Goal: Task Accomplishment & Management: Manage account settings

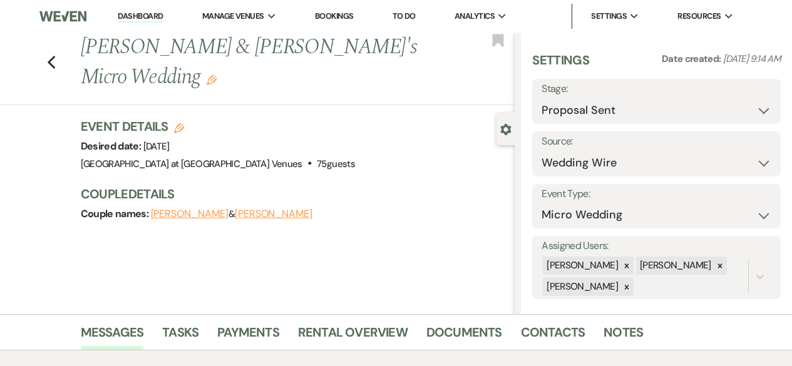
select select "6"
select select "3"
select select "16"
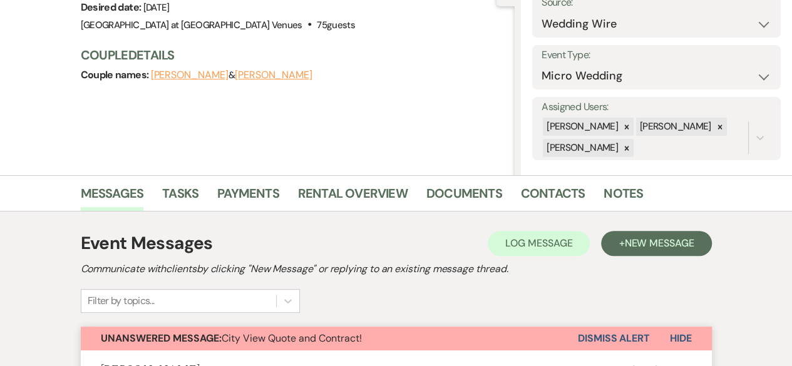
scroll to position [250, 0]
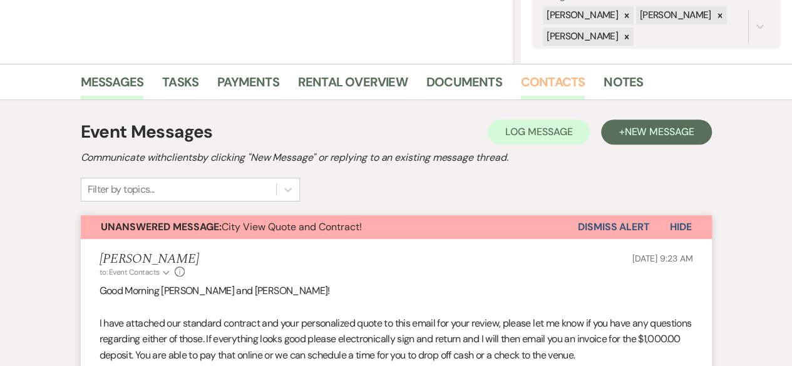
click at [552, 83] on link "Contacts" at bounding box center [553, 86] width 64 height 28
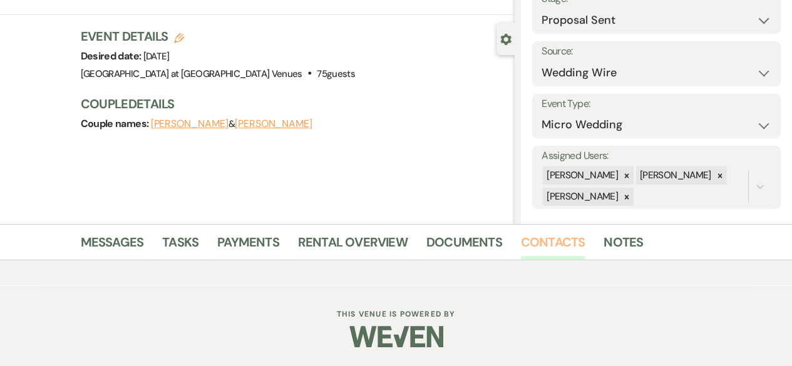
scroll to position [89, 0]
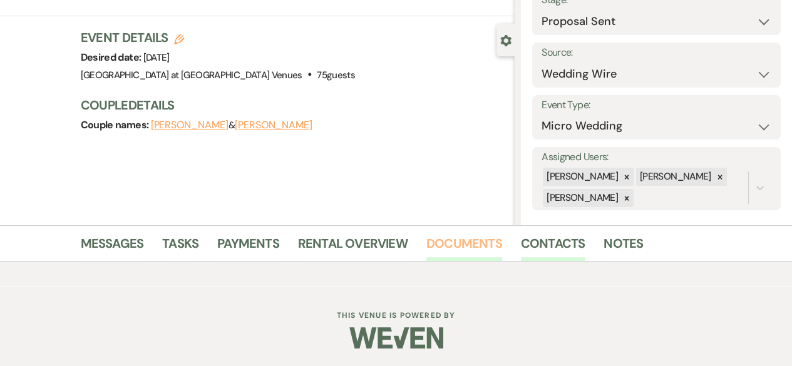
click at [475, 245] on link "Documents" at bounding box center [464, 247] width 76 height 28
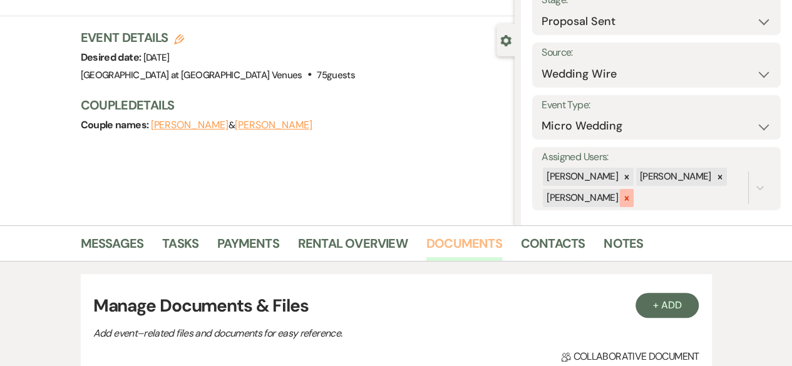
click at [620, 196] on div at bounding box center [627, 198] width 14 height 18
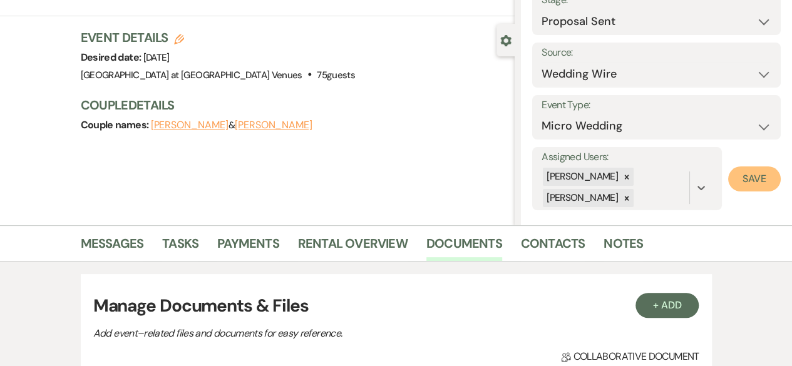
click at [747, 176] on button "Save" at bounding box center [754, 178] width 53 height 25
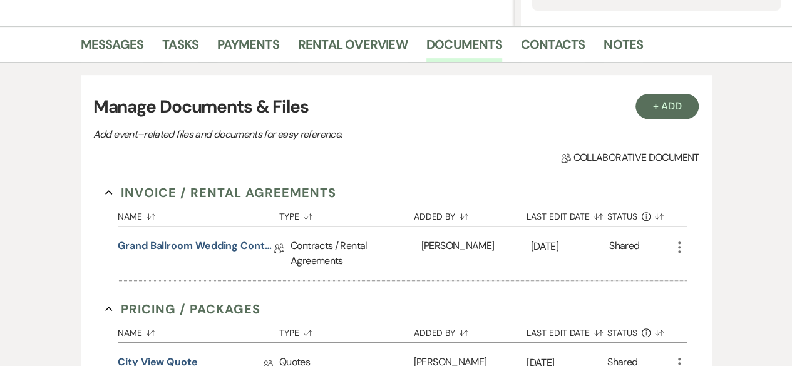
scroll to position [339, 0]
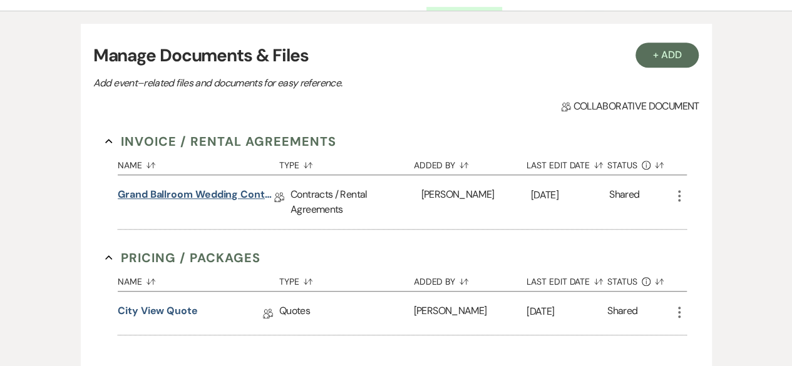
click at [207, 193] on link "Grand Ballroom Wedding Contract 2026" at bounding box center [196, 196] width 156 height 19
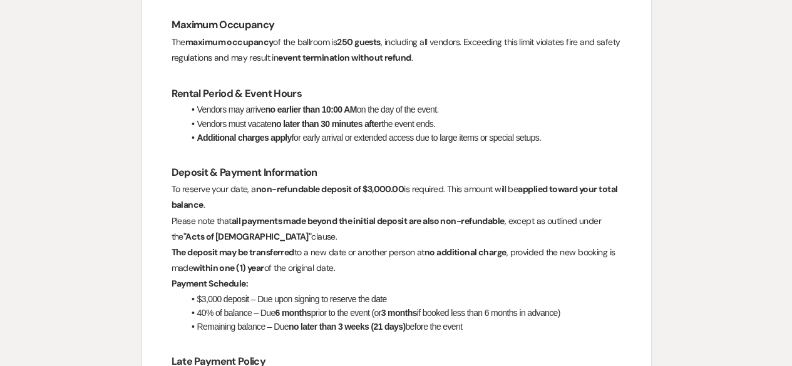
scroll to position [626, 0]
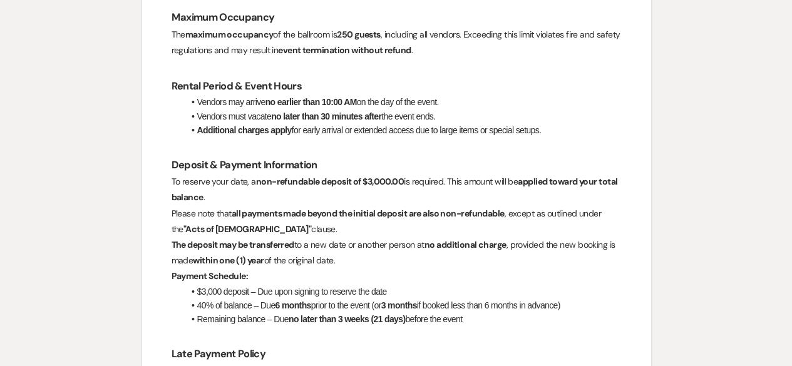
click at [373, 176] on strong "non-refundable deposit of $3,000.00" at bounding box center [330, 181] width 148 height 11
click at [373, 179] on strong "non-refundable deposit of $3,000.00" at bounding box center [330, 181] width 148 height 11
click at [372, 179] on strong "non-refundable deposit of $3,000.00" at bounding box center [330, 181] width 148 height 11
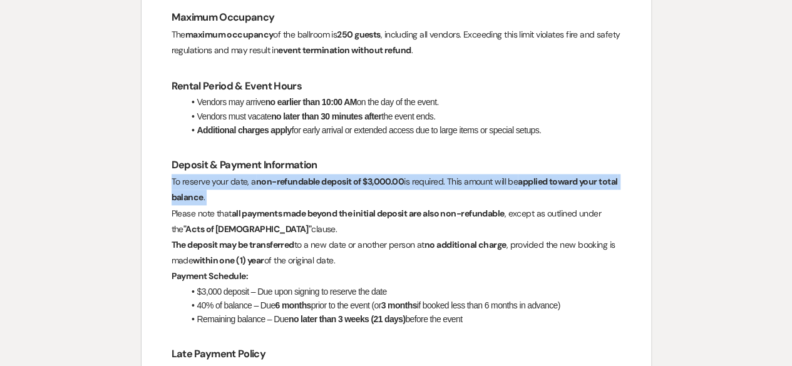
click at [372, 179] on strong "non-refundable deposit of $3,000.00" at bounding box center [330, 181] width 148 height 11
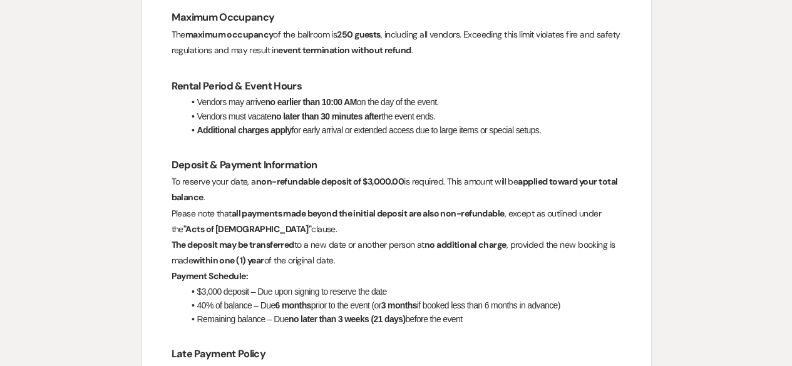
click at [544, 239] on p "The deposit may be transferred to a new date or another person at no additional…" at bounding box center [395, 252] width 449 height 31
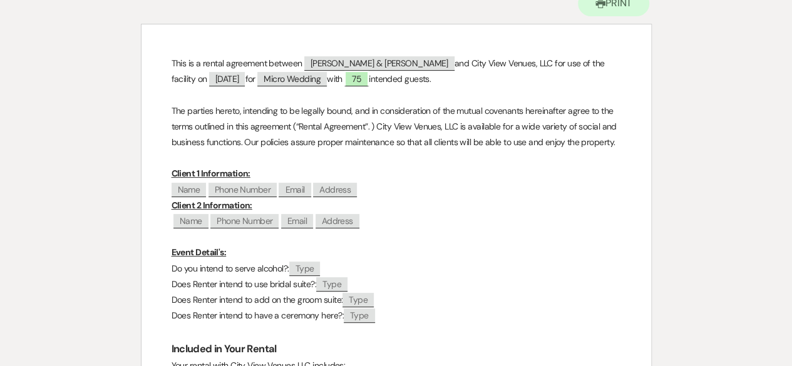
scroll to position [0, 0]
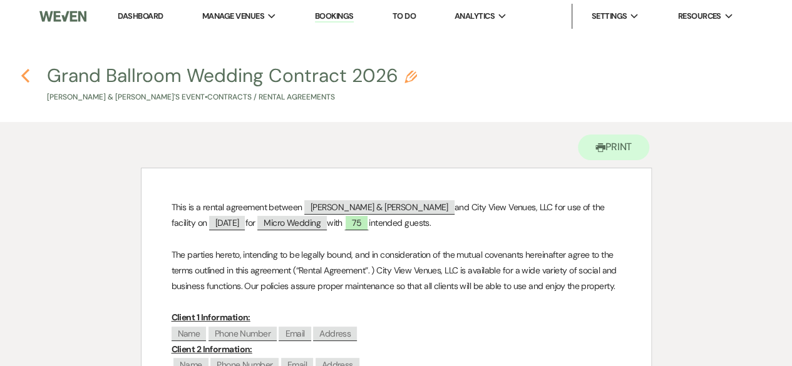
click at [24, 78] on icon "Previous" at bounding box center [25, 75] width 9 height 15
select select "6"
select select "3"
select select "16"
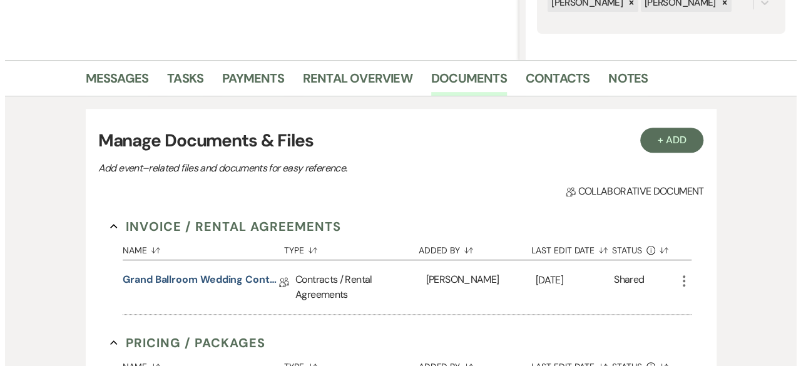
scroll to position [277, 0]
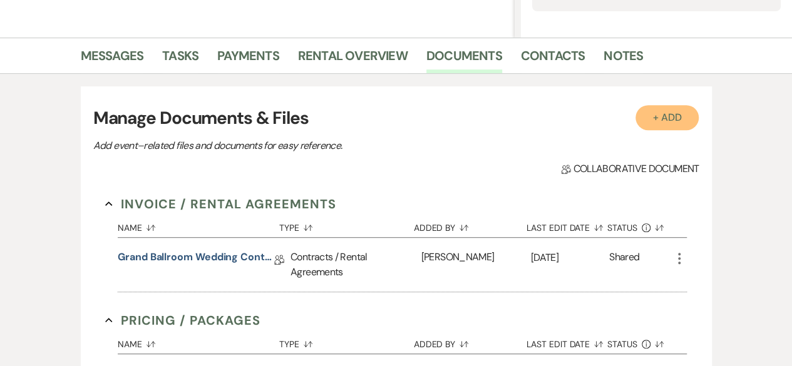
click at [675, 118] on button "+ Add" at bounding box center [667, 117] width 64 height 25
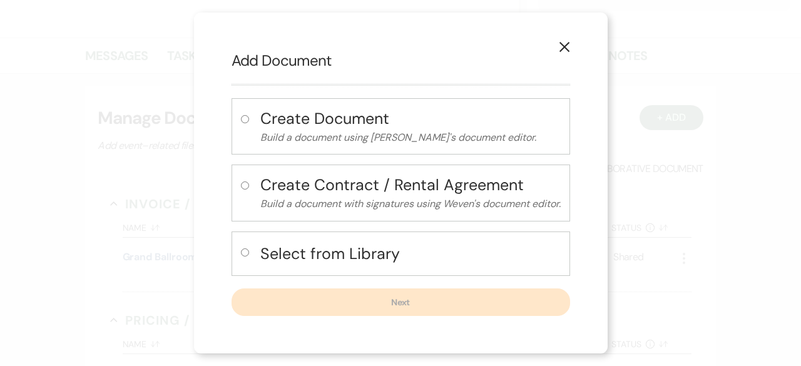
click at [243, 121] on input "radio" at bounding box center [245, 119] width 8 height 8
radio input "true"
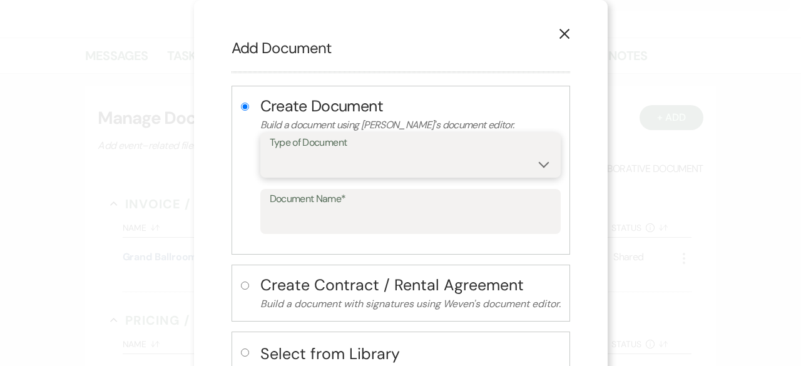
click at [322, 161] on select "Special Event Insurance Vendor Certificate of Insurance Contracts / Rental Agre…" at bounding box center [411, 164] width 282 height 24
select select "10"
click at [270, 152] on select "Special Event Insurance Vendor Certificate of Insurance Contracts / Rental Agre…" at bounding box center [411, 164] width 282 height 24
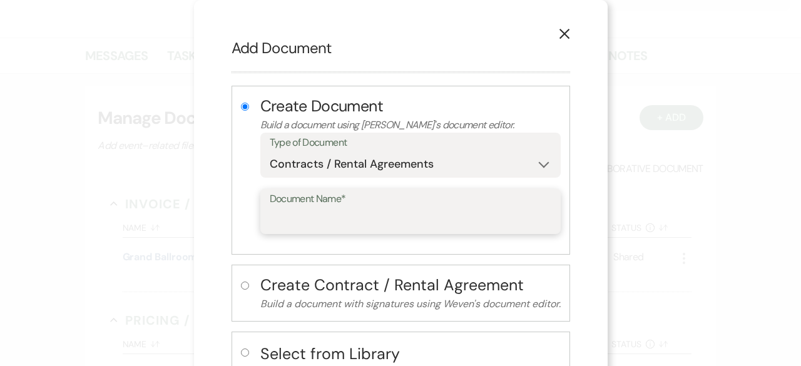
click at [304, 226] on input "Document Name*" at bounding box center [411, 220] width 282 height 24
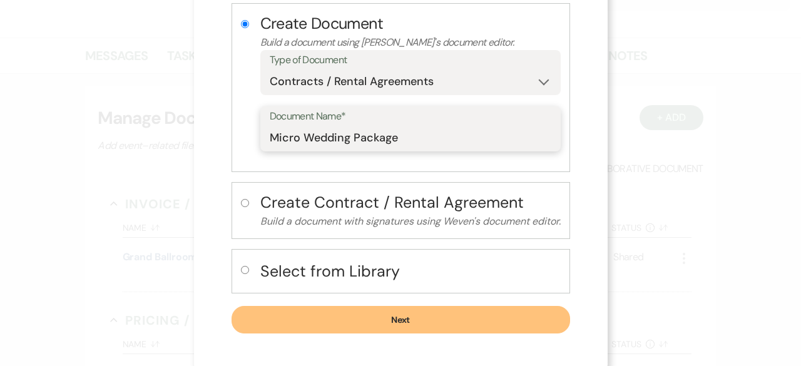
scroll to position [84, 0]
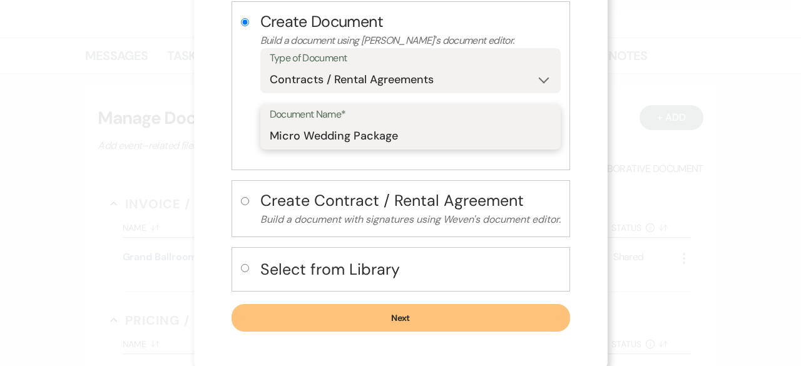
type input "Micro Wedding Package"
click at [421, 314] on button "Next" at bounding box center [401, 318] width 339 height 28
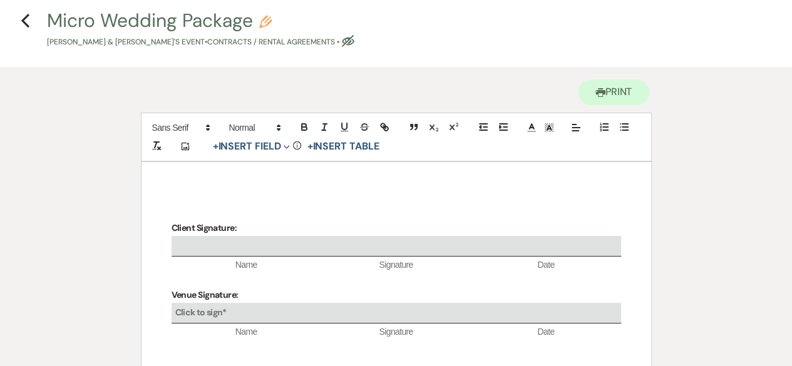
scroll to position [125, 0]
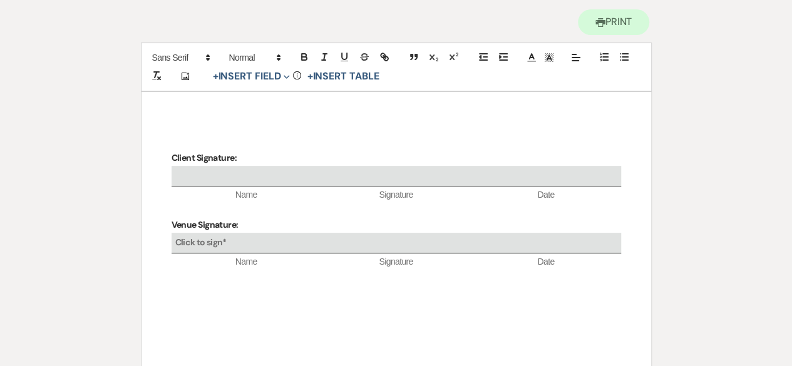
click at [180, 118] on div "Client Signature: Name Signature Date Venue Signature: Click to sign* Name Sign…" at bounding box center [395, 279] width 509 height 375
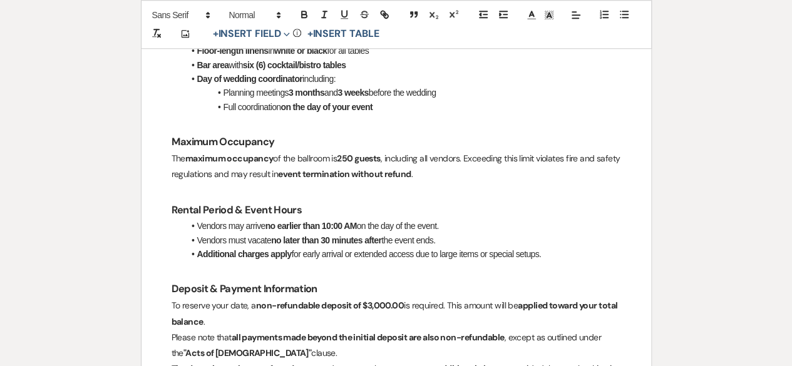
scroll to position [563, 0]
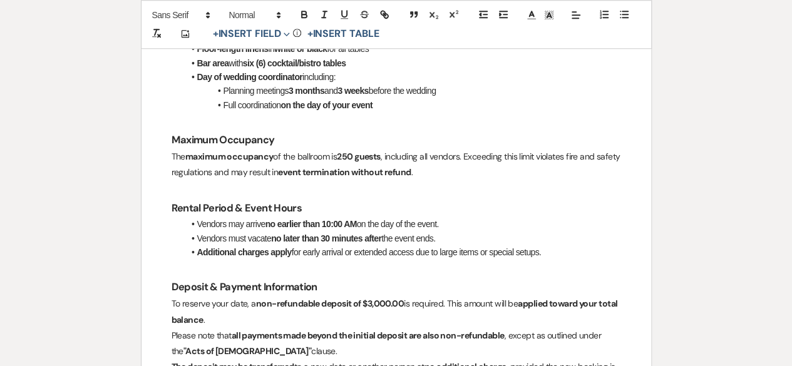
click at [371, 306] on strong "non-refundable deposit of $3,000.00" at bounding box center [330, 303] width 148 height 11
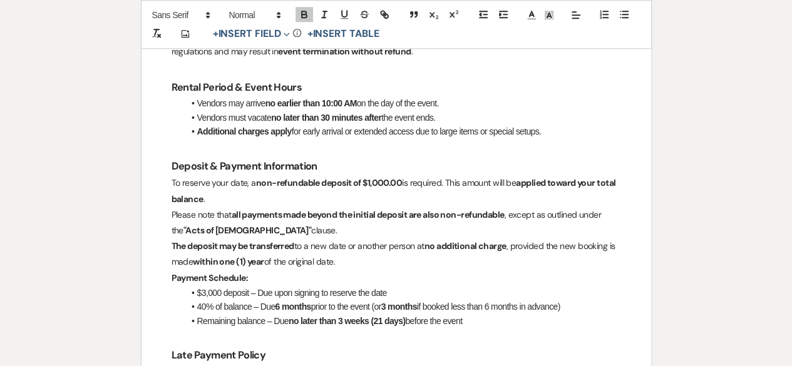
scroll to position [688, 0]
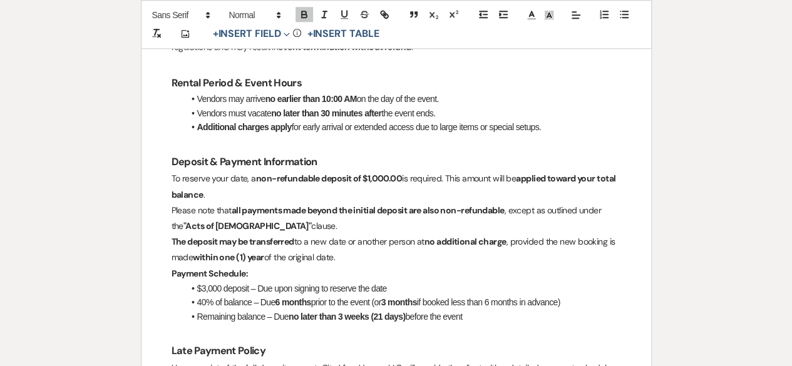
drag, startPoint x: 203, startPoint y: 289, endPoint x: 437, endPoint y: 364, distance: 245.4
click at [204, 289] on li "$3,000 deposit – Due upon signing to reserve the date" at bounding box center [402, 289] width 437 height 14
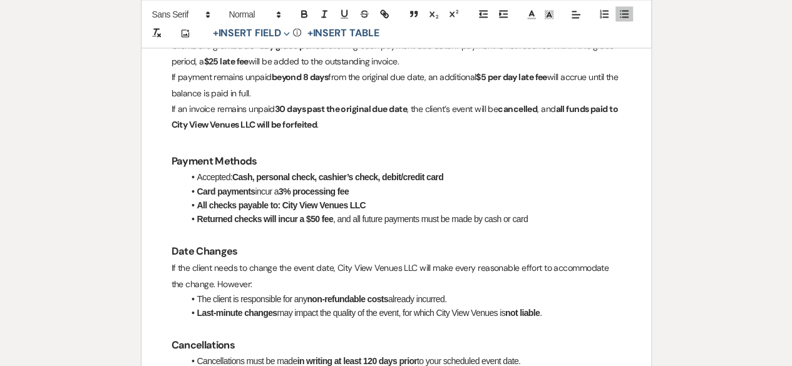
scroll to position [1064, 0]
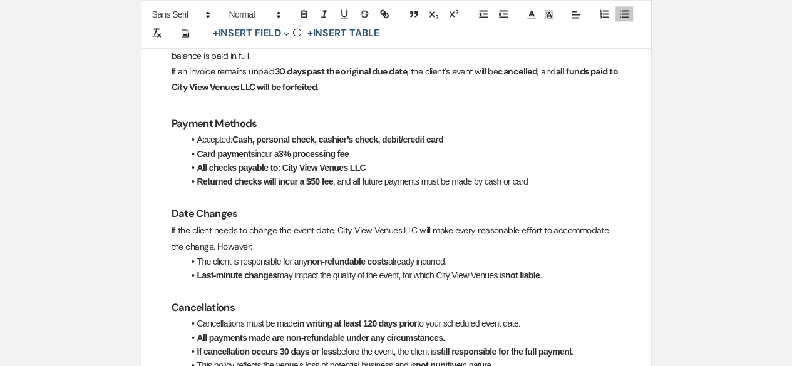
click at [333, 163] on strong "All checks payable to: City View Venues LLC" at bounding box center [281, 167] width 168 height 10
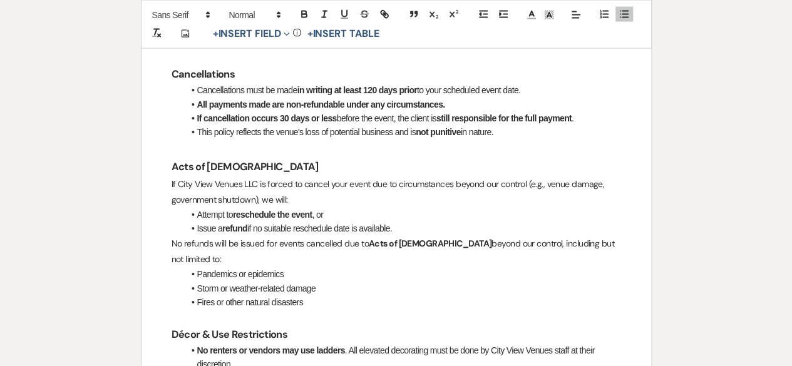
click at [442, 241] on p "No refunds will be issued for events cancelled due to Acts of God beyond our co…" at bounding box center [395, 251] width 449 height 31
click at [293, 226] on li "Issue a refund if no suitable reschedule date is available." at bounding box center [402, 229] width 437 height 14
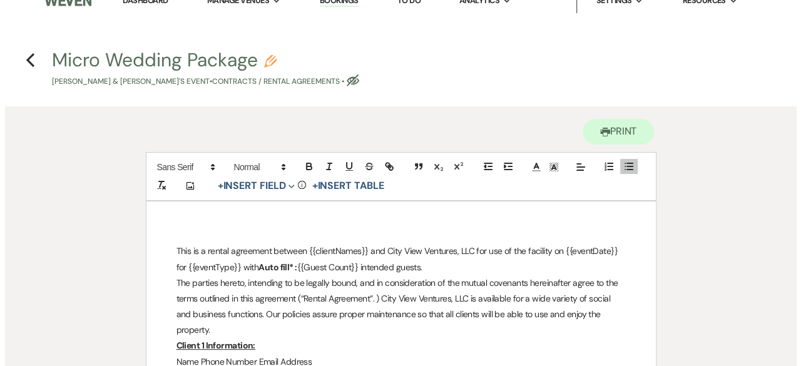
scroll to position [0, 0]
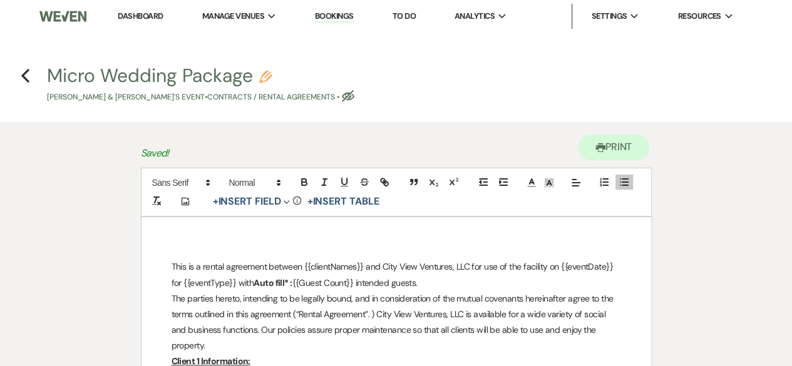
click at [174, 269] on p "This is a rental agreement between {{clientNames}} and City View Ventures, LLC …" at bounding box center [395, 274] width 449 height 31
drag, startPoint x: 364, startPoint y: 271, endPoint x: 302, endPoint y: 268, distance: 62.6
click at [302, 268] on p "This is a rental agreement between {{clientNames}} and City View Ventures, LLC …" at bounding box center [395, 274] width 449 height 31
click at [280, 200] on button "+ Insert Field Expand" at bounding box center [251, 201] width 86 height 15
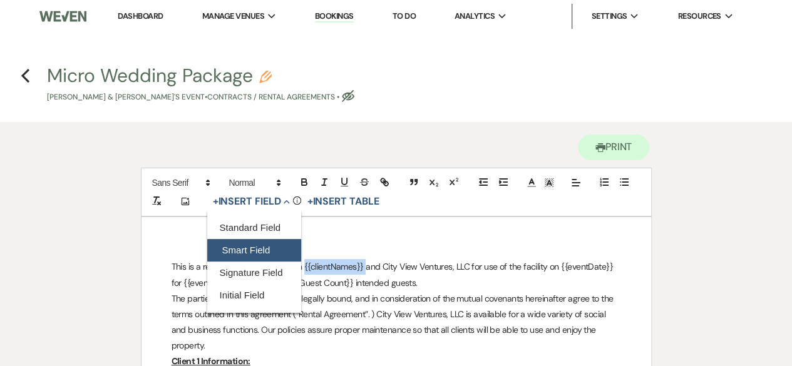
click at [245, 248] on button "Smart Field" at bounding box center [254, 250] width 94 height 23
select select "smartCustomField"
select select "owner"
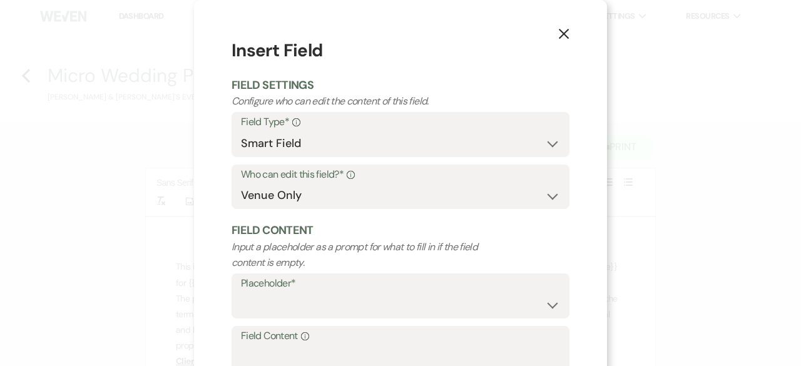
scroll to position [119, 0]
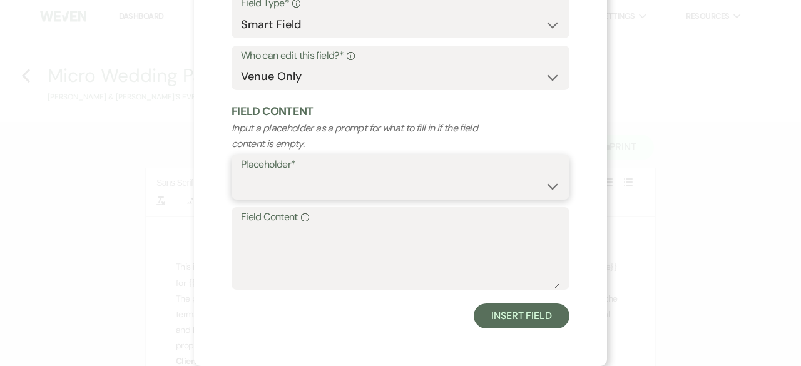
click at [291, 189] on select "{{Event Date}} {{Client Full Name(s)}} {{Client First Name(s)}} {{Venue Name}} …" at bounding box center [400, 186] width 319 height 24
select select "{{clientNames}}"
click at [241, 174] on select "{{Event Date}} {{Client Full Name(s)}} {{Client First Name(s)}} {{Venue Name}} …" at bounding box center [400, 186] width 319 height 24
type textarea "Eric & Stacey"
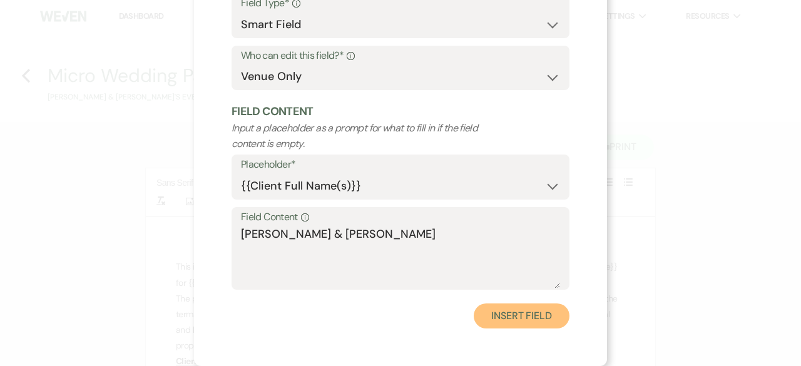
click at [494, 317] on button "Insert Field" at bounding box center [522, 316] width 96 height 25
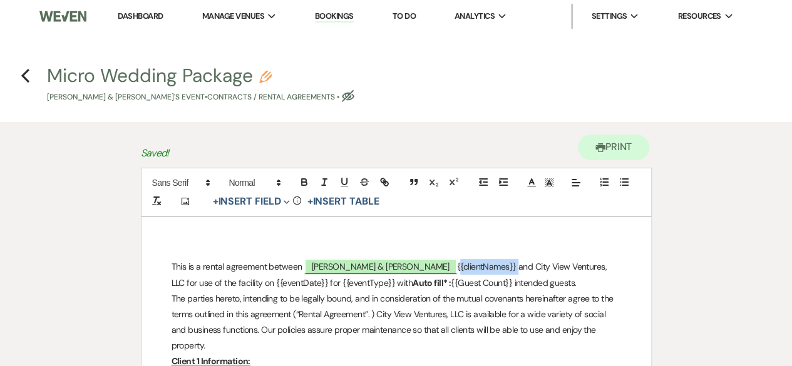
drag, startPoint x: 432, startPoint y: 268, endPoint x: 373, endPoint y: 264, distance: 59.0
click at [373, 264] on p "This is a rental agreement between ﻿ Eric & Stacey ﻿ {{clientNames}} and City V…" at bounding box center [395, 274] width 449 height 31
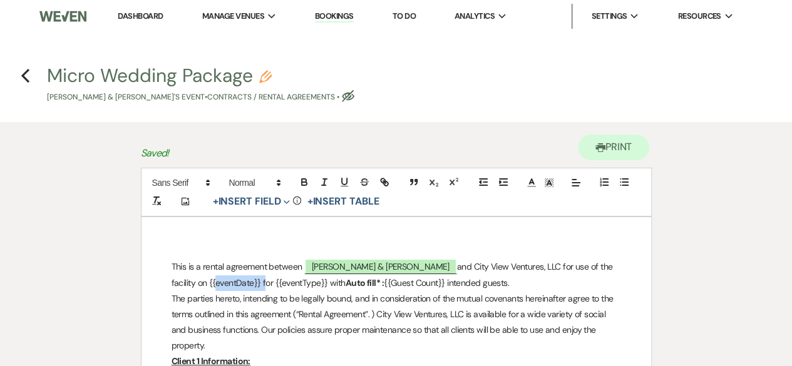
drag, startPoint x: 621, startPoint y: 267, endPoint x: 571, endPoint y: 267, distance: 50.1
click at [570, 267] on p "This is a rental agreement between ﻿ Eric & Stacey ﻿ and City View Ventures, LL…" at bounding box center [395, 274] width 449 height 31
click at [273, 202] on button "+ Insert Field Expand" at bounding box center [251, 201] width 86 height 15
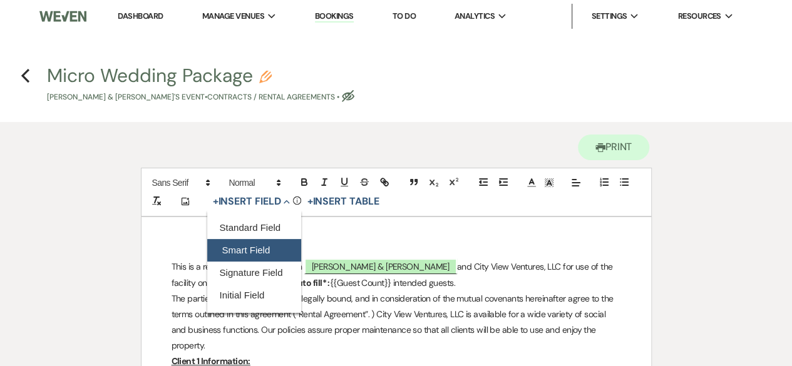
click at [241, 249] on button "Smart Field" at bounding box center [254, 250] width 94 height 23
select select "smartCustomField"
select select "owner"
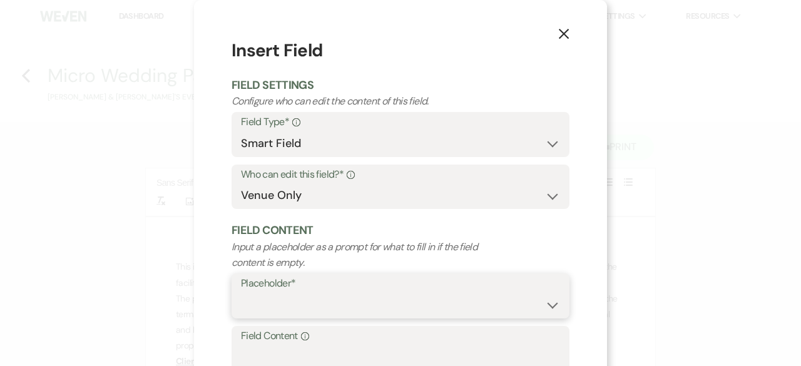
click at [262, 301] on select "{{Event Date}} {{Client Full Name(s)}} {{Client First Name(s)}} {{Venue Name}} …" at bounding box center [400, 305] width 319 height 24
select select "{{eventType}}"
click at [241, 293] on select "{{Event Date}} {{Client Full Name(s)}} {{Client First Name(s)}} {{Venue Name}} …" at bounding box center [400, 305] width 319 height 24
type textarea "Micro Wedding"
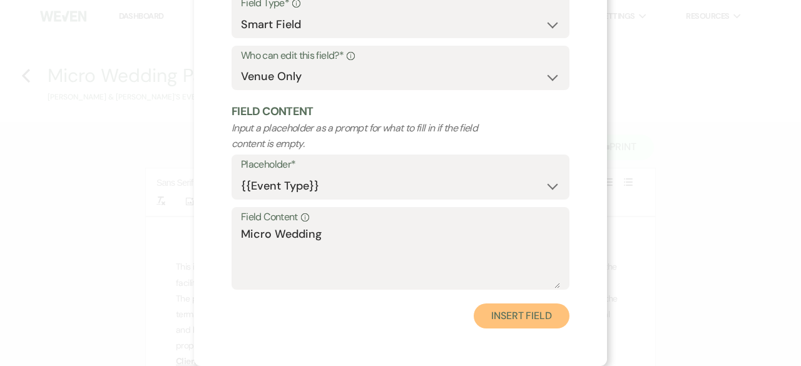
click at [516, 324] on button "Insert Field" at bounding box center [522, 316] width 96 height 25
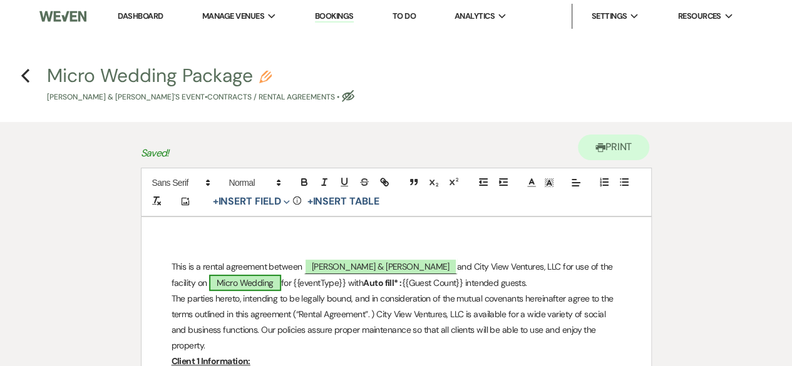
click at [209, 281] on span "Micro Wedding" at bounding box center [245, 283] width 72 height 16
select select "smartCustomField"
select select "owner"
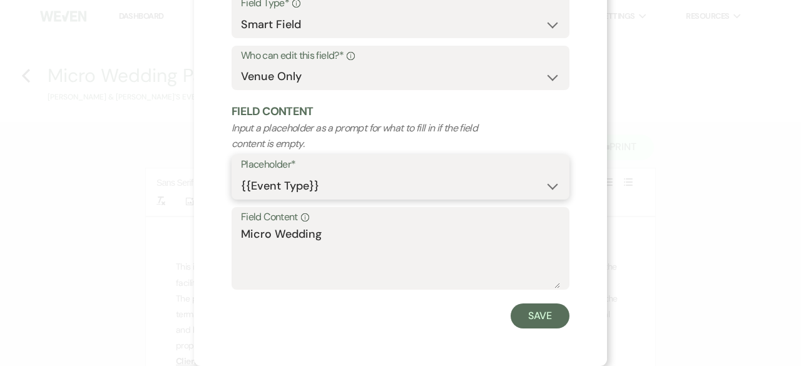
click at [316, 192] on select "{{Event Date}} {{Client Full Name(s)}} {{Client First Name(s)}} {{Venue Name}} …" at bounding box center [400, 186] width 319 height 24
select select "{{eventDate}}"
click at [241, 174] on select "{{Event Date}} {{Client Full Name(s)}} {{Client First Name(s)}} {{Venue Name}} …" at bounding box center [400, 186] width 319 height 24
type textarea "10/03/2026"
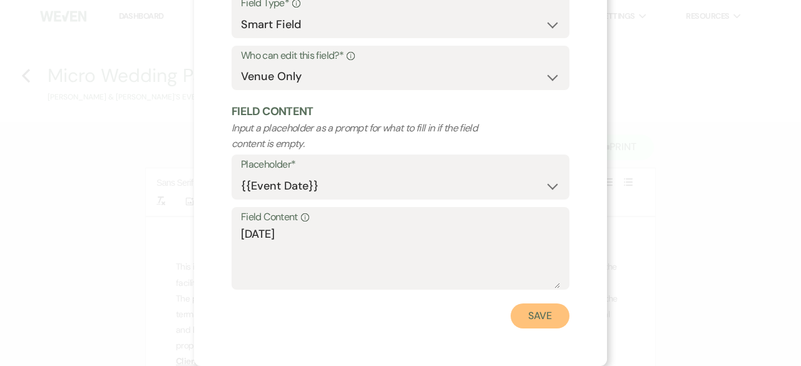
click at [533, 317] on button "Save" at bounding box center [540, 316] width 59 height 25
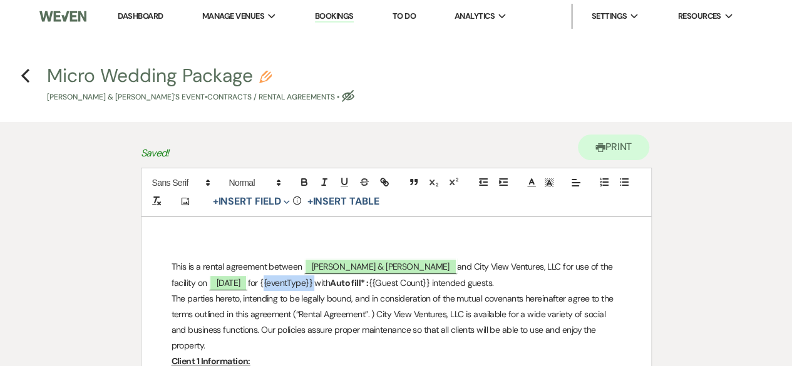
drag, startPoint x: 297, startPoint y: 281, endPoint x: 247, endPoint y: 278, distance: 50.1
click at [247, 278] on p "This is a rental agreement between ﻿ Eric & Stacey ﻿ and City View Ventures, LL…" at bounding box center [395, 274] width 449 height 31
click at [275, 210] on span "+ Insert Field Expand Standard Field Smart Field Signature Field Initial Field" at bounding box center [250, 202] width 86 height 18
click at [268, 197] on button "+ Insert Field Expand" at bounding box center [251, 201] width 86 height 15
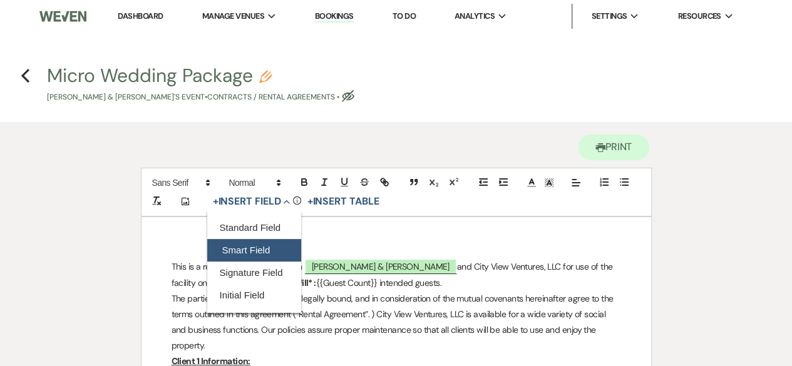
click at [261, 244] on button "Smart Field" at bounding box center [254, 250] width 94 height 23
select select "smartCustomField"
select select "owner"
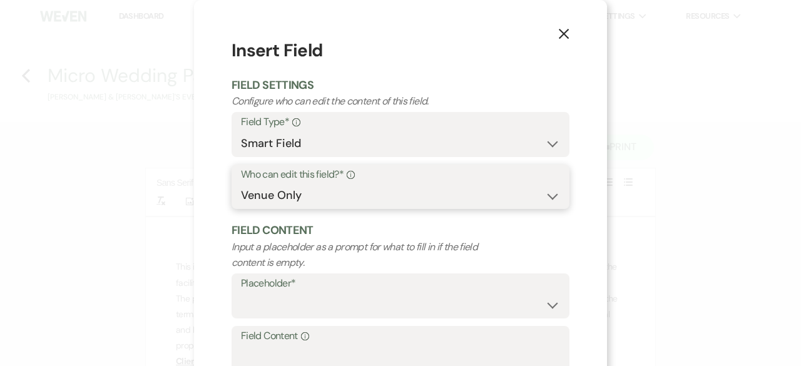
click at [307, 203] on select "Both Venue & Client Client Only Venue Only" at bounding box center [400, 195] width 319 height 24
click at [308, 191] on select "Both Venue & Client Client Only Venue Only" at bounding box center [400, 195] width 319 height 24
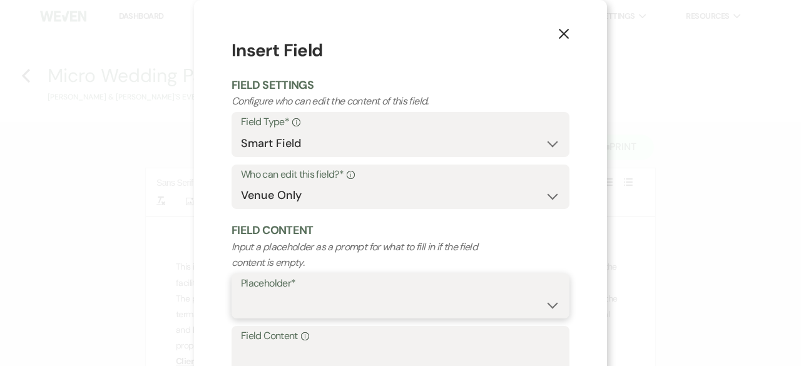
click at [297, 307] on select "{{Event Date}} {{Client Full Name(s)}} {{Client First Name(s)}} {{Venue Name}} …" at bounding box center [400, 305] width 319 height 24
select select "{{eventType}}"
click at [241, 293] on select "{{Event Date}} {{Client Full Name(s)}} {{Client First Name(s)}} {{Venue Name}} …" at bounding box center [400, 305] width 319 height 24
type textarea "Micro Wedding"
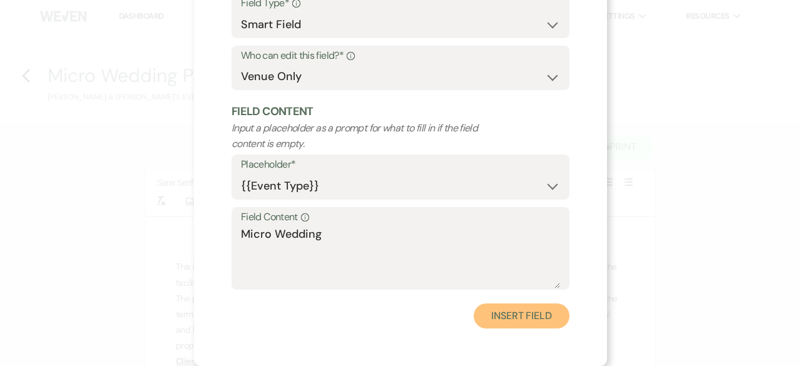
click at [496, 317] on button "Insert Field" at bounding box center [522, 316] width 96 height 25
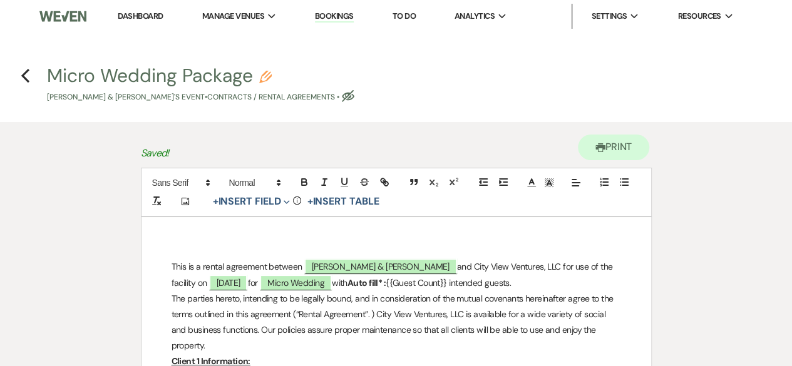
drag, startPoint x: 342, startPoint y: 283, endPoint x: 442, endPoint y: 279, distance: 100.8
click at [442, 279] on p "This is a rental agreement between ﻿ Eric & Stacey ﻿ and City View Ventures, LL…" at bounding box center [395, 274] width 449 height 31
click at [285, 203] on span "Expand" at bounding box center [284, 201] width 9 height 13
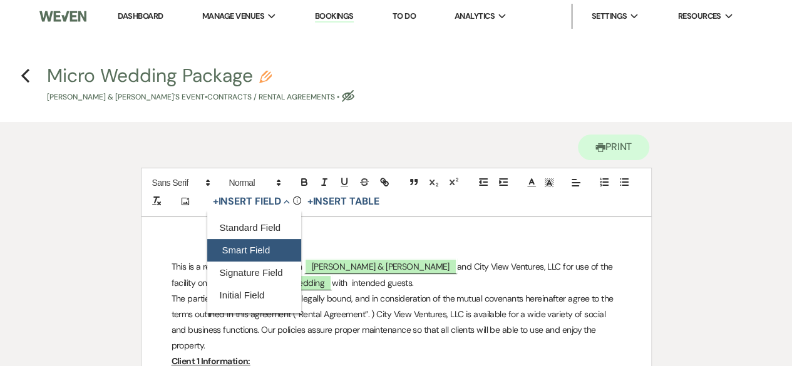
click at [270, 243] on button "Smart Field" at bounding box center [254, 250] width 94 height 23
select select "smartCustomField"
select select "owner"
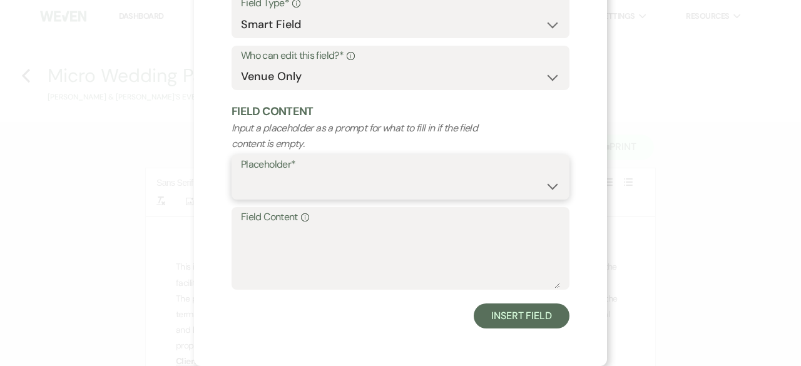
click at [300, 187] on select "{{Event Date}} {{Client Full Name(s)}} {{Client First Name(s)}} {{Venue Name}} …" at bounding box center [400, 186] width 319 height 24
select select "{{eventDate}}"
click at [241, 174] on select "{{Event Date}} {{Client Full Name(s)}} {{Client First Name(s)}} {{Venue Name}} …" at bounding box center [400, 186] width 319 height 24
type textarea "10/03/2026"
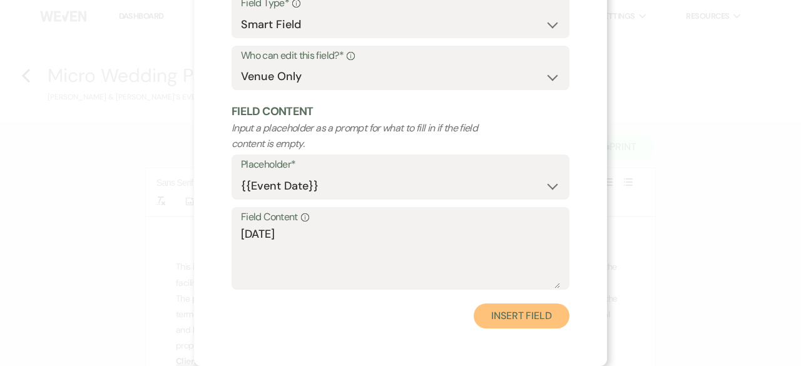
click at [509, 321] on button "Insert Field" at bounding box center [522, 316] width 96 height 25
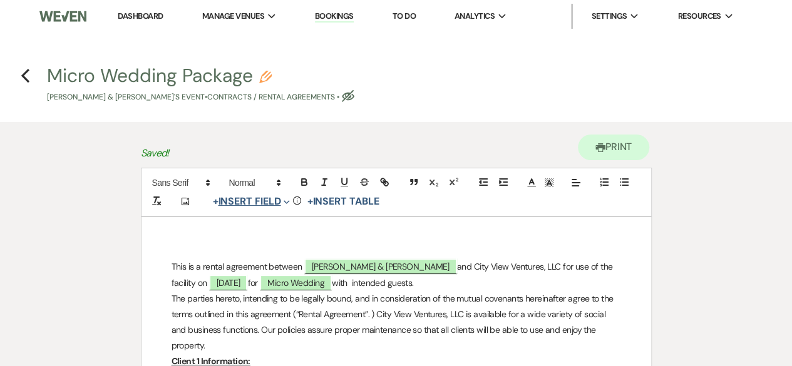
click at [283, 207] on button "+ Insert Field Expand" at bounding box center [251, 201] width 86 height 15
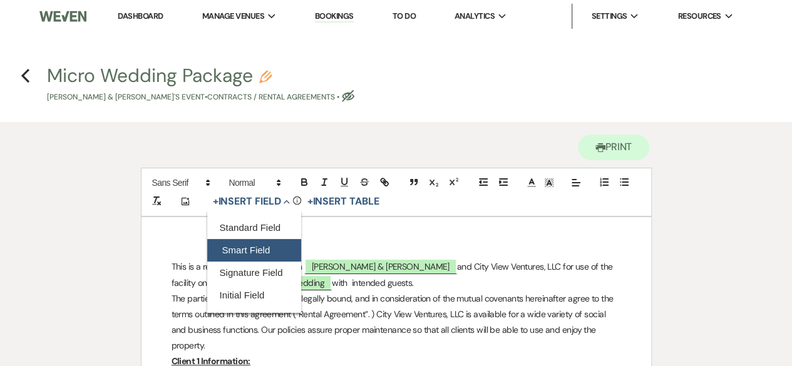
click at [261, 243] on button "Smart Field" at bounding box center [254, 250] width 94 height 23
select select "smartCustomField"
select select "owner"
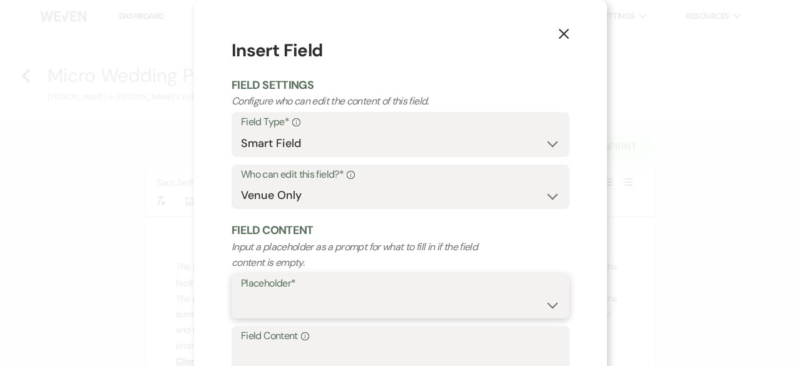
click at [265, 301] on select "{{Event Date}} {{Client Full Name(s)}} {{Client First Name(s)}} {{Venue Name}} …" at bounding box center [400, 305] width 319 height 24
select select "{{guestCount}}"
click at [241, 293] on select "{{Event Date}} {{Client Full Name(s)}} {{Client First Name(s)}} {{Venue Name}} …" at bounding box center [400, 305] width 319 height 24
type textarea "75"
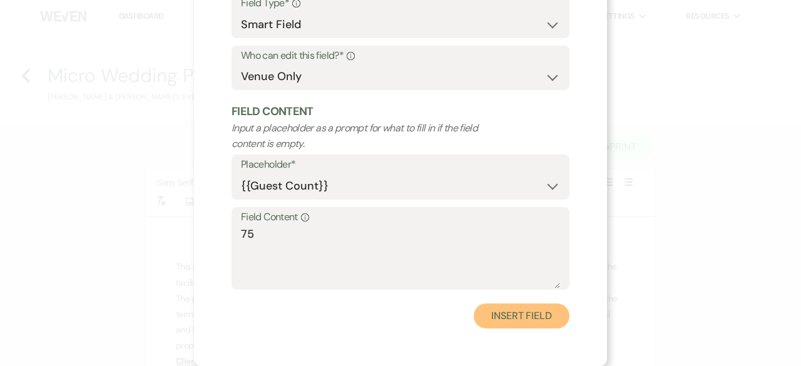
click at [499, 324] on button "Insert Field" at bounding box center [522, 316] width 96 height 25
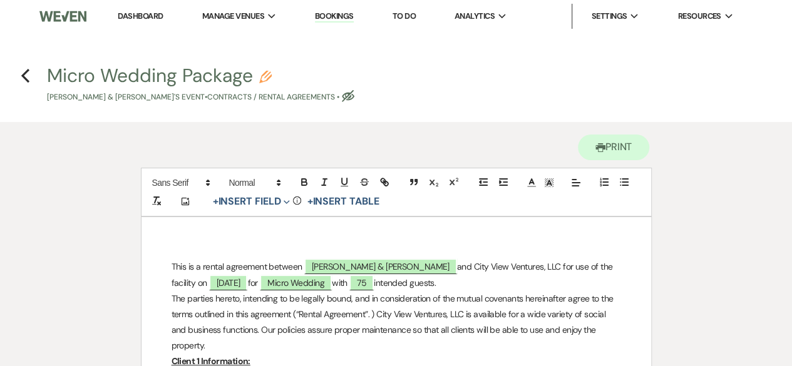
click at [256, 310] on p "The parties hereto, intending to be legally bound, and in consideration of the …" at bounding box center [395, 322] width 449 height 63
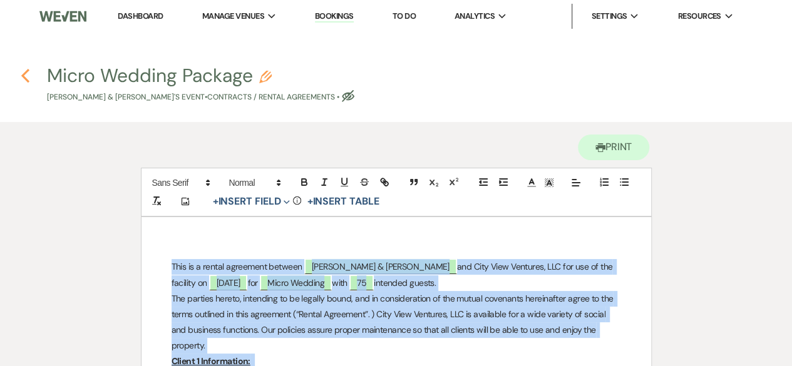
click at [26, 78] on icon "Previous" at bounding box center [25, 75] width 9 height 15
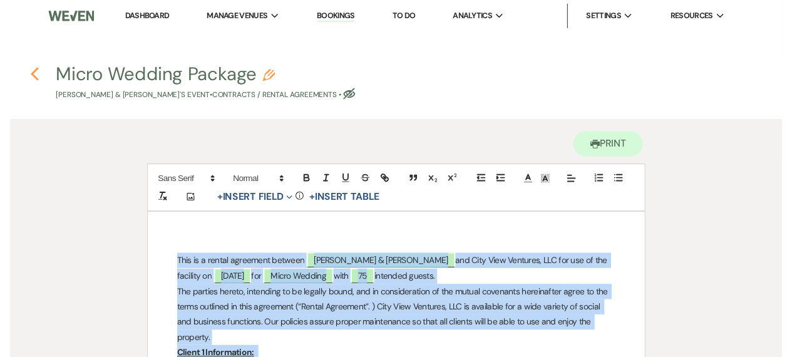
scroll to position [277, 0]
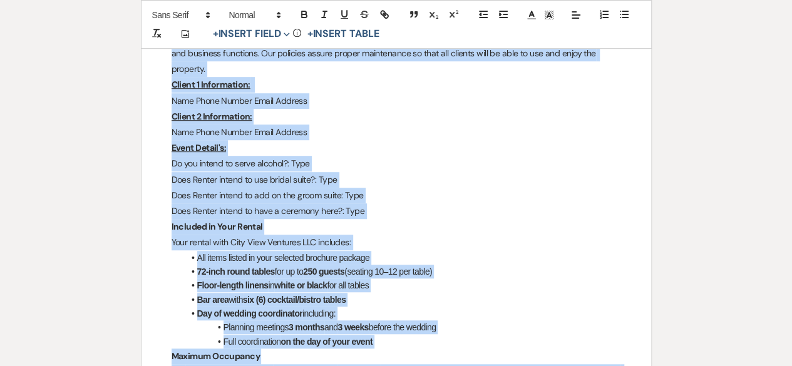
select select "6"
select select "3"
select select "16"
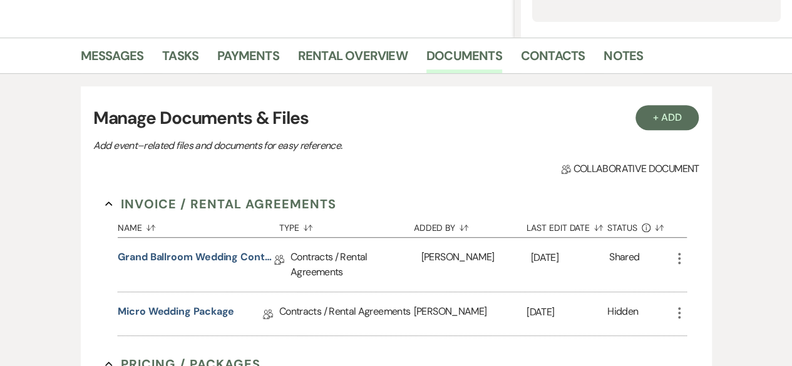
click at [673, 315] on icon "More" at bounding box center [679, 312] width 15 height 15
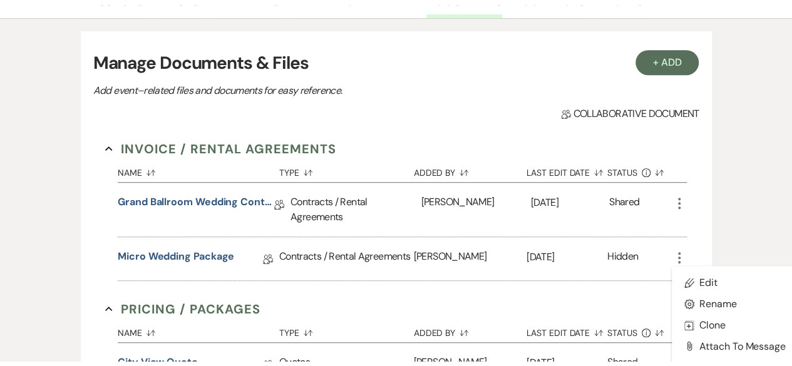
scroll to position [402, 0]
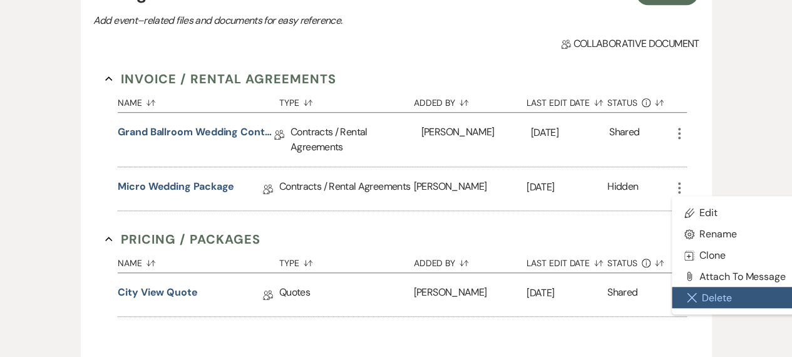
click at [708, 295] on button "Close Delete X Delete" at bounding box center [735, 297] width 126 height 21
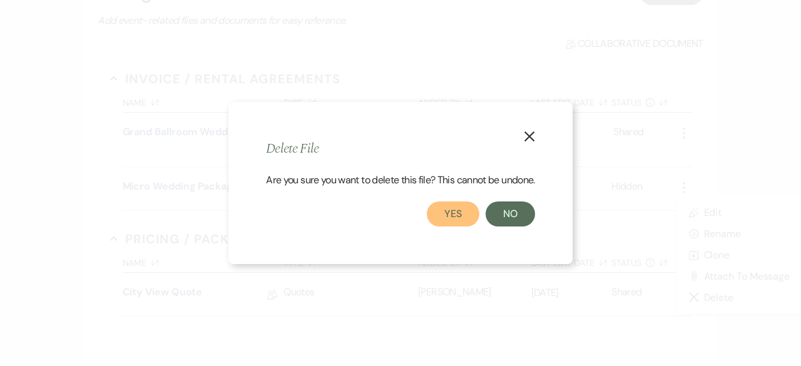
click at [459, 222] on button "Yes" at bounding box center [453, 214] width 53 height 25
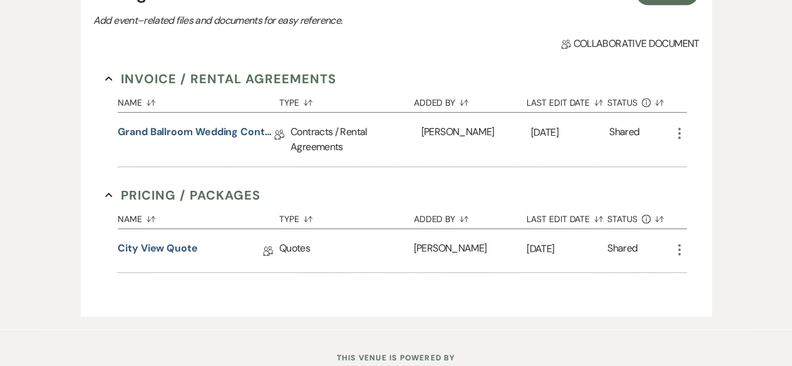
click at [682, 132] on icon "More" at bounding box center [679, 133] width 15 height 15
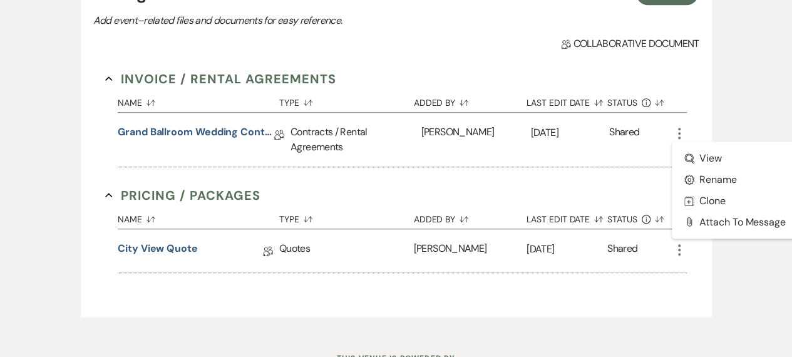
click at [418, 188] on section "Pricing / Packages Collapse Name Sort Default Type Sort Default Added By Sort D…" at bounding box center [395, 229] width 581 height 87
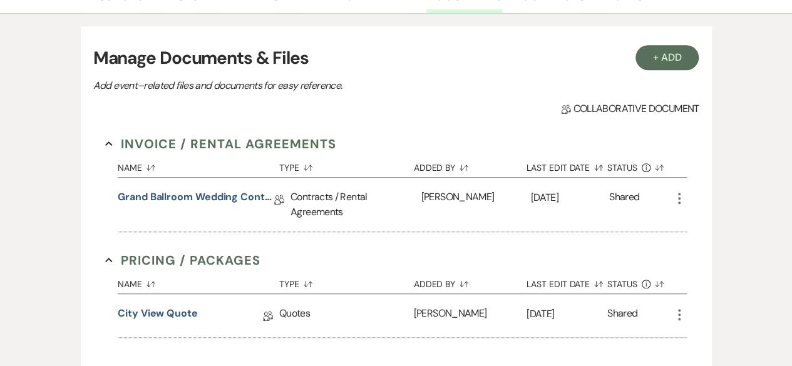
scroll to position [214, 0]
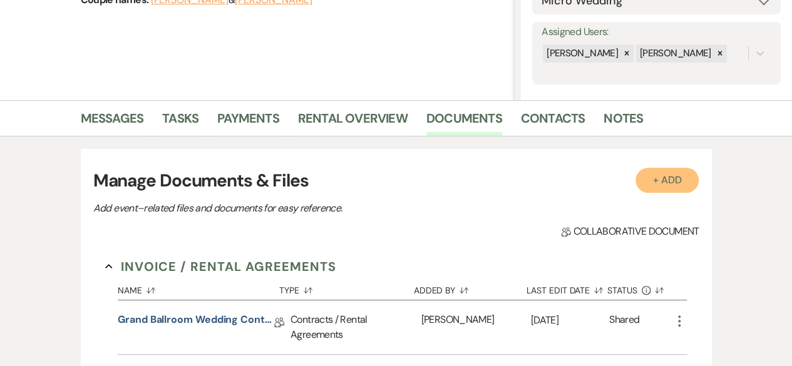
click at [667, 180] on button "+ Add" at bounding box center [667, 180] width 64 height 25
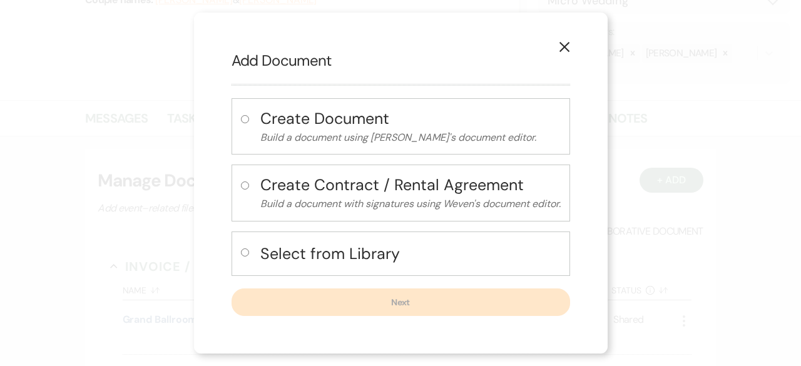
click at [564, 52] on icon "X" at bounding box center [564, 46] width 11 height 11
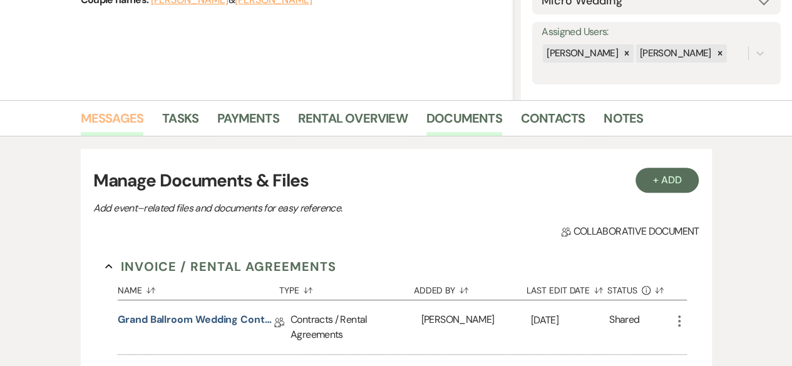
click at [108, 119] on link "Messages" at bounding box center [112, 122] width 63 height 28
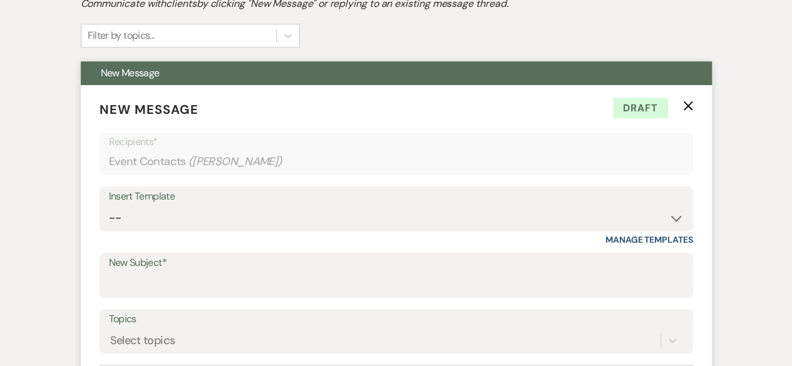
scroll to position [402, 0]
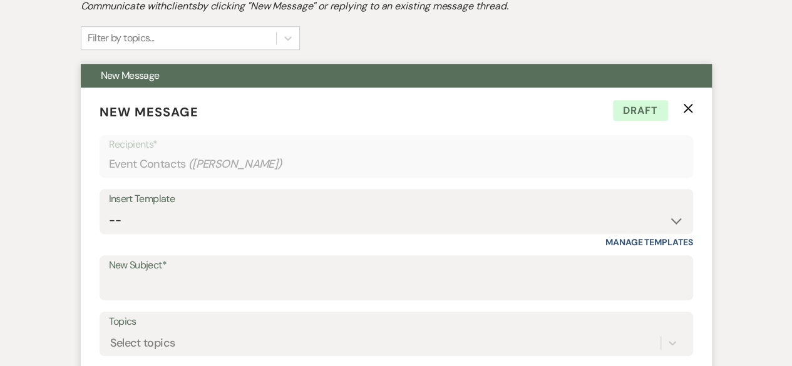
click at [685, 105] on use "button" at bounding box center [687, 107] width 9 height 9
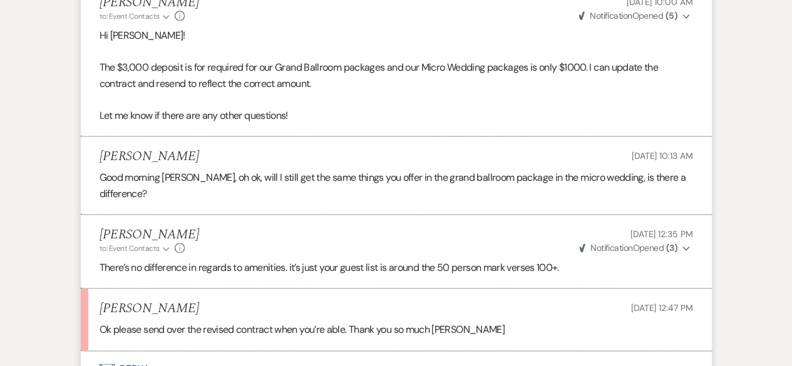
scroll to position [944, 0]
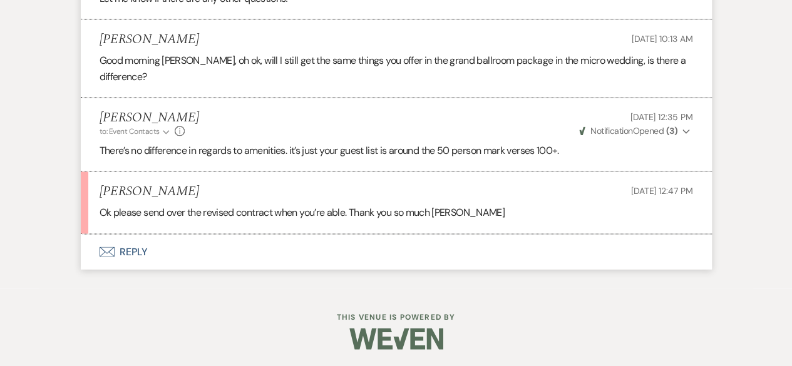
click at [139, 248] on button "Envelope Reply" at bounding box center [396, 251] width 631 height 35
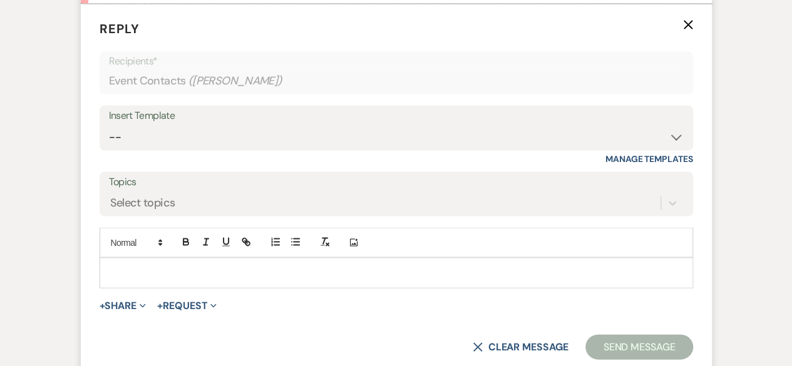
scroll to position [1178, 0]
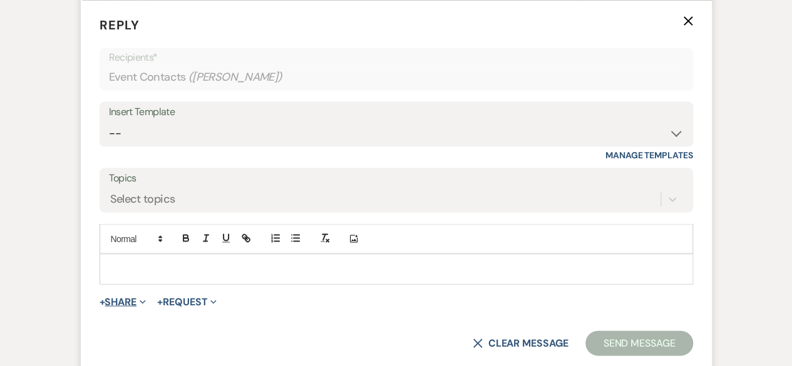
click at [122, 297] on button "+ Share Expand" at bounding box center [123, 302] width 47 height 10
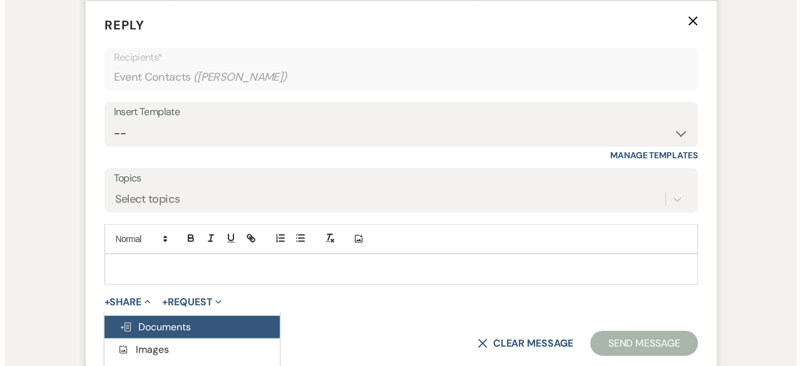
scroll to position [1294, 0]
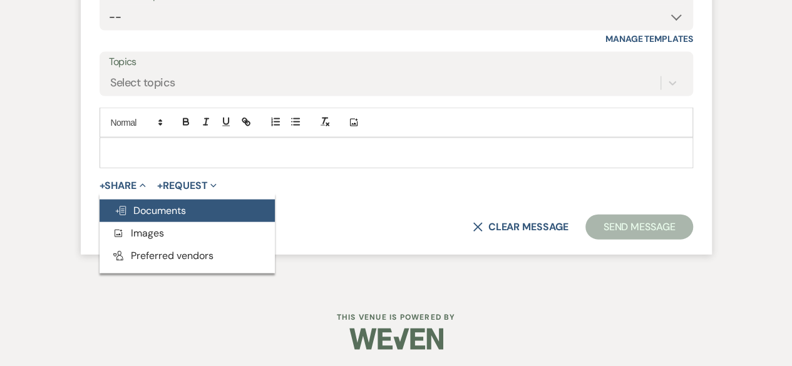
click at [163, 200] on button "Doc Upload Documents" at bounding box center [187, 211] width 175 height 23
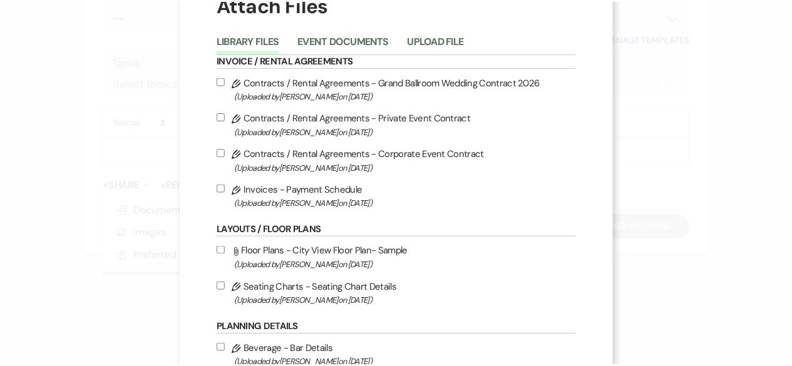
scroll to position [0, 0]
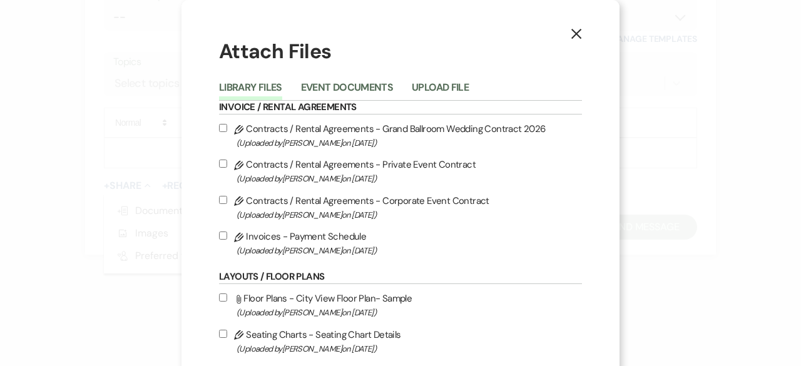
click at [571, 37] on icon "X" at bounding box center [576, 33] width 11 height 11
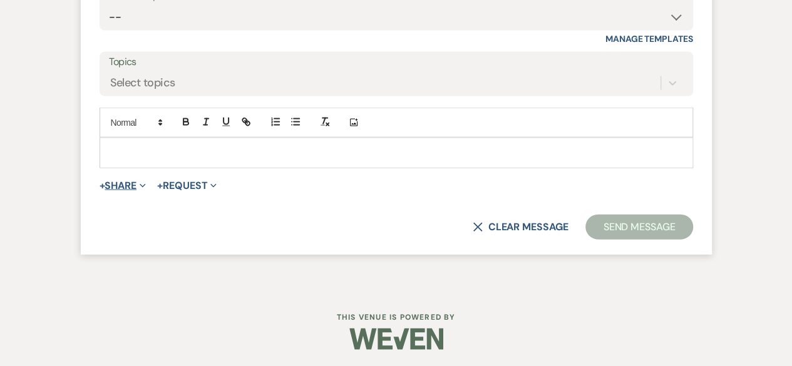
click at [135, 186] on button "+ Share Expand" at bounding box center [123, 186] width 47 height 10
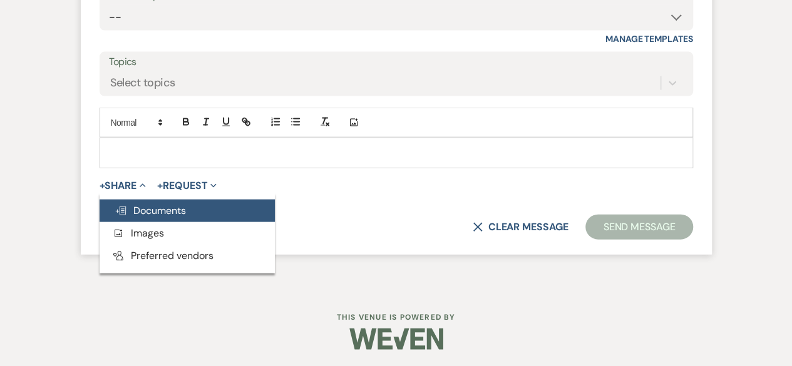
click at [168, 212] on span "Doc Upload Documents" at bounding box center [150, 210] width 71 height 13
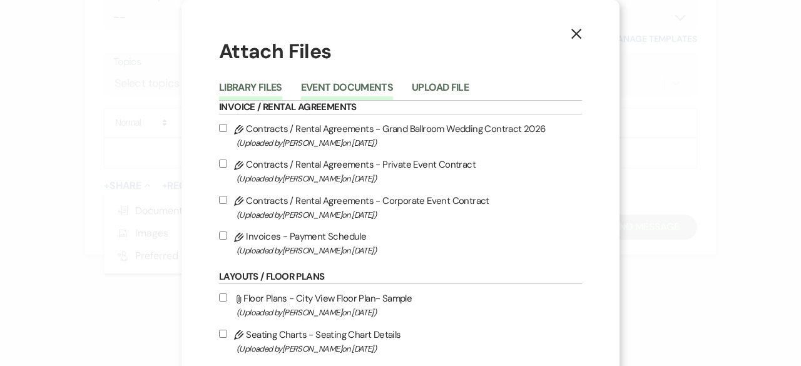
click at [333, 83] on button "Event Documents" at bounding box center [347, 92] width 92 height 18
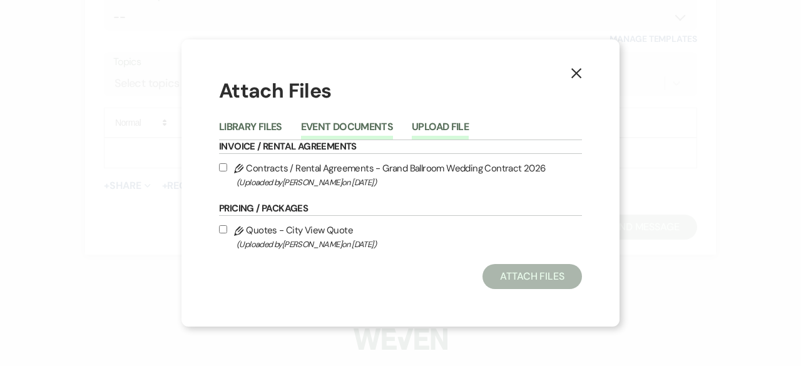
click at [422, 130] on button "Upload File" at bounding box center [440, 131] width 57 height 18
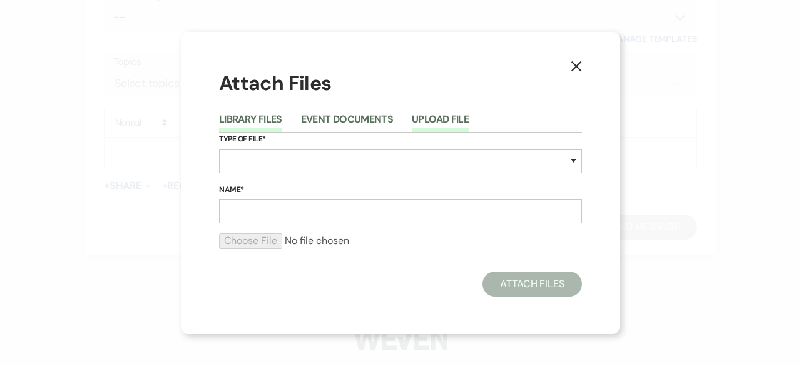
click at [272, 118] on button "Library Files" at bounding box center [250, 124] width 63 height 18
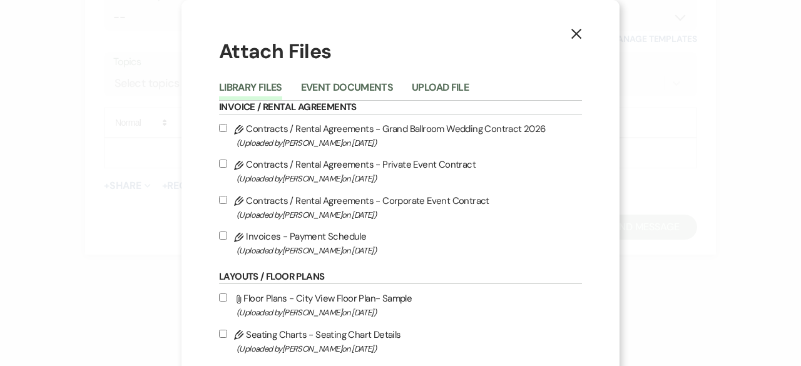
click at [576, 24] on button "X" at bounding box center [576, 34] width 19 height 22
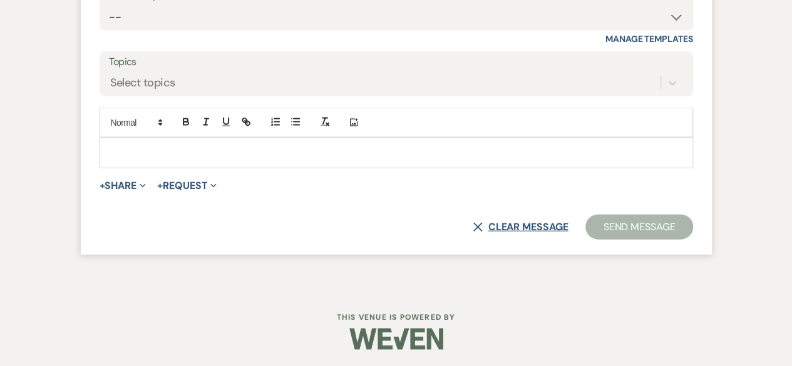
click at [509, 225] on button "X Clear message" at bounding box center [519, 227] width 95 height 10
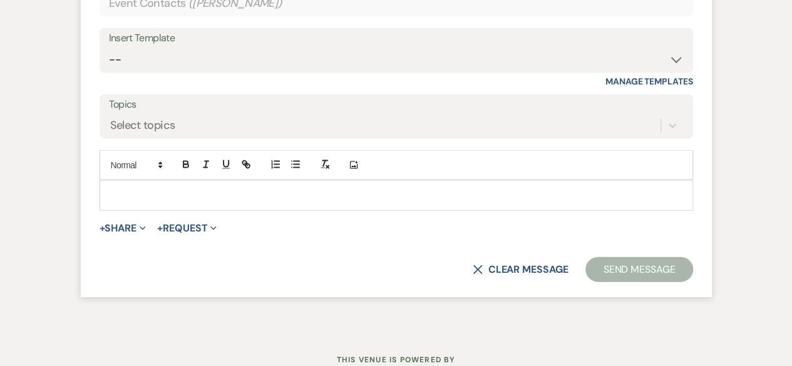
scroll to position [1044, 0]
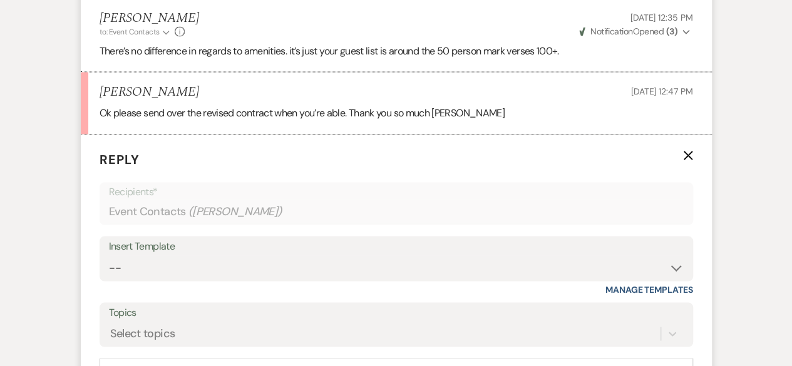
click at [690, 160] on p "Reply X" at bounding box center [396, 159] width 593 height 19
click at [690, 153] on icon "X" at bounding box center [688, 155] width 10 height 10
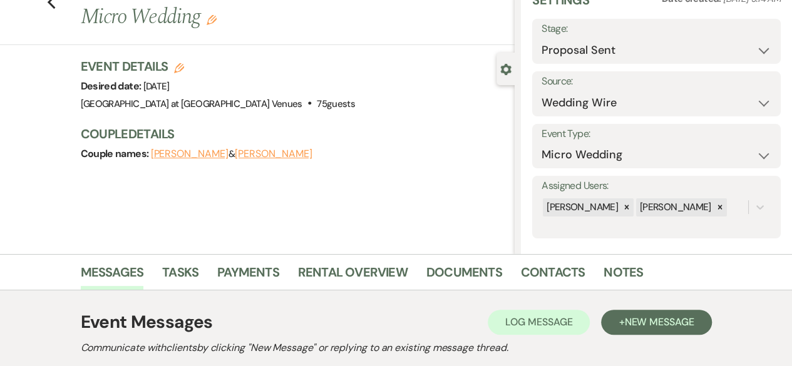
scroll to position [0, 0]
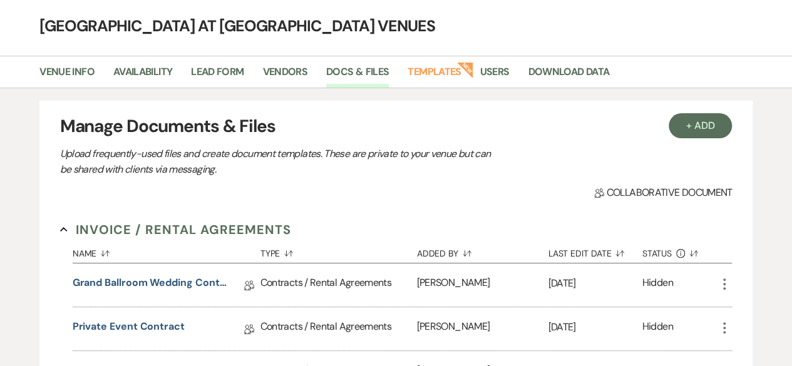
scroll to position [125, 0]
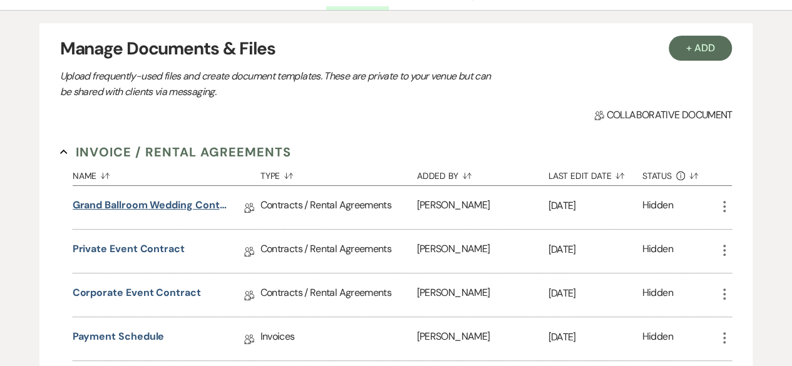
click at [197, 202] on link "Grand Ballroom Wedding Contract 2026" at bounding box center [151, 207] width 156 height 19
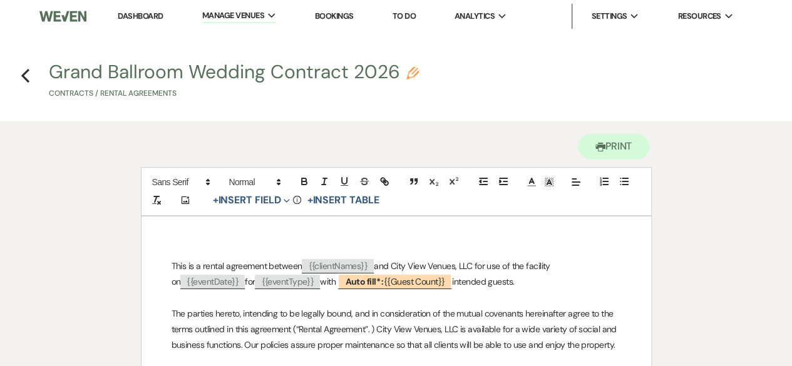
click at [201, 265] on p "This is a rental agreement between ﻿ {{clientNames}} ﻿ and City View Venues, LL…" at bounding box center [395, 273] width 449 height 31
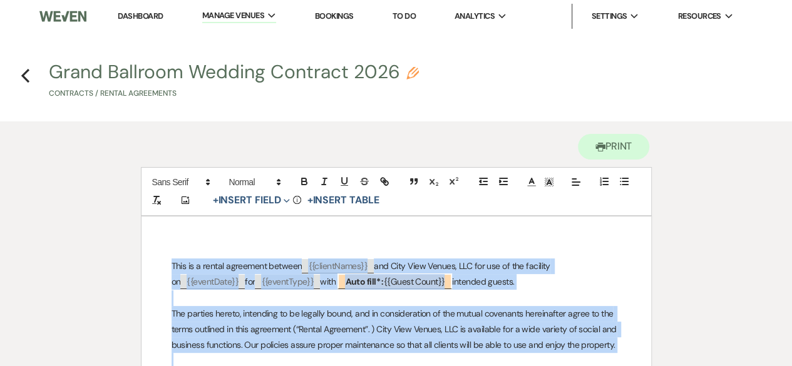
copy div "Lore ip d sitame consectet adipisc ﻿ {{elitseDdoei}} ﻿ tem Inci Utla Etdolo, MA…"
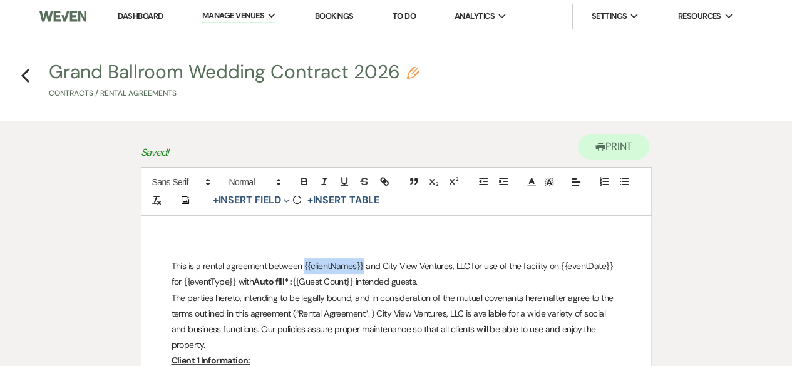
drag, startPoint x: 363, startPoint y: 264, endPoint x: 304, endPoint y: 262, distance: 59.5
click at [304, 262] on p "This is a rental agreement between {{clientNames}} and City View Ventures, LLC …" at bounding box center [395, 273] width 449 height 31
click at [267, 207] on button "+ Insert Field Expand" at bounding box center [251, 200] width 86 height 15
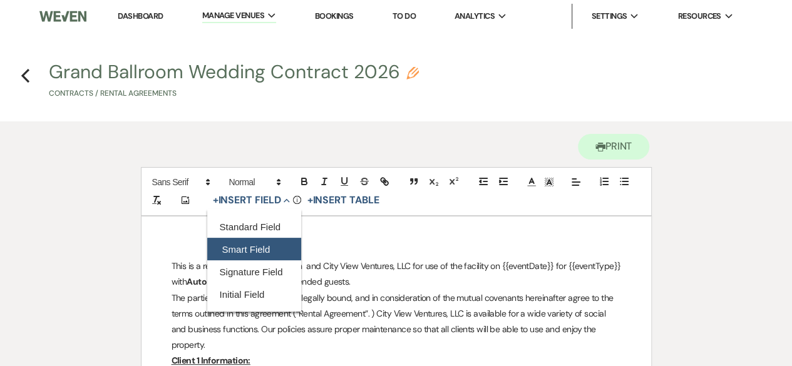
click at [252, 256] on button "Smart Field" at bounding box center [254, 249] width 94 height 23
select select "smartCustomField"
select select "owner"
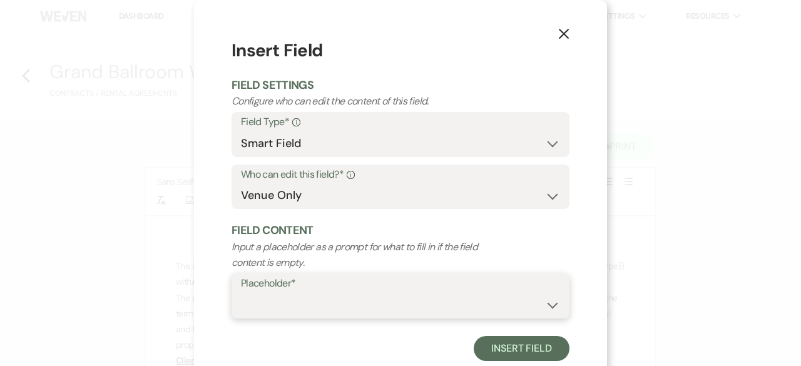
click at [289, 310] on select "{{Event Date}} {{Client Full Name(s)}} {{Client First Name(s)}} {{Venue Name}} …" at bounding box center [400, 305] width 319 height 24
select select "{{clientNames}}"
click at [241, 293] on select "{{Event Date}} {{Client Full Name(s)}} {{Client First Name(s)}} {{Venue Name}} …" at bounding box center [400, 305] width 319 height 24
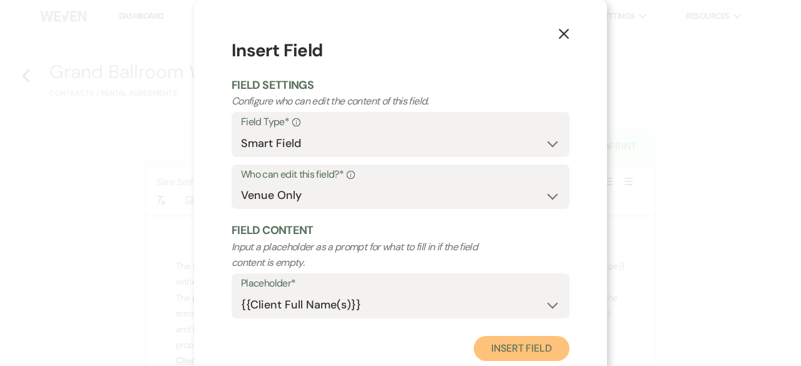
click at [538, 349] on button "Insert Field" at bounding box center [522, 348] width 96 height 25
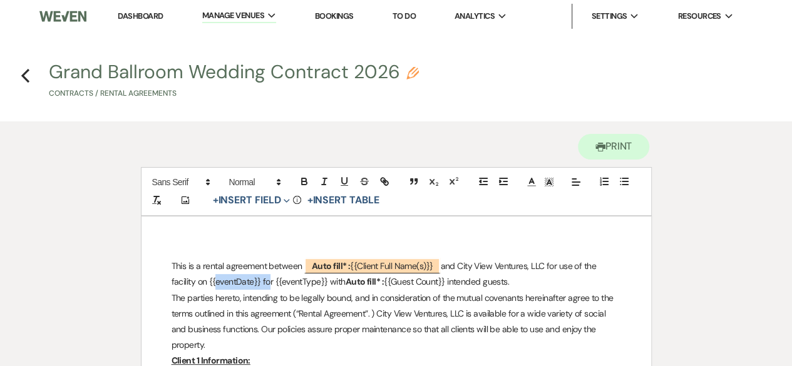
drag, startPoint x: 262, startPoint y: 280, endPoint x: 210, endPoint y: 278, distance: 51.4
click at [209, 279] on p "This is a rental agreement between ﻿ Auto fill* : {{Client Full Name(s)}} ﻿ and…" at bounding box center [395, 273] width 449 height 31
click at [270, 198] on button "+ Insert Field Expand" at bounding box center [251, 200] width 86 height 15
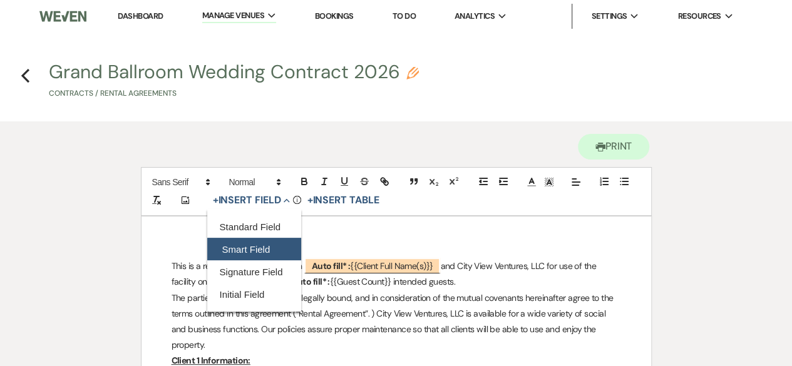
click at [253, 250] on button "Smart Field" at bounding box center [254, 249] width 94 height 23
select select "smartCustomField"
select select "owner"
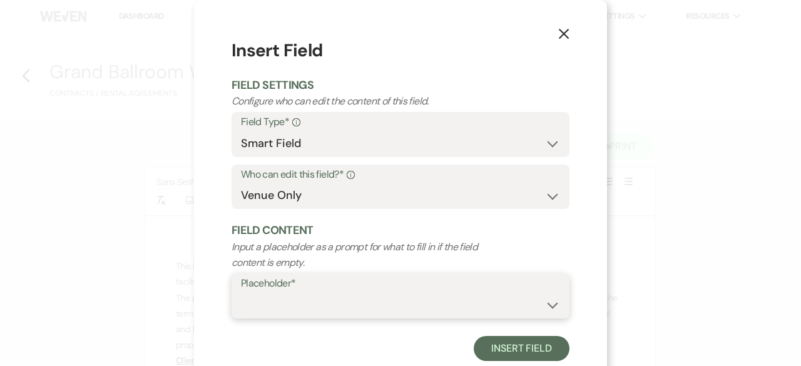
click at [290, 308] on select "{{Event Date}} {{Client Full Name(s)}} {{Client First Name(s)}} {{Venue Name}} …" at bounding box center [400, 305] width 319 height 24
select select "{{eventDate}}"
click at [241, 293] on select "{{Event Date}} {{Client Full Name(s)}} {{Client First Name(s)}} {{Venue Name}} …" at bounding box center [400, 305] width 319 height 24
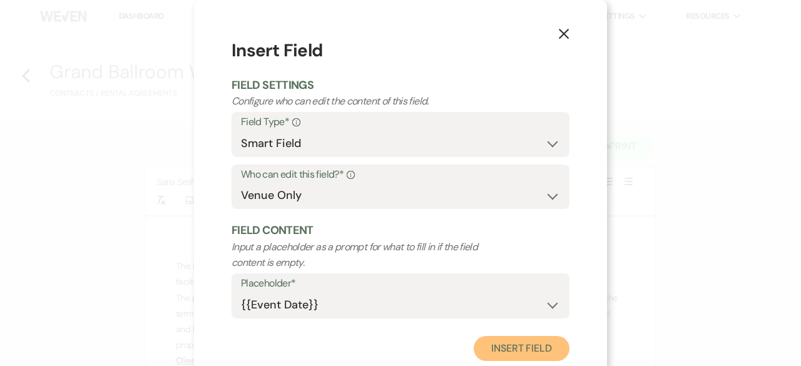
click at [519, 351] on button "Insert Field" at bounding box center [522, 348] width 96 height 25
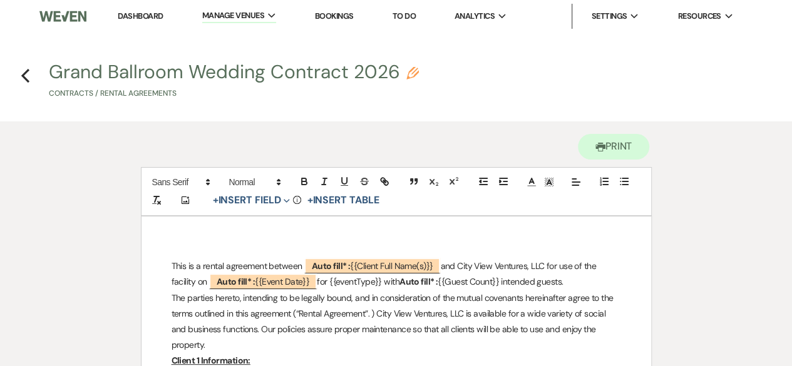
click at [389, 287] on p "This is a rental agreement between ﻿ Auto fill* : {{Client Full Name(s)}} ﻿ and…" at bounding box center [395, 273] width 449 height 31
drag, startPoint x: 387, startPoint y: 283, endPoint x: 337, endPoint y: 281, distance: 50.1
click at [337, 281] on p "This is a rental agreement between ﻿ Auto fill* : {{Client Full Name(s)}} ﻿ and…" at bounding box center [395, 273] width 449 height 31
click at [323, 283] on p "This is a rental agreement between ﻿ Auto fill* : {{Client Full Name(s)}} ﻿ and…" at bounding box center [395, 273] width 449 height 31
click at [336, 283] on p "This is a rental agreement between ﻿ Auto fill* : {{Client Full Name(s)}} ﻿ and…" at bounding box center [395, 273] width 449 height 31
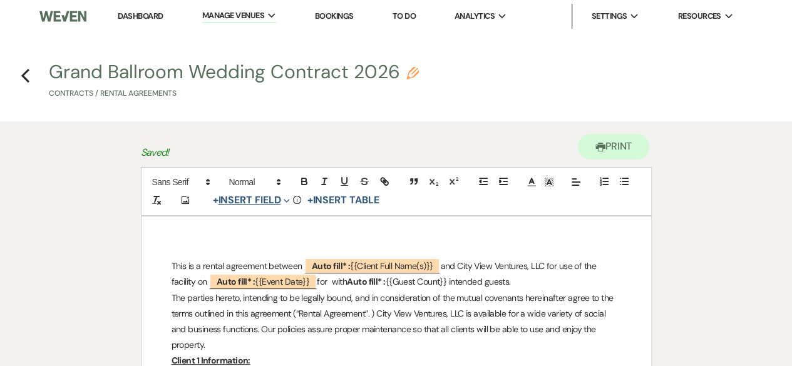
click at [278, 200] on button "+ Insert Field Expand" at bounding box center [251, 200] width 86 height 15
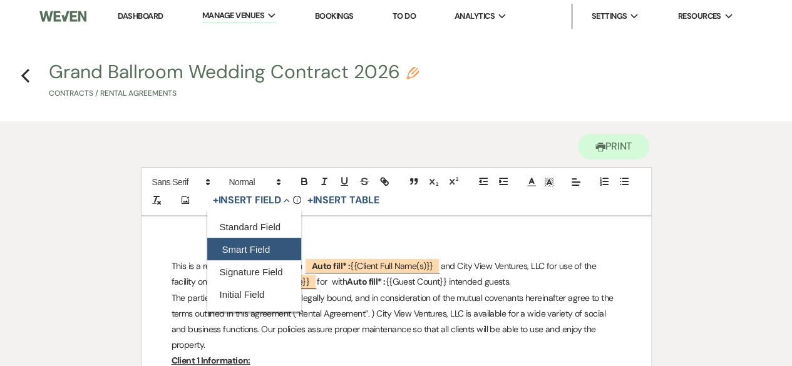
click at [251, 250] on button "Smart Field" at bounding box center [254, 249] width 94 height 23
select select "smartCustomField"
select select "owner"
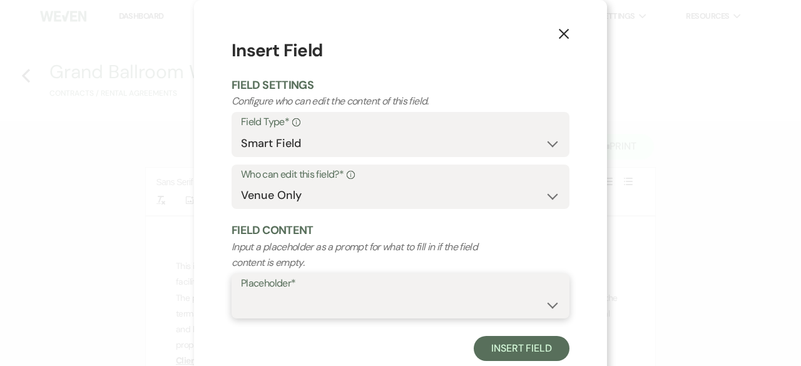
click at [250, 308] on select "{{Event Date}} {{Client Full Name(s)}} {{Client First Name(s)}} {{Venue Name}} …" at bounding box center [400, 305] width 319 height 24
select select "{{eventType}}"
click at [241, 293] on select "{{Event Date}} {{Client Full Name(s)}} {{Client First Name(s)}} {{Venue Name}} …" at bounding box center [400, 305] width 319 height 24
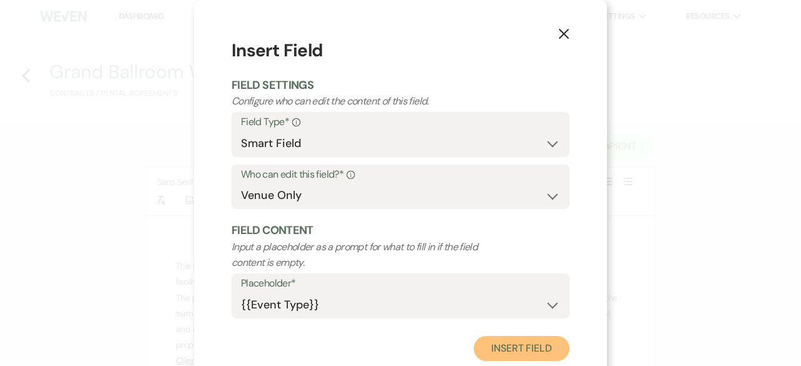
click at [546, 353] on button "Insert Field" at bounding box center [522, 348] width 96 height 25
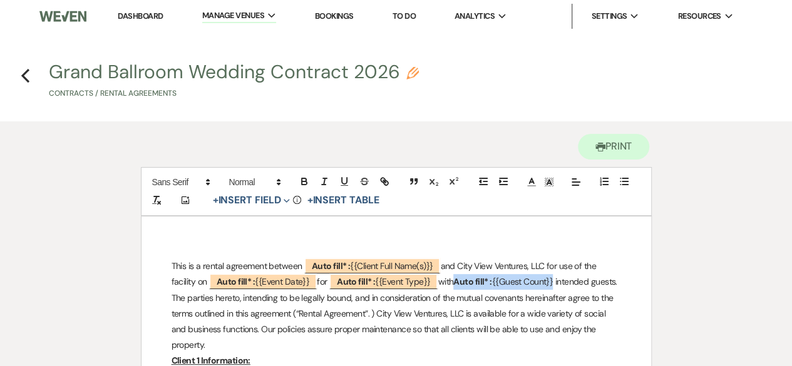
drag, startPoint x: 471, startPoint y: 282, endPoint x: 569, endPoint y: 285, distance: 98.9
click at [569, 285] on p "This is a rental agreement between ﻿ Auto fill* : {{Client Full Name(s)}} ﻿ and…" at bounding box center [395, 273] width 449 height 31
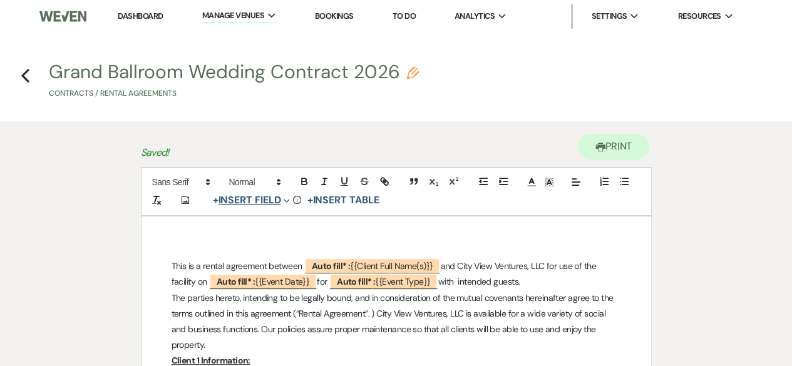
click at [278, 198] on button "+ Insert Field Expand" at bounding box center [251, 200] width 86 height 15
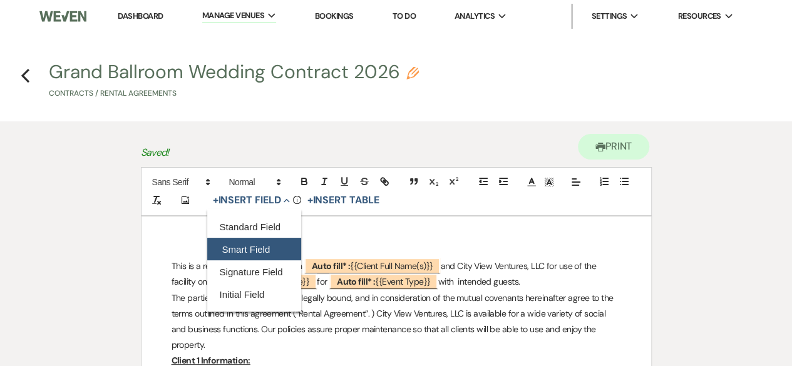
click at [253, 255] on button "Smart Field" at bounding box center [254, 249] width 94 height 23
select select "smartCustomField"
select select "owner"
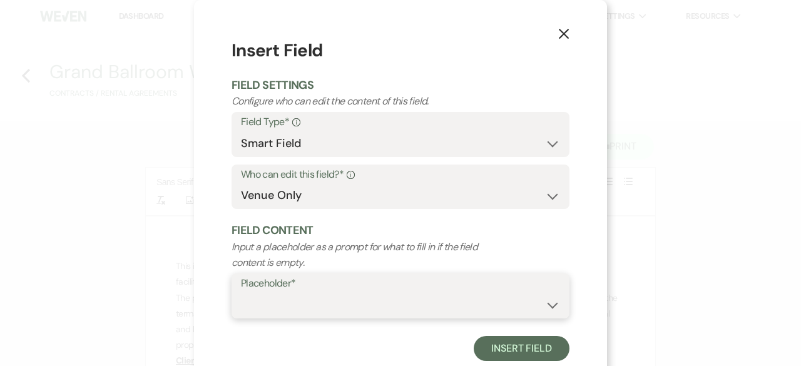
click at [292, 312] on select "{{Event Date}} {{Client Full Name(s)}} {{Client First Name(s)}} {{Venue Name}} …" at bounding box center [400, 305] width 319 height 24
select select "{{guestCount}}"
click at [241, 293] on select "{{Event Date}} {{Client Full Name(s)}} {{Client First Name(s)}} {{Venue Name}} …" at bounding box center [400, 305] width 319 height 24
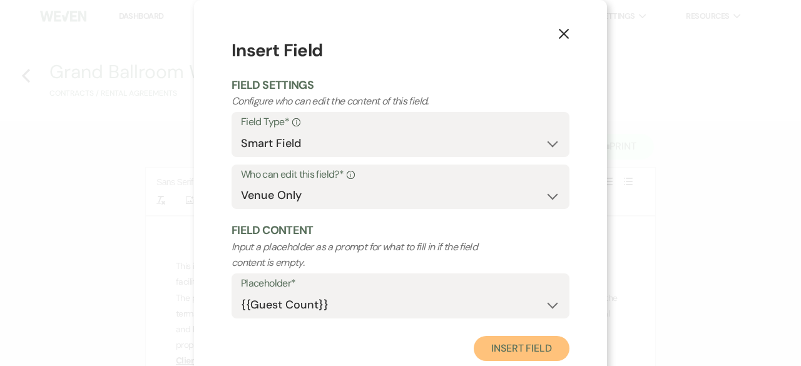
click at [531, 345] on button "Insert Field" at bounding box center [522, 348] width 96 height 25
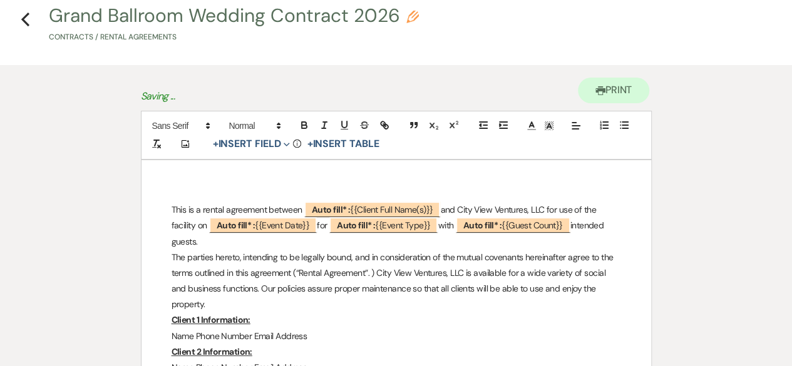
scroll to position [125, 0]
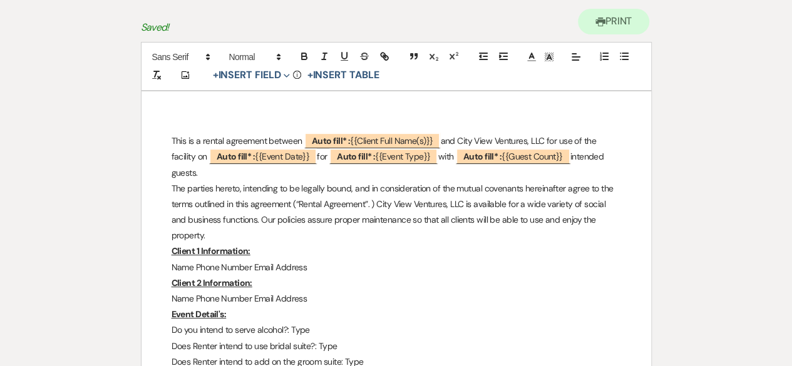
click at [245, 178] on p "This is a rental agreement between ﻿ Auto fill* : {{Client Full Name(s)}} ﻿ and…" at bounding box center [395, 157] width 449 height 48
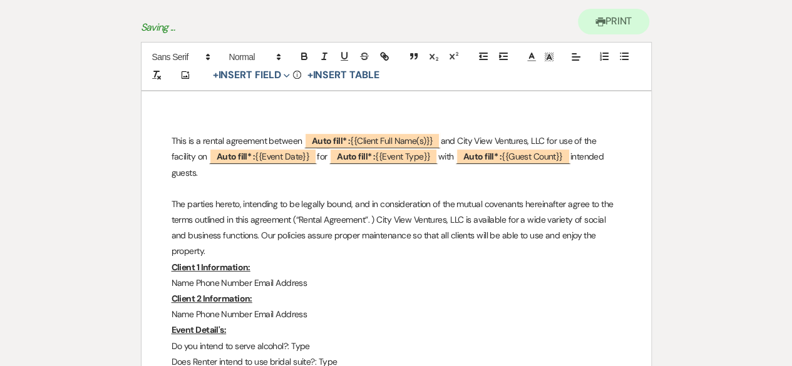
click at [212, 250] on p "The parties hereto, intending to be legally bound, and in consideration of the …" at bounding box center [395, 228] width 449 height 63
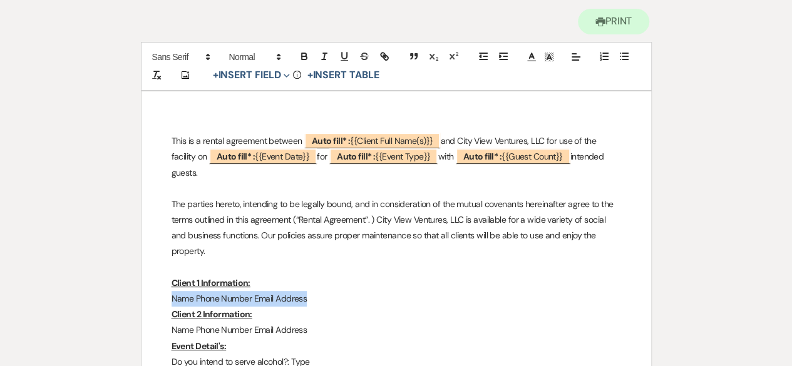
drag, startPoint x: 310, startPoint y: 301, endPoint x: 170, endPoint y: 297, distance: 140.2
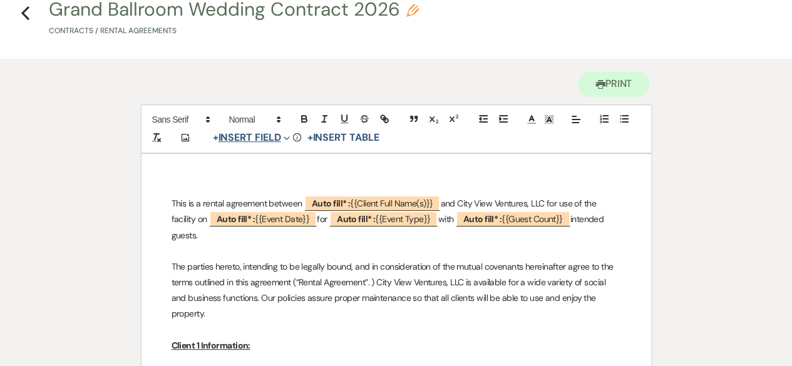
click at [287, 140] on icon "Expand" at bounding box center [286, 138] width 6 height 6
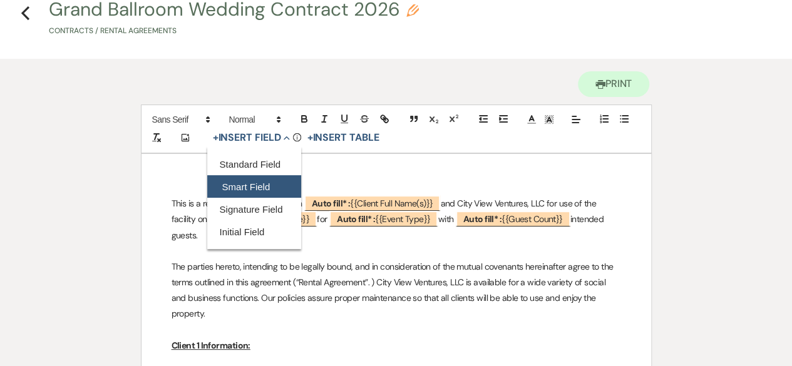
click at [261, 188] on button "Smart Field" at bounding box center [254, 186] width 94 height 23
select select "smartCustomField"
select select "owner"
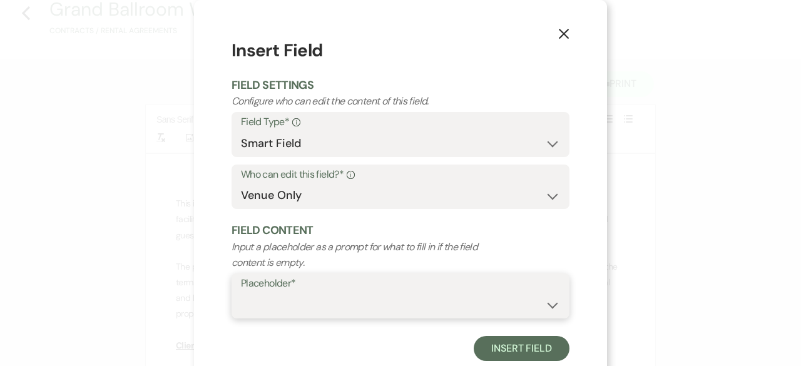
click at [263, 311] on select "{{Event Date}} {{Client Full Name(s)}} {{Client First Name(s)}} {{Venue Name}} …" at bounding box center [400, 305] width 319 height 24
select select "{{clientNames}}"
click at [241, 293] on select "{{Event Date}} {{Client Full Name(s)}} {{Client First Name(s)}} {{Venue Name}} …" at bounding box center [400, 305] width 319 height 24
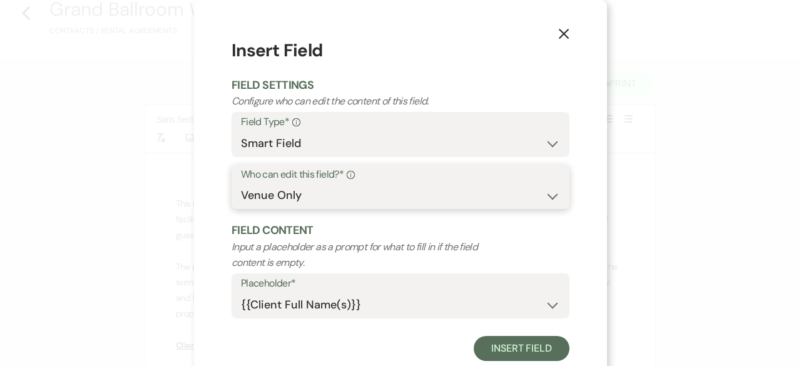
click at [546, 198] on select "Both Venue & Client Client Only Venue Only" at bounding box center [400, 195] width 319 height 24
select select "clientAndOwner"
click at [241, 183] on select "Both Venue & Client Client Only Venue Only" at bounding box center [400, 195] width 319 height 24
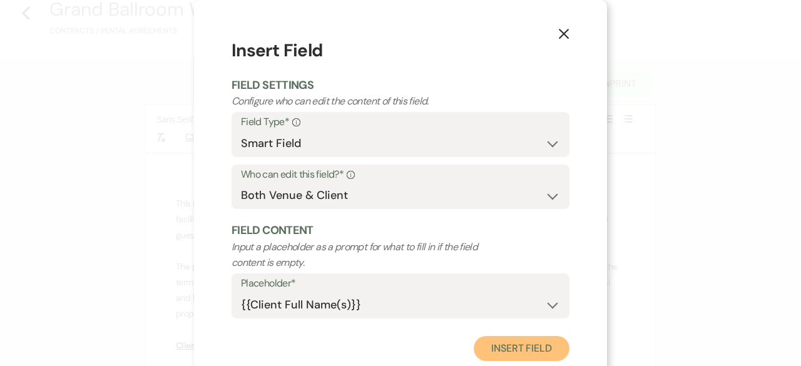
click at [511, 340] on button "Insert Field" at bounding box center [522, 348] width 96 height 25
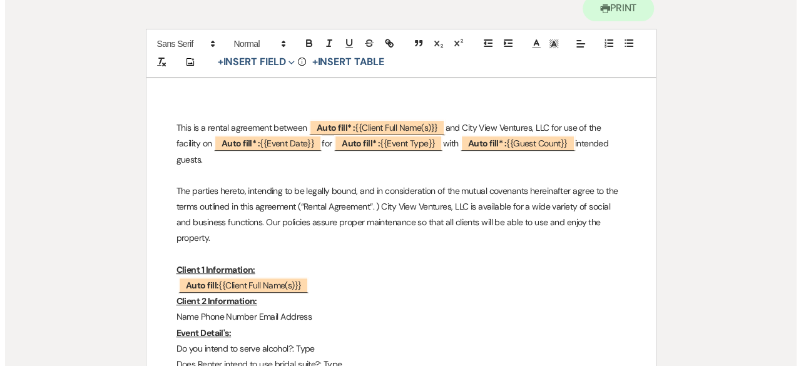
scroll to position [188, 0]
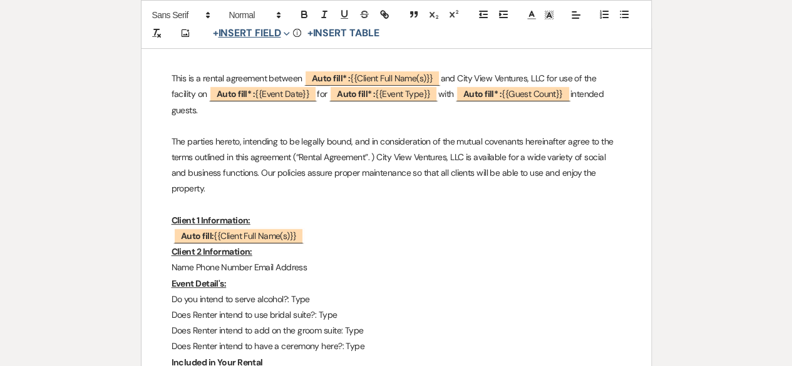
click at [271, 29] on button "+ Insert Field Expand" at bounding box center [251, 33] width 86 height 15
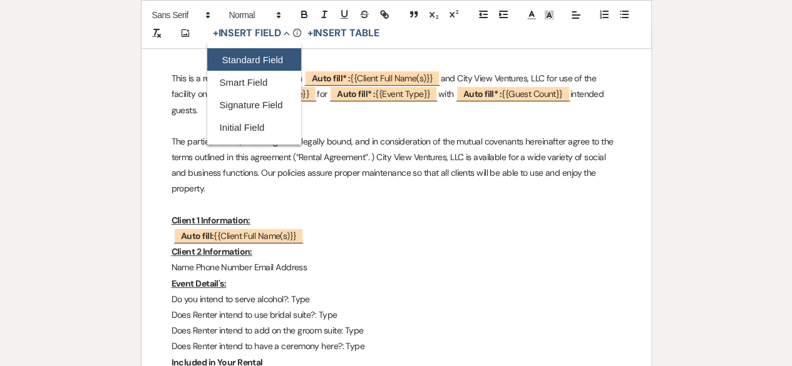
click at [262, 59] on button "Standard Field" at bounding box center [254, 60] width 94 height 23
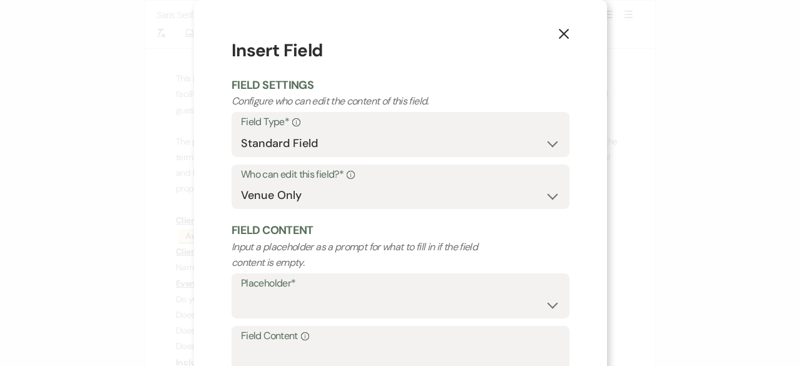
click at [323, 183] on label "Who can edit this field?* Info" at bounding box center [400, 175] width 319 height 18
click at [312, 196] on select "Both Venue & Client Client Only Venue Only" at bounding box center [400, 195] width 319 height 24
select select "clientAndOwner"
click at [241, 183] on select "Both Venue & Client Client Only Venue Only" at bounding box center [400, 195] width 319 height 24
click at [305, 301] on select "Custom Placeholder Date Time Name Location Venue Name Type Number Budget Addres…" at bounding box center [400, 305] width 319 height 24
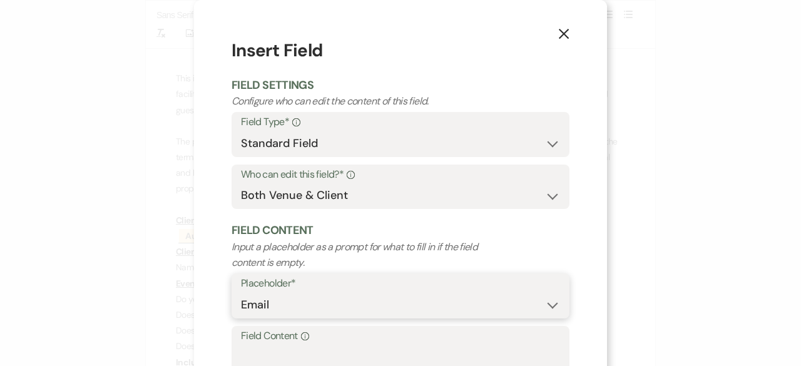
click at [241, 293] on select "Custom Placeholder Date Time Name Location Venue Name Type Number Budget Addres…" at bounding box center [400, 305] width 319 height 24
select select "Email"
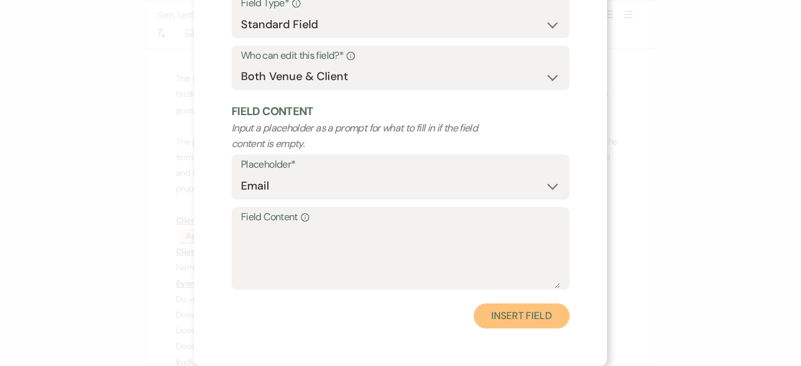
click at [529, 321] on button "Insert Field" at bounding box center [522, 316] width 96 height 25
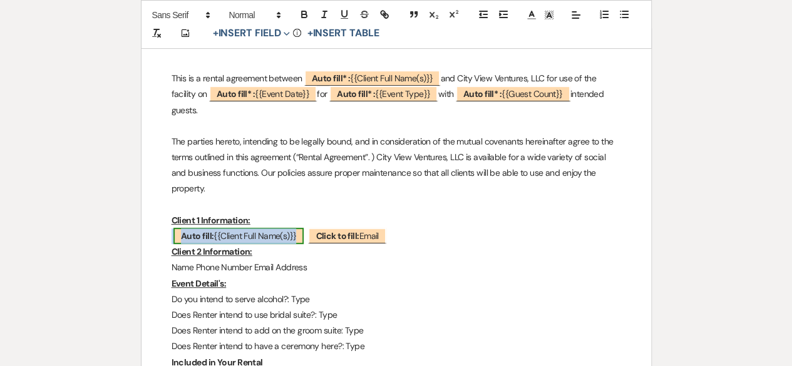
click at [292, 233] on span "Auto fill: {{Client Full Name(s)}}" at bounding box center [238, 236] width 131 height 16
select select "smartCustomField"
select select "{{clientNames}}"
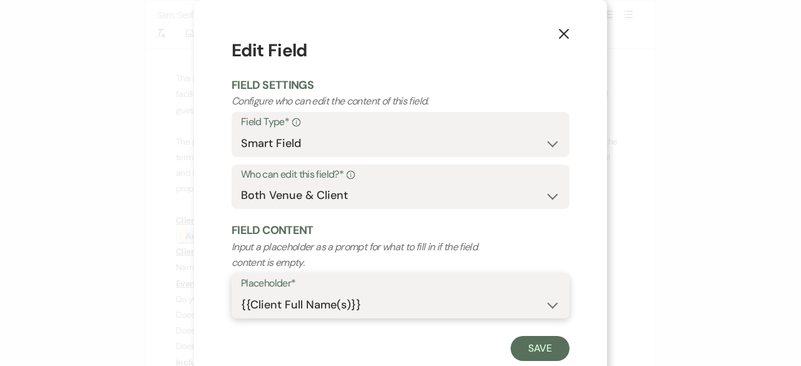
click at [361, 302] on select "{{Event Date}} {{Client Full Name(s)}} {{Client First Name(s)}} {{Venue Name}} …" at bounding box center [400, 305] width 319 height 24
click at [372, 334] on form "Edit Field Field Settings Configure who can edit the content of this field. Fie…" at bounding box center [401, 200] width 338 height 324
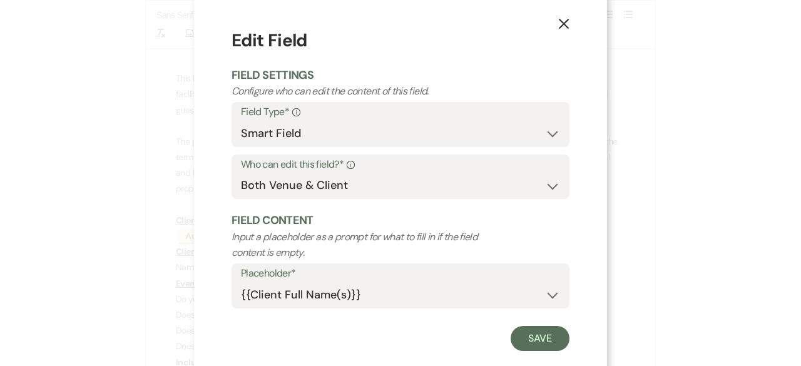
scroll to position [0, 0]
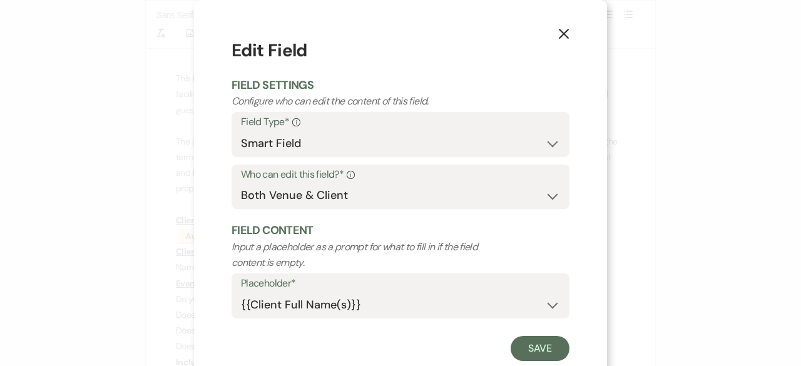
click at [559, 37] on use "button" at bounding box center [564, 34] width 10 height 10
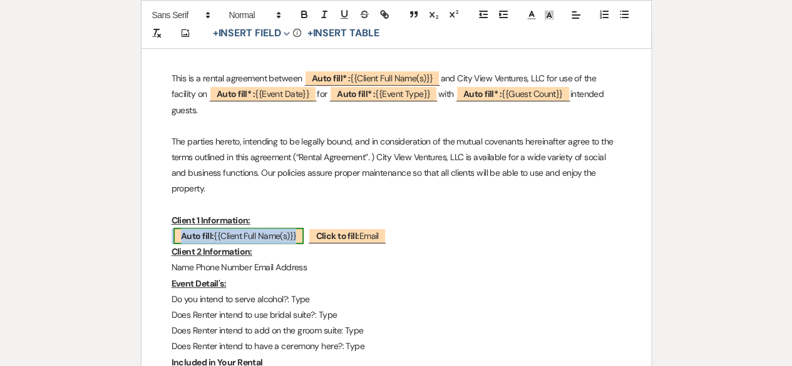
click at [299, 240] on span "Auto fill: {{Client Full Name(s)}}" at bounding box center [238, 236] width 131 height 16
select select "smartCustomField"
select select "{{clientNames}}"
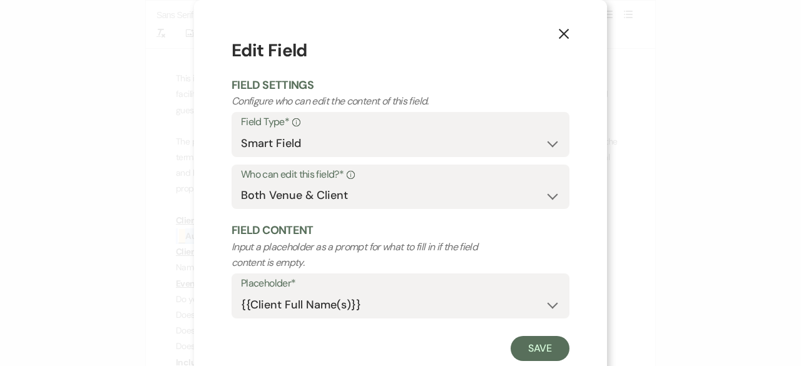
click at [559, 36] on icon "X" at bounding box center [563, 33] width 11 height 11
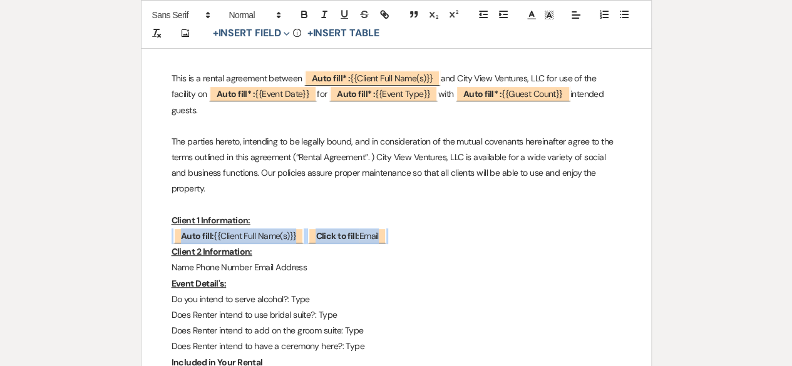
drag, startPoint x: 409, startPoint y: 235, endPoint x: 165, endPoint y: 233, distance: 244.7
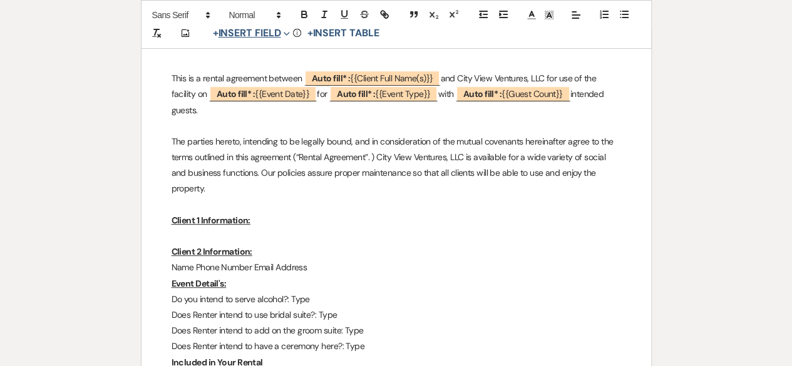
click at [267, 31] on button "+ Insert Field Expand" at bounding box center [251, 33] width 86 height 15
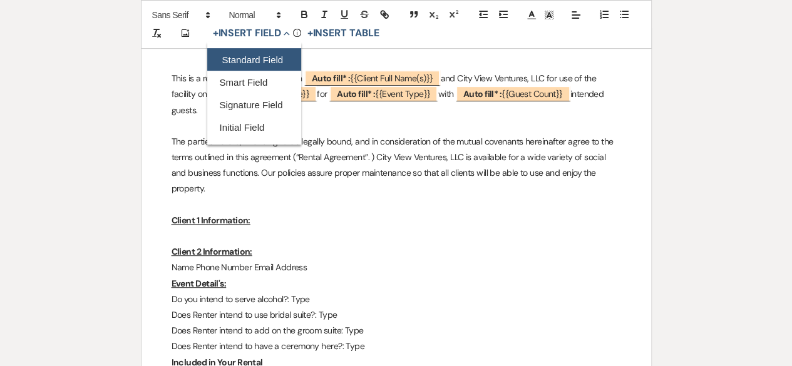
click at [257, 54] on button "Standard Field" at bounding box center [254, 60] width 94 height 23
select select "owner"
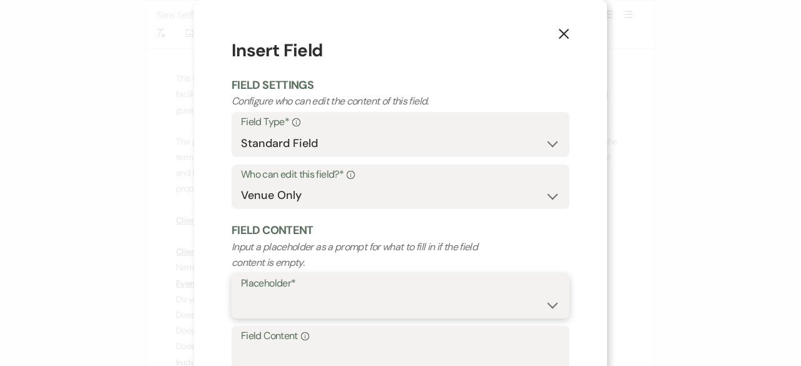
click at [295, 303] on select "Custom Placeholder Date Time Name Location Venue Name Type Number Budget Addres…" at bounding box center [400, 305] width 319 height 24
select select "Name"
click at [241, 293] on select "Custom Placeholder Date Time Name Location Venue Name Type Number Budget Addres…" at bounding box center [400, 305] width 319 height 24
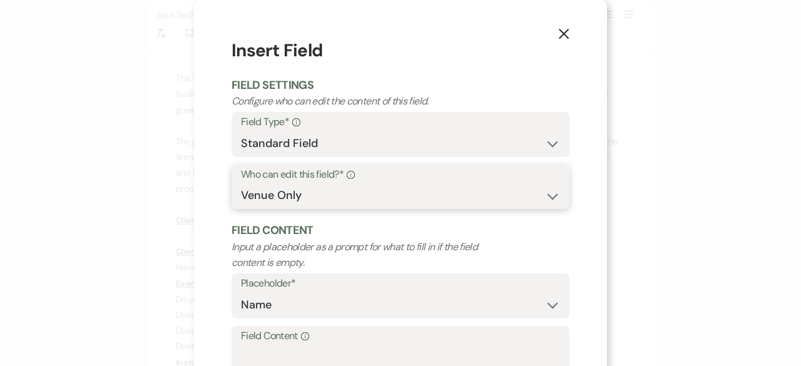
click at [299, 200] on select "Both Venue & Client Client Only Venue Only" at bounding box center [400, 195] width 319 height 24
select select "clientAndOwner"
click at [241, 183] on select "Both Venue & Client Client Only Venue Only" at bounding box center [400, 195] width 319 height 24
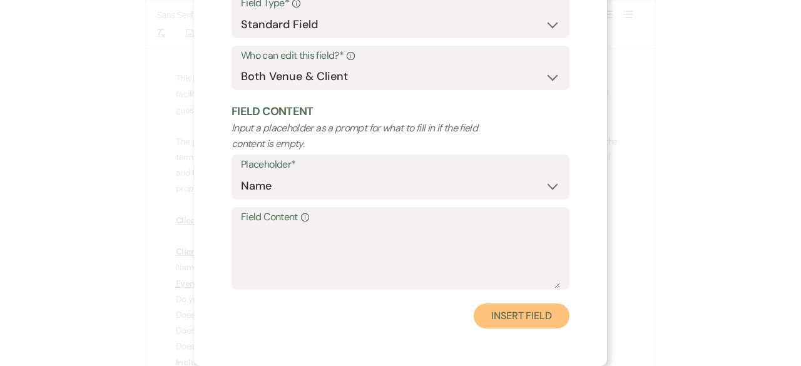
click at [509, 321] on button "Insert Field" at bounding box center [522, 316] width 96 height 25
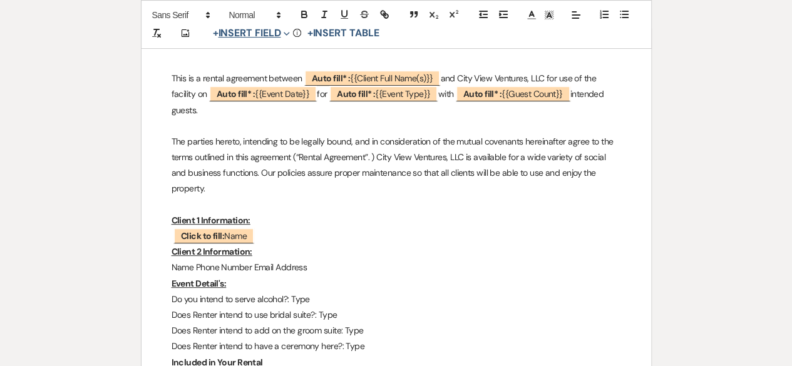
click at [286, 37] on span "Expand" at bounding box center [284, 33] width 9 height 13
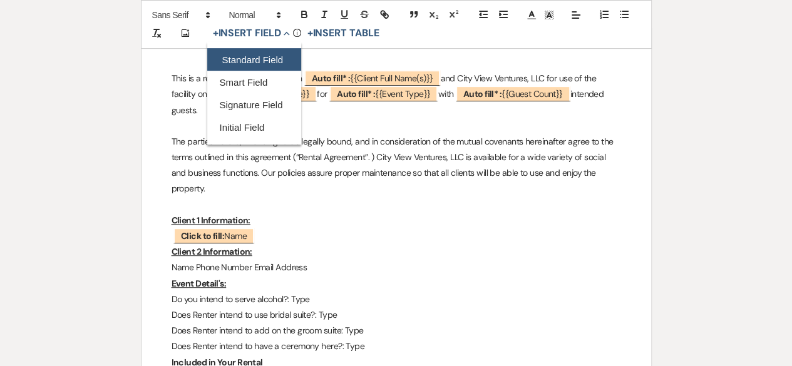
click at [249, 55] on button "Standard Field" at bounding box center [254, 60] width 94 height 23
select select "owner"
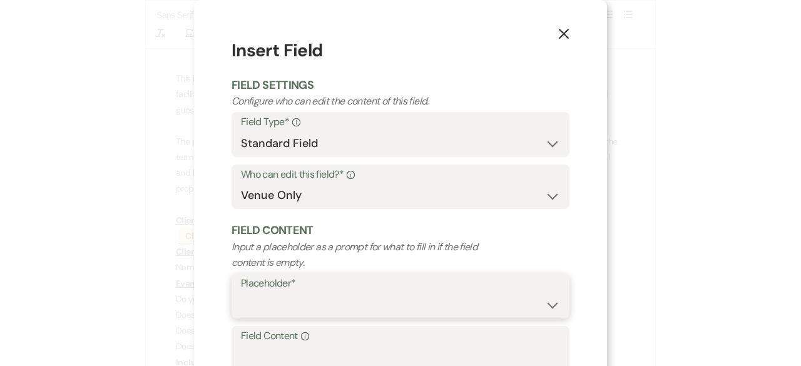
click at [302, 301] on select "Custom Placeholder Date Time Name Location Venue Name Type Number Budget Addres…" at bounding box center [400, 305] width 319 height 24
select select "Address"
click at [241, 293] on select "Custom Placeholder Date Time Name Location Venue Name Type Number Budget Addres…" at bounding box center [400, 305] width 319 height 24
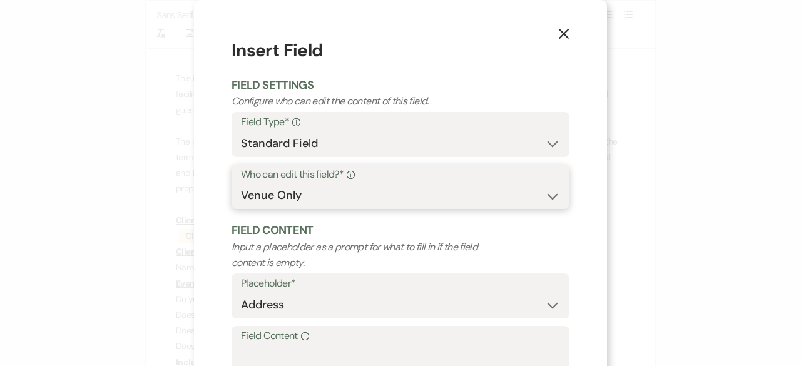
click at [323, 192] on select "Both Venue & Client Client Only Venue Only" at bounding box center [400, 195] width 319 height 24
select select "client"
click at [241, 183] on select "Both Venue & Client Client Only Venue Only" at bounding box center [400, 195] width 319 height 24
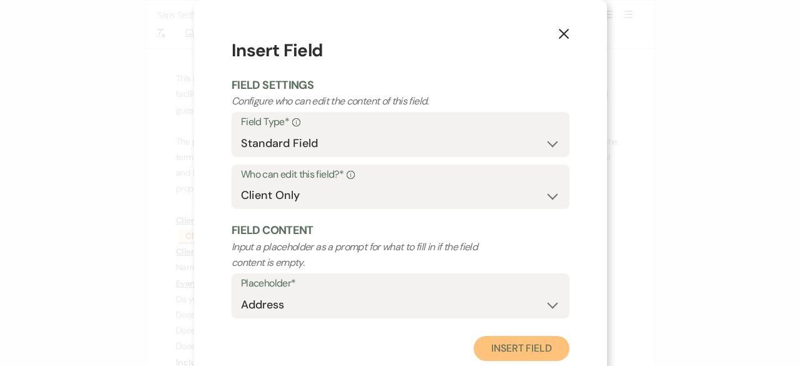
click at [524, 345] on button "Insert Field" at bounding box center [522, 348] width 96 height 25
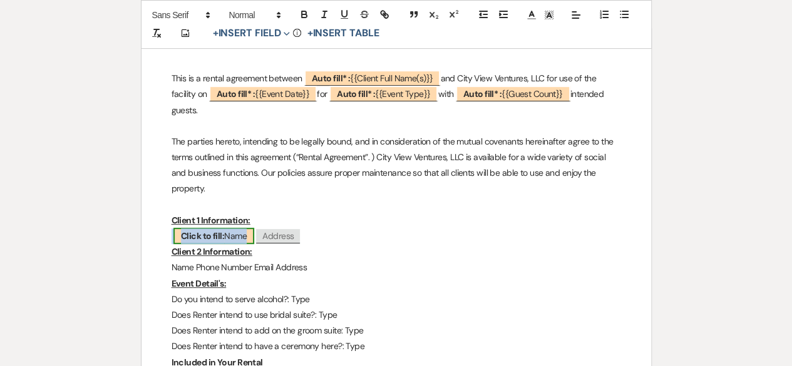
click at [241, 237] on span "Click to fill: Name" at bounding box center [213, 236] width 81 height 16
select select "Name"
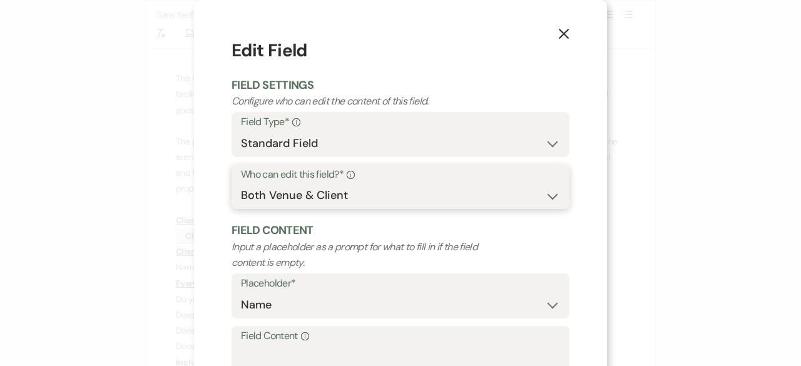
click at [343, 200] on select "Both Venue & Client Client Only Venue Only" at bounding box center [400, 195] width 319 height 24
select select "client"
click at [241, 183] on select "Both Venue & Client Client Only Venue Only" at bounding box center [400, 195] width 319 height 24
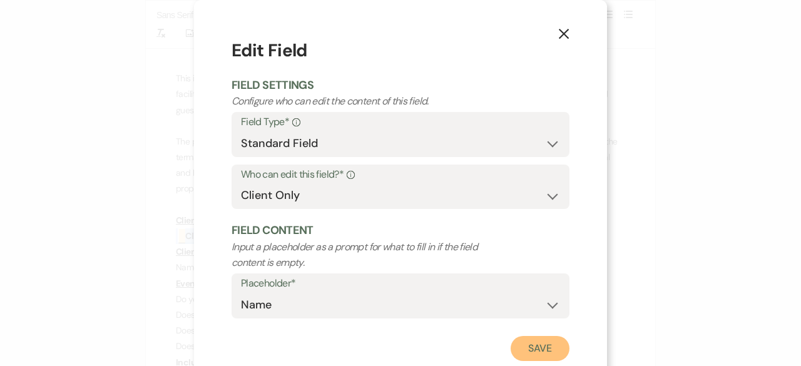
click at [544, 342] on button "Save" at bounding box center [540, 348] width 59 height 25
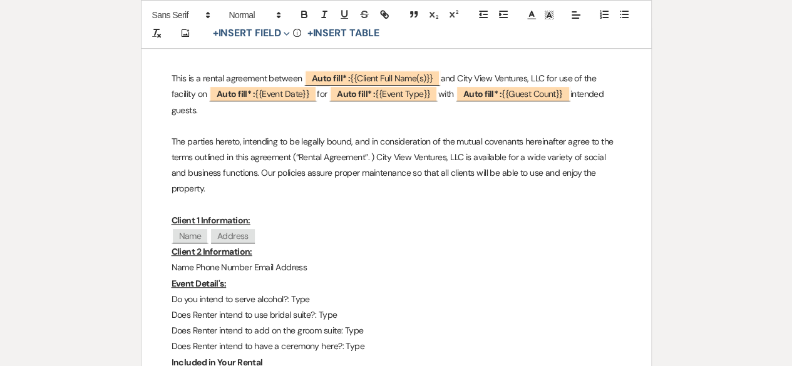
click at [295, 238] on p "Name ﻿ Address ﻿" at bounding box center [395, 236] width 449 height 16
click at [280, 33] on button "+ Insert Field Expand" at bounding box center [251, 33] width 86 height 15
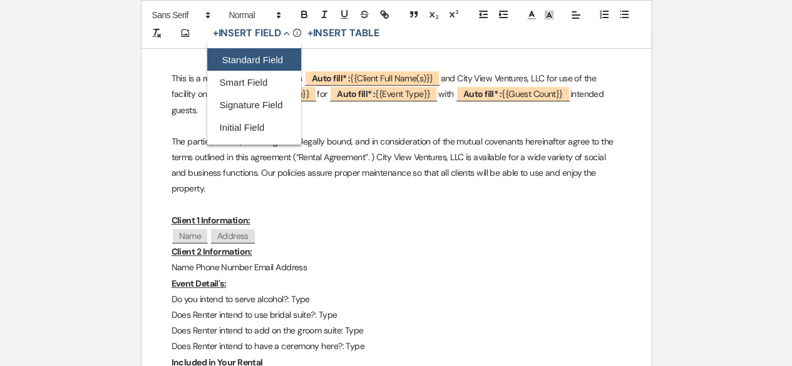
click at [254, 57] on button "Standard Field" at bounding box center [254, 60] width 94 height 23
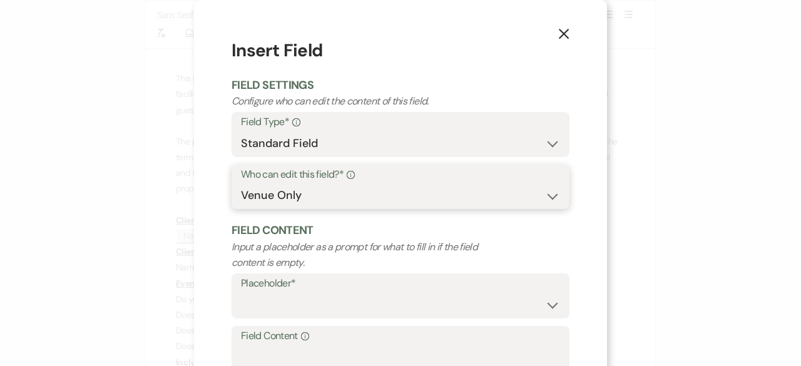
click at [303, 192] on select "Both Venue & Client Client Only Venue Only" at bounding box center [400, 195] width 319 height 24
select select "client"
click at [241, 183] on select "Both Venue & Client Client Only Venue Only" at bounding box center [400, 195] width 319 height 24
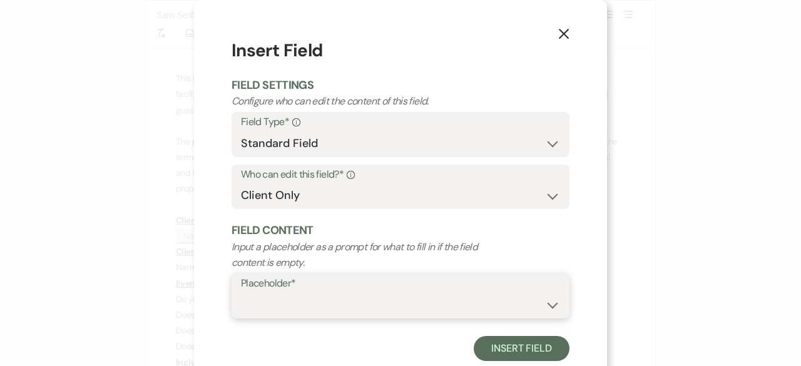
click at [281, 302] on select "Custom Placeholder Date Time Name Location Venue Name Type Number Budget Addres…" at bounding box center [400, 305] width 319 height 24
click at [241, 293] on select "Custom Placeholder Date Time Name Location Venue Name Type Number Budget Addres…" at bounding box center [400, 305] width 319 height 24
select select "Phone Number"
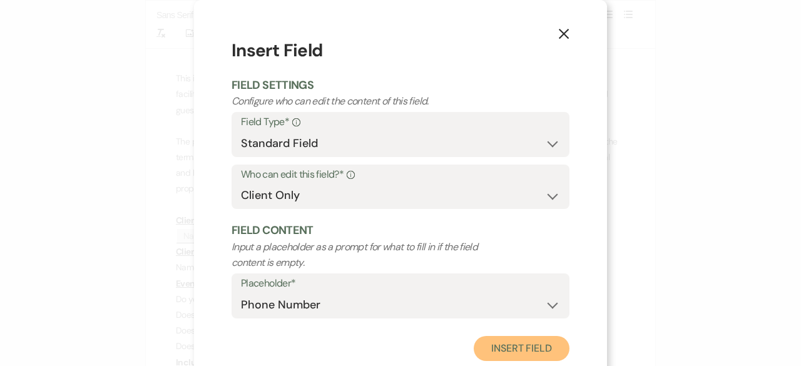
click at [498, 339] on button "Insert Field" at bounding box center [522, 348] width 96 height 25
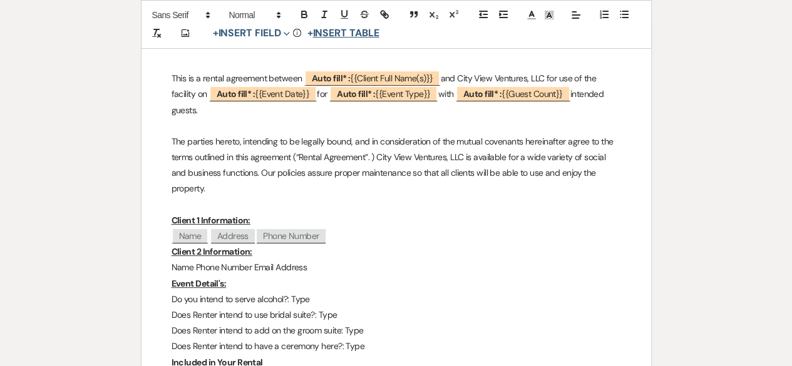
click at [340, 29] on button "+ Insert Table" at bounding box center [342, 33] width 81 height 15
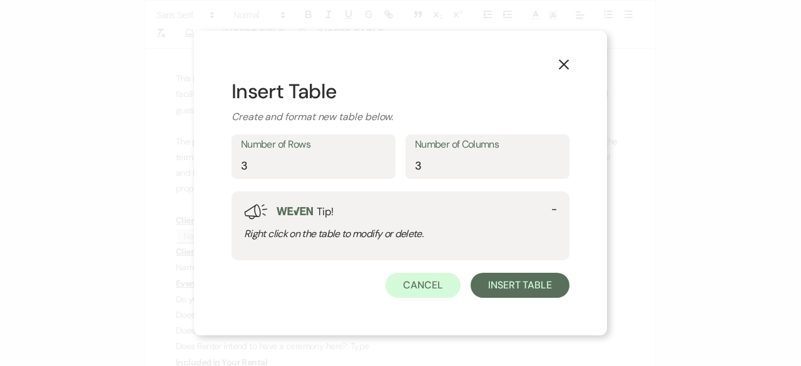
click at [559, 68] on icon "X" at bounding box center [563, 64] width 11 height 11
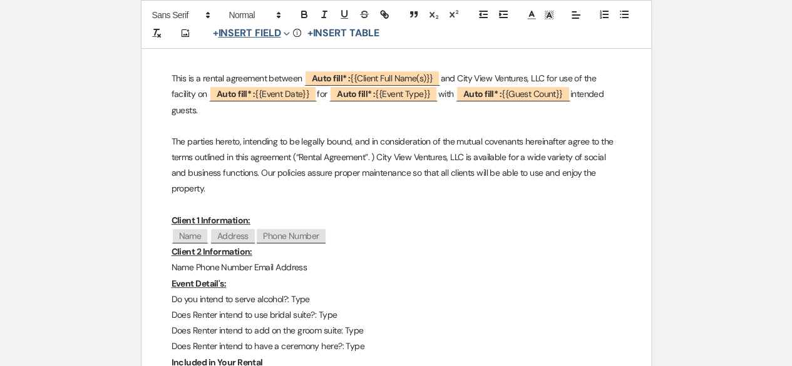
click at [276, 31] on button "+ Insert Field Expand" at bounding box center [251, 33] width 86 height 15
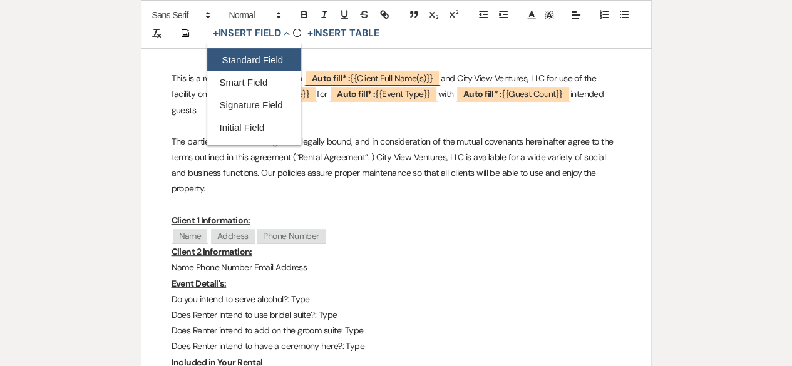
click at [259, 56] on button "Standard Field" at bounding box center [254, 60] width 94 height 23
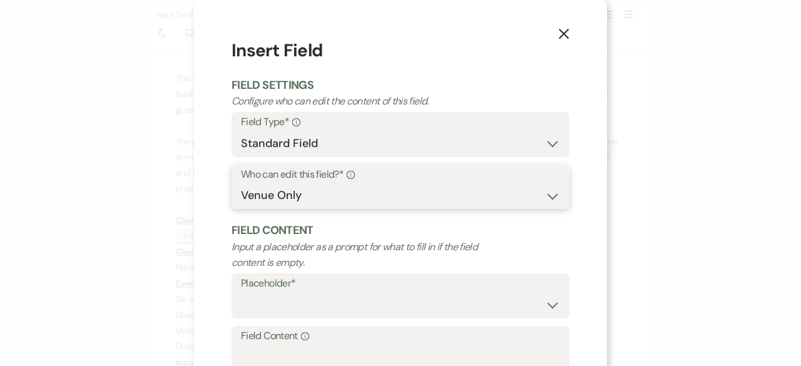
click at [289, 197] on select "Both Venue & Client Client Only Venue Only" at bounding box center [400, 195] width 319 height 24
select select "client"
click at [241, 183] on select "Both Venue & Client Client Only Venue Only" at bounding box center [400, 195] width 319 height 24
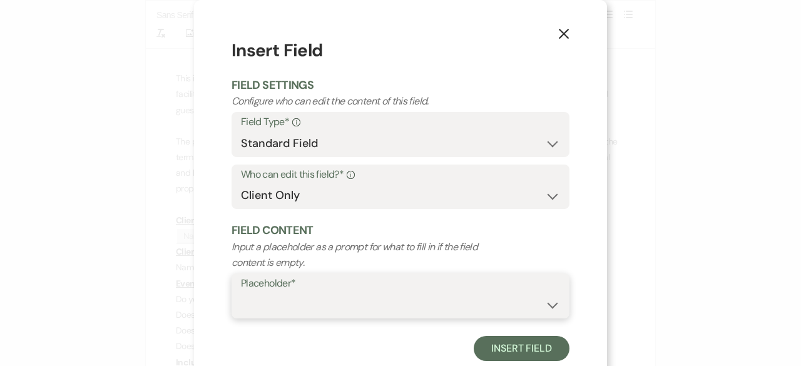
click at [302, 295] on select "Custom Placeholder Date Time Name Location Venue Name Type Number Budget Addres…" at bounding box center [400, 305] width 319 height 24
click at [241, 293] on select "Custom Placeholder Date Time Name Location Venue Name Type Number Budget Addres…" at bounding box center [400, 305] width 319 height 24
select select "Phone Number"
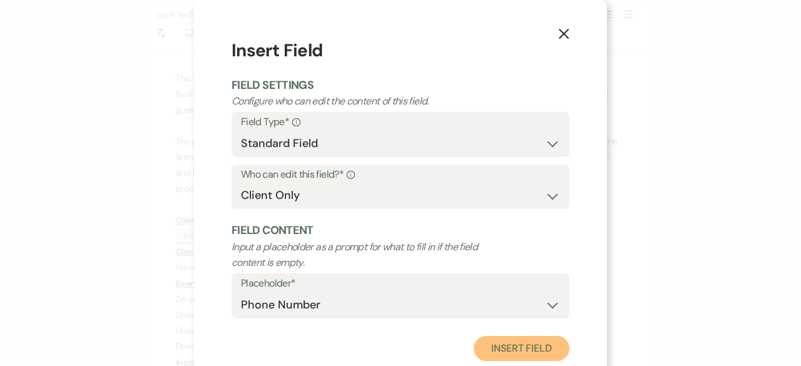
click at [491, 350] on button "Insert Field" at bounding box center [522, 348] width 96 height 25
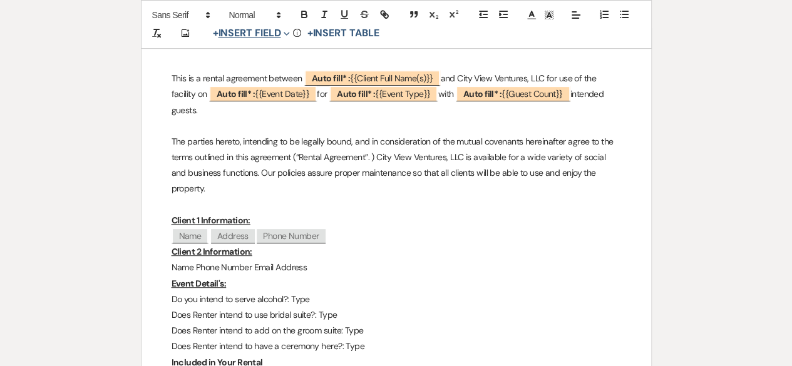
click at [283, 31] on span "Expand" at bounding box center [284, 33] width 9 height 13
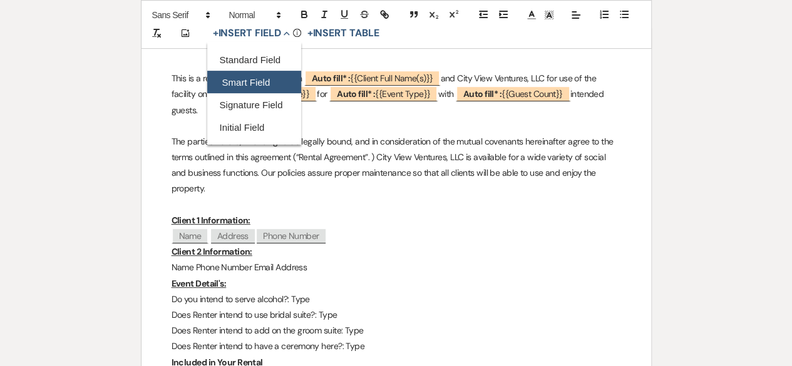
click at [267, 78] on button "Smart Field" at bounding box center [254, 82] width 94 height 23
select select "smartCustomField"
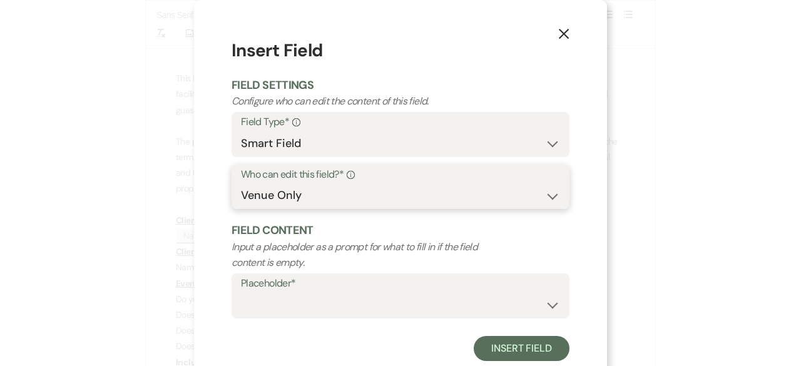
click at [335, 191] on select "Both Venue & Client Client Only Venue Only" at bounding box center [400, 195] width 319 height 24
select select "client"
click at [241, 183] on select "Both Venue & Client Client Only Venue Only" at bounding box center [400, 195] width 319 height 24
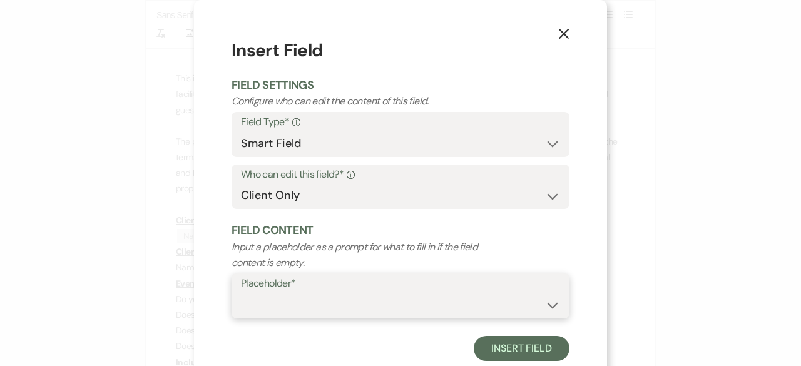
click at [285, 297] on select "{{Event Date}} {{Client Full Name(s)}} {{Client First Name(s)}} {{Venue Name}} …" at bounding box center [400, 305] width 319 height 24
click at [288, 295] on select "{{Event Date}} {{Client Full Name(s)}} {{Client First Name(s)}} {{Venue Name}} …" at bounding box center [400, 305] width 319 height 24
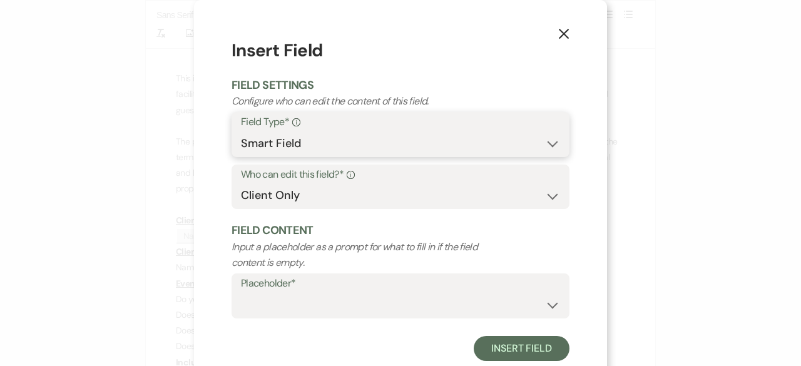
click at [547, 138] on select "Standard Field Smart Field Signature Field Initial Field" at bounding box center [400, 143] width 319 height 24
select select "standardCustomField"
click at [241, 131] on select "Standard Field Smart Field Signature Field Initial Field" at bounding box center [400, 143] width 319 height 24
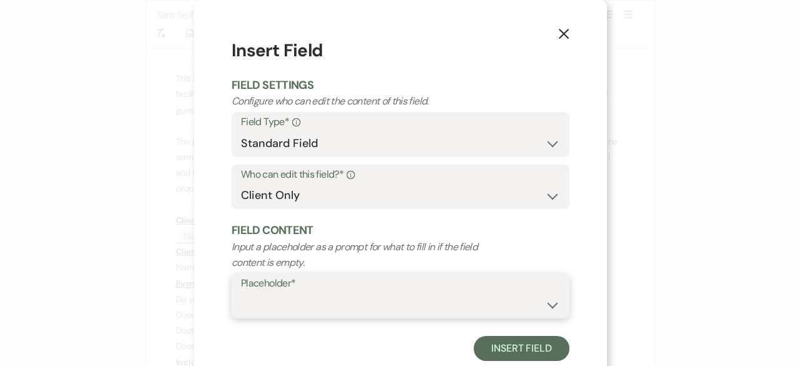
drag, startPoint x: 281, startPoint y: 315, endPoint x: 287, endPoint y: 307, distance: 9.9
click at [281, 315] on select "Custom Placeholder Date Time Name Location Venue Name Type Number Budget Addres…" at bounding box center [400, 305] width 319 height 24
click at [241, 293] on select "Custom Placeholder Date Time Name Location Venue Name Type Number Budget Addres…" at bounding box center [400, 305] width 319 height 24
select select "Email"
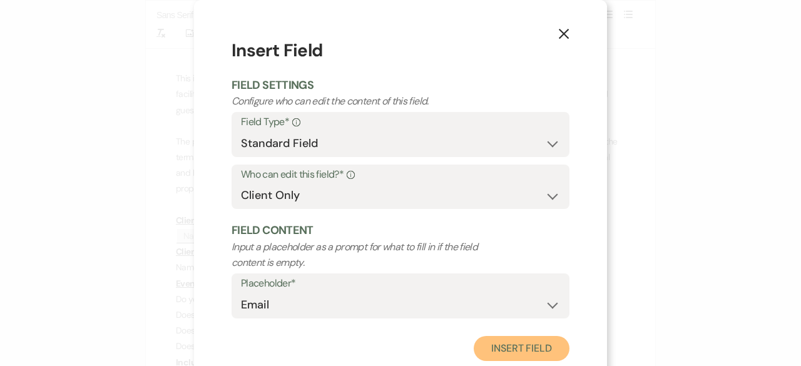
click at [516, 346] on button "Insert Field" at bounding box center [522, 348] width 96 height 25
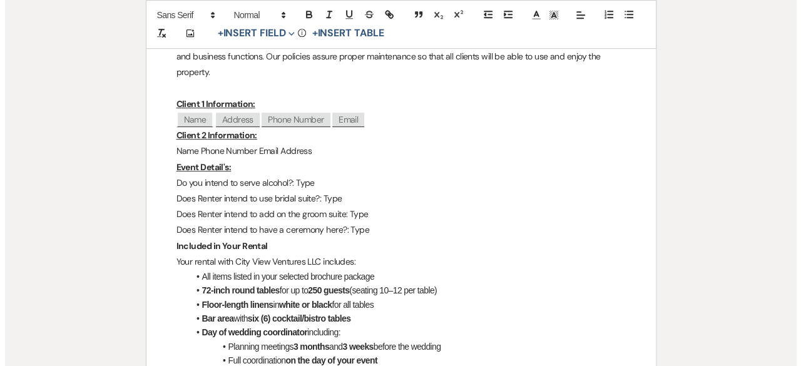
scroll to position [313, 0]
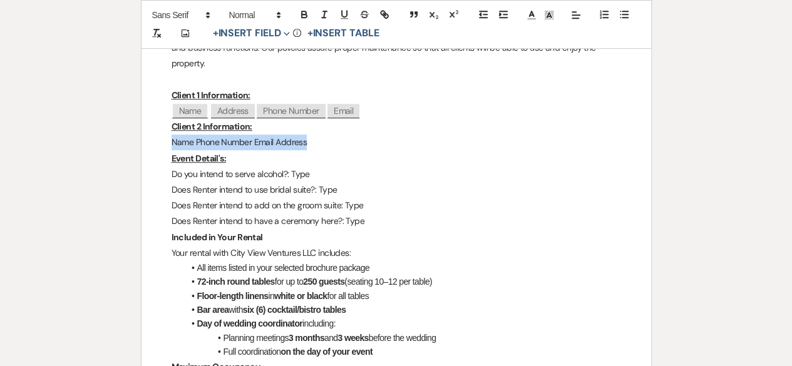
drag, startPoint x: 317, startPoint y: 142, endPoint x: 166, endPoint y: 140, distance: 151.5
click at [287, 33] on icon "Expand" at bounding box center [286, 34] width 6 height 6
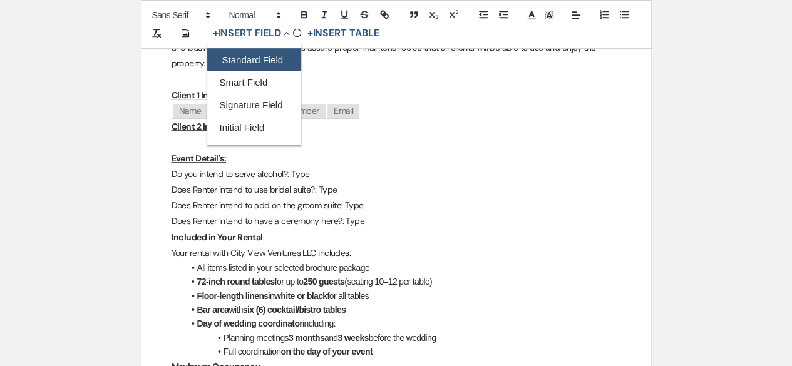
click at [264, 61] on button "Standard Field" at bounding box center [254, 60] width 94 height 23
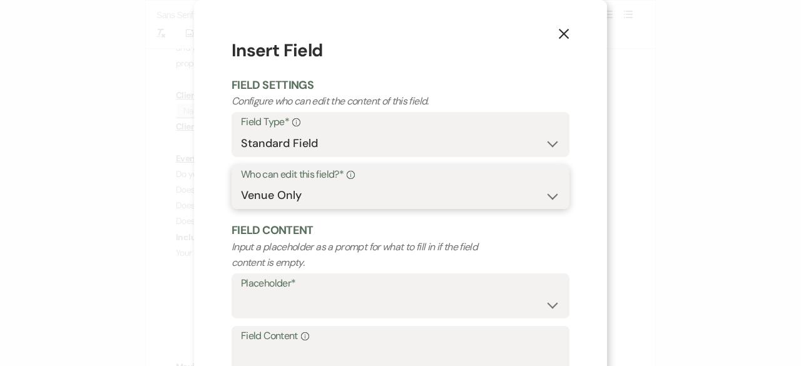
click at [307, 204] on select "Both Venue & Client Client Only Venue Only" at bounding box center [400, 195] width 319 height 24
select select "client"
click at [241, 183] on select "Both Venue & Client Client Only Venue Only" at bounding box center [400, 195] width 319 height 24
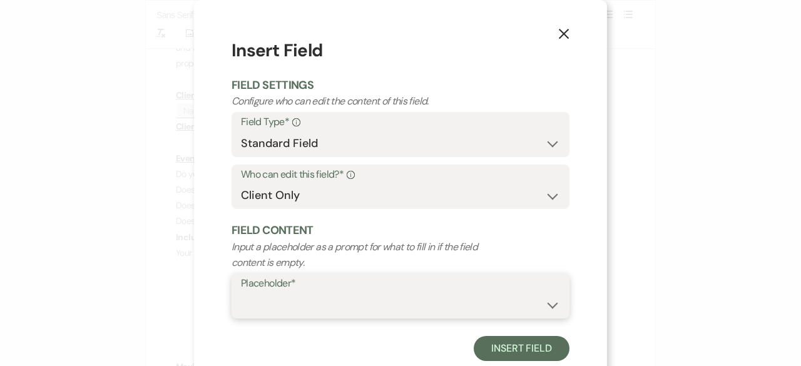
click at [292, 303] on select "Custom Placeholder Date Time Name Location Venue Name Type Number Budget Addres…" at bounding box center [400, 305] width 319 height 24
click at [241, 293] on select "Custom Placeholder Date Time Name Location Venue Name Type Number Budget Addres…" at bounding box center [400, 305] width 319 height 24
select select "Name"
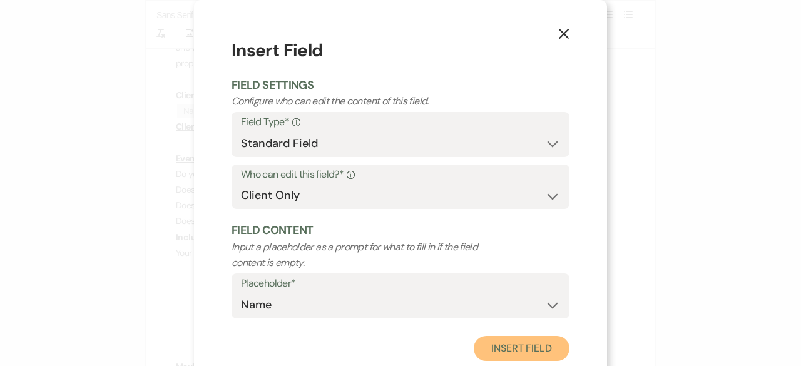
click at [526, 356] on button "Insert Field" at bounding box center [522, 348] width 96 height 25
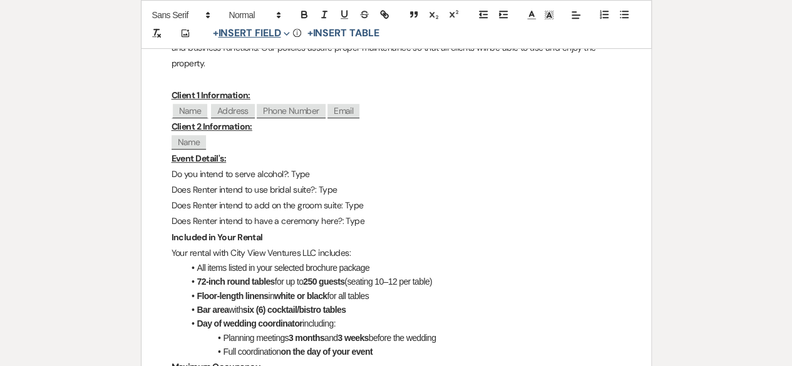
click at [261, 34] on button "+ Insert Field Expand" at bounding box center [251, 33] width 86 height 15
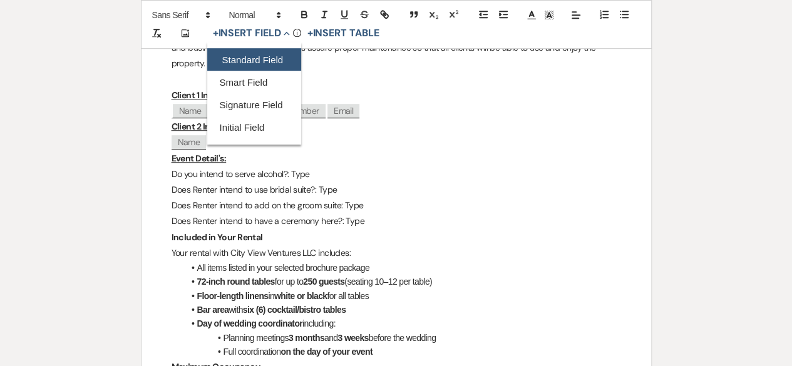
click at [257, 52] on button "Standard Field" at bounding box center [254, 60] width 94 height 23
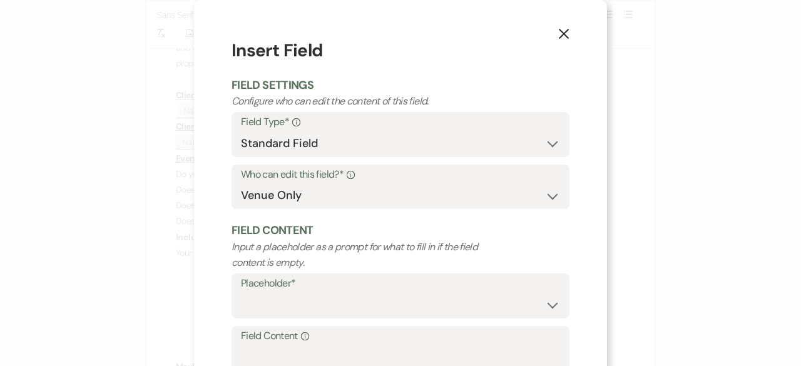
click at [283, 174] on label "Who can edit this field?* Info" at bounding box center [400, 175] width 319 height 18
click at [283, 190] on select "Both Venue & Client Client Only Venue Only" at bounding box center [400, 195] width 319 height 24
select select "client"
click at [241, 183] on select "Both Venue & Client Client Only Venue Only" at bounding box center [400, 195] width 319 height 24
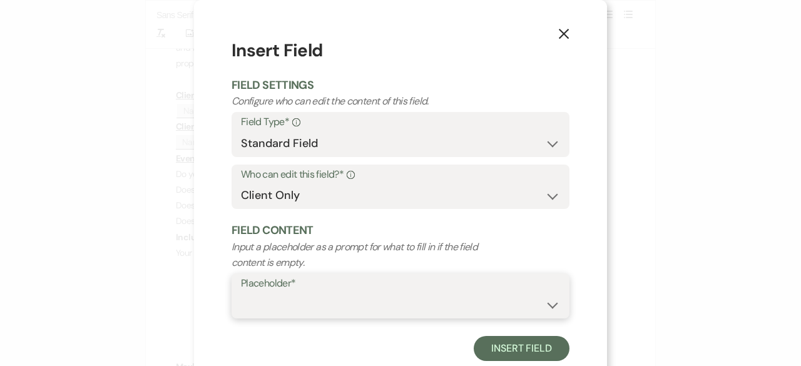
click at [252, 314] on select "Custom Placeholder Date Time Name Location Venue Name Type Number Budget Addres…" at bounding box center [400, 305] width 319 height 24
click at [241, 293] on select "Custom Placeholder Date Time Name Location Venue Name Type Number Budget Addres…" at bounding box center [400, 305] width 319 height 24
select select "Address"
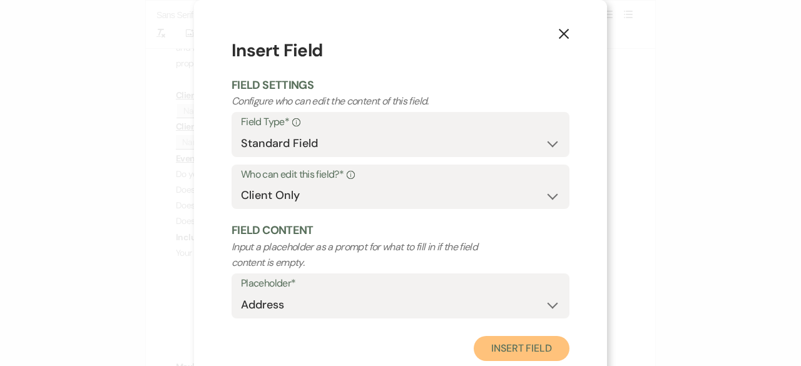
click at [508, 352] on button "Insert Field" at bounding box center [522, 348] width 96 height 25
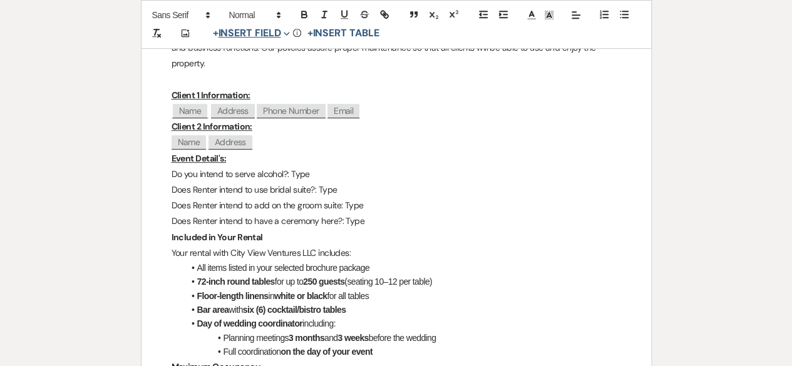
click at [279, 31] on button "+ Insert Field Expand" at bounding box center [251, 33] width 86 height 15
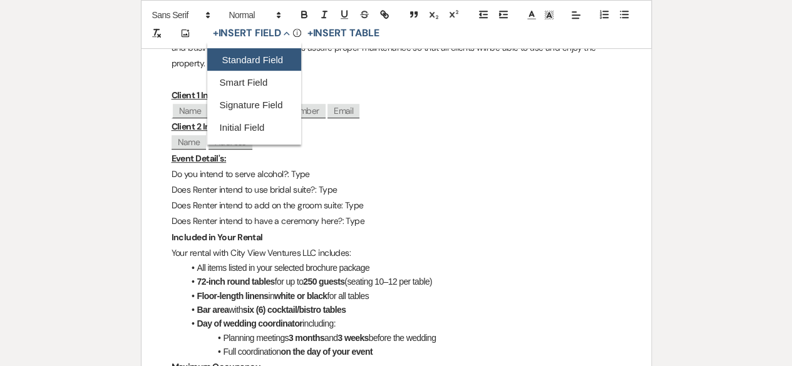
click at [256, 56] on button "Standard Field" at bounding box center [254, 60] width 94 height 23
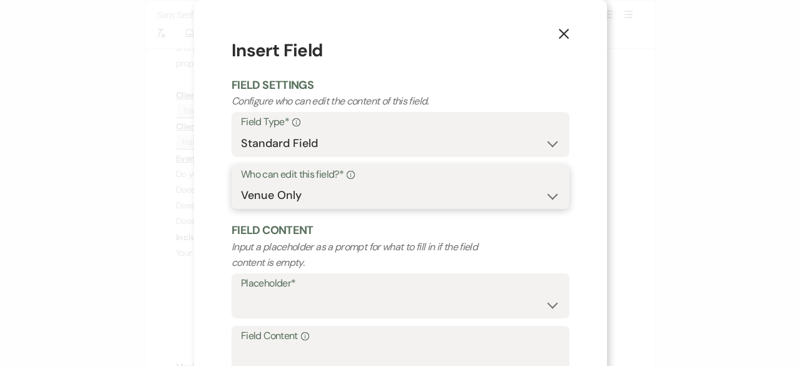
click at [295, 205] on select "Both Venue & Client Client Only Venue Only" at bounding box center [400, 195] width 319 height 24
select select "client"
click at [241, 183] on select "Both Venue & Client Client Only Venue Only" at bounding box center [400, 195] width 319 height 24
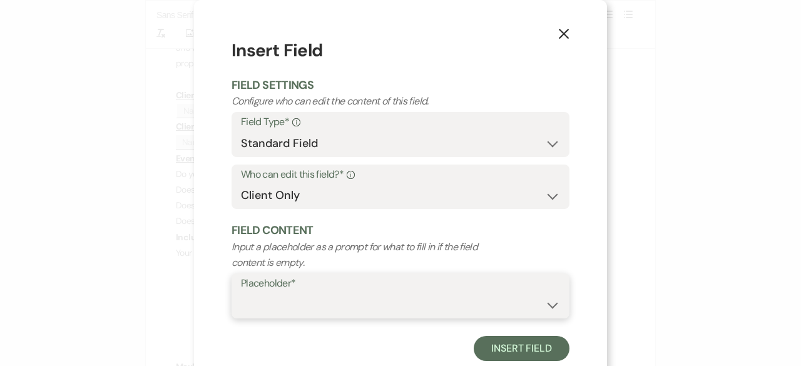
click at [277, 312] on select "Custom Placeholder Date Time Name Location Venue Name Type Number Budget Addres…" at bounding box center [400, 305] width 319 height 24
click at [241, 293] on select "Custom Placeholder Date Time Name Location Venue Name Type Number Budget Addres…" at bounding box center [400, 305] width 319 height 24
select select "Phone Number"
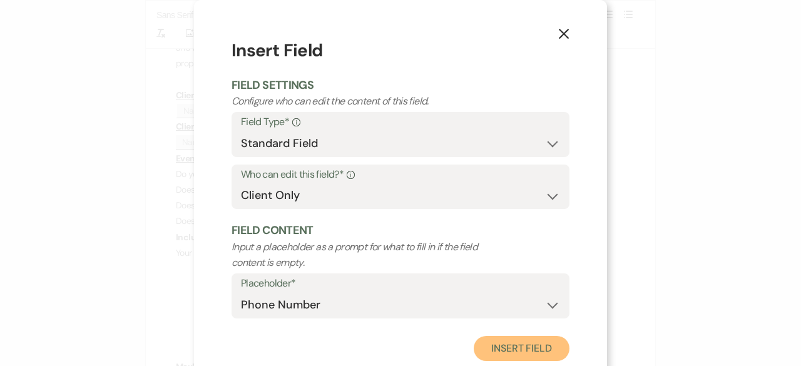
click at [506, 356] on button "Insert Field" at bounding box center [522, 348] width 96 height 25
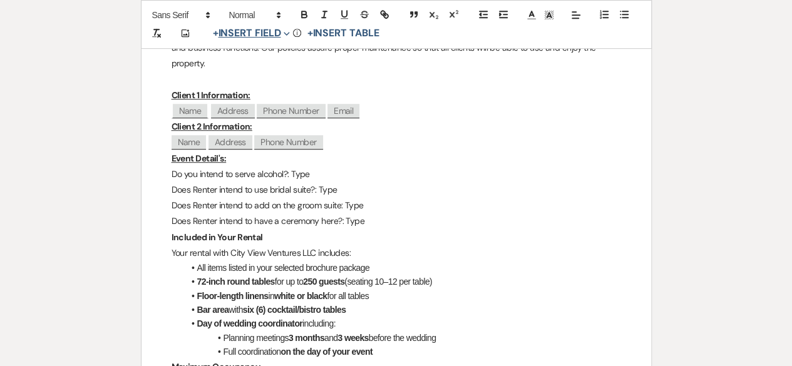
click at [277, 32] on button "+ Insert Field Expand" at bounding box center [251, 33] width 86 height 15
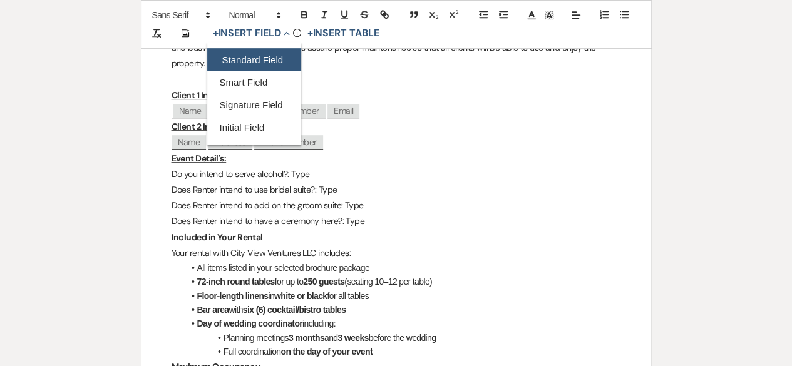
click at [275, 58] on button "Standard Field" at bounding box center [254, 60] width 94 height 23
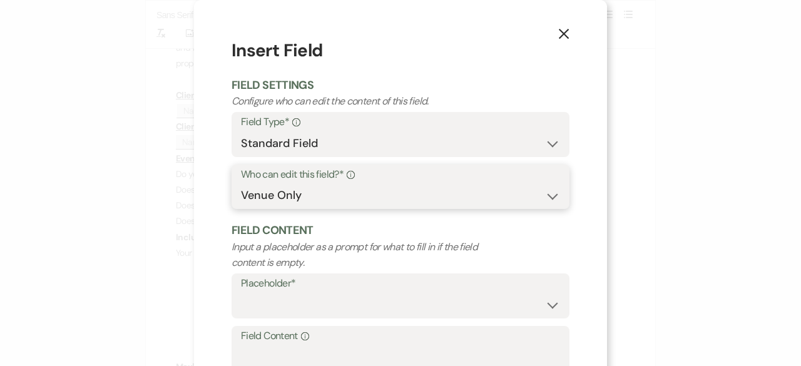
click at [279, 191] on select "Both Venue & Client Client Only Venue Only" at bounding box center [400, 195] width 319 height 24
select select "client"
click at [241, 183] on select "Both Venue & Client Client Only Venue Only" at bounding box center [400, 195] width 319 height 24
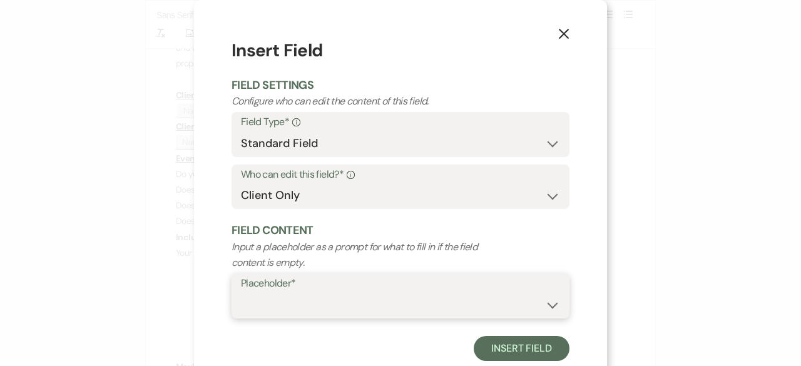
click at [269, 306] on select "Custom Placeholder Date Time Name Location Venue Name Type Number Budget Addres…" at bounding box center [400, 305] width 319 height 24
click at [241, 293] on select "Custom Placeholder Date Time Name Location Venue Name Type Number Budget Addres…" at bounding box center [400, 305] width 319 height 24
select select "Email"
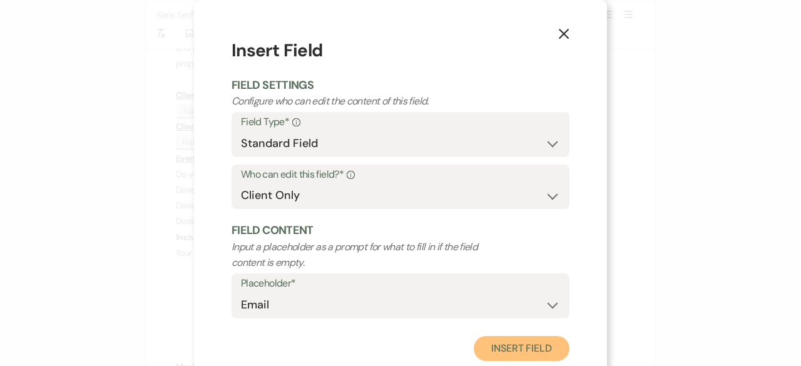
click at [515, 339] on button "Insert Field" at bounding box center [522, 348] width 96 height 25
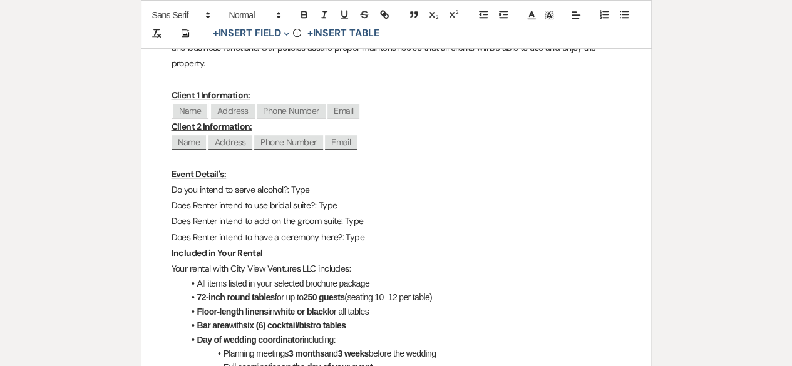
drag, startPoint x: 311, startPoint y: 188, endPoint x: 504, endPoint y: 360, distance: 258.9
click at [310, 188] on p "Do you intend to serve alcohol?: Type﻿" at bounding box center [395, 190] width 449 height 16
click at [284, 33] on span "Expand" at bounding box center [284, 33] width 9 height 13
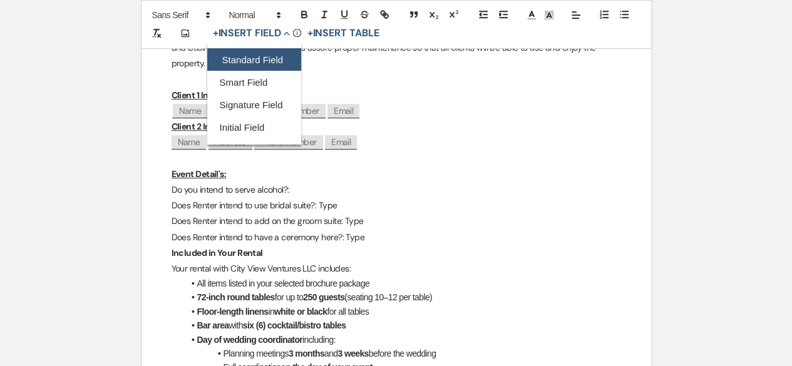
click at [264, 61] on button "Standard Field" at bounding box center [254, 60] width 94 height 23
select select "owner"
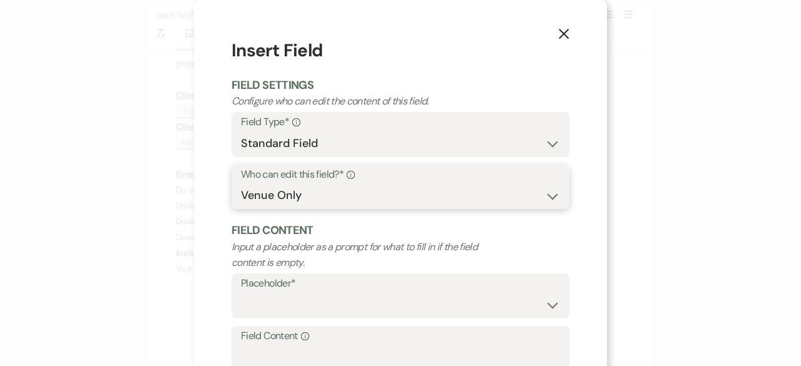
click at [267, 196] on select "Both Venue & Client Client Only Venue Only" at bounding box center [400, 195] width 319 height 24
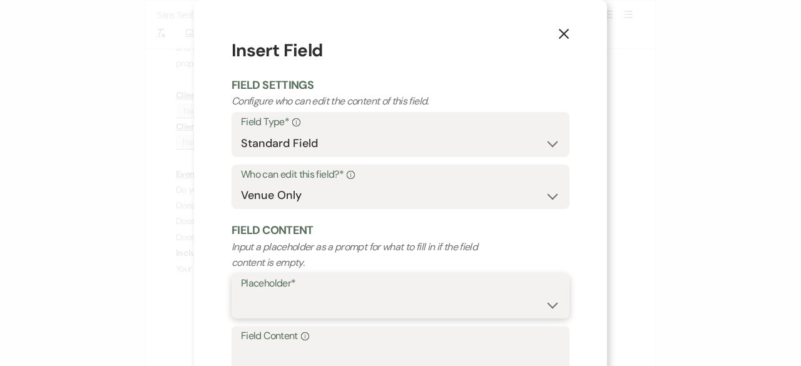
click at [293, 308] on select "Custom Placeholder Date Time Name Location Venue Name Type Number Budget Addres…" at bounding box center [400, 305] width 319 height 24
select select "Type"
click at [241, 293] on select "Custom Placeholder Date Time Name Location Venue Name Type Number Budget Addres…" at bounding box center [400, 305] width 319 height 24
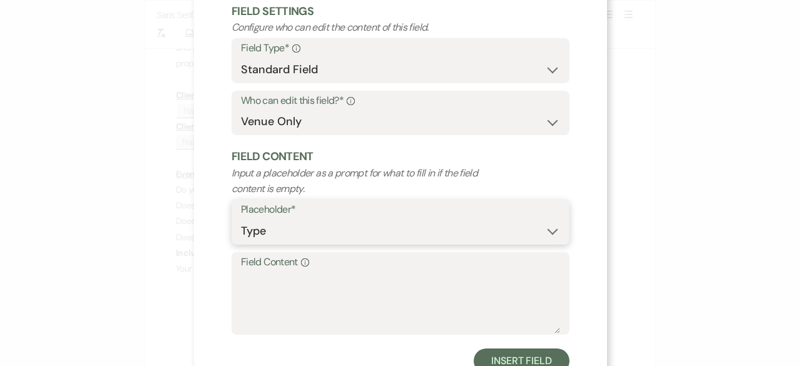
scroll to position [119, 0]
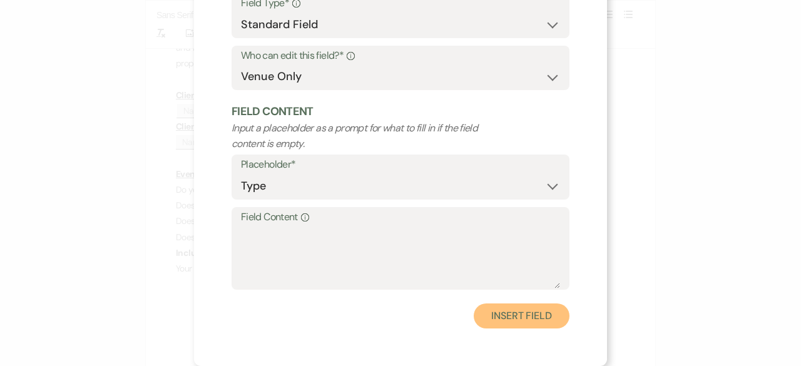
click at [485, 314] on button "Insert Field" at bounding box center [522, 316] width 96 height 25
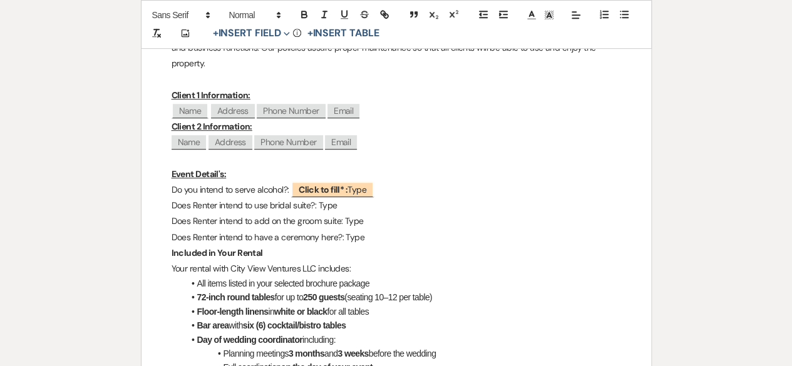
click at [342, 206] on p "Does Renter intend to use bridal suite?: Type﻿" at bounding box center [395, 206] width 449 height 16
drag, startPoint x: 342, startPoint y: 206, endPoint x: 319, endPoint y: 206, distance: 23.2
click at [319, 206] on p "Does Renter intend to use bridal suite?: Type﻿" at bounding box center [395, 206] width 449 height 16
click at [273, 26] on button "+ Insert Field Expand" at bounding box center [251, 33] width 86 height 15
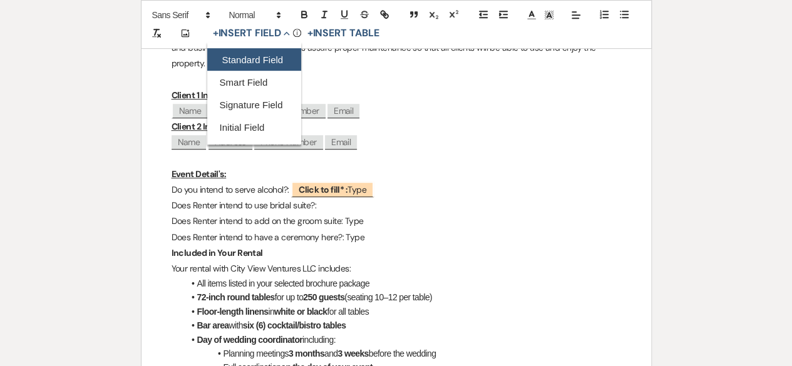
click at [262, 61] on button "Standard Field" at bounding box center [254, 60] width 94 height 23
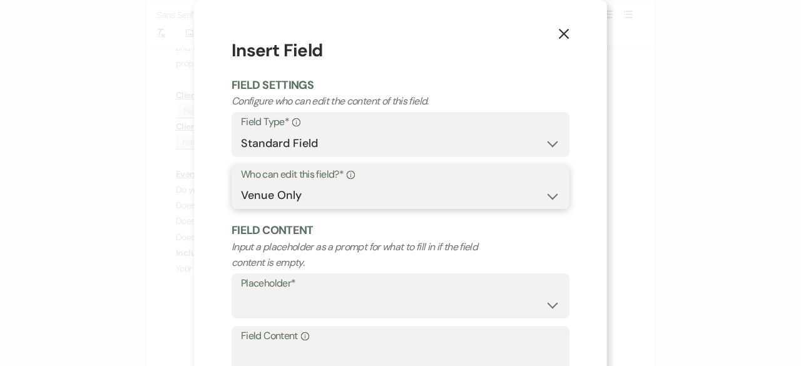
click at [260, 190] on select "Both Venue & Client Client Only Venue Only" at bounding box center [400, 195] width 319 height 24
select select "clientAndOwner"
click at [241, 183] on select "Both Venue & Client Client Only Venue Only" at bounding box center [400, 195] width 319 height 24
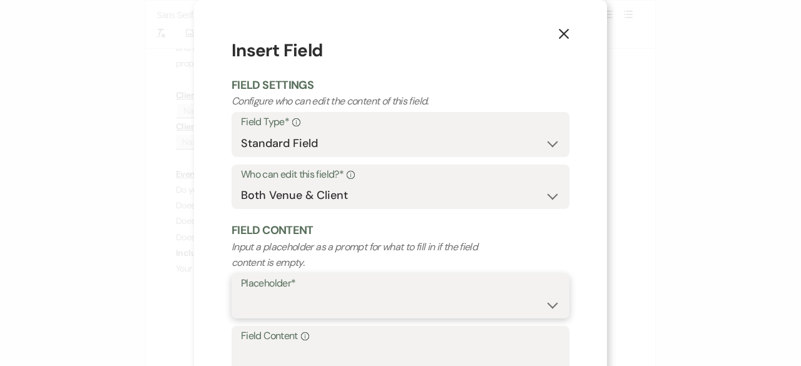
click at [286, 302] on select "Custom Placeholder Date Time Name Location Venue Name Type Number Budget Addres…" at bounding box center [400, 305] width 319 height 24
click at [241, 293] on select "Custom Placeholder Date Time Name Location Venue Name Type Number Budget Addres…" at bounding box center [400, 305] width 319 height 24
select select "Type"
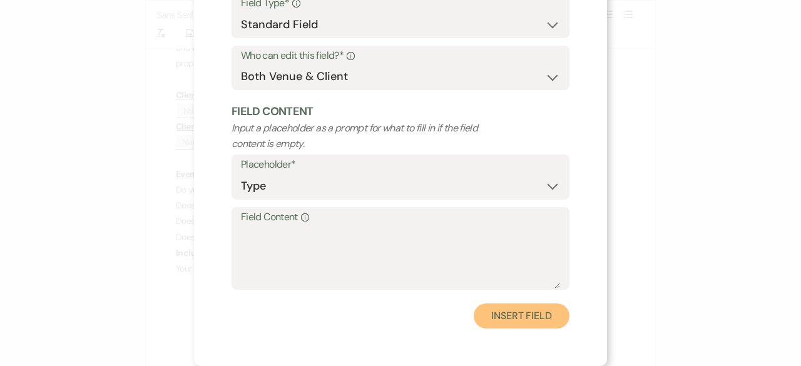
click at [499, 316] on button "Insert Field" at bounding box center [522, 316] width 96 height 25
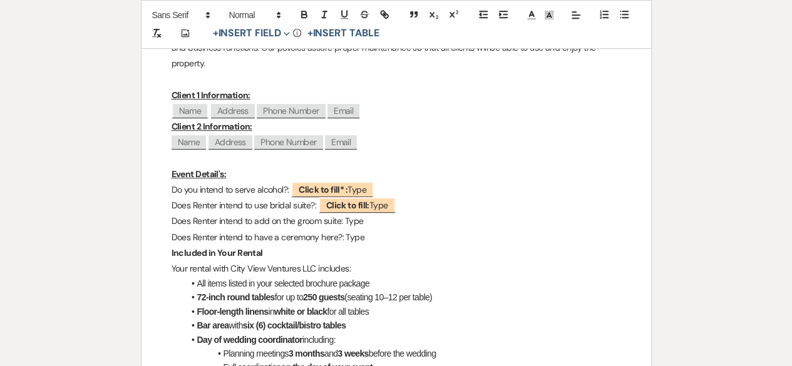
click at [367, 219] on p "Does Renter intend to add on the groom suite: Type﻿" at bounding box center [395, 221] width 449 height 16
click at [278, 33] on button "+ Insert Field Expand" at bounding box center [251, 33] width 86 height 15
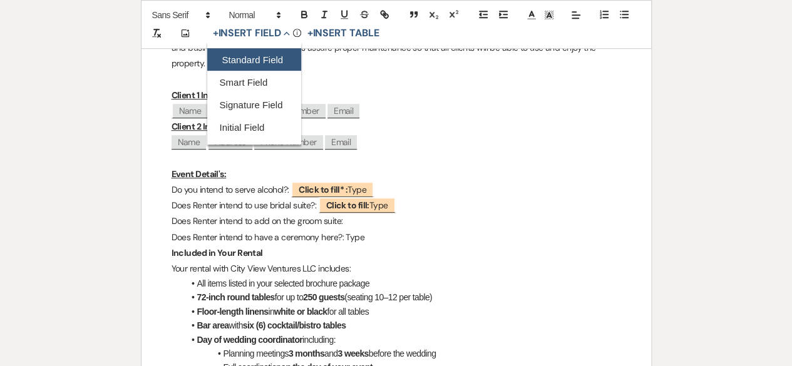
click at [268, 59] on button "Standard Field" at bounding box center [254, 60] width 94 height 23
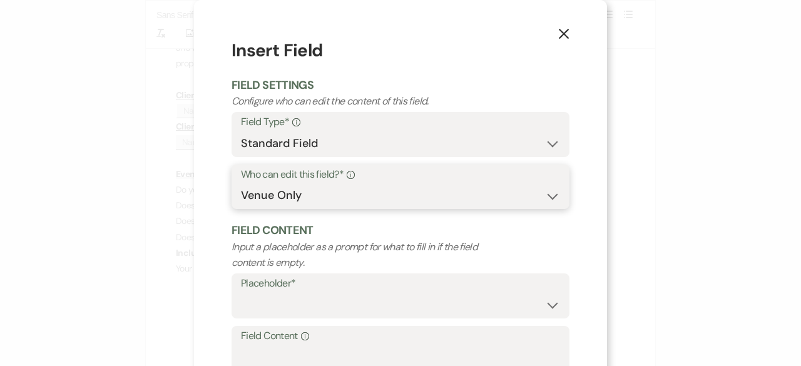
click at [289, 198] on select "Both Venue & Client Client Only Venue Only" at bounding box center [400, 195] width 319 height 24
select select "clientAndOwner"
click at [241, 183] on select "Both Venue & Client Client Only Venue Only" at bounding box center [400, 195] width 319 height 24
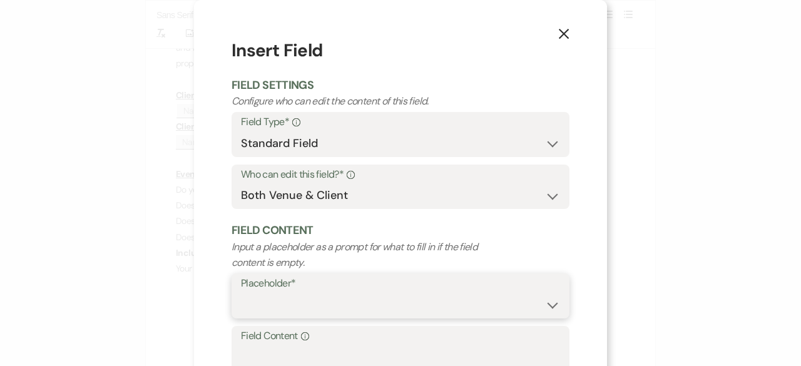
click at [265, 304] on select "Custom Placeholder Date Time Name Location Venue Name Type Number Budget Addres…" at bounding box center [400, 305] width 319 height 24
click at [241, 293] on select "Custom Placeholder Date Time Name Location Venue Name Type Number Budget Addres…" at bounding box center [400, 305] width 319 height 24
select select "Type"
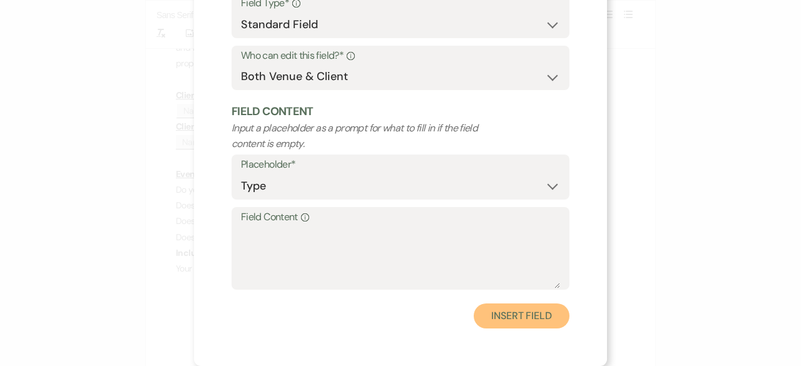
drag, startPoint x: 511, startPoint y: 315, endPoint x: 511, endPoint y: 309, distance: 6.3
click at [511, 315] on button "Insert Field" at bounding box center [522, 316] width 96 height 25
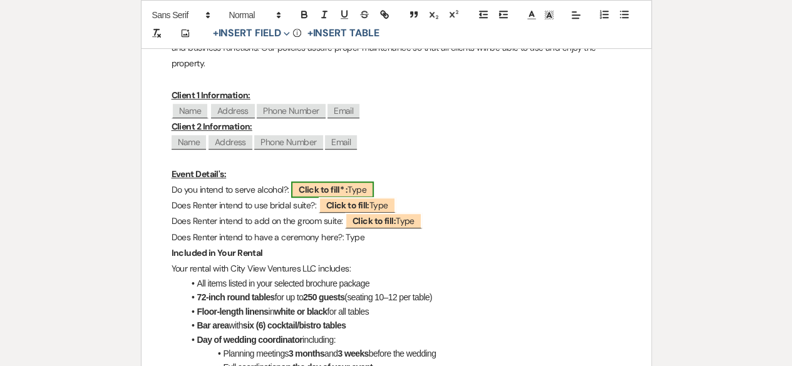
click at [354, 188] on span "Click to fill* : Type" at bounding box center [332, 189] width 83 height 16
select select "owner"
select select "Type"
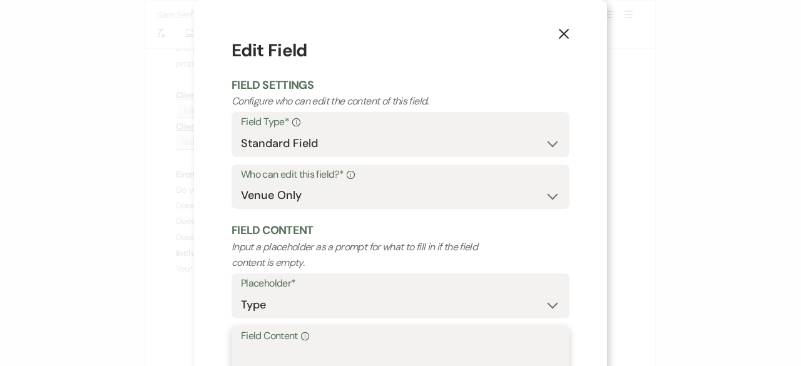
drag, startPoint x: 289, startPoint y: 349, endPoint x: 234, endPoint y: 354, distance: 55.3
click at [234, 354] on div "Field Content Info Yes - No" at bounding box center [401, 367] width 338 height 83
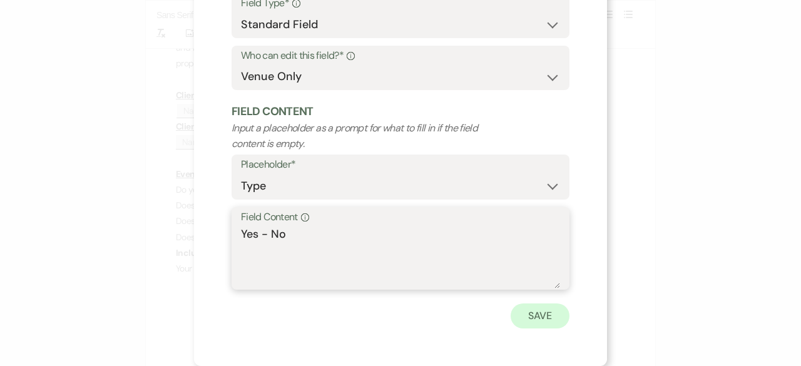
type textarea "Yes - No"
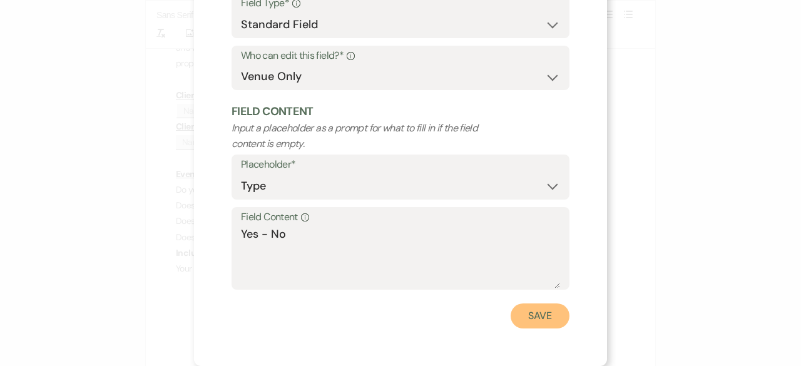
click at [534, 322] on button "Save" at bounding box center [540, 316] width 59 height 25
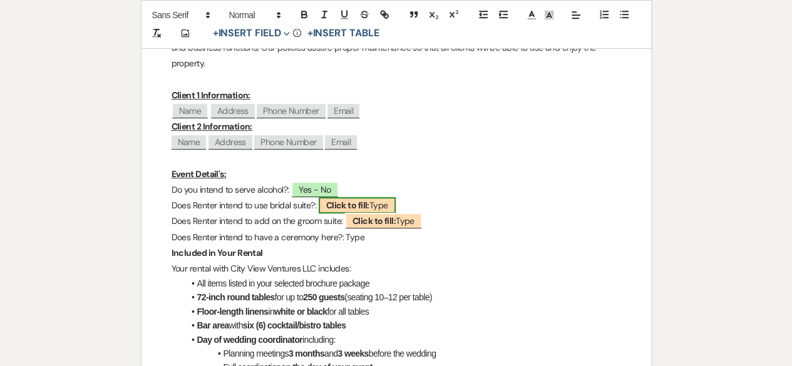
click at [347, 205] on b "Click to fill:" at bounding box center [347, 205] width 43 height 11
select select "Type"
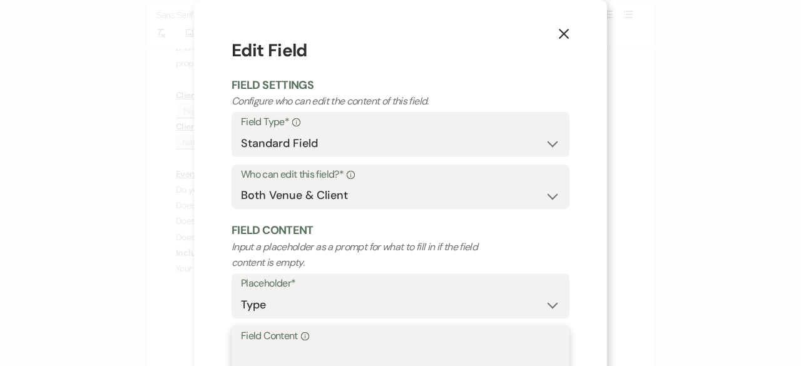
paste textarea "Yes - No"
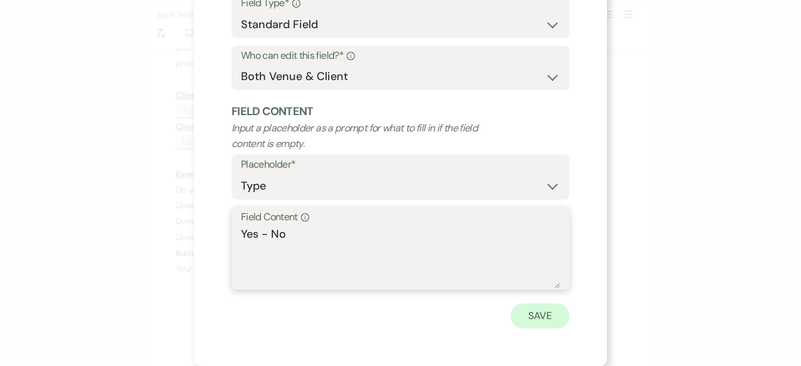
type textarea "Yes - No"
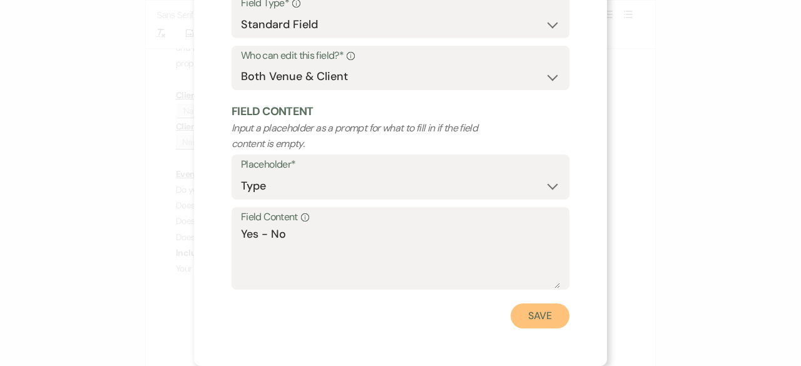
click at [546, 323] on button "Save" at bounding box center [540, 316] width 59 height 25
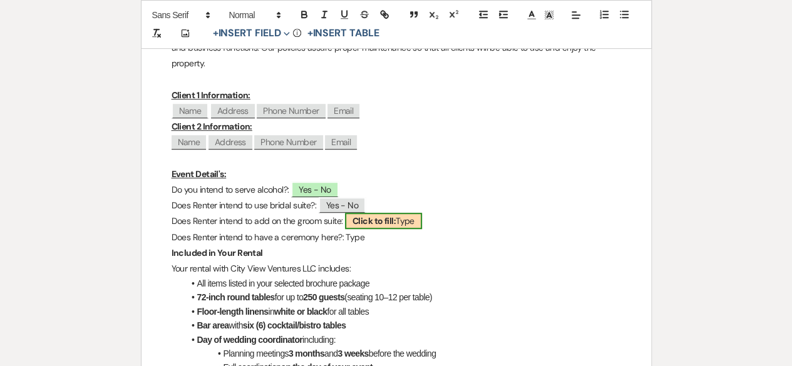
click at [383, 215] on b "Click to fill:" at bounding box center [373, 220] width 43 height 11
select select "Type"
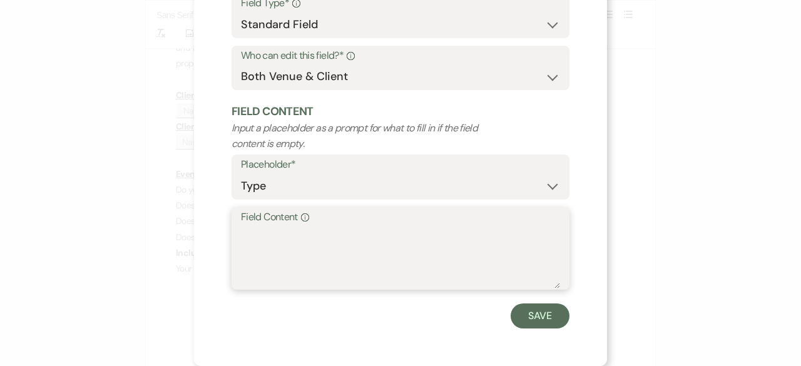
click at [270, 243] on textarea "Field Content Info" at bounding box center [400, 257] width 319 height 63
paste textarea "Yes - No"
type textarea "Yes - No"
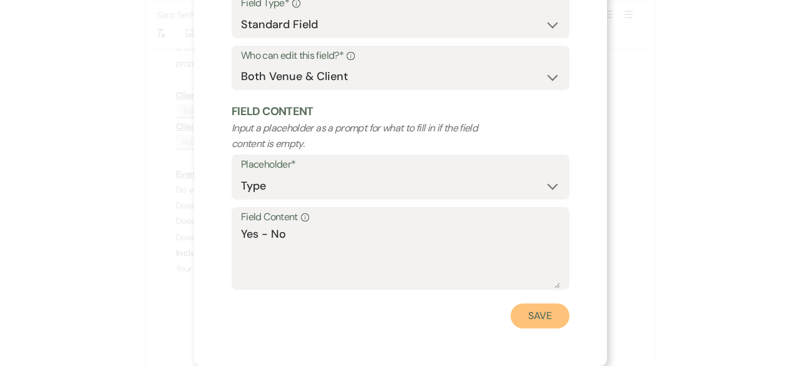
click at [533, 314] on button "Save" at bounding box center [540, 316] width 59 height 25
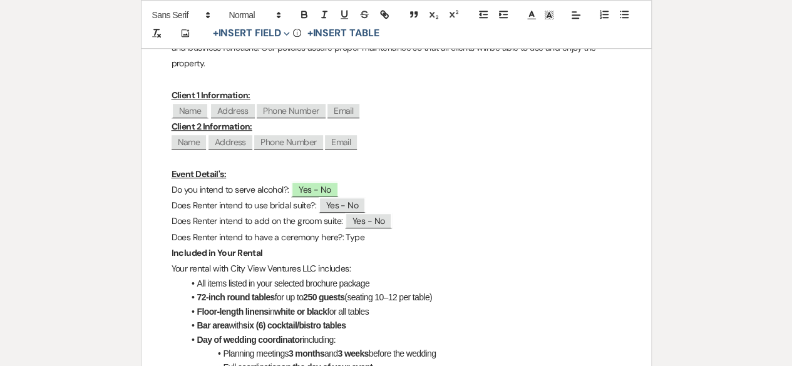
click at [363, 233] on p "Does Renter intend to have a ceremony here?: Type﻿" at bounding box center [395, 238] width 449 height 16
click at [277, 34] on button "+ Insert Field Expand" at bounding box center [251, 33] width 86 height 15
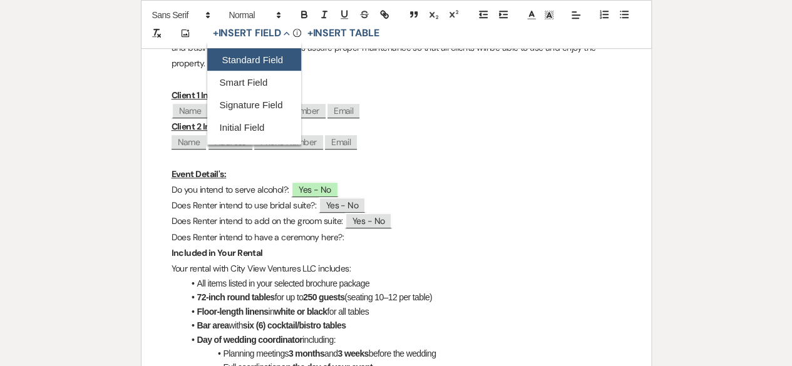
click at [250, 64] on button "Standard Field" at bounding box center [254, 60] width 94 height 23
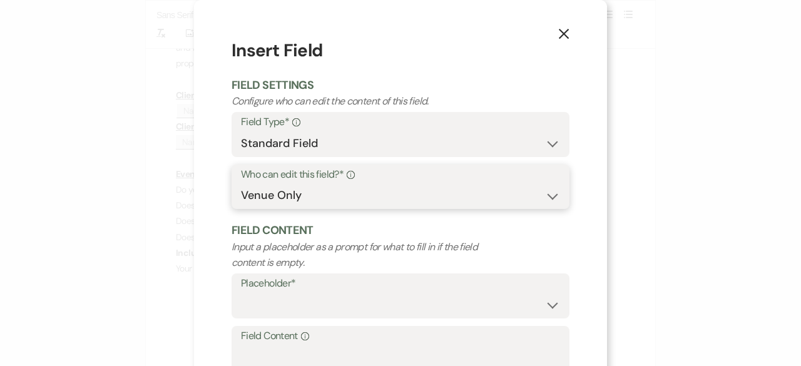
click at [268, 207] on select "Both Venue & Client Client Only Venue Only" at bounding box center [400, 195] width 319 height 24
select select "clientAndOwner"
click at [241, 183] on select "Both Venue & Client Client Only Venue Only" at bounding box center [400, 195] width 319 height 24
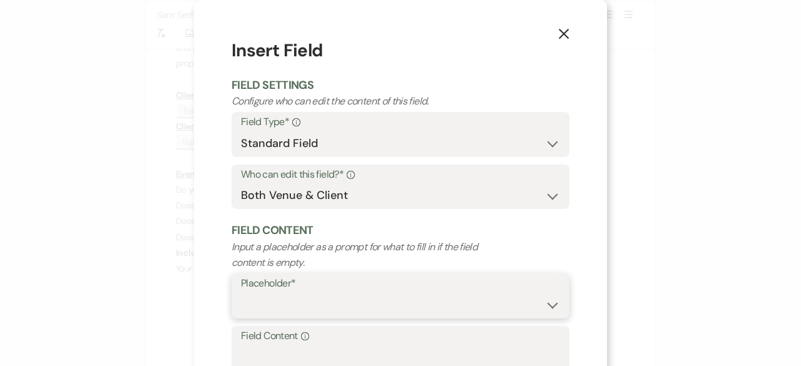
click at [258, 306] on select "Custom Placeholder Date Time Name Location Venue Name Type Number Budget Addres…" at bounding box center [400, 305] width 319 height 24
click at [241, 293] on select "Custom Placeholder Date Time Name Location Venue Name Type Number Budget Addres…" at bounding box center [400, 305] width 319 height 24
select select "Type"
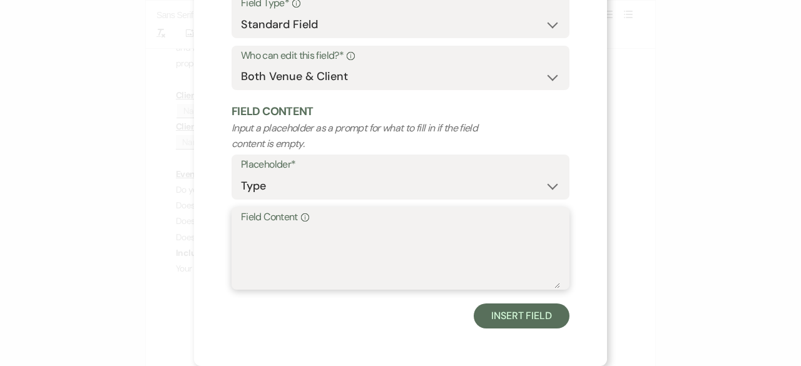
click at [241, 244] on textarea "Field Content Info" at bounding box center [400, 257] width 319 height 63
paste textarea "Yes - No"
type textarea "Yes - No"
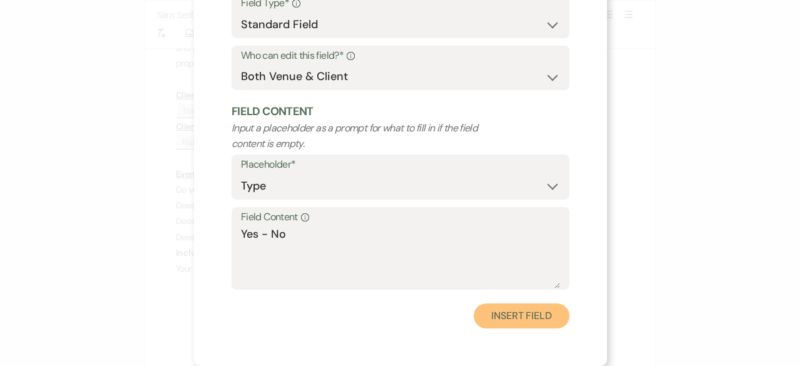
click at [508, 314] on button "Insert Field" at bounding box center [522, 316] width 96 height 25
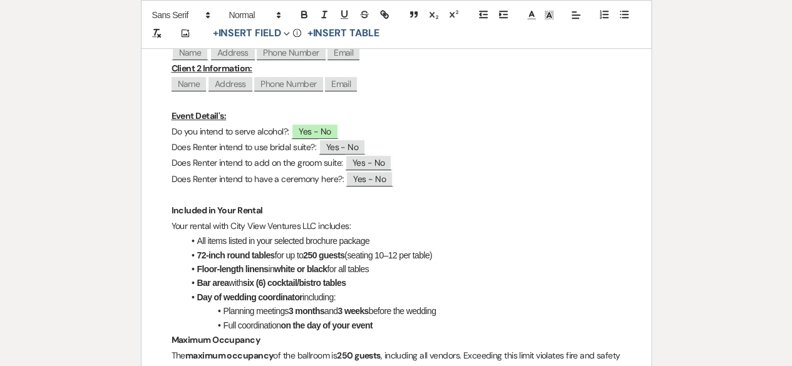
scroll to position [438, 0]
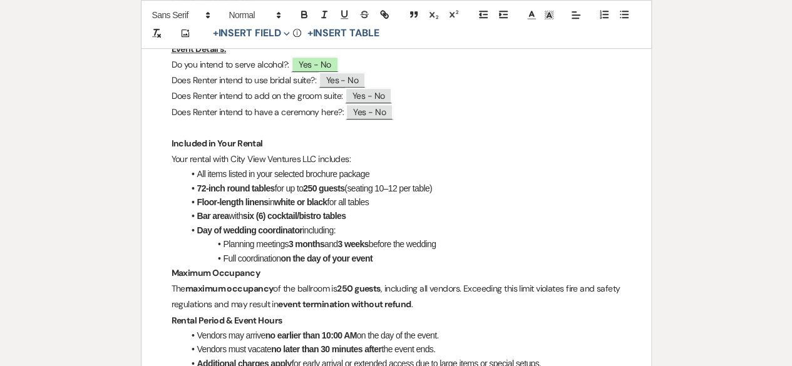
click at [389, 258] on li "Full coordination on the day of your event" at bounding box center [402, 259] width 437 height 14
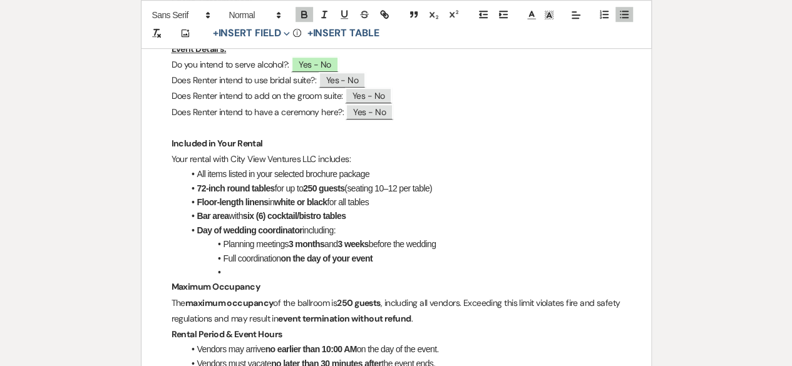
click at [449, 324] on p "The maximum occupancy of the ballroom is 250 guests , including all vendors. Ex…" at bounding box center [395, 310] width 449 height 31
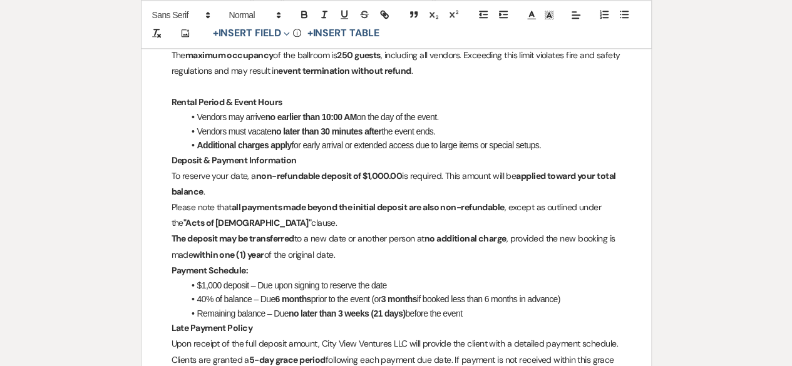
scroll to position [688, 0]
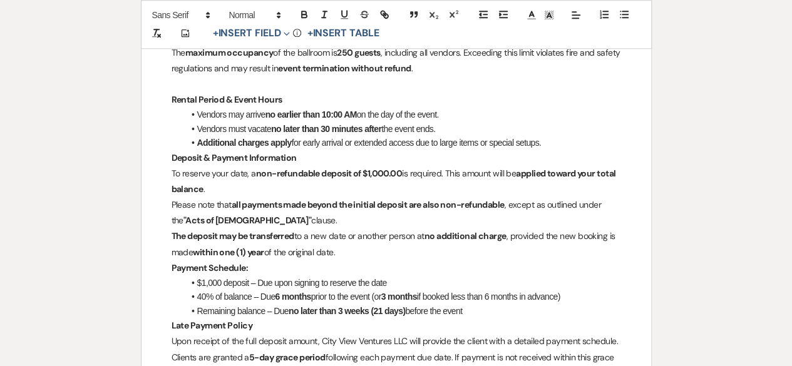
click at [558, 143] on li "Additional charges apply for early arrival or extended access due to large item…" at bounding box center [402, 143] width 437 height 14
click at [171, 157] on strong "Deposit & Payment Information" at bounding box center [233, 157] width 125 height 11
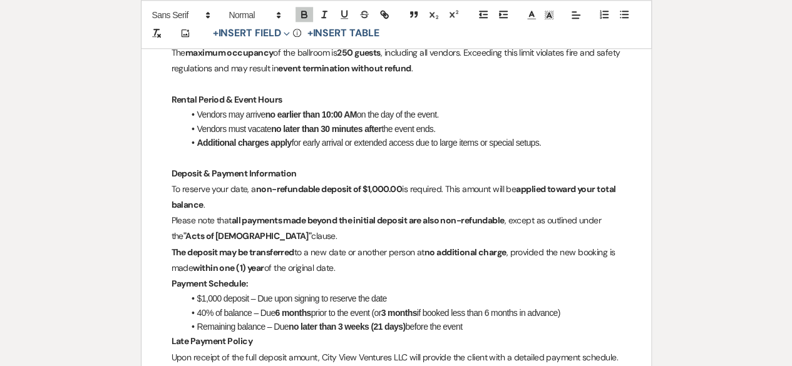
click at [171, 223] on p "Please note that all payments made beyond the initial deposit are also non-refu…" at bounding box center [395, 228] width 449 height 31
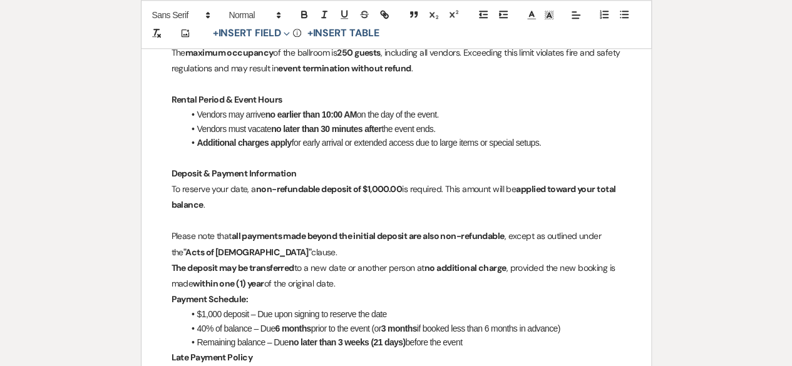
click at [174, 267] on strong "The deposit may be transferred" at bounding box center [232, 267] width 123 height 11
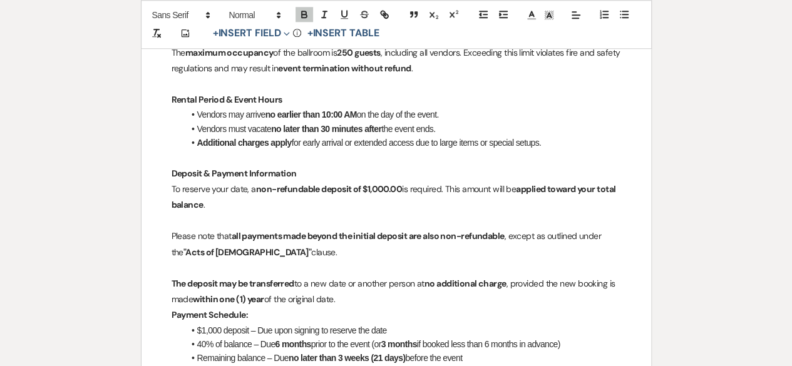
click at [171, 311] on strong "Payment Schedule:" at bounding box center [209, 314] width 76 height 11
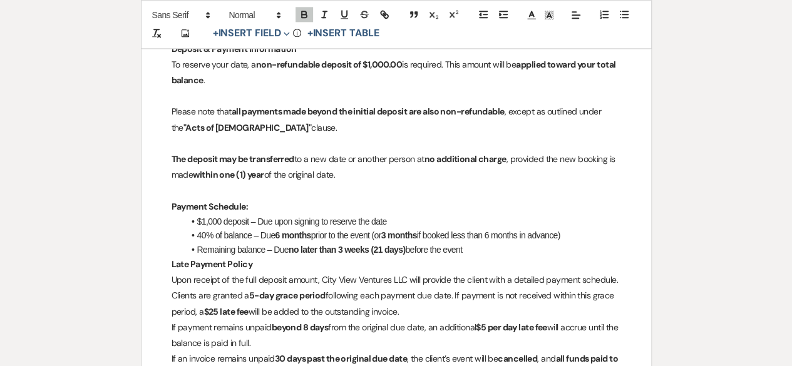
scroll to position [814, 0]
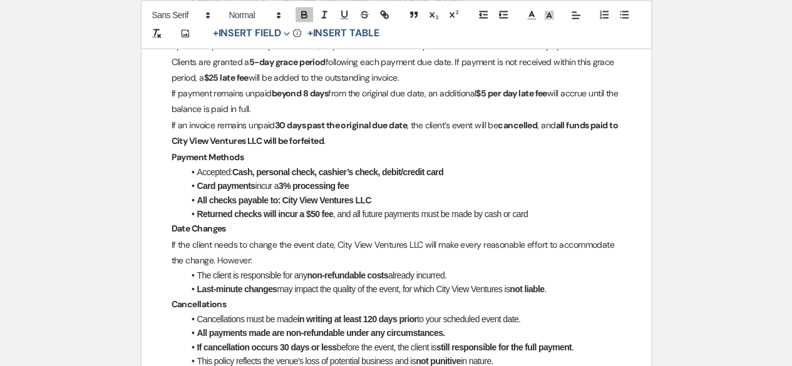
scroll to position [1064, 0]
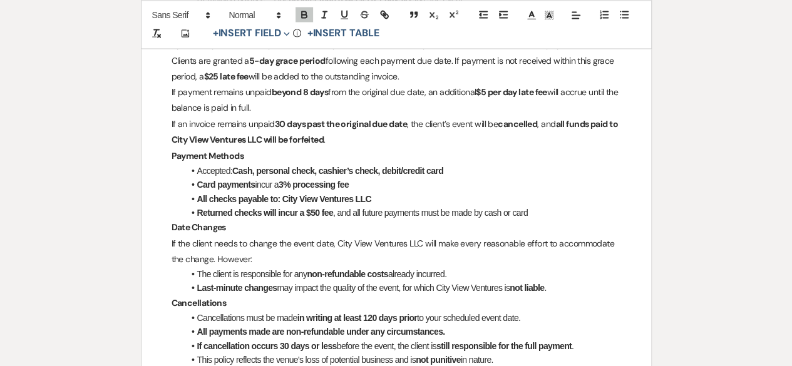
click at [173, 153] on strong "Payment Methods" at bounding box center [207, 155] width 73 height 11
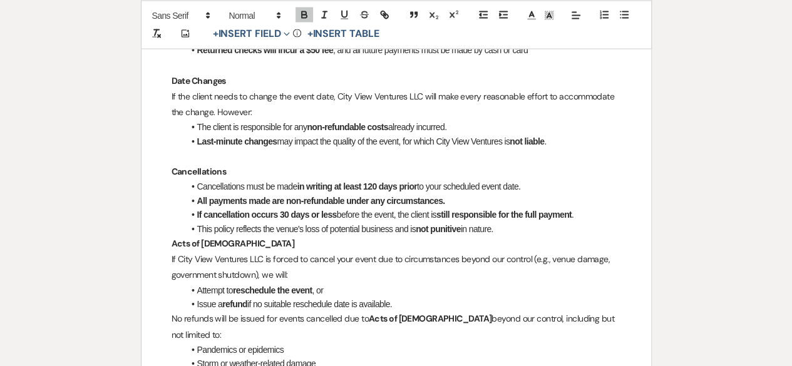
scroll to position [1377, 0]
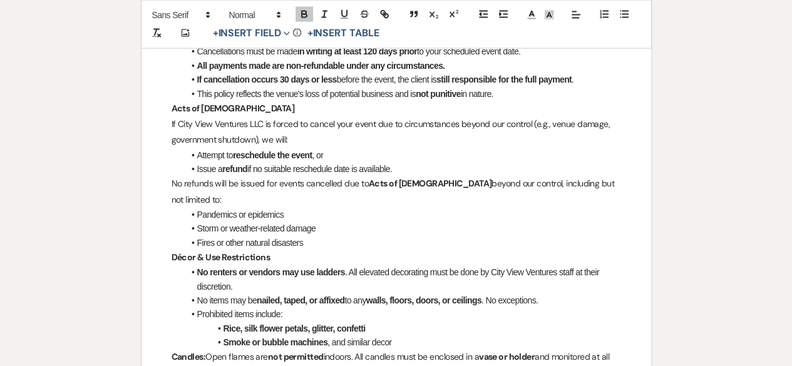
click at [174, 106] on strong "Acts of God" at bounding box center [232, 108] width 123 height 11
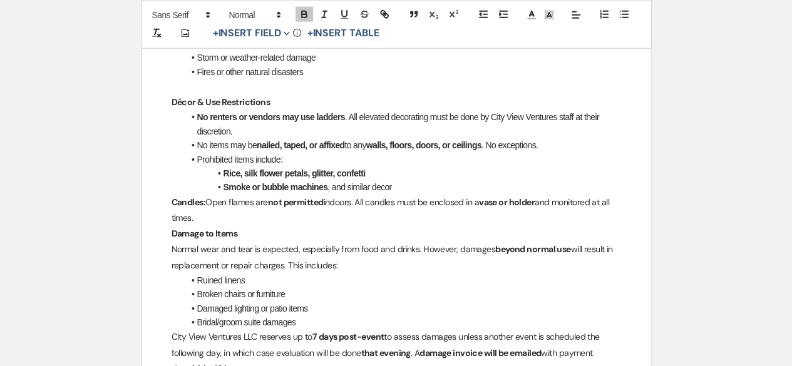
scroll to position [1627, 0]
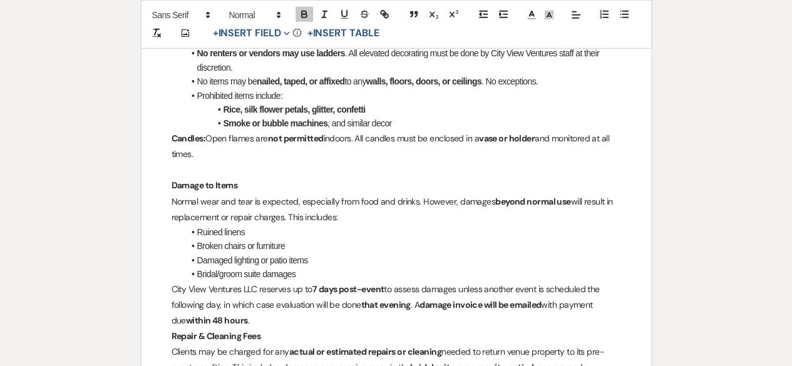
click at [173, 133] on strong "Candles:" at bounding box center [188, 138] width 34 height 11
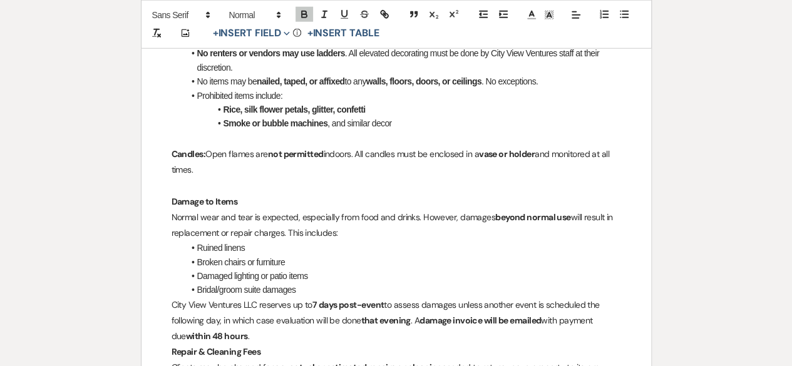
click at [172, 297] on p "City View Ventures LLC reserves up to 7 days post-event to assess damages unles…" at bounding box center [395, 321] width 449 height 48
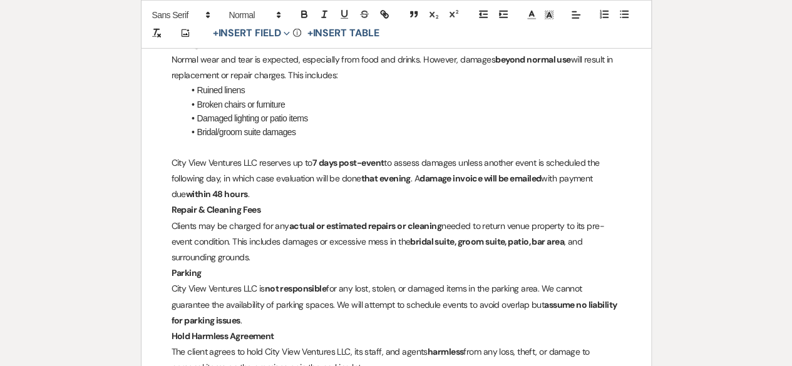
scroll to position [1815, 0]
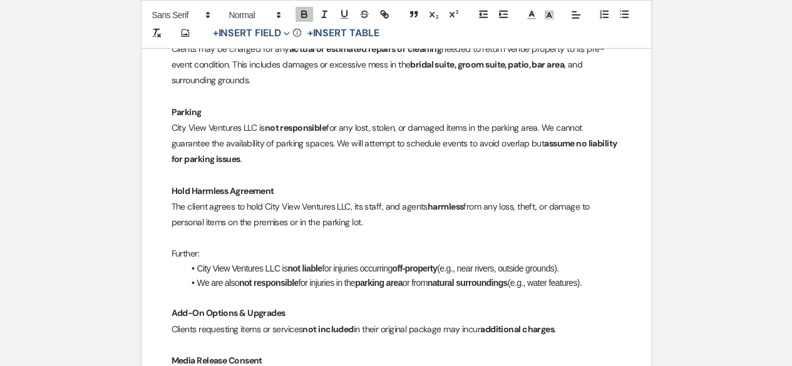
scroll to position [2103, 0]
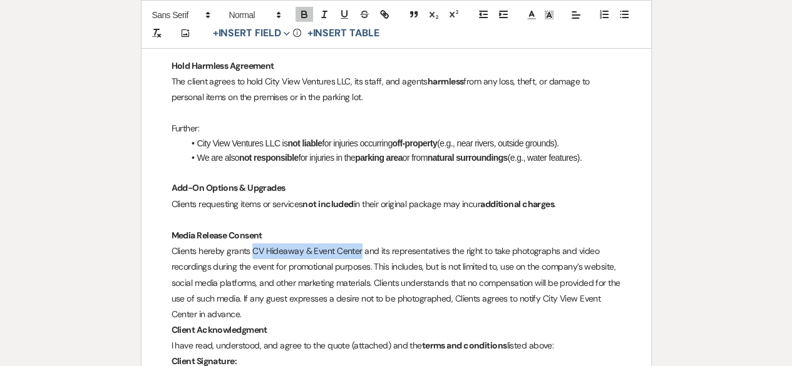
drag, startPoint x: 360, startPoint y: 237, endPoint x: 255, endPoint y: 237, distance: 105.8
click at [255, 243] on p "Clients hereby grants CV Hideaway & Event Center and its representatives the ri…" at bounding box center [395, 282] width 449 height 79
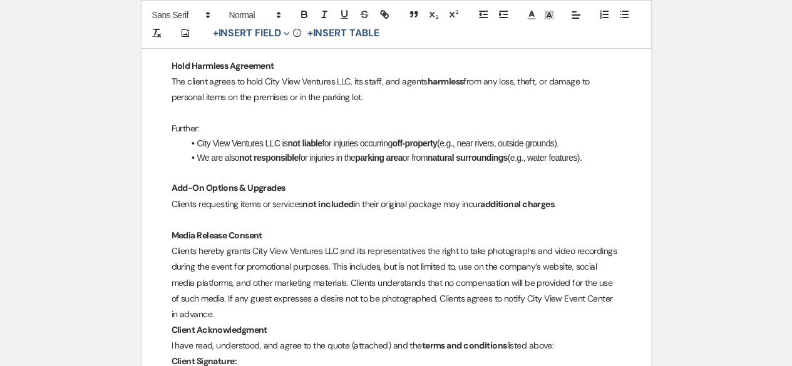
click at [208, 284] on p "Clients hereby grants City View Ventures LLC and its representatives the right …" at bounding box center [395, 282] width 449 height 79
click at [220, 322] on p "Client Acknowledgment" at bounding box center [395, 330] width 449 height 16
click at [212, 294] on p "Clients hereby grants City View Ventures LLC and its representatives the right …" at bounding box center [395, 282] width 449 height 79
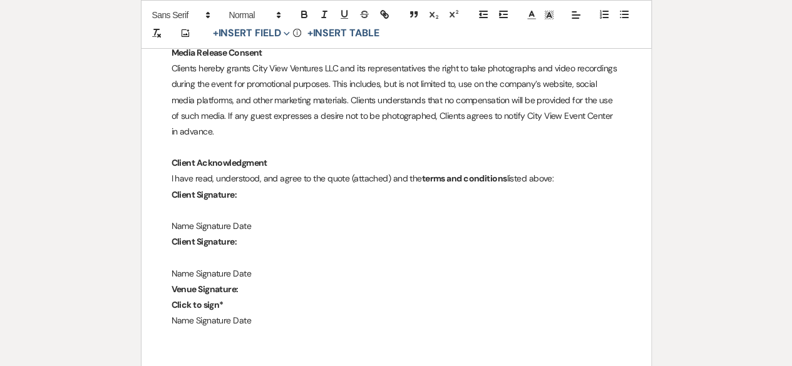
scroll to position [2291, 0]
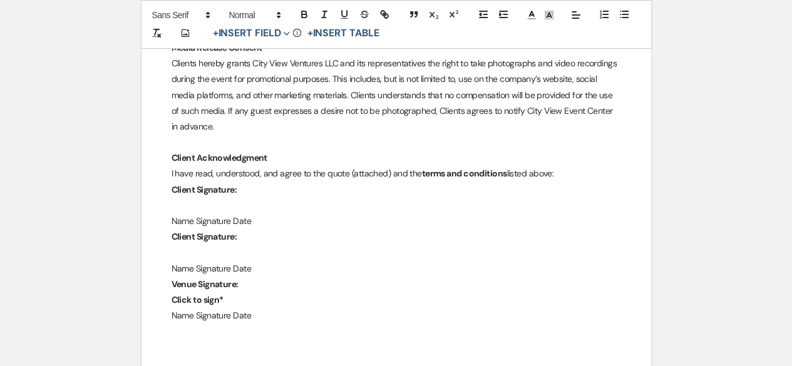
click at [564, 166] on p "I have read, understood, and agree to the quote (attached) and the terms and co…" at bounding box center [395, 174] width 449 height 16
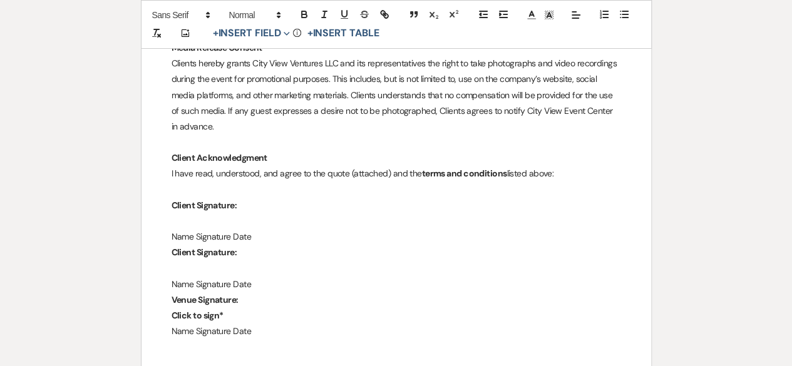
drag, startPoint x: 245, startPoint y: 193, endPoint x: 161, endPoint y: 191, distance: 84.5
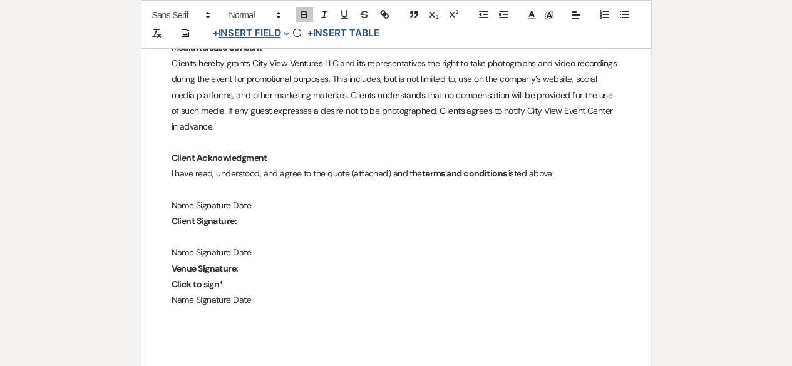
click at [280, 34] on button "+ Insert Field Expand" at bounding box center [251, 33] width 86 height 15
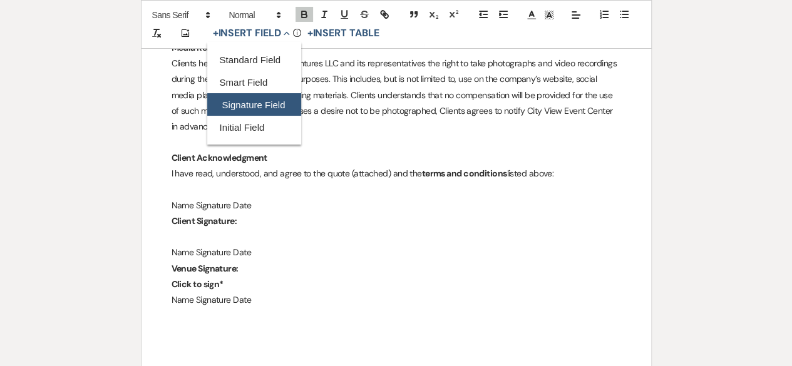
click at [258, 106] on button "Signature Field" at bounding box center [254, 105] width 94 height 23
select select "signatureField"
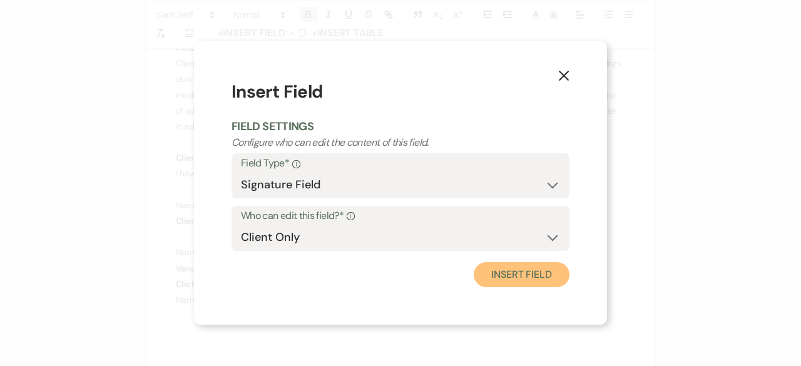
click at [538, 274] on button "Insert Field" at bounding box center [522, 274] width 96 height 25
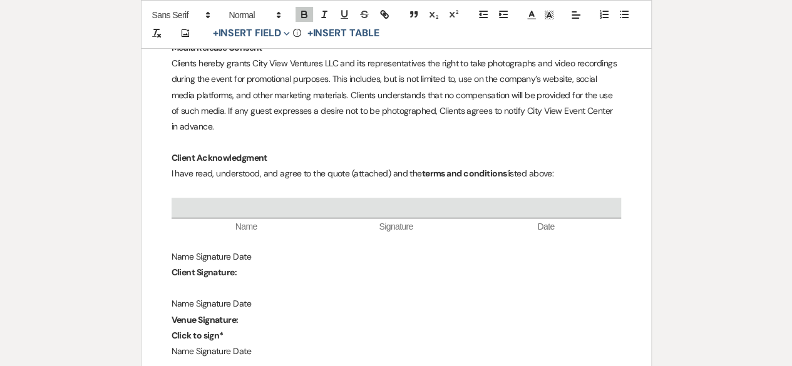
drag, startPoint x: 269, startPoint y: 242, endPoint x: 164, endPoint y: 237, distance: 105.3
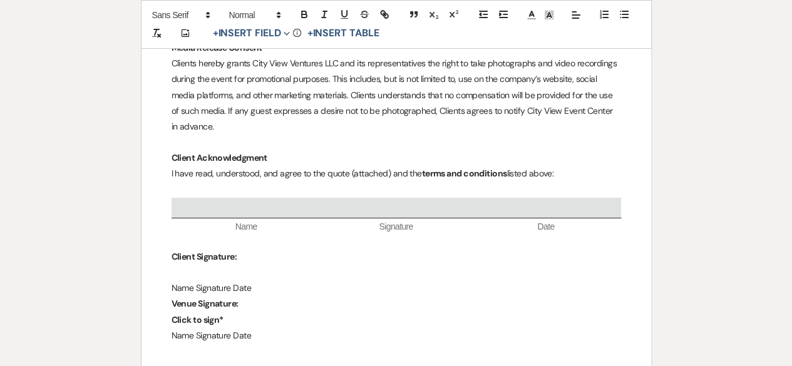
click at [176, 182] on p at bounding box center [395, 190] width 449 height 16
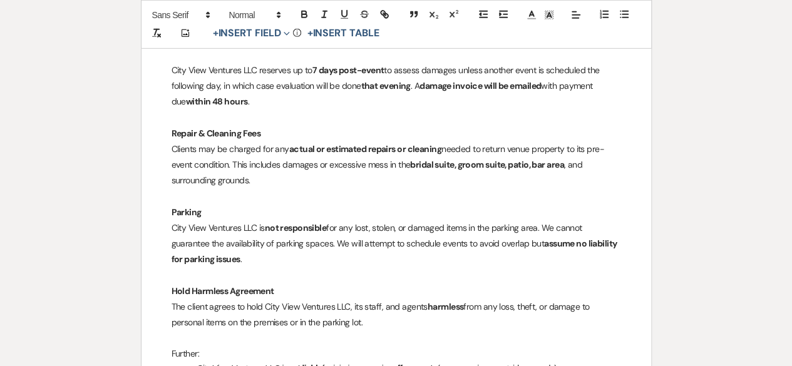
scroll to position [2253, 0]
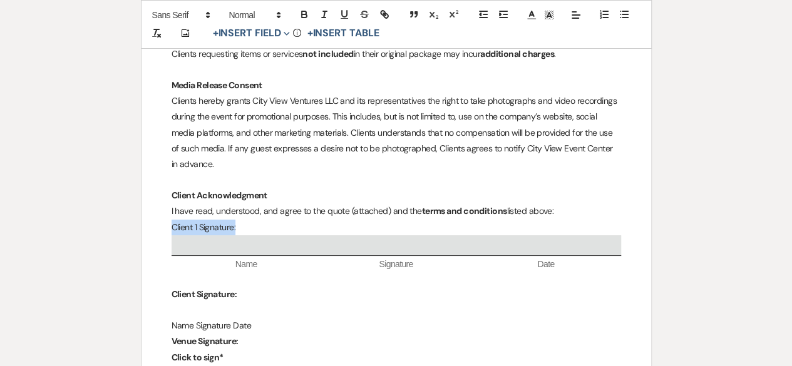
drag, startPoint x: 242, startPoint y: 210, endPoint x: 167, endPoint y: 207, distance: 74.6
click at [173, 220] on p "Client 1 Signature:" at bounding box center [395, 228] width 449 height 16
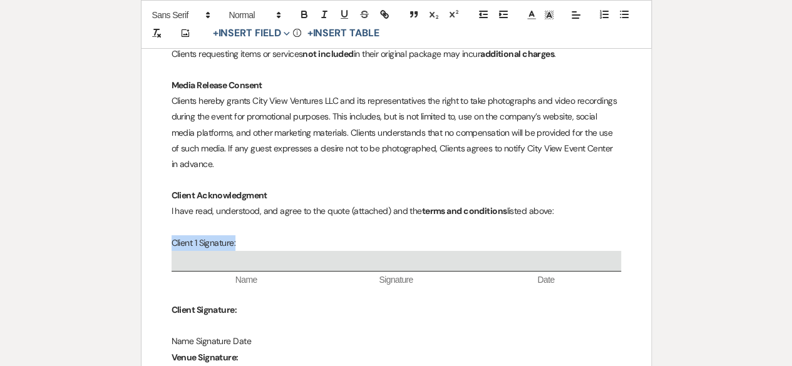
drag, startPoint x: 248, startPoint y: 225, endPoint x: 73, endPoint y: 222, distance: 175.3
click at [302, 10] on icon "button" at bounding box center [304, 14] width 11 height 11
click at [198, 302] on p "Client Signature:" at bounding box center [395, 310] width 449 height 16
click at [172, 304] on strong "Client 2 Signature:" at bounding box center [206, 309] width 71 height 11
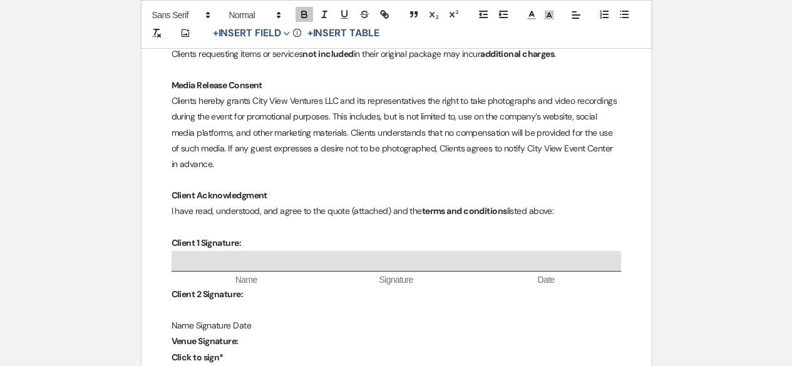
drag, startPoint x: 176, startPoint y: 285, endPoint x: 177, endPoint y: 295, distance: 10.0
click at [176, 287] on p "Client 2 Signature:" at bounding box center [395, 295] width 449 height 16
click at [177, 302] on p at bounding box center [395, 310] width 449 height 16
click at [283, 34] on span "Expand" at bounding box center [284, 33] width 9 height 13
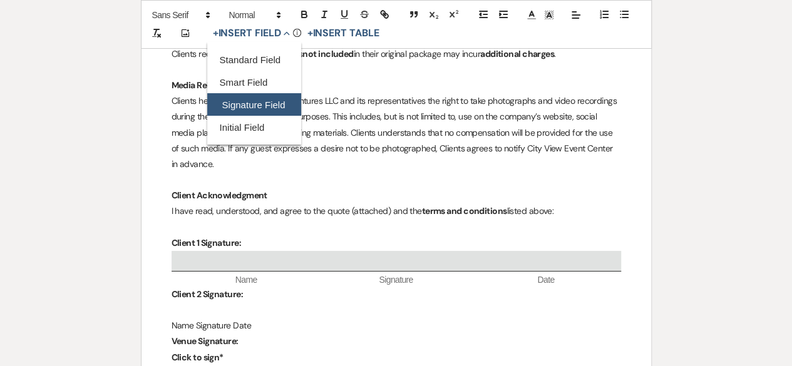
click at [238, 98] on button "Signature Field" at bounding box center [254, 105] width 94 height 23
select select "signatureField"
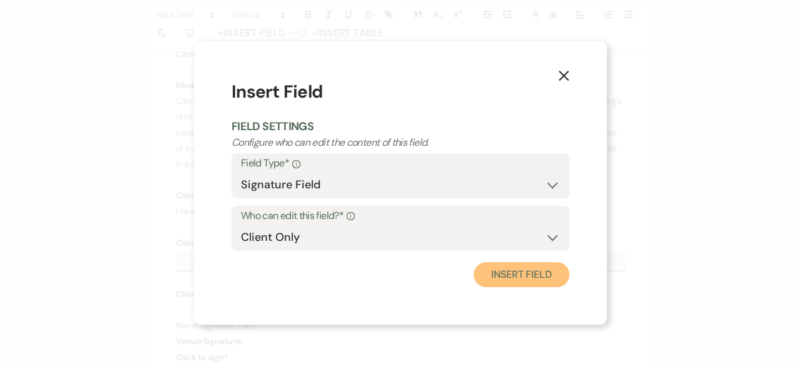
click at [511, 265] on button "Insert Field" at bounding box center [522, 274] width 96 height 25
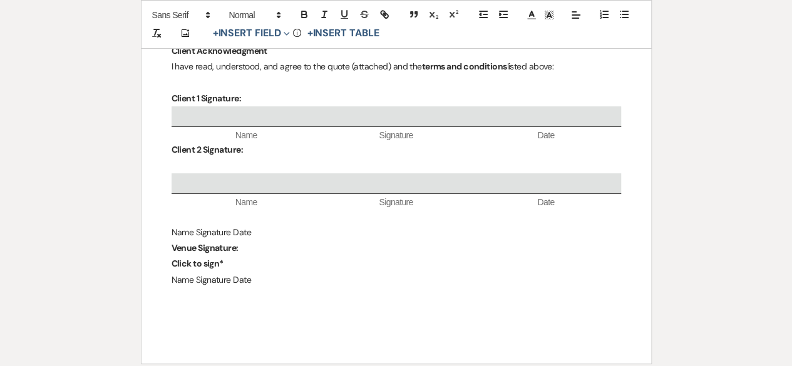
scroll to position [2441, 0]
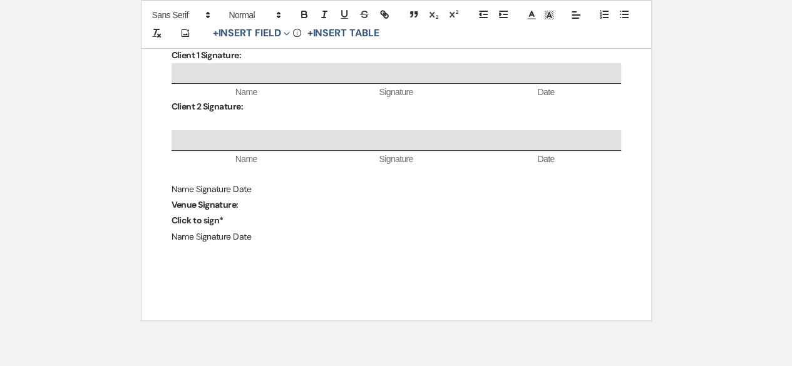
click at [186, 115] on p at bounding box center [395, 123] width 449 height 16
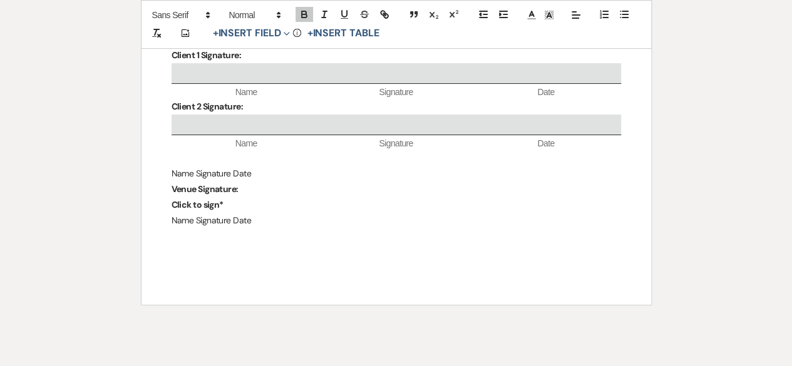
drag, startPoint x: 252, startPoint y: 156, endPoint x: 169, endPoint y: 160, distance: 82.7
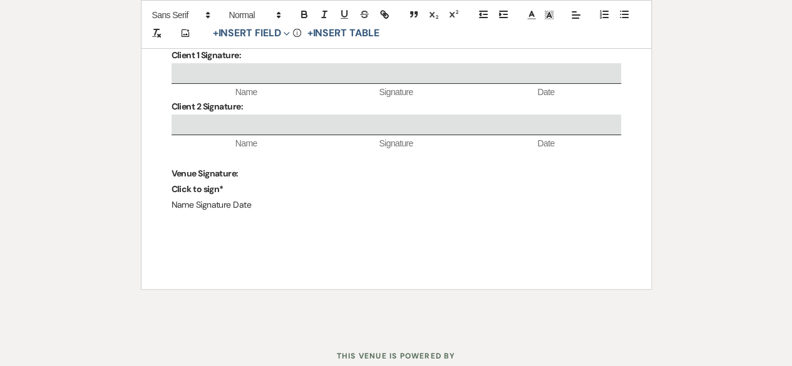
scroll to position [2430, 0]
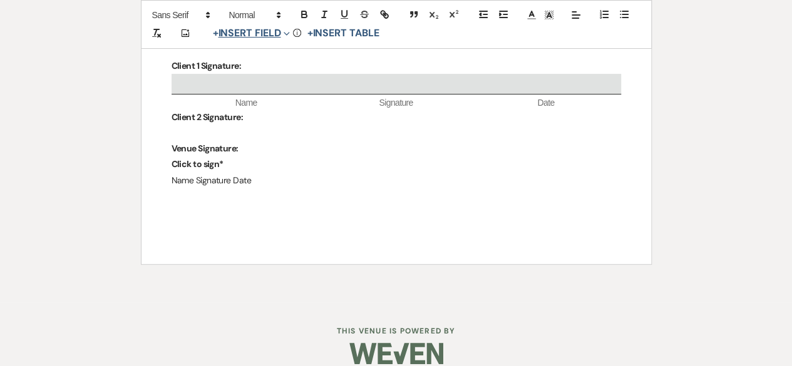
click at [289, 31] on icon "Expand" at bounding box center [286, 34] width 6 height 6
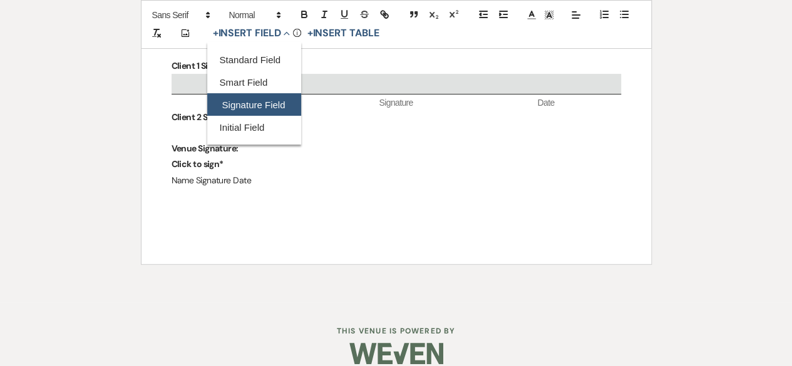
click at [243, 98] on button "Signature Field" at bounding box center [254, 105] width 94 height 23
select select "signatureField"
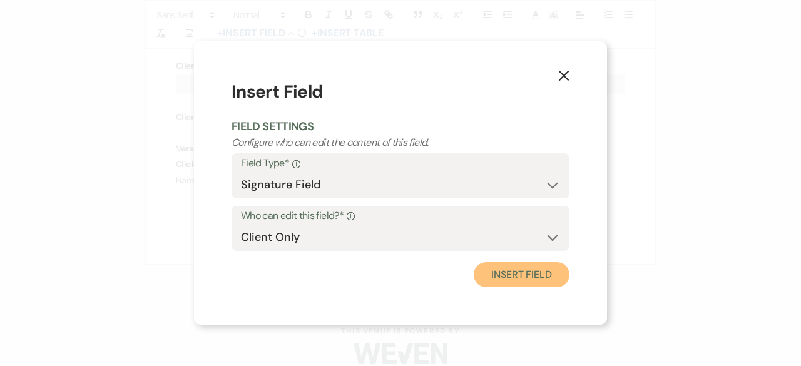
click at [521, 283] on button "Insert Field" at bounding box center [522, 274] width 96 height 25
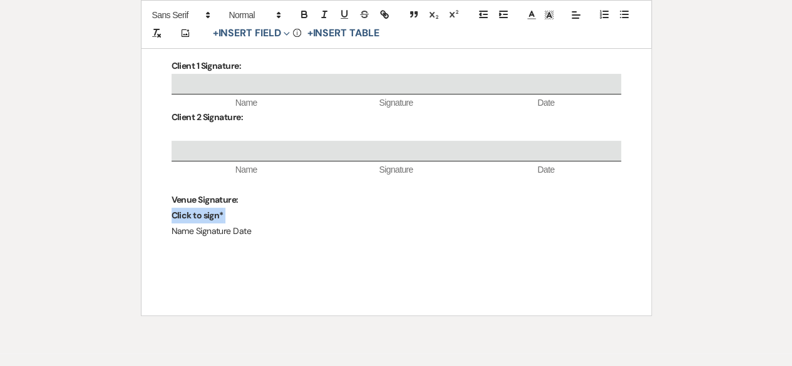
drag, startPoint x: 230, startPoint y: 200, endPoint x: 166, endPoint y: 203, distance: 64.6
drag, startPoint x: 260, startPoint y: 211, endPoint x: 166, endPoint y: 222, distance: 95.2
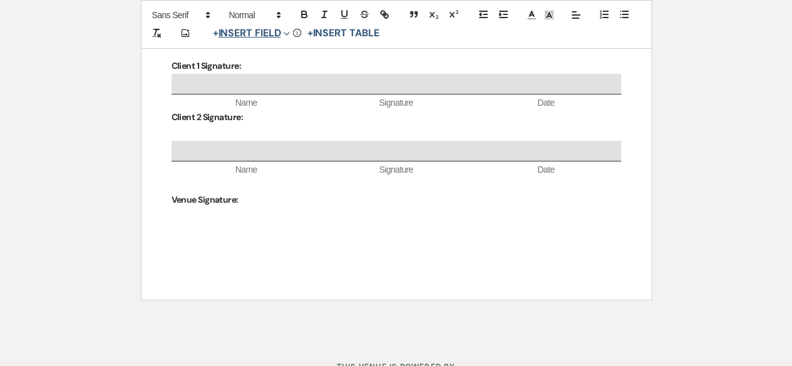
click at [283, 33] on span "Expand" at bounding box center [284, 33] width 9 height 13
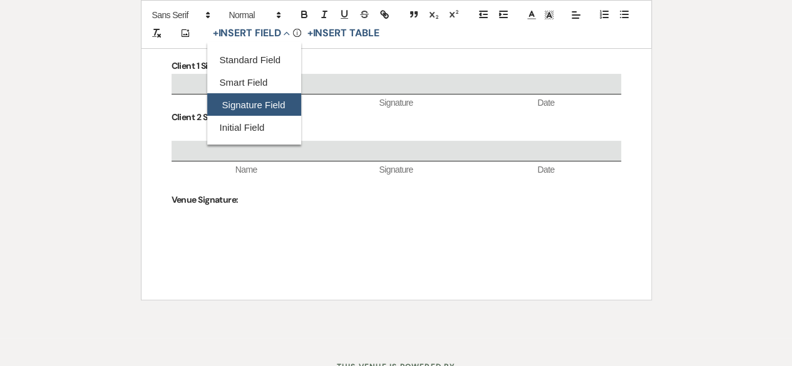
click at [258, 103] on button "Signature Field" at bounding box center [254, 105] width 94 height 23
select select "signatureField"
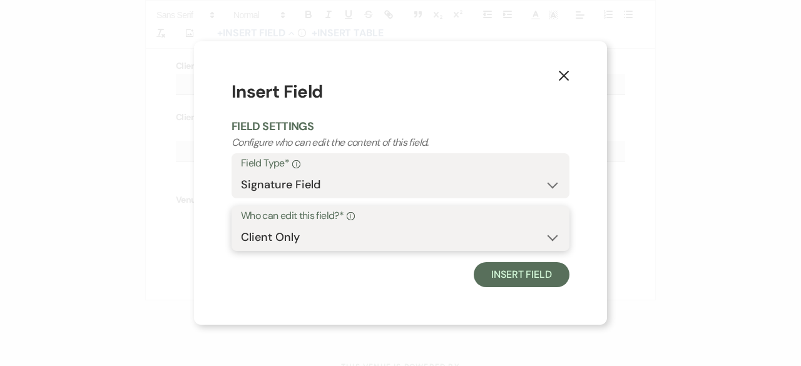
click at [300, 236] on select "Client Only Venue Only" at bounding box center [400, 237] width 319 height 24
select select "owner"
click at [241, 225] on select "Client Only Venue Only" at bounding box center [400, 237] width 319 height 24
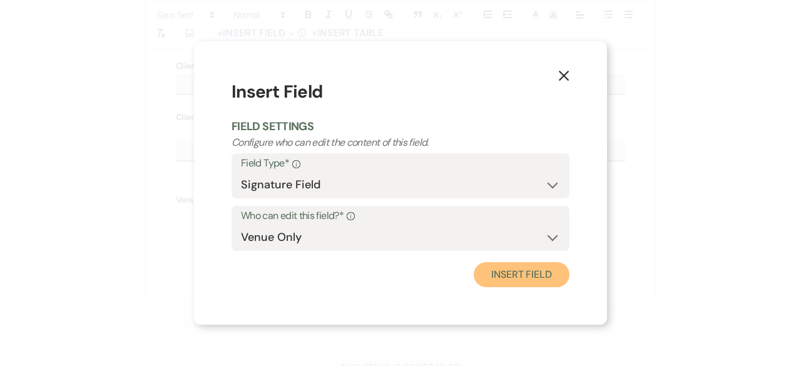
click at [533, 281] on button "Insert Field" at bounding box center [522, 274] width 96 height 25
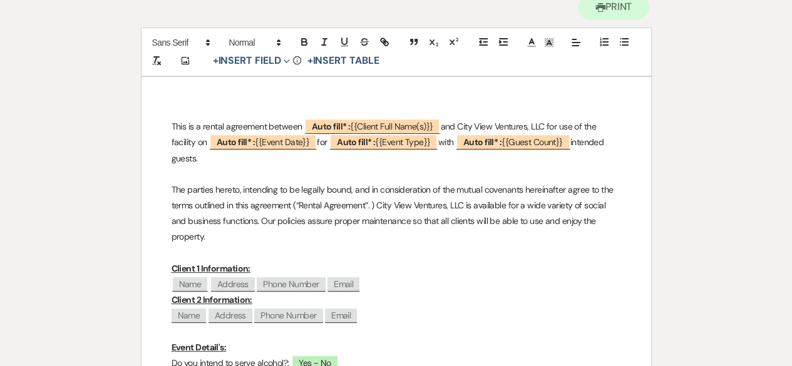
scroll to position [0, 0]
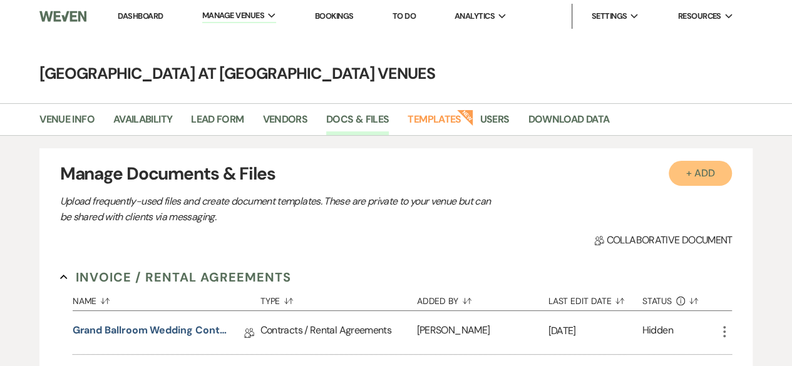
click at [697, 181] on button "+ Add" at bounding box center [700, 173] width 64 height 25
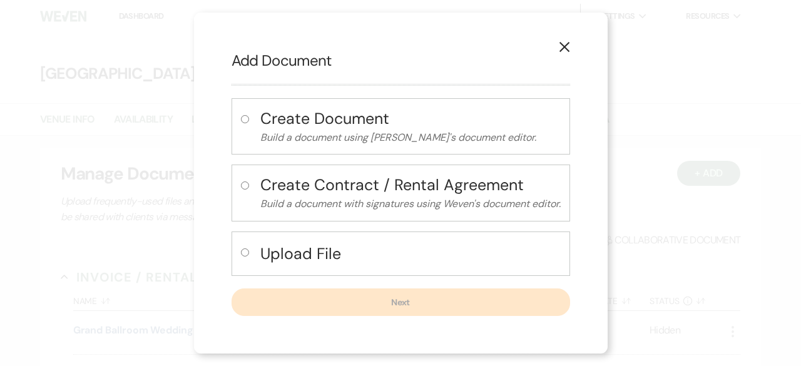
click at [242, 117] on input "radio" at bounding box center [245, 119] width 8 height 8
radio input "true"
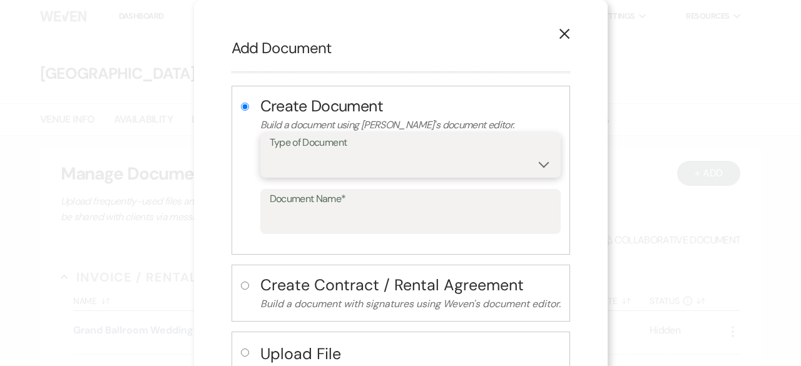
click at [340, 152] on select "Special Event Insurance Vendor Certificate of Insurance Contracts / Rental Agre…" at bounding box center [411, 164] width 282 height 24
select select "10"
click at [270, 152] on select "Special Event Insurance Vendor Certificate of Insurance Contracts / Rental Agre…" at bounding box center [411, 164] width 282 height 24
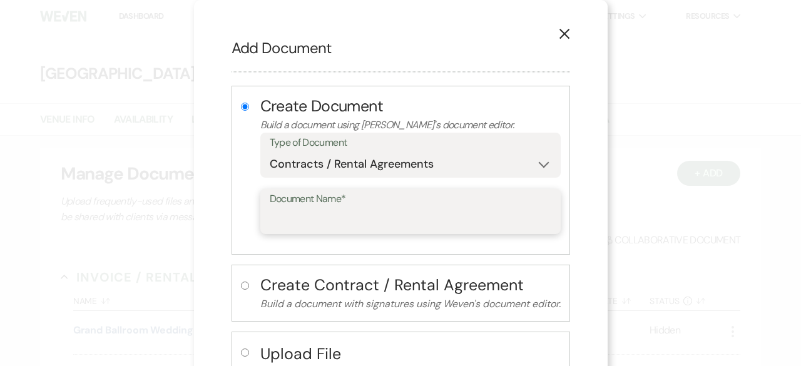
click at [292, 222] on input "Document Name*" at bounding box center [411, 220] width 282 height 24
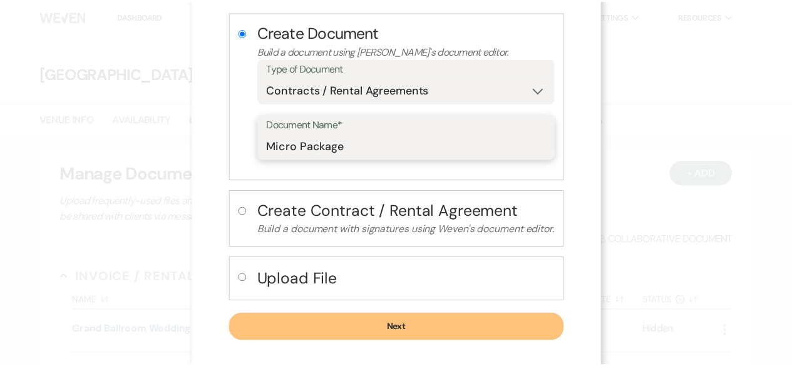
scroll to position [84, 0]
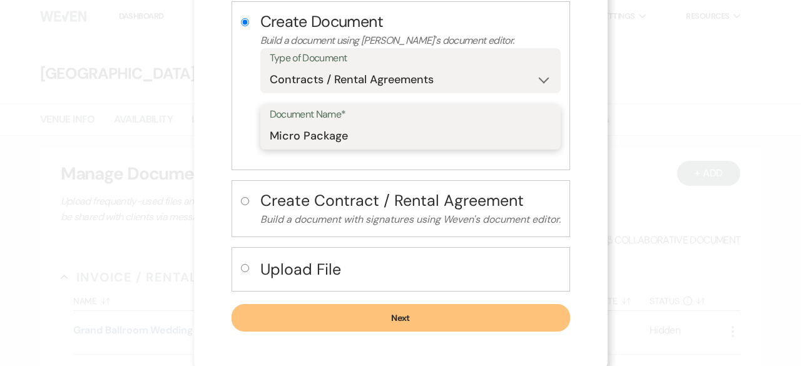
type input "Micro Package"
click at [349, 307] on button "Next" at bounding box center [401, 318] width 339 height 28
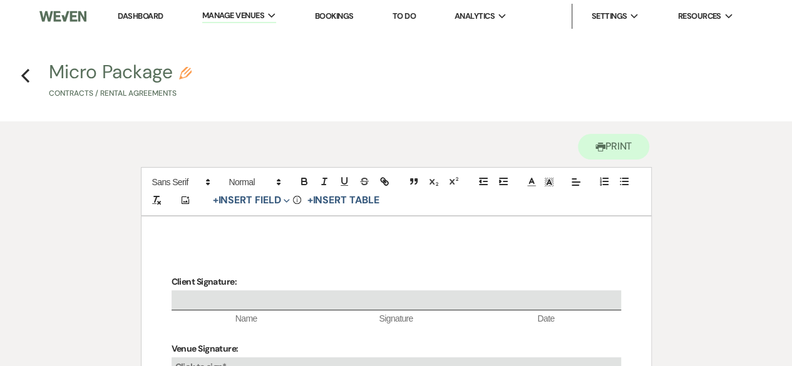
click at [188, 263] on p at bounding box center [395, 266] width 449 height 16
drag, startPoint x: 209, startPoint y: 266, endPoint x: 142, endPoint y: 253, distance: 68.1
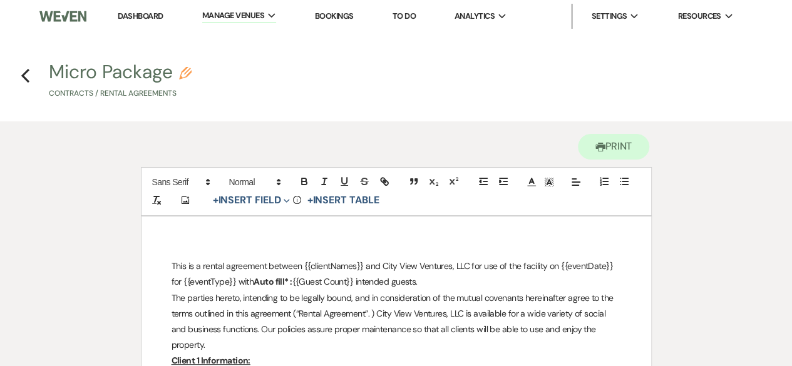
click at [436, 283] on p "This is a rental agreement between {{clientNames}} and City View Ventures, LLC …" at bounding box center [395, 273] width 449 height 31
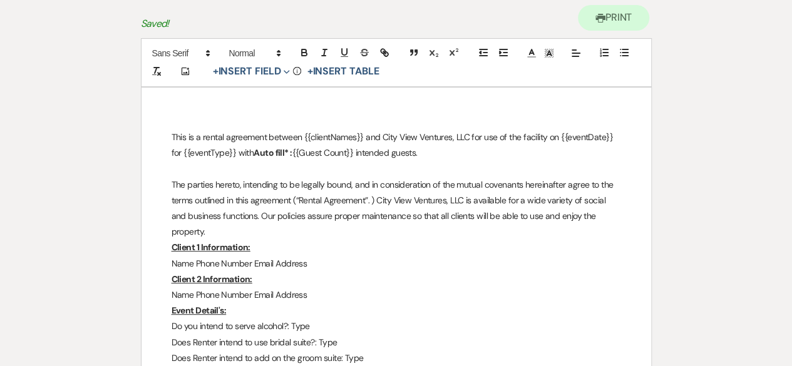
scroll to position [125, 0]
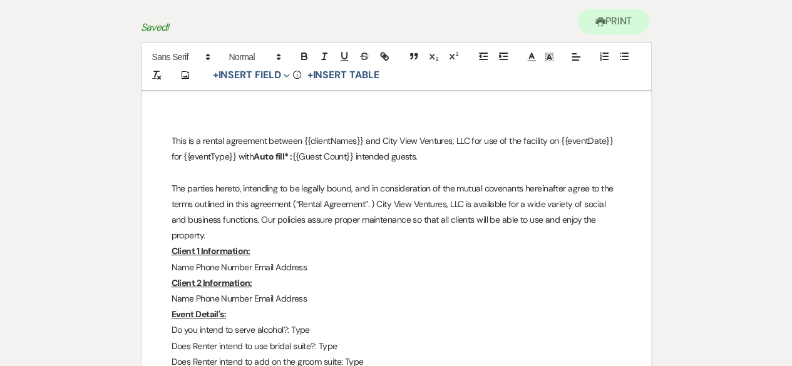
click at [214, 233] on p "The parties hereto, intending to be legally bound, and in consideration of the …" at bounding box center [395, 212] width 449 height 63
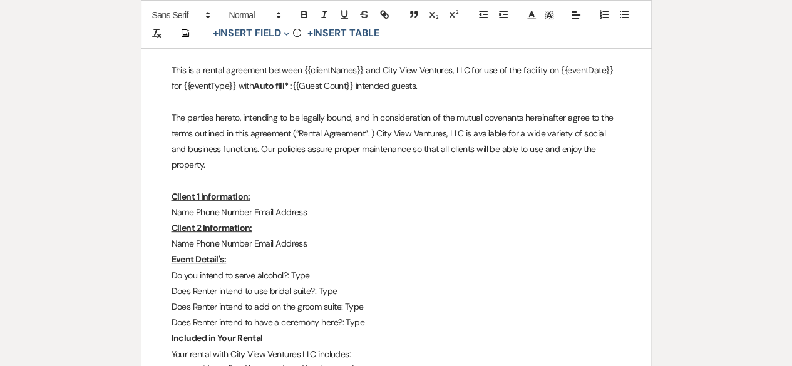
scroll to position [313, 0]
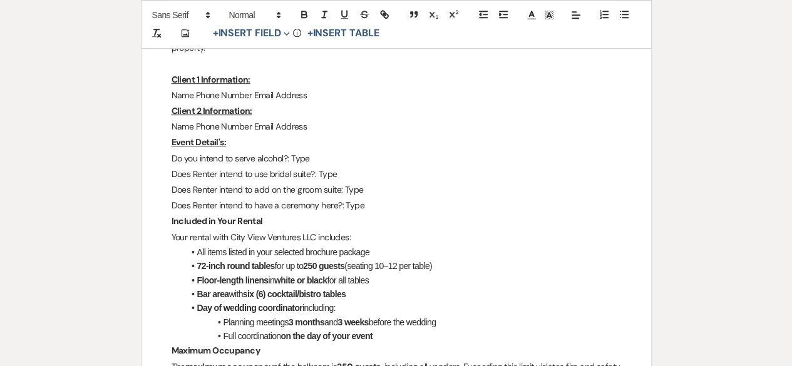
click at [172, 139] on u "Event Detail's:" at bounding box center [198, 141] width 55 height 11
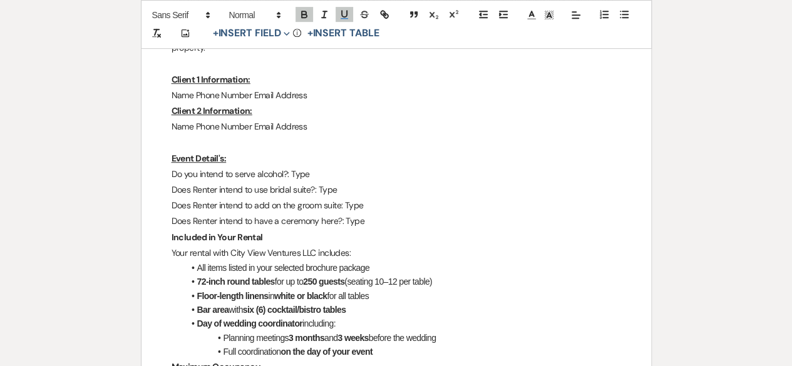
click at [171, 237] on strong "Included in Your Rental" at bounding box center [216, 237] width 91 height 11
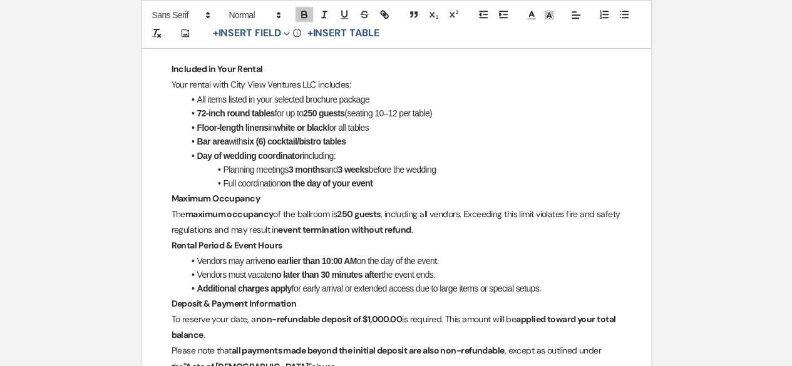
scroll to position [501, 0]
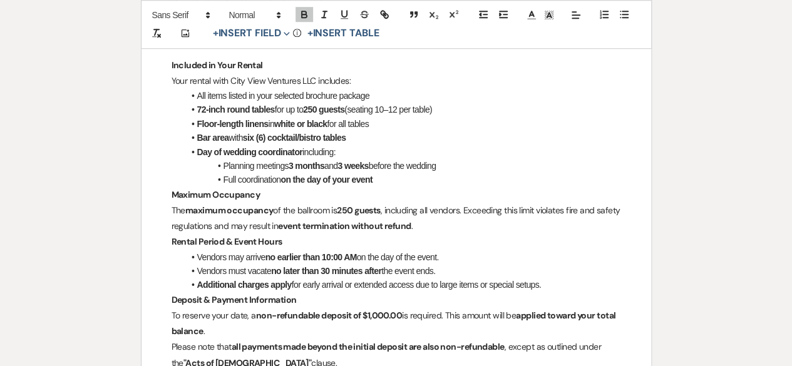
click at [172, 192] on strong "Maximum Occupancy" at bounding box center [215, 194] width 88 height 11
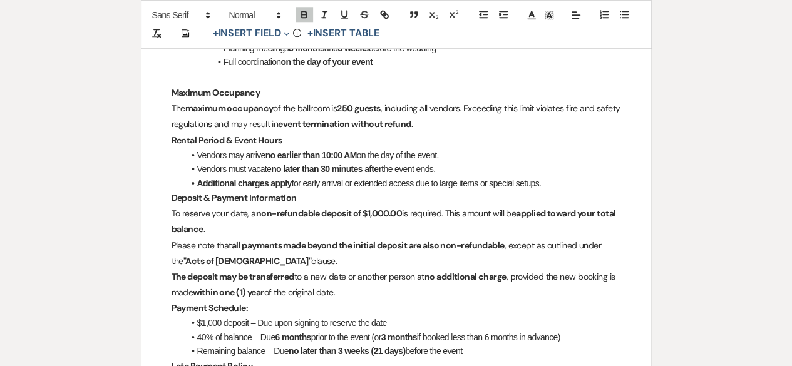
scroll to position [688, 0]
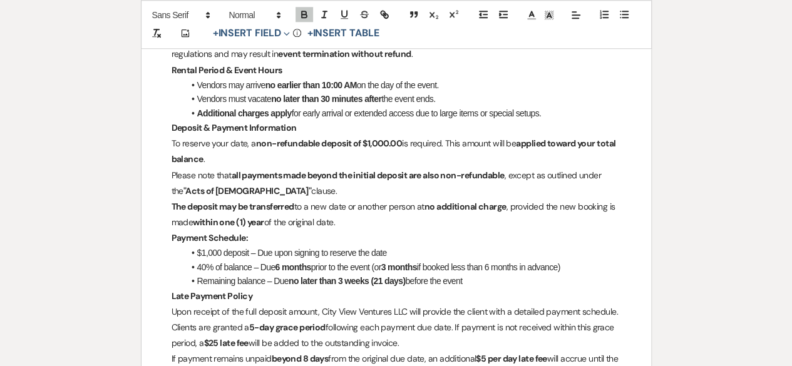
click at [171, 68] on strong "Rental Period & Event Hours" at bounding box center [226, 69] width 111 height 11
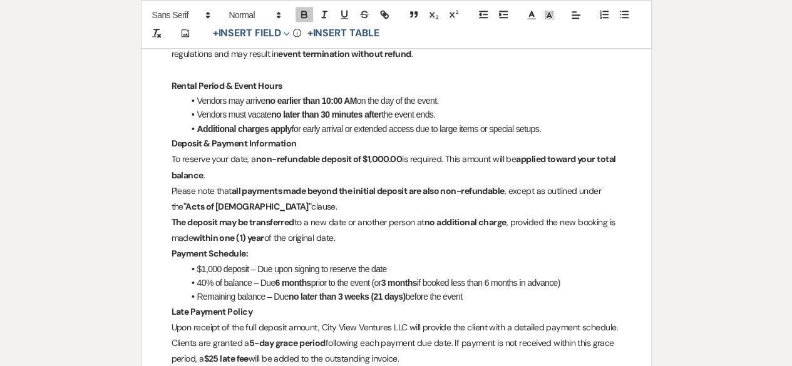
click at [171, 143] on strong "Deposit & Payment Information" at bounding box center [233, 143] width 125 height 11
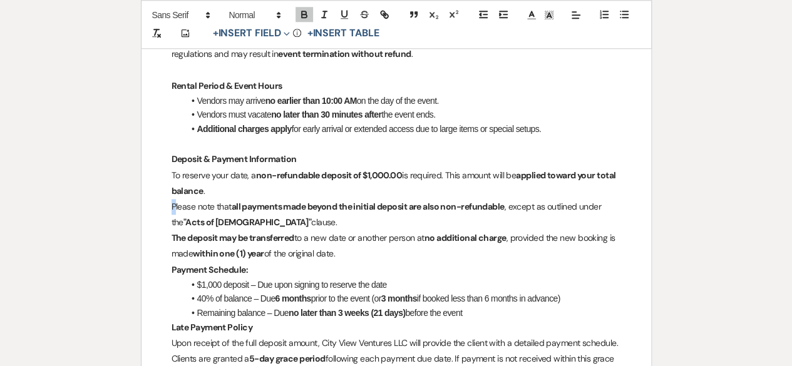
click at [173, 203] on p "Please note that all payments made beyond the initial deposit are also non-refu…" at bounding box center [395, 214] width 449 height 31
click at [171, 240] on strong "The deposit may be transferred" at bounding box center [232, 237] width 123 height 11
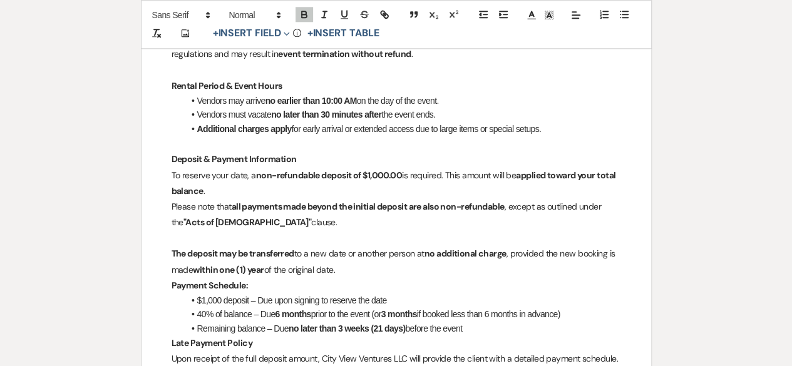
click at [171, 290] on strong "Payment Schedule:" at bounding box center [209, 285] width 76 height 11
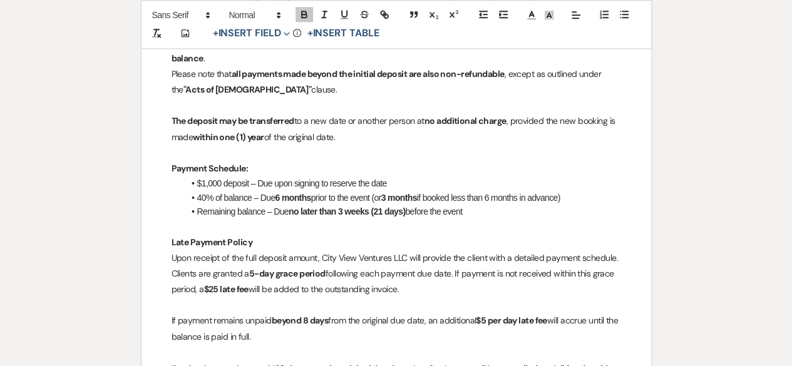
scroll to position [700, 0]
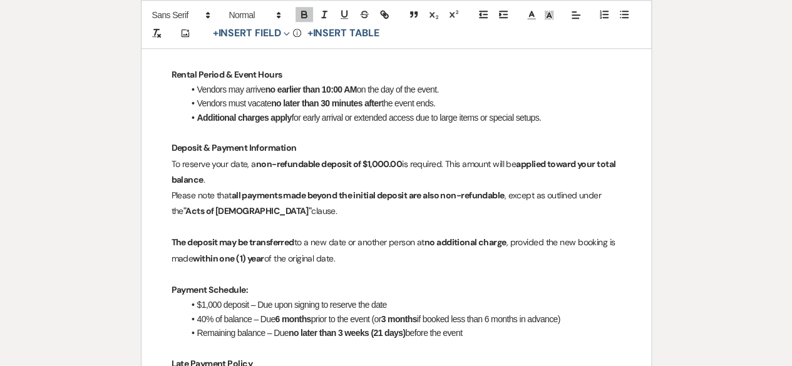
click at [172, 193] on p "Please note that all payments made beyond the initial deposit are also non-refu…" at bounding box center [395, 203] width 449 height 31
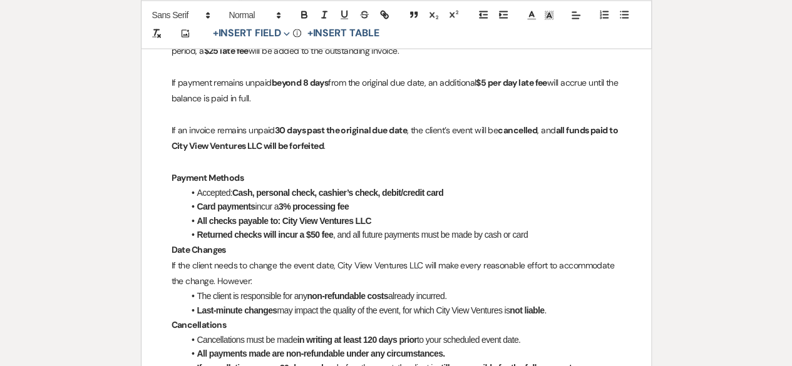
scroll to position [825, 0]
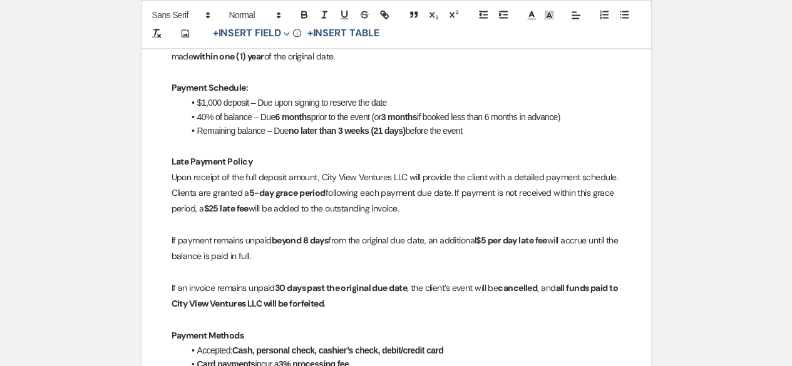
scroll to position [1075, 0]
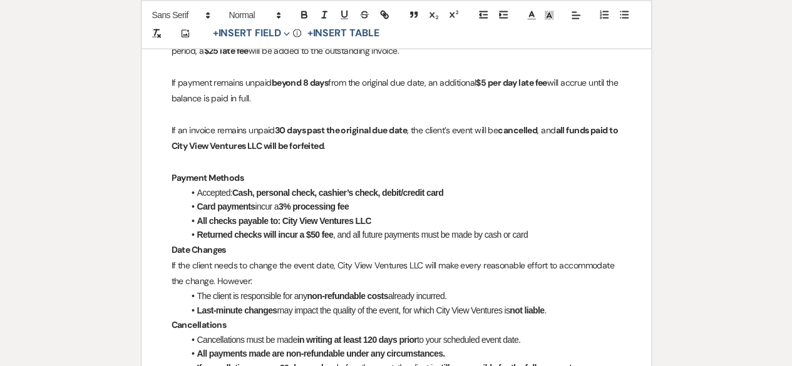
click at [172, 247] on strong "Date Changes" at bounding box center [198, 248] width 54 height 11
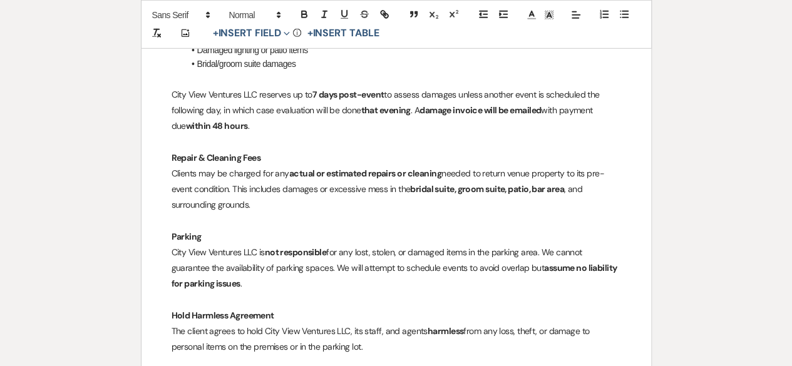
scroll to position [1996, 0]
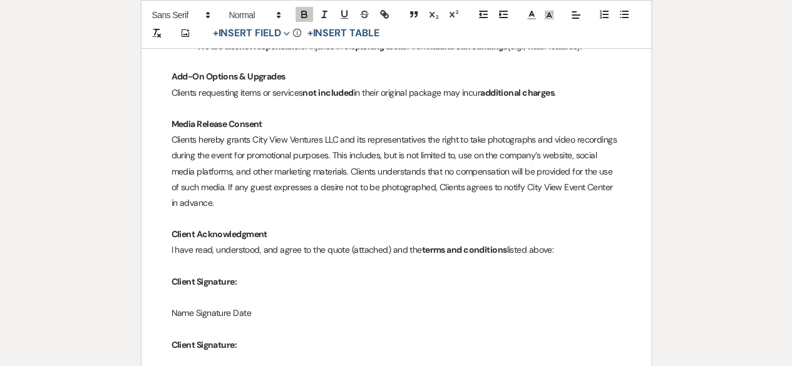
scroll to position [2247, 0]
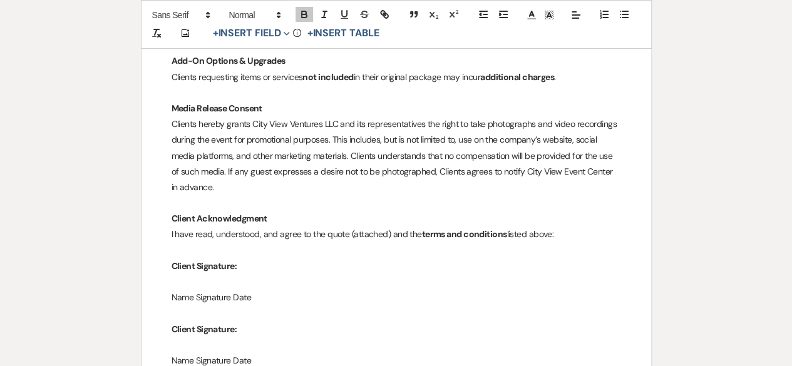
click at [196, 260] on strong "Client Signature:" at bounding box center [203, 265] width 65 height 11
click at [195, 324] on strong "Client Signature:" at bounding box center [203, 329] width 65 height 11
drag, startPoint x: 262, startPoint y: 280, endPoint x: 146, endPoint y: 256, distance: 117.6
click at [285, 38] on span "Expand" at bounding box center [284, 33] width 9 height 13
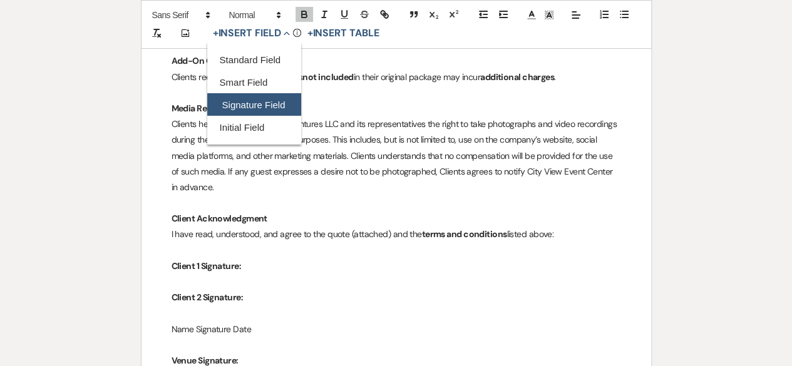
click at [258, 103] on button "Signature Field" at bounding box center [254, 105] width 94 height 23
select select "signatureField"
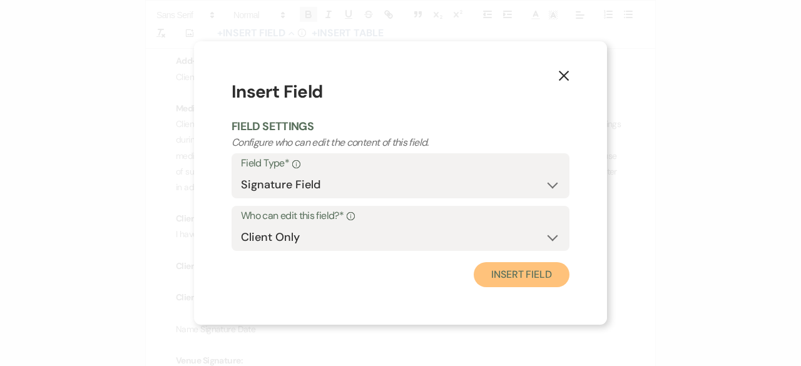
click at [533, 283] on button "Insert Field" at bounding box center [522, 274] width 96 height 25
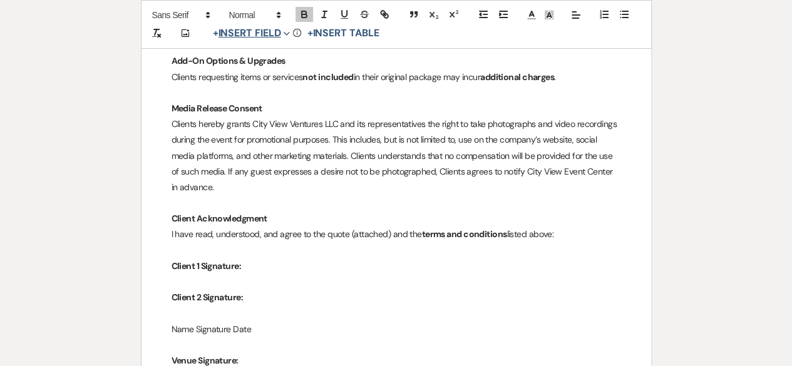
click at [273, 37] on button "+ Insert Field Expand" at bounding box center [251, 33] width 86 height 15
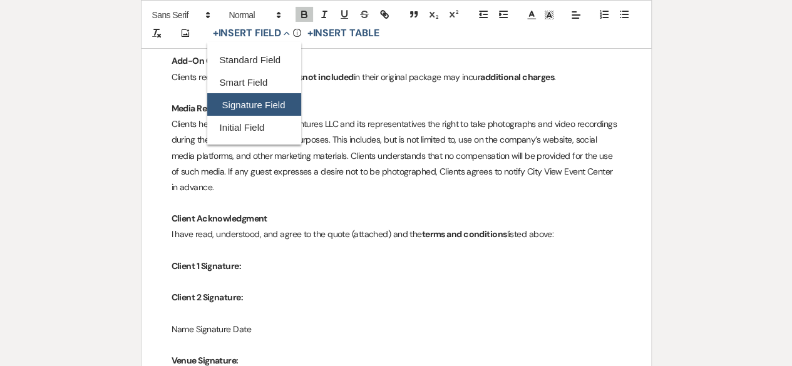
click at [256, 106] on button "Signature Field" at bounding box center [254, 105] width 94 height 23
select select "signatureField"
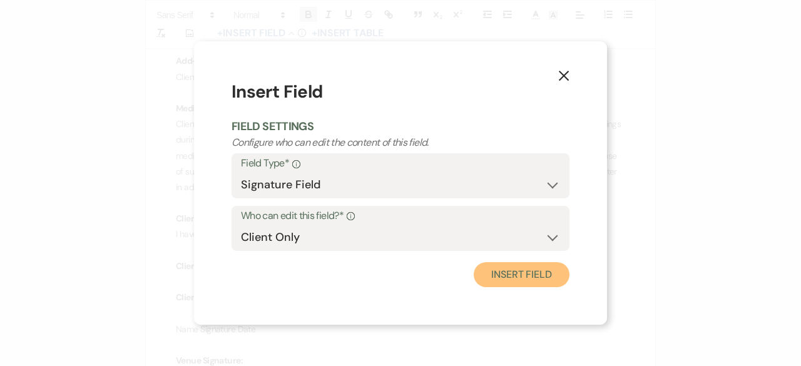
click at [534, 284] on button "Insert Field" at bounding box center [522, 274] width 96 height 25
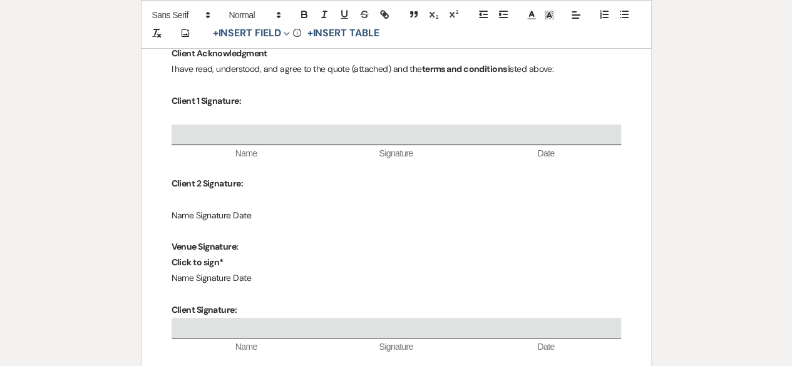
scroll to position [2435, 0]
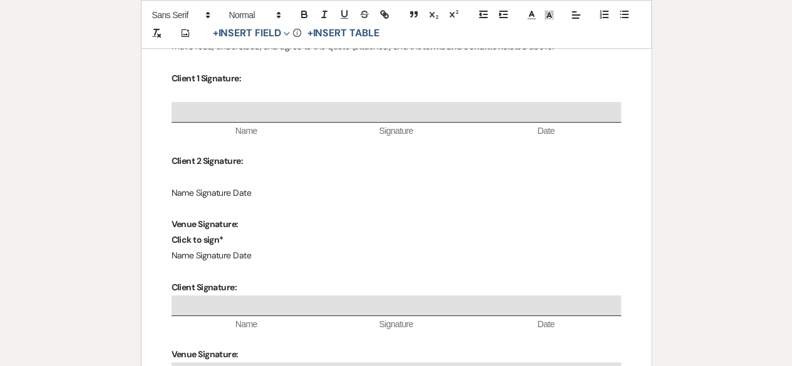
drag, startPoint x: 265, startPoint y: 177, endPoint x: 151, endPoint y: 177, distance: 113.9
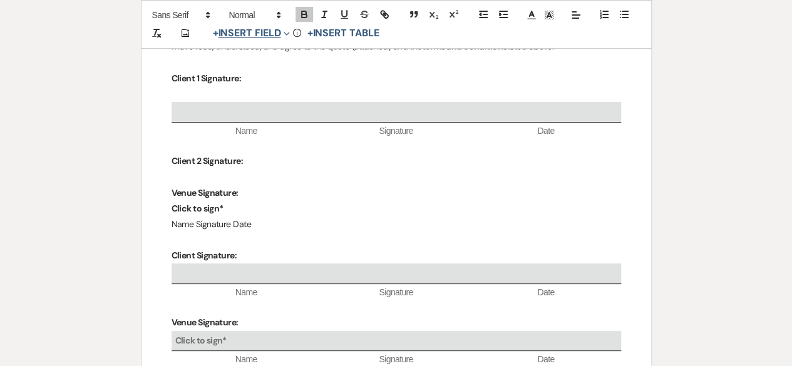
click at [255, 33] on button "+ Insert Field Expand" at bounding box center [251, 33] width 86 height 15
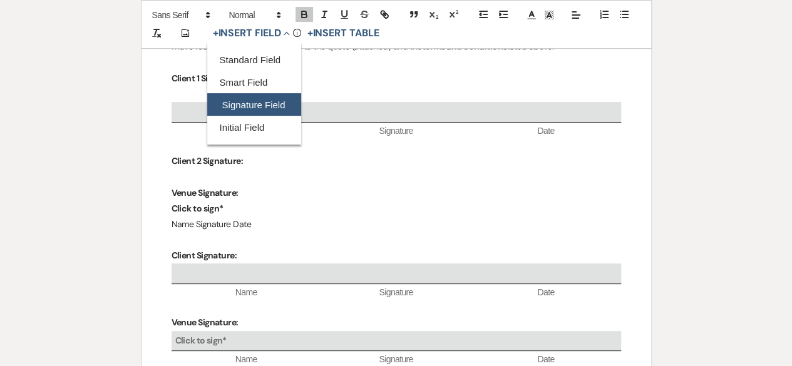
click at [259, 105] on button "Signature Field" at bounding box center [254, 105] width 94 height 23
select select "signatureField"
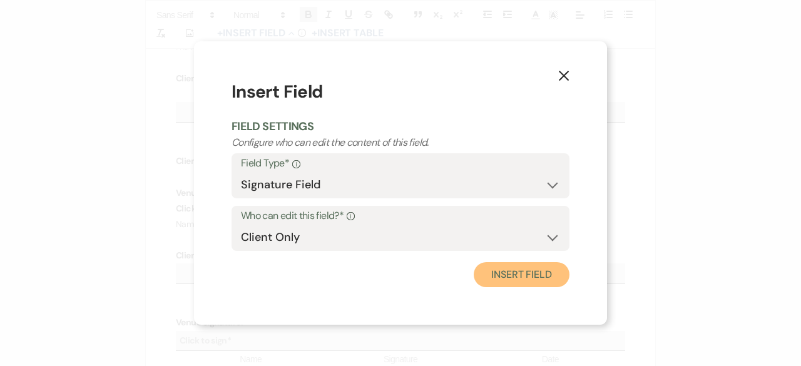
click at [501, 278] on button "Insert Field" at bounding box center [522, 274] width 96 height 25
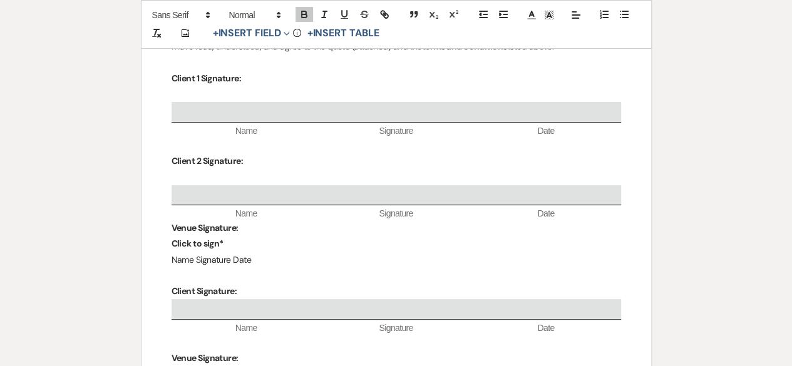
click at [171, 155] on strong "Client 2 Signature:" at bounding box center [206, 160] width 71 height 11
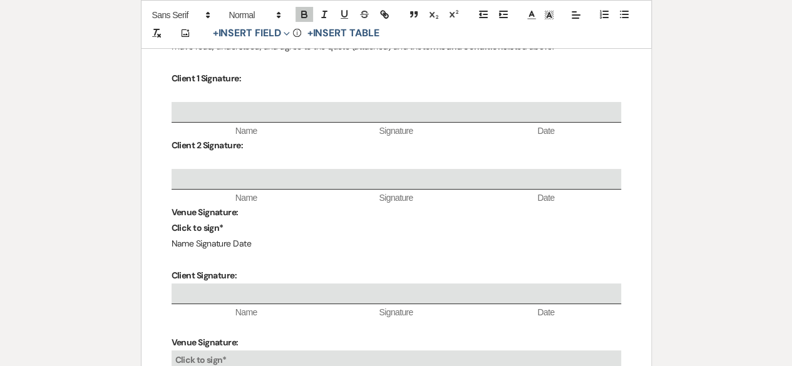
drag, startPoint x: 255, startPoint y: 225, endPoint x: 85, endPoint y: 108, distance: 206.6
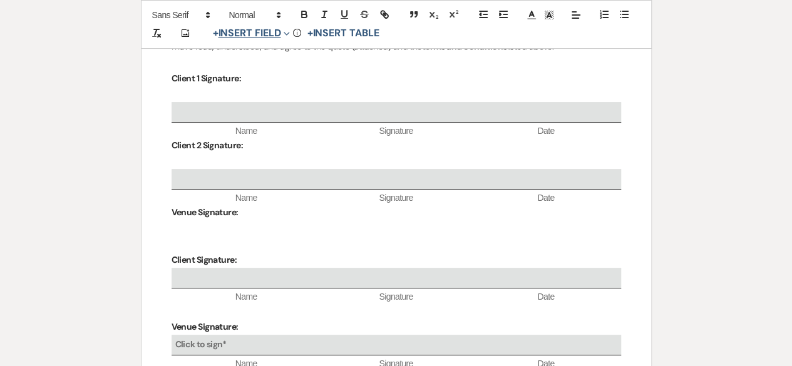
click at [285, 27] on span "Expand" at bounding box center [284, 33] width 9 height 13
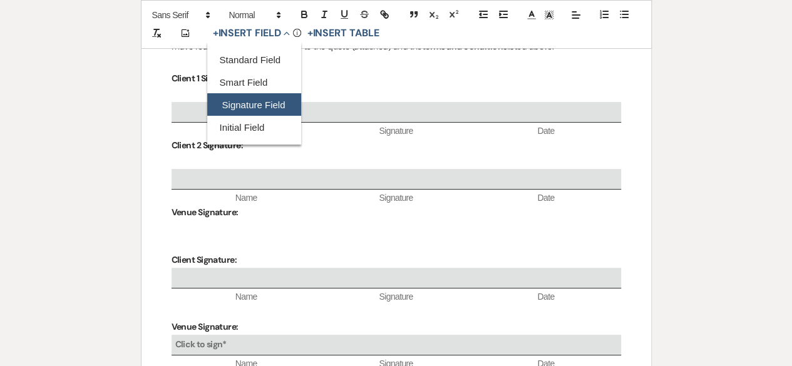
click at [257, 106] on button "Signature Field" at bounding box center [254, 105] width 94 height 23
select select "signatureField"
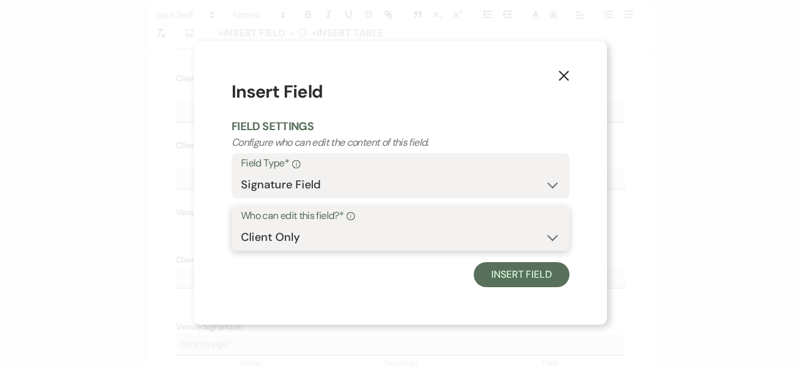
click at [275, 247] on select "Client Only Venue Only" at bounding box center [400, 237] width 319 height 24
select select "owner"
click at [241, 225] on select "Client Only Venue Only" at bounding box center [400, 237] width 319 height 24
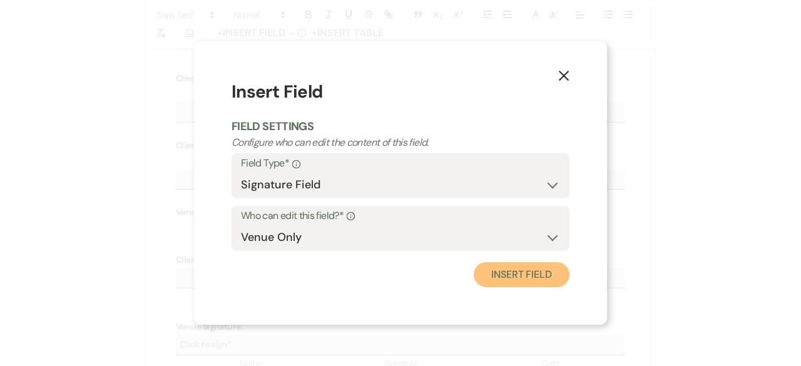
click at [509, 278] on button "Insert Field" at bounding box center [522, 274] width 96 height 25
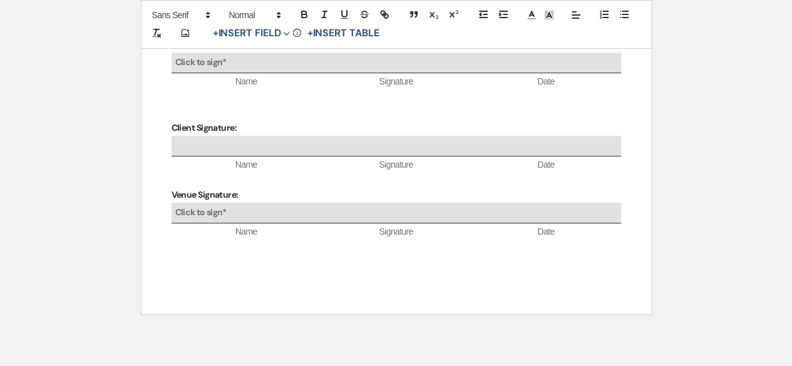
scroll to position [2623, 0]
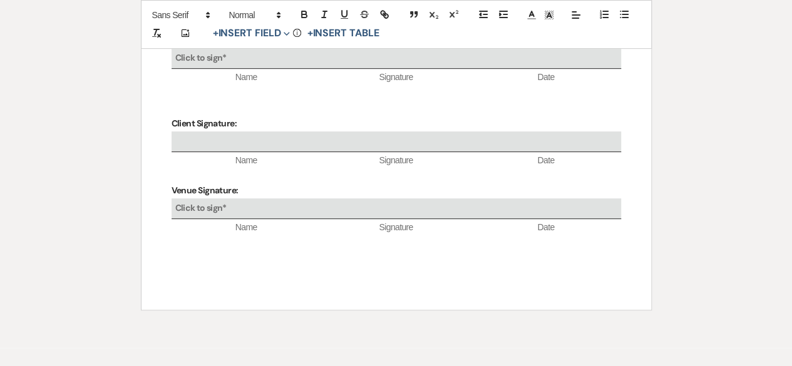
drag, startPoint x: 573, startPoint y: 217, endPoint x: 127, endPoint y: 170, distance: 448.6
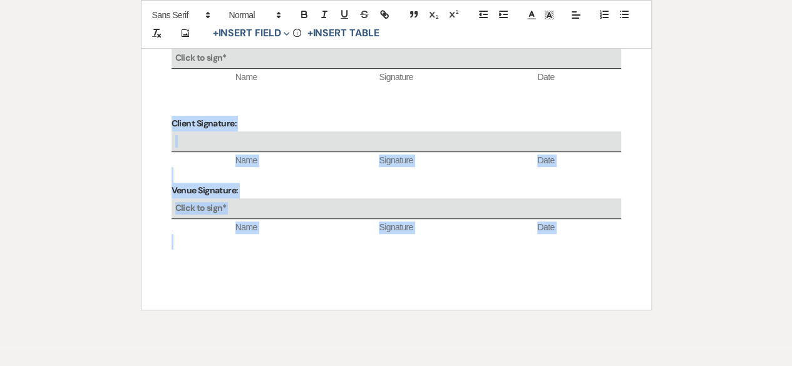
drag, startPoint x: 171, startPoint y: 102, endPoint x: 654, endPoint y: 226, distance: 498.2
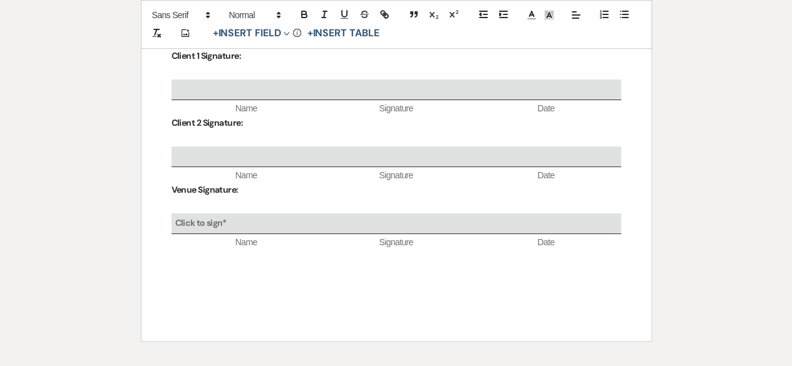
scroll to position [2346, 0]
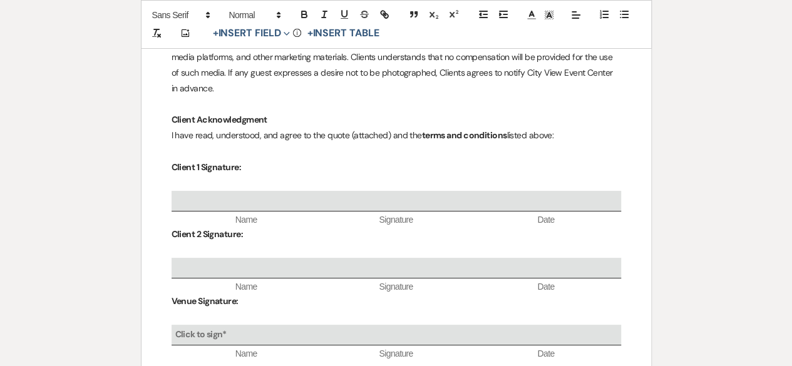
click at [175, 175] on p at bounding box center [395, 183] width 449 height 16
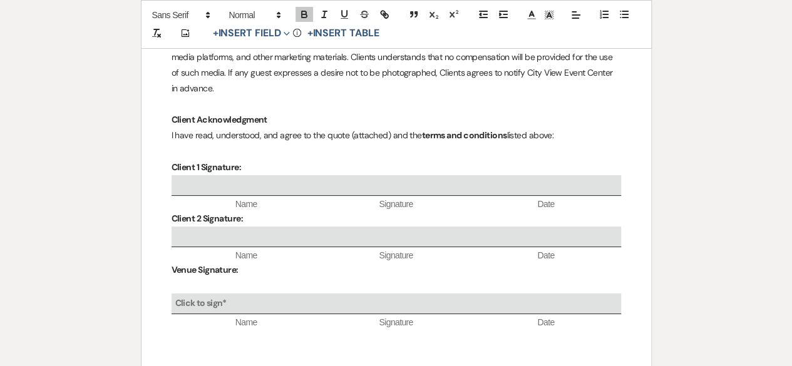
click at [171, 278] on p at bounding box center [395, 286] width 449 height 16
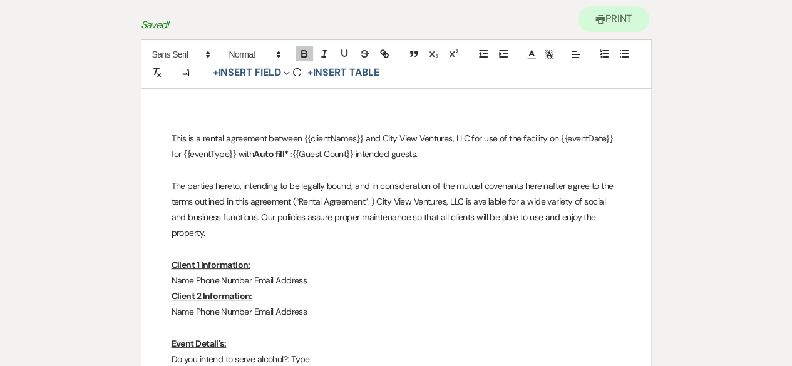
scroll to position [0, 0]
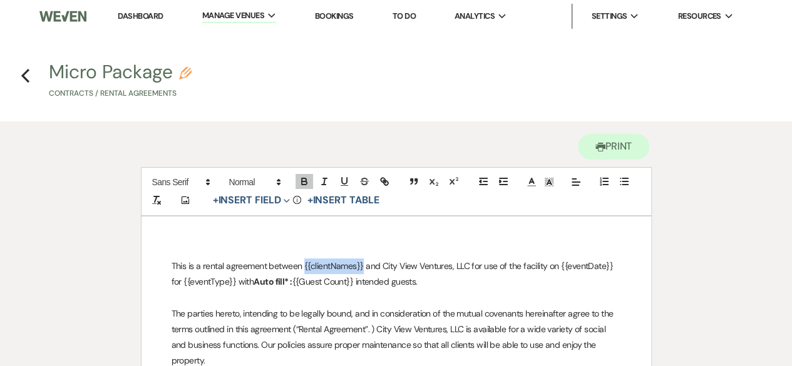
drag, startPoint x: 302, startPoint y: 264, endPoint x: 362, endPoint y: 260, distance: 59.6
click at [362, 260] on p "This is a rental agreement between {{clientNames}} and City View Ventures, LLC …" at bounding box center [395, 273] width 449 height 31
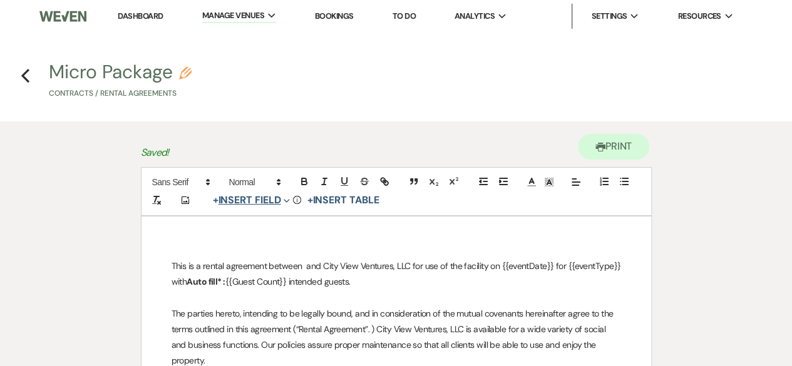
click at [288, 202] on icon "Expand" at bounding box center [286, 201] width 6 height 6
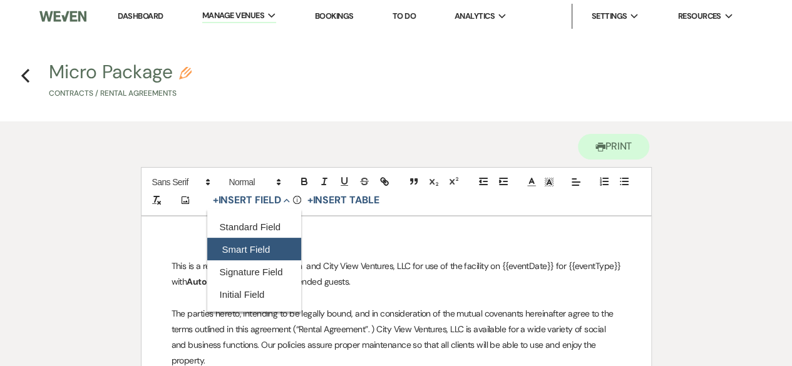
click at [247, 243] on button "Smart Field" at bounding box center [254, 249] width 94 height 23
select select "smartCustomField"
select select "owner"
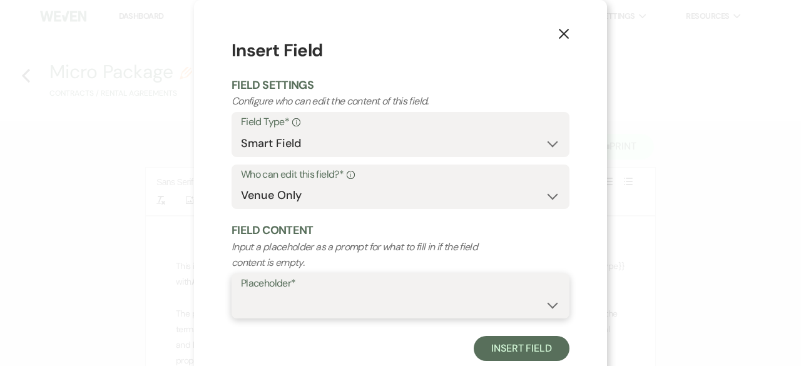
click at [270, 302] on select "{{Event Date}} {{Client Full Name(s)}} {{Client First Name(s)}} {{Venue Name}} …" at bounding box center [400, 305] width 319 height 24
select select "{{clientNames}}"
click at [241, 293] on select "{{Event Date}} {{Client Full Name(s)}} {{Client First Name(s)}} {{Venue Name}} …" at bounding box center [400, 305] width 319 height 24
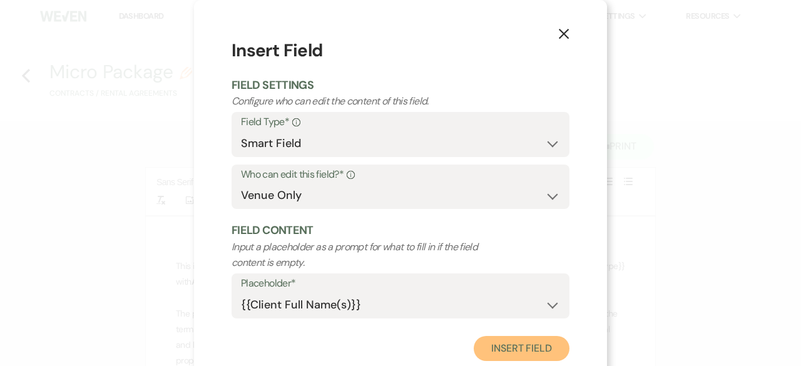
click at [503, 348] on button "Insert Field" at bounding box center [522, 348] width 96 height 25
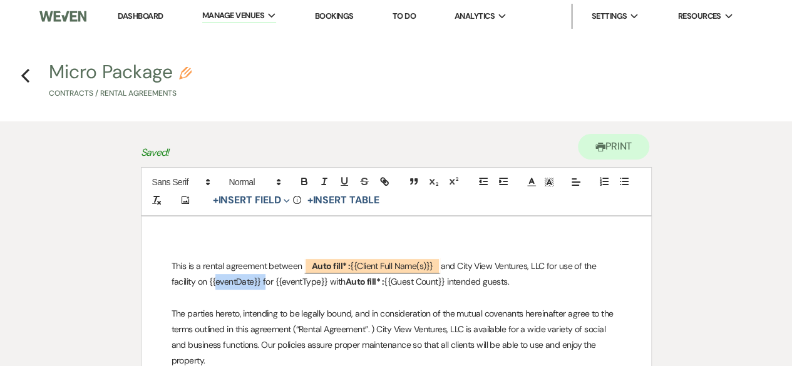
drag, startPoint x: 209, startPoint y: 280, endPoint x: 260, endPoint y: 278, distance: 51.3
click at [260, 278] on p "This is a rental agreement between ﻿ Auto fill* : {{Client Full Name(s)}} ﻿ and…" at bounding box center [395, 273] width 449 height 31
click at [278, 195] on button "+ Insert Field Expand" at bounding box center [251, 200] width 86 height 15
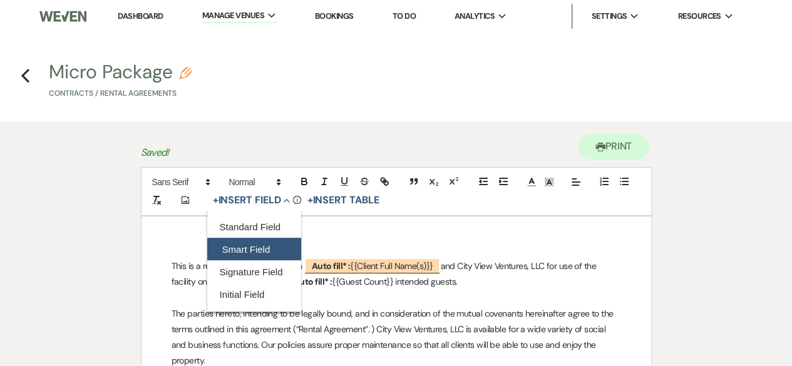
click at [262, 250] on button "Smart Field" at bounding box center [254, 249] width 94 height 23
select select "smartCustomField"
select select "owner"
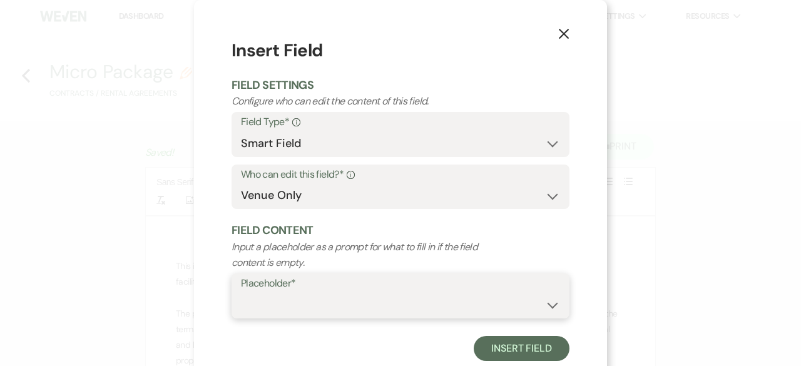
click at [289, 304] on select "{{Event Date}} {{Client Full Name(s)}} {{Client First Name(s)}} {{Venue Name}} …" at bounding box center [400, 305] width 319 height 24
select select "{{eventDate}}"
click at [241, 293] on select "{{Event Date}} {{Client Full Name(s)}} {{Client First Name(s)}} {{Venue Name}} …" at bounding box center [400, 305] width 319 height 24
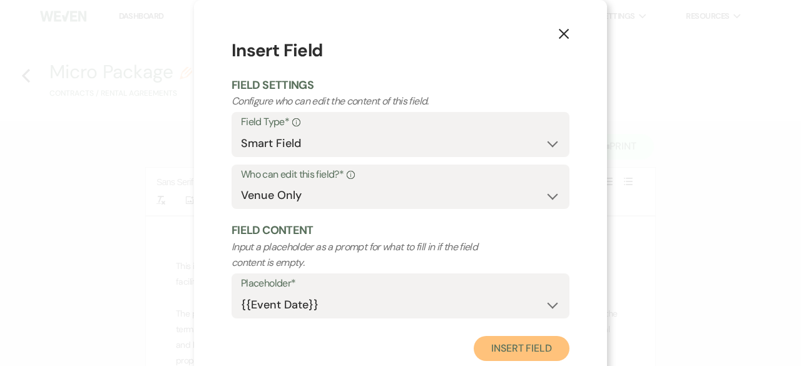
click at [496, 357] on button "Insert Field" at bounding box center [522, 348] width 96 height 25
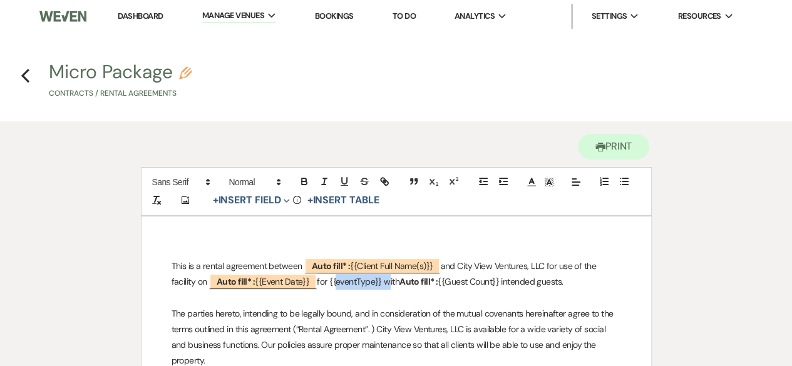
drag, startPoint x: 389, startPoint y: 280, endPoint x: 338, endPoint y: 282, distance: 50.8
click at [338, 282] on p "This is a rental agreement between ﻿ Auto fill* : {{Client Full Name(s)}} ﻿ and…" at bounding box center [395, 273] width 449 height 31
click at [277, 200] on button "+ Insert Field Expand" at bounding box center [251, 200] width 86 height 15
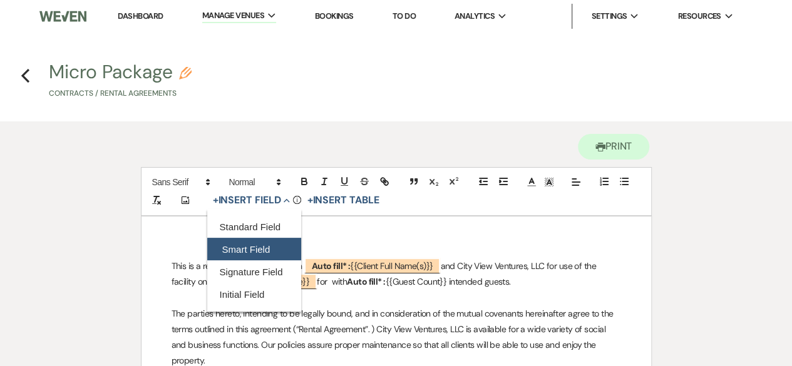
click at [257, 249] on button "Smart Field" at bounding box center [254, 249] width 94 height 23
select select "smartCustomField"
select select "owner"
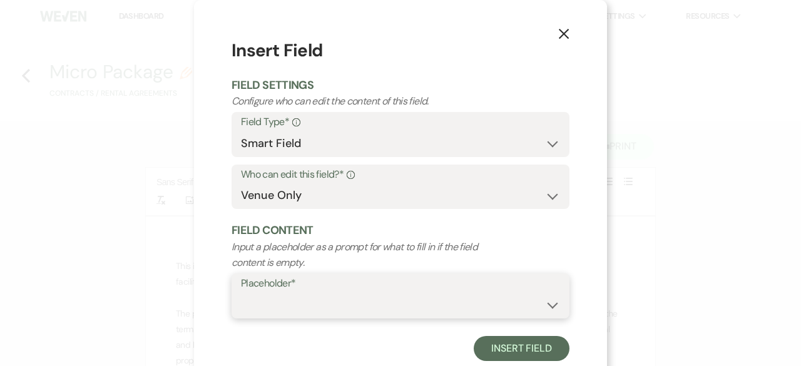
click at [289, 305] on select "{{Event Date}} {{Client Full Name(s)}} {{Client First Name(s)}} {{Venue Name}} …" at bounding box center [400, 305] width 319 height 24
select select "{{eventType}}"
click at [241, 293] on select "{{Event Date}} {{Client Full Name(s)}} {{Client First Name(s)}} {{Venue Name}} …" at bounding box center [400, 305] width 319 height 24
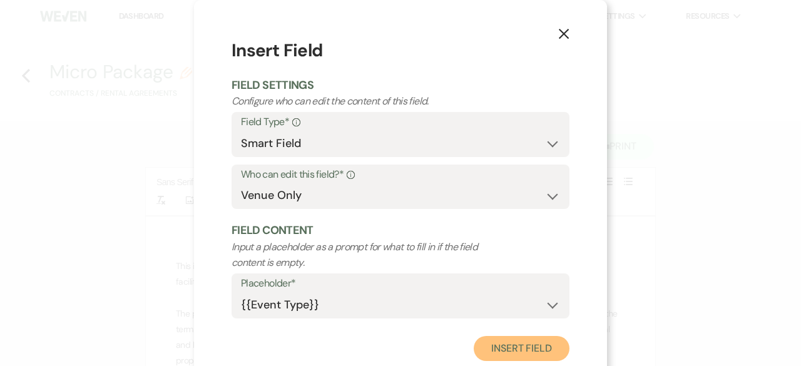
click at [516, 344] on button "Insert Field" at bounding box center [522, 348] width 96 height 25
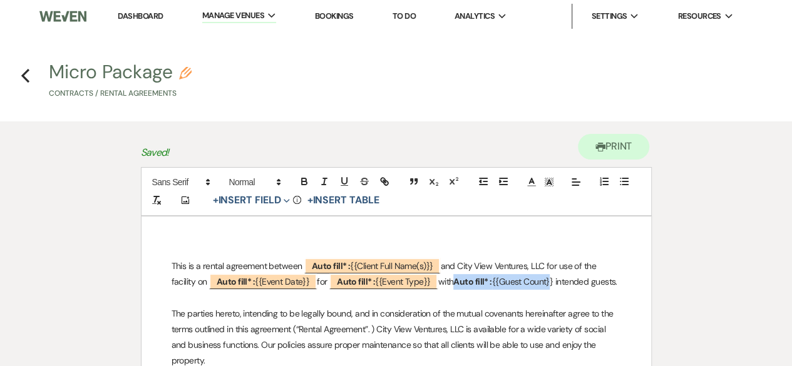
drag, startPoint x: 472, startPoint y: 282, endPoint x: 569, endPoint y: 280, distance: 97.0
click at [569, 280] on p "This is a rental agreement between ﻿ Auto fill* : {{Client Full Name(s)}} ﻿ and…" at bounding box center [395, 273] width 449 height 31
click at [270, 198] on button "+ Insert Field Expand" at bounding box center [251, 200] width 86 height 15
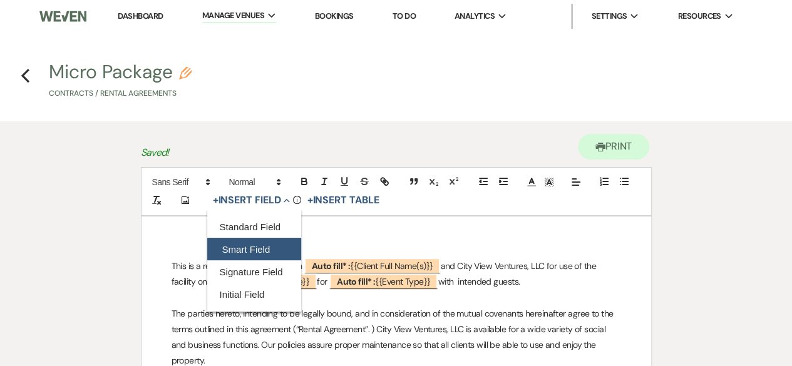
click at [257, 251] on button "Smart Field" at bounding box center [254, 249] width 94 height 23
select select "smartCustomField"
select select "owner"
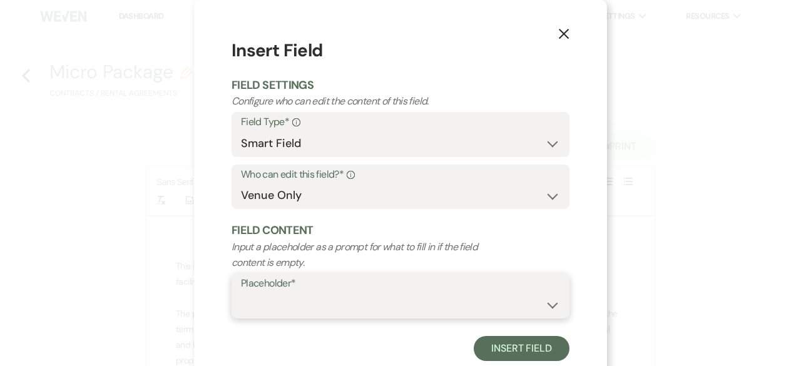
click at [281, 300] on select "{{Event Date}} {{Client Full Name(s)}} {{Client First Name(s)}} {{Venue Name}} …" at bounding box center [400, 305] width 319 height 24
select select "{{guestCount}}"
click at [241, 293] on select "{{Event Date}} {{Client Full Name(s)}} {{Client First Name(s)}} {{Venue Name}} …" at bounding box center [400, 305] width 319 height 24
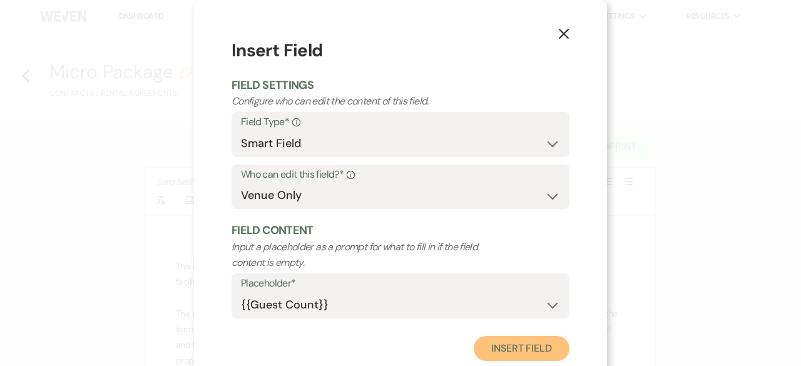
click at [523, 340] on button "Insert Field" at bounding box center [522, 348] width 96 height 25
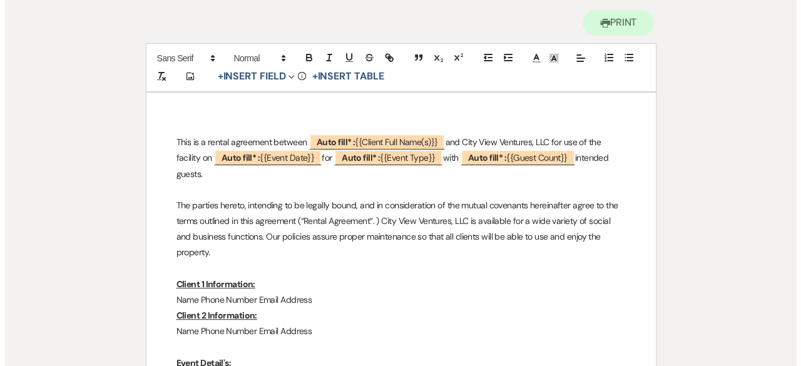
scroll to position [125, 0]
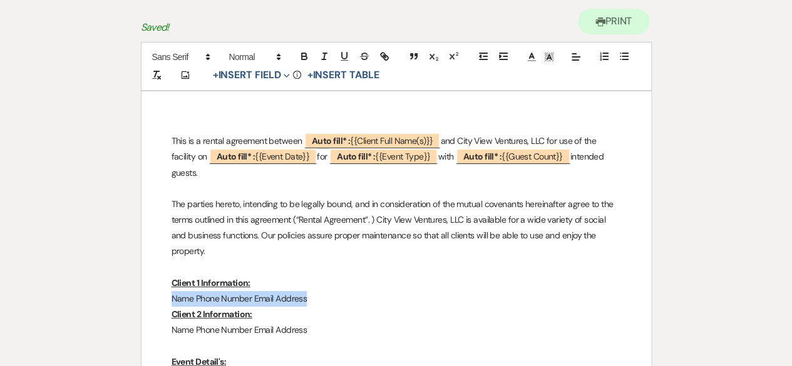
drag, startPoint x: 313, startPoint y: 295, endPoint x: 173, endPoint y: 297, distance: 139.6
click at [173, 297] on p "Name Phone Number Email Address﻿" at bounding box center [395, 299] width 449 height 16
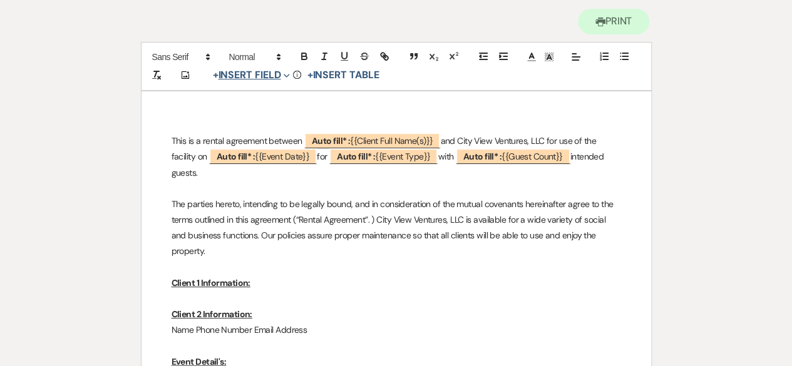
click at [262, 73] on button "+ Insert Field Expand" at bounding box center [251, 75] width 86 height 15
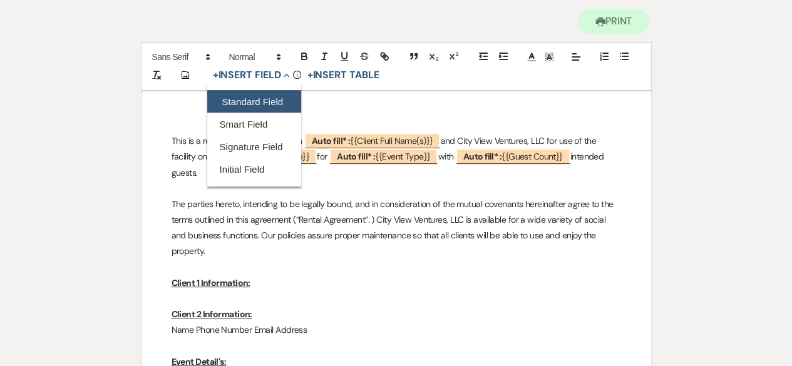
click at [242, 101] on button "Standard Field" at bounding box center [254, 101] width 94 height 23
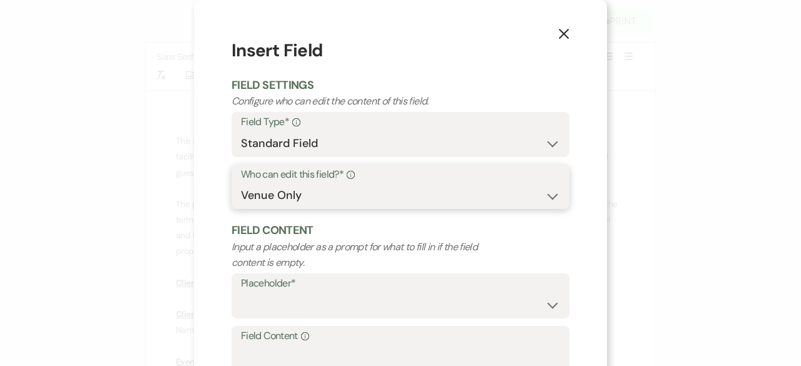
click at [280, 195] on select "Both Venue & Client Client Only Venue Only" at bounding box center [400, 195] width 319 height 24
select select "client"
click at [241, 183] on select "Both Venue & Client Client Only Venue Only" at bounding box center [400, 195] width 319 height 24
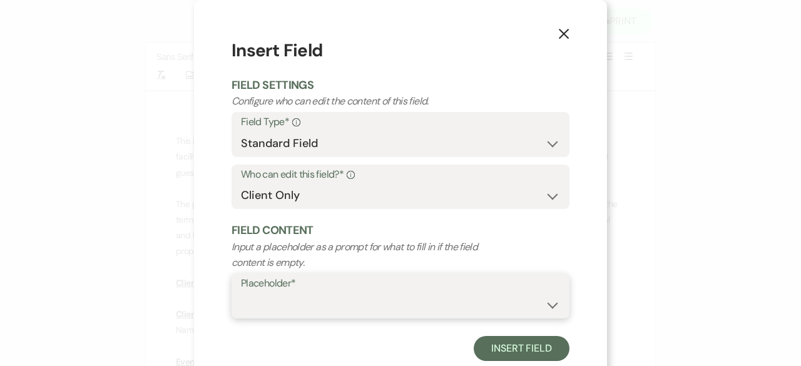
click at [268, 305] on select "Custom Placeholder Date Time Name Location Venue Name Type Number Budget Addres…" at bounding box center [400, 305] width 319 height 24
click at [241, 293] on select "Custom Placeholder Date Time Name Location Venue Name Type Number Budget Addres…" at bounding box center [400, 305] width 319 height 24
select select "Name"
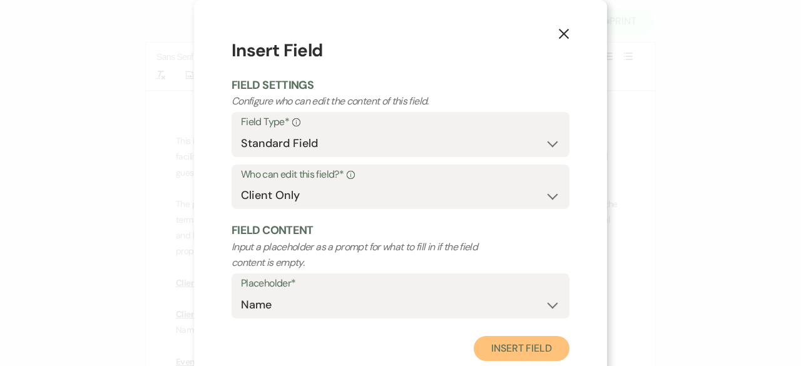
click at [518, 349] on button "Insert Field" at bounding box center [522, 348] width 96 height 25
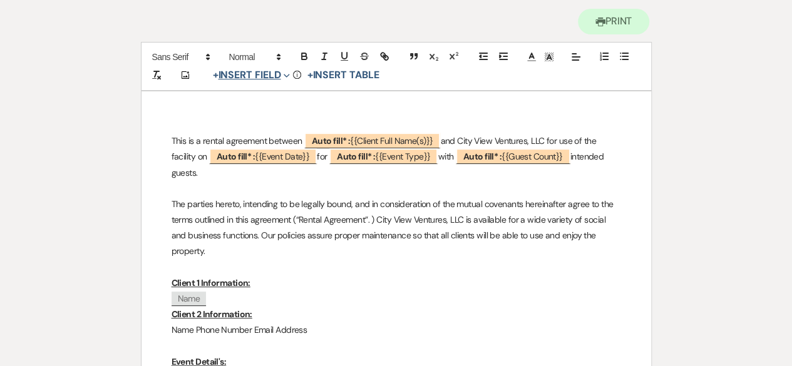
click at [266, 71] on button "+ Insert Field Expand" at bounding box center [251, 75] width 86 height 15
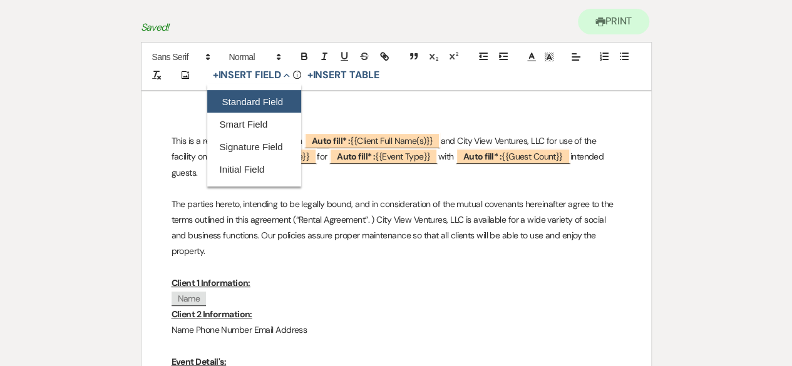
click at [245, 101] on button "Standard Field" at bounding box center [254, 101] width 94 height 23
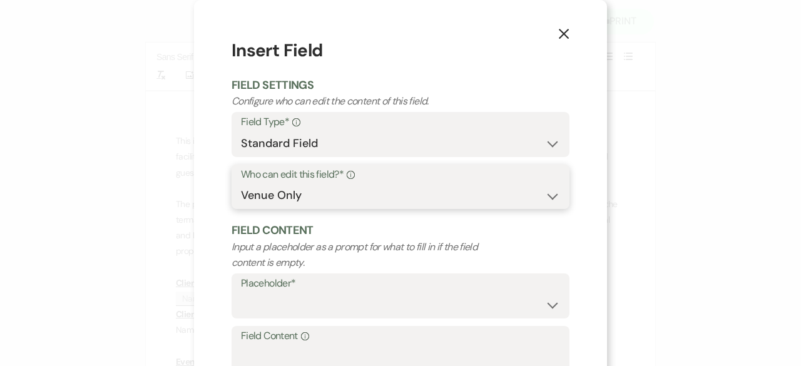
click at [287, 185] on select "Both Venue & Client Client Only Venue Only" at bounding box center [400, 195] width 319 height 24
select select "client"
click at [241, 183] on select "Both Venue & Client Client Only Venue Only" at bounding box center [400, 195] width 319 height 24
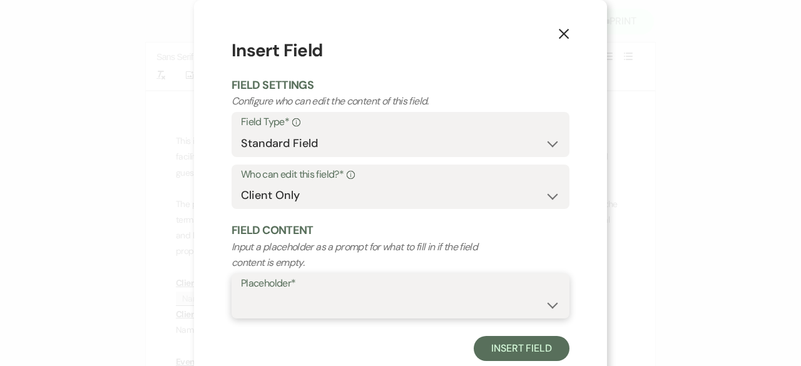
click at [292, 310] on select "Custom Placeholder Date Time Name Location Venue Name Type Number Budget Addres…" at bounding box center [400, 305] width 319 height 24
click at [241, 293] on select "Custom Placeholder Date Time Name Location Venue Name Type Number Budget Addres…" at bounding box center [400, 305] width 319 height 24
select select "Address"
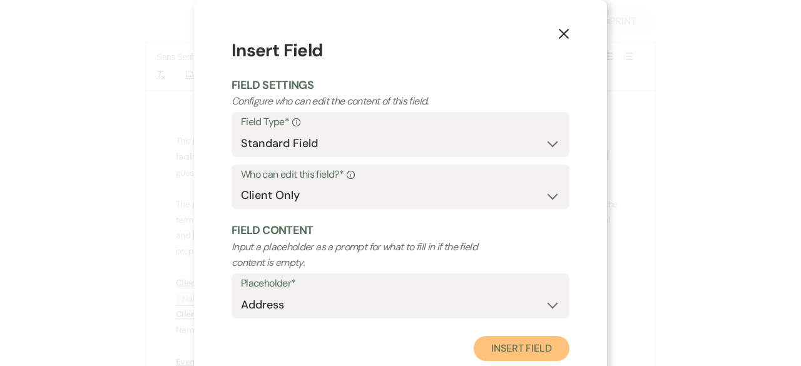
click at [526, 349] on button "Insert Field" at bounding box center [522, 348] width 96 height 25
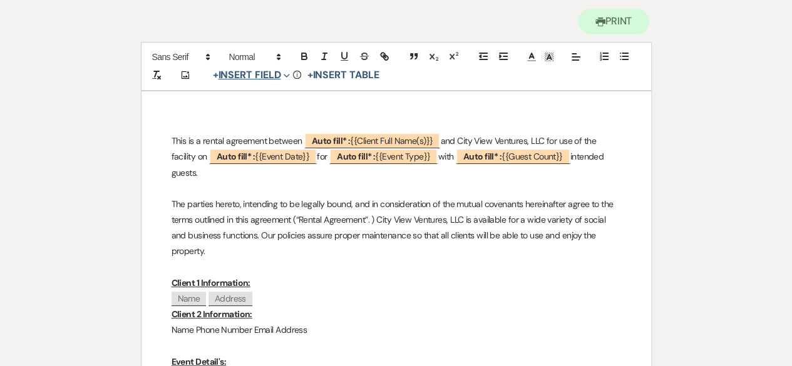
click at [271, 77] on button "+ Insert Field Expand" at bounding box center [251, 75] width 86 height 15
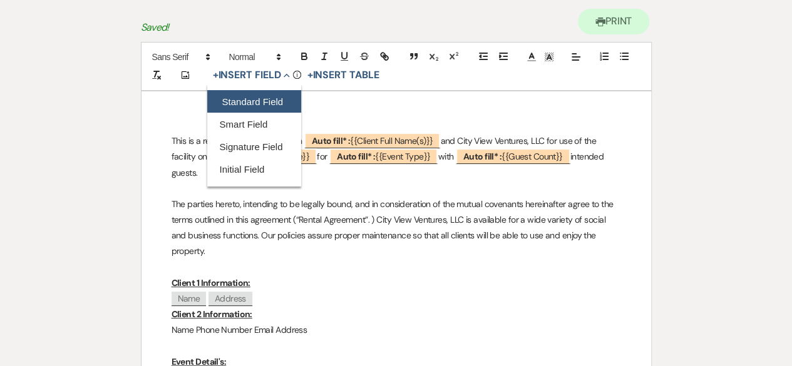
click at [260, 104] on button "Standard Field" at bounding box center [254, 101] width 94 height 23
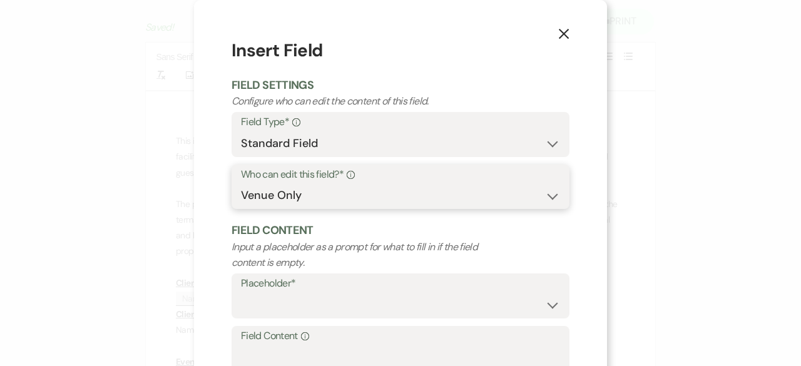
click at [307, 192] on select "Both Venue & Client Client Only Venue Only" at bounding box center [400, 195] width 319 height 24
select select "client"
click at [241, 183] on select "Both Venue & Client Client Only Venue Only" at bounding box center [400, 195] width 319 height 24
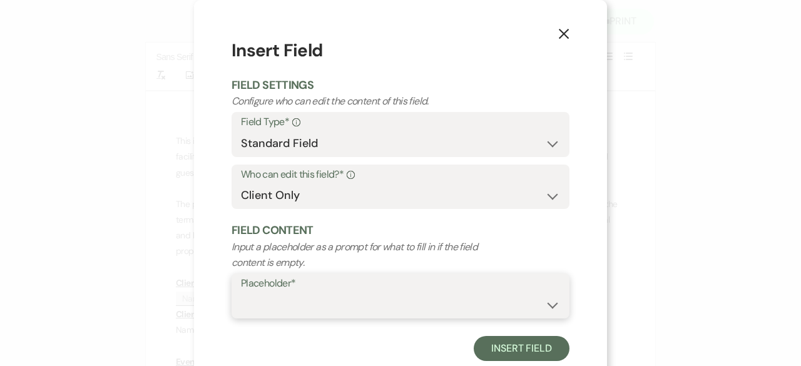
click at [287, 309] on select "Custom Placeholder Date Time Name Location Venue Name Type Number Budget Addres…" at bounding box center [400, 305] width 319 height 24
click at [241, 293] on select "Custom Placeholder Date Time Name Location Venue Name Type Number Budget Addres…" at bounding box center [400, 305] width 319 height 24
select select "Phone Number"
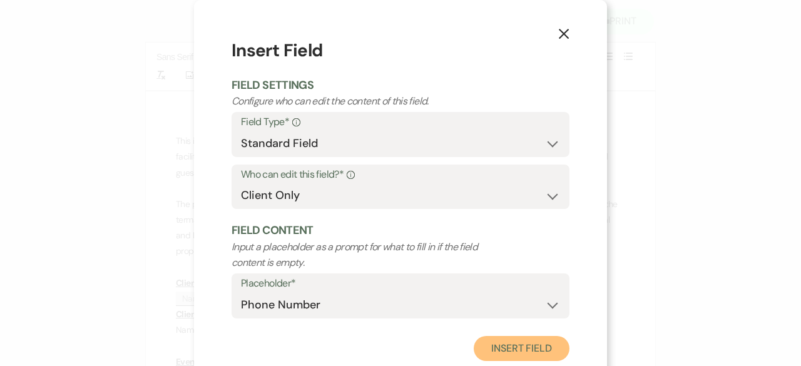
click at [503, 339] on button "Insert Field" at bounding box center [522, 348] width 96 height 25
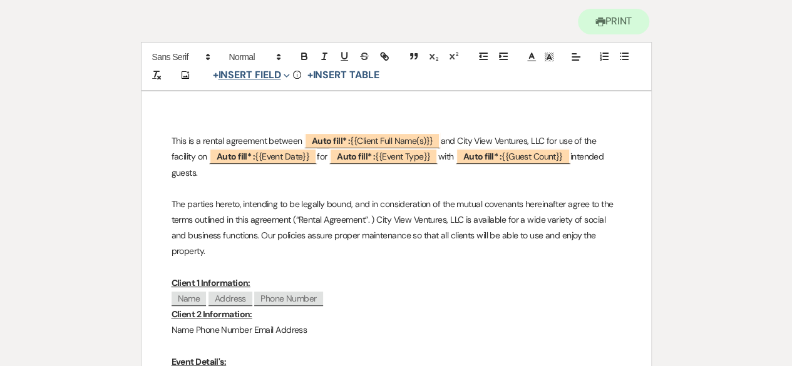
click at [277, 73] on button "+ Insert Field Expand" at bounding box center [251, 75] width 86 height 15
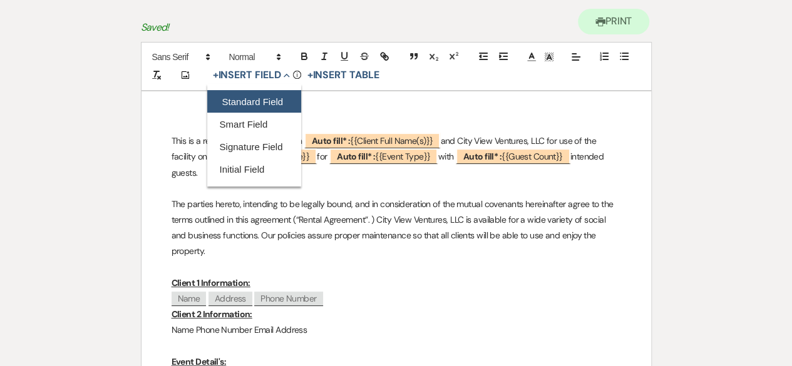
click at [244, 105] on button "Standard Field" at bounding box center [254, 101] width 94 height 23
select select "owner"
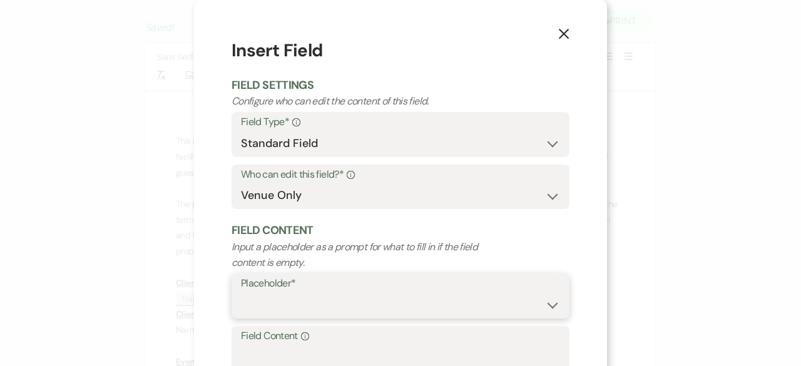
click at [272, 304] on select "Custom Placeholder Date Time Name Location Venue Name Type Number Budget Addres…" at bounding box center [400, 305] width 319 height 24
click at [241, 293] on select "Custom Placeholder Date Time Name Location Venue Name Type Number Budget Addres…" at bounding box center [400, 305] width 319 height 24
click at [325, 298] on select "Custom Placeholder Date Time Name Location Venue Name Type Number Budget Addres…" at bounding box center [400, 305] width 319 height 24
select select "Email"
click at [241, 293] on select "Custom Placeholder Date Time Name Location Venue Name Type Number Budget Addres…" at bounding box center [400, 305] width 319 height 24
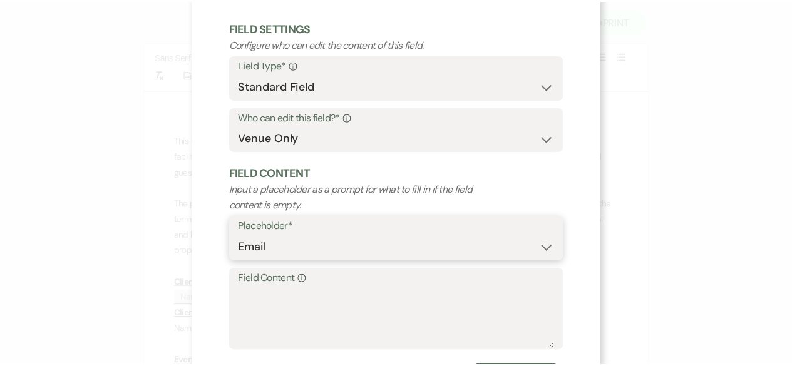
scroll to position [119, 0]
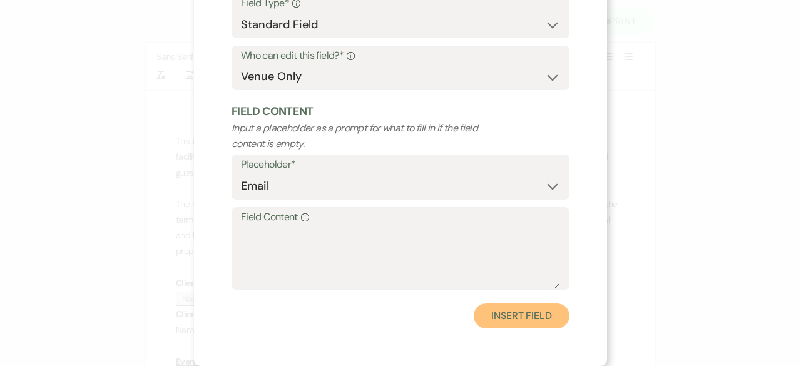
click at [514, 310] on button "Insert Field" at bounding box center [522, 316] width 96 height 25
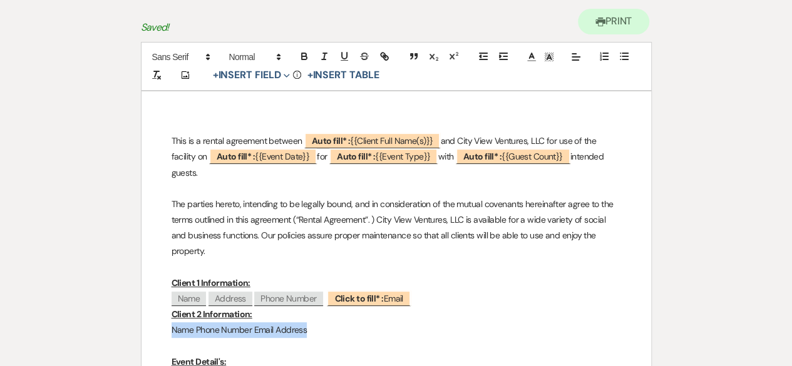
drag, startPoint x: 327, startPoint y: 331, endPoint x: 163, endPoint y: 322, distance: 164.2
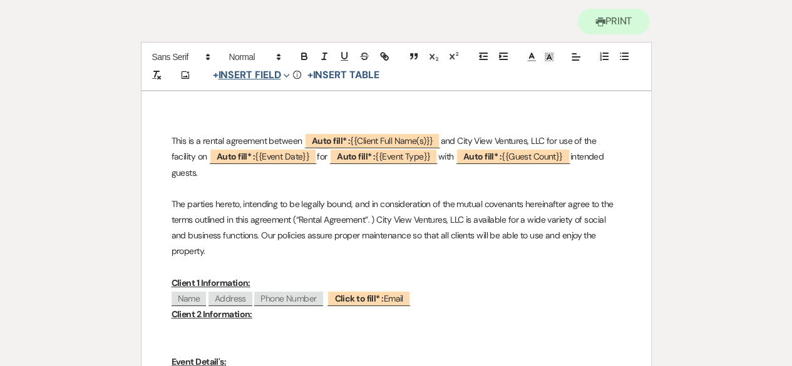
click at [287, 73] on icon "Expand" at bounding box center [286, 76] width 6 height 6
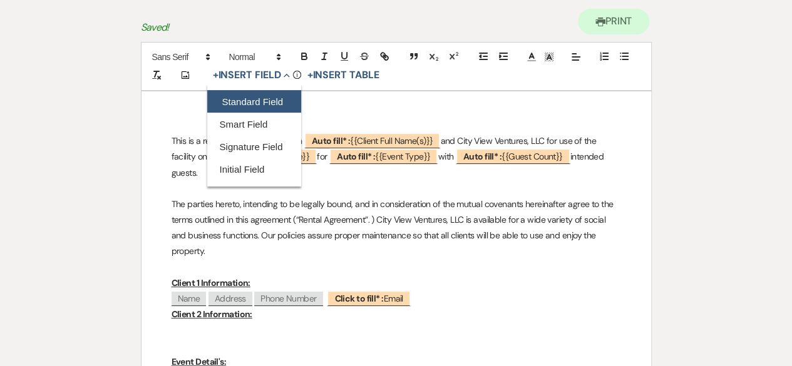
click at [255, 98] on button "Standard Field" at bounding box center [254, 101] width 94 height 23
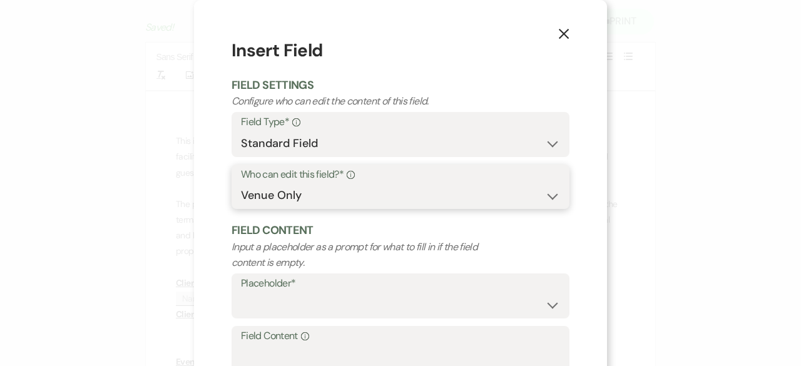
click at [258, 198] on select "Both Venue & Client Client Only Venue Only" at bounding box center [400, 195] width 319 height 24
select select "client"
click at [241, 183] on select "Both Venue & Client Client Only Venue Only" at bounding box center [400, 195] width 319 height 24
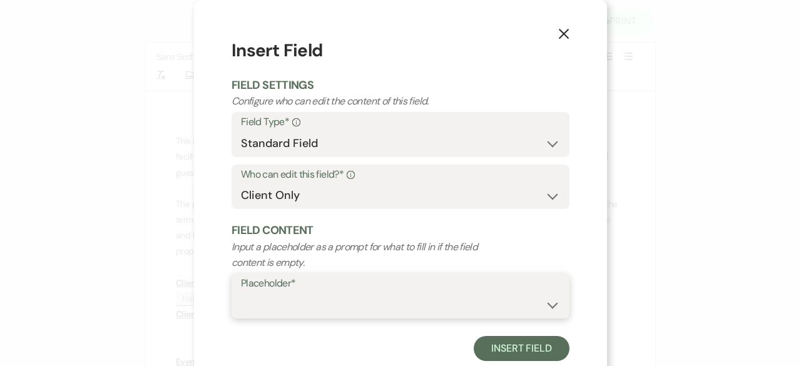
click at [258, 300] on select "Custom Placeholder Date Time Name Location Venue Name Type Number Budget Addres…" at bounding box center [400, 305] width 319 height 24
click at [241, 293] on select "Custom Placeholder Date Time Name Location Venue Name Type Number Budget Addres…" at bounding box center [400, 305] width 319 height 24
select select "Name"
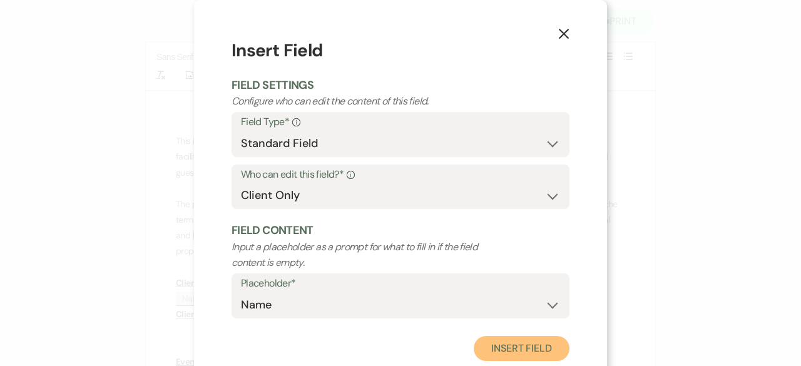
click at [521, 352] on button "Insert Field" at bounding box center [522, 348] width 96 height 25
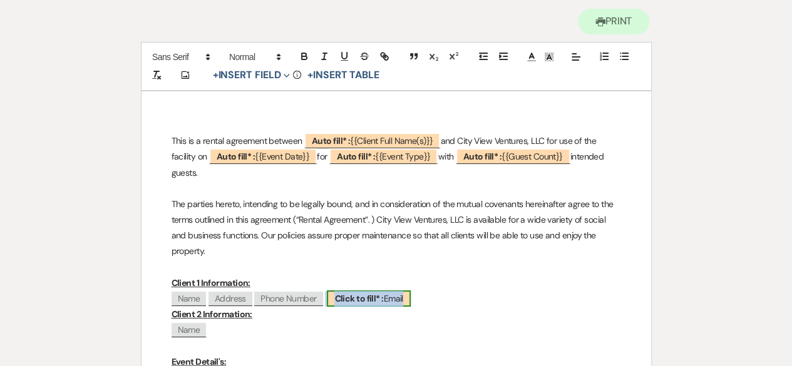
click at [372, 296] on b "Click to fill* :" at bounding box center [358, 298] width 49 height 11
select select "owner"
select select "Email"
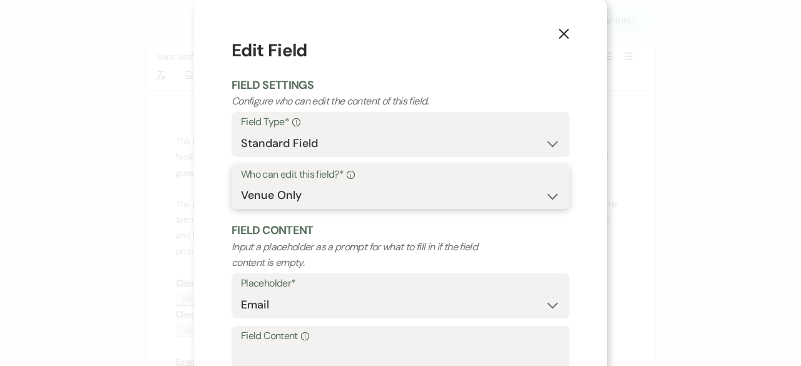
click at [305, 190] on select "Both Venue & Client Client Only Venue Only" at bounding box center [400, 195] width 319 height 24
select select "client"
click at [241, 183] on select "Both Venue & Client Client Only Venue Only" at bounding box center [400, 195] width 319 height 24
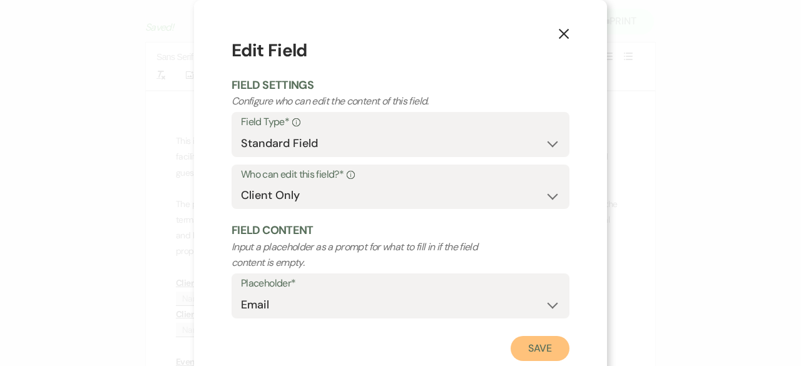
click at [554, 357] on button "Save" at bounding box center [540, 348] width 59 height 25
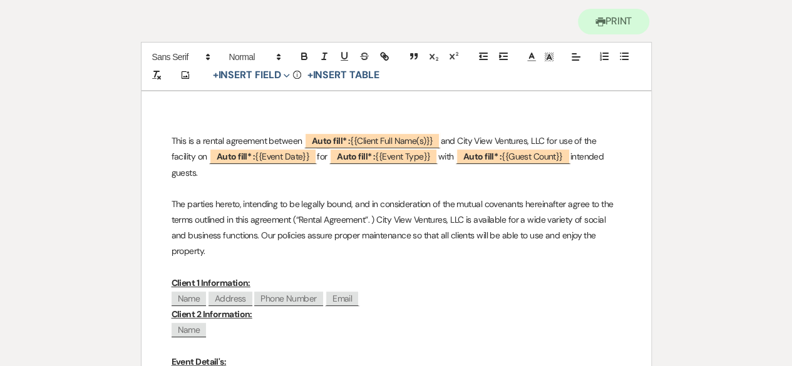
click at [226, 331] on p "﻿ Name ﻿" at bounding box center [395, 330] width 449 height 16
click at [277, 78] on button "+ Insert Field Expand" at bounding box center [251, 75] width 86 height 15
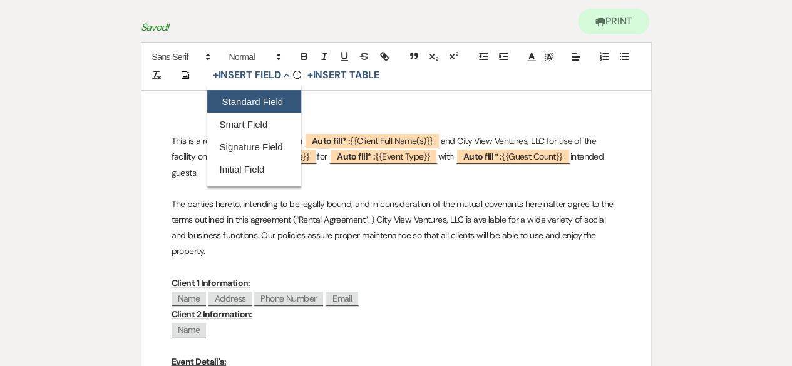
click at [263, 98] on button "Standard Field" at bounding box center [254, 101] width 94 height 23
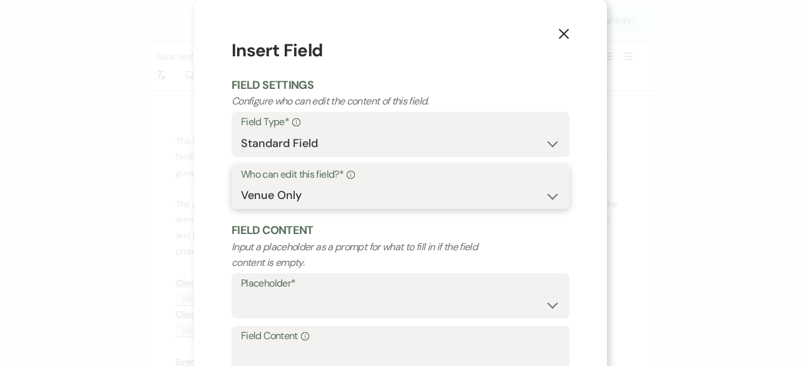
click at [270, 192] on select "Both Venue & Client Client Only Venue Only" at bounding box center [400, 195] width 319 height 24
select select "client"
click at [241, 183] on select "Both Venue & Client Client Only Venue Only" at bounding box center [400, 195] width 319 height 24
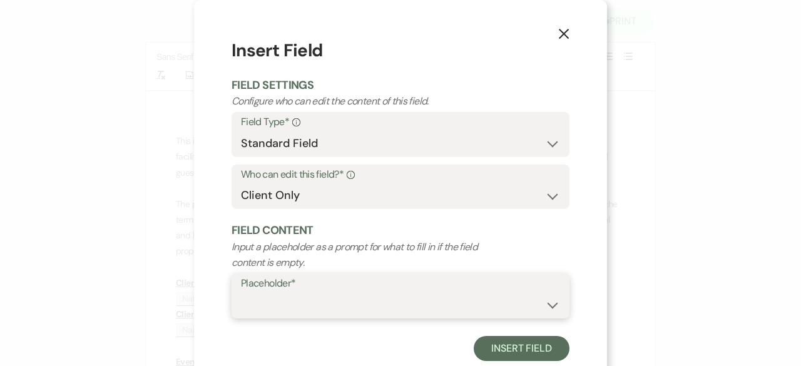
click at [272, 315] on select "Custom Placeholder Date Time Name Location Venue Name Type Number Budget Addres…" at bounding box center [400, 305] width 319 height 24
click at [241, 293] on select "Custom Placeholder Date Time Name Location Venue Name Type Number Budget Addres…" at bounding box center [400, 305] width 319 height 24
select select "Address"
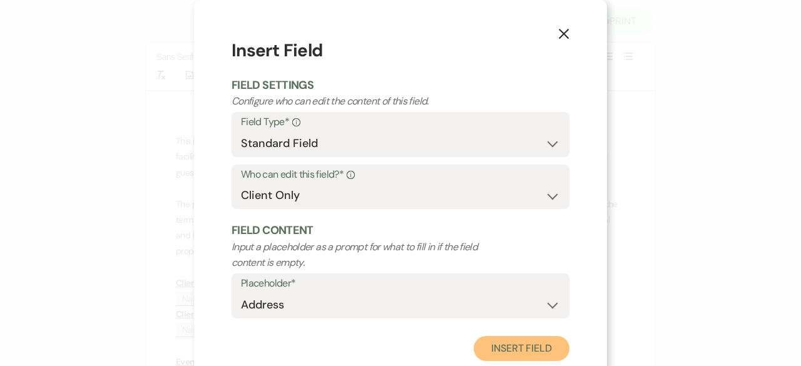
click at [510, 350] on button "Insert Field" at bounding box center [522, 348] width 96 height 25
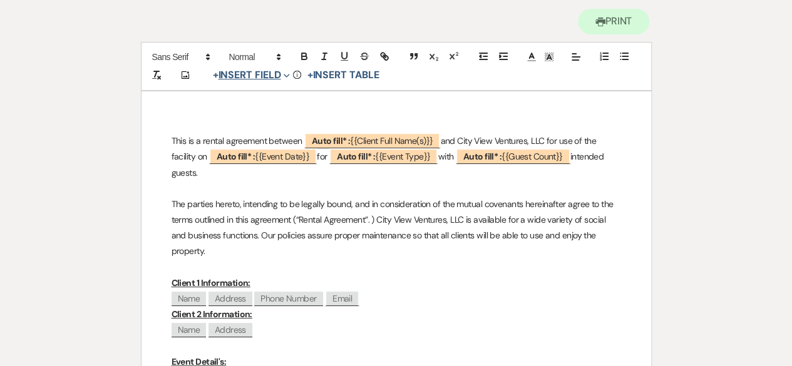
click at [277, 78] on button "+ Insert Field Expand" at bounding box center [251, 75] width 86 height 15
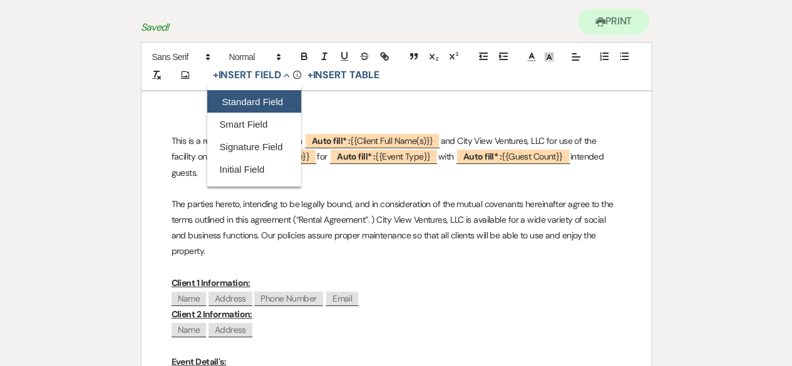
click at [251, 106] on button "Standard Field" at bounding box center [254, 101] width 94 height 23
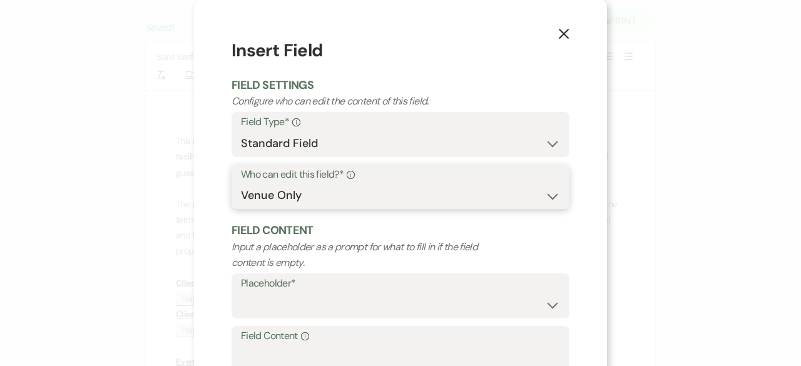
click at [275, 198] on select "Both Venue & Client Client Only Venue Only" at bounding box center [400, 195] width 319 height 24
select select "client"
click at [241, 183] on select "Both Venue & Client Client Only Venue Only" at bounding box center [400, 195] width 319 height 24
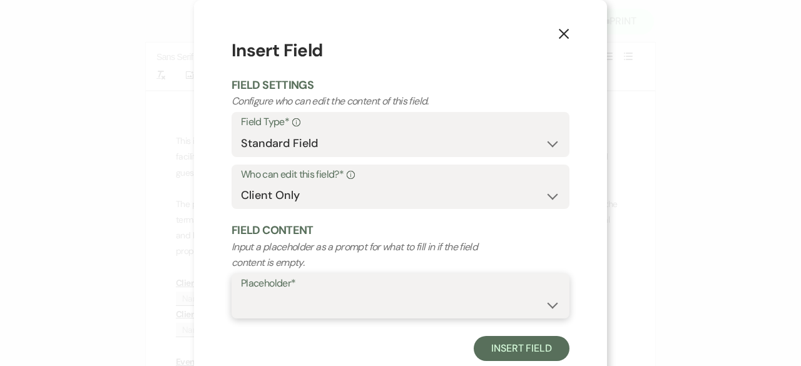
click at [254, 309] on select "Custom Placeholder Date Time Name Location Venue Name Type Number Budget Addres…" at bounding box center [400, 305] width 319 height 24
click at [241, 293] on select "Custom Placeholder Date Time Name Location Venue Name Type Number Budget Addres…" at bounding box center [400, 305] width 319 height 24
select select "Phone Number"
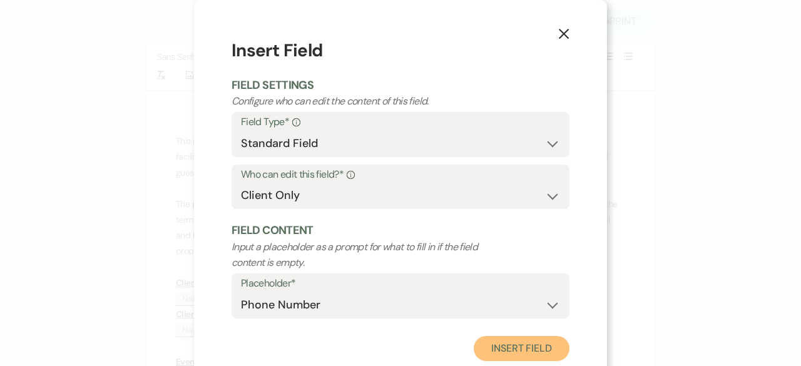
click at [538, 346] on button "Insert Field" at bounding box center [522, 348] width 96 height 25
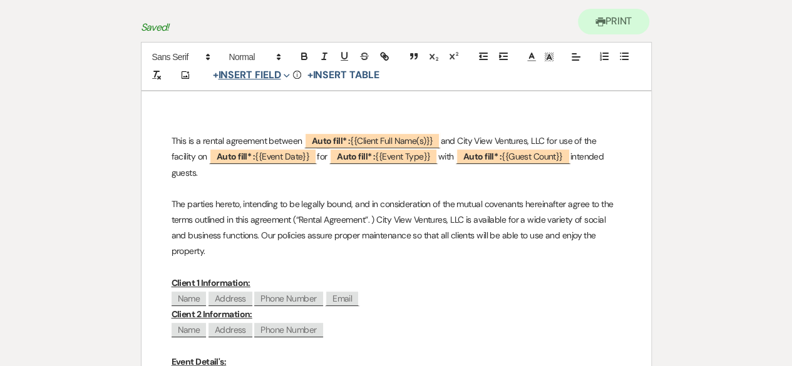
click at [268, 79] on button "+ Insert Field Expand" at bounding box center [251, 75] width 86 height 15
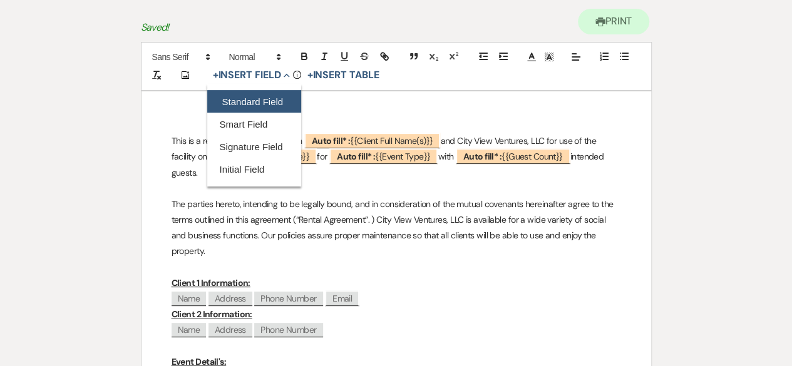
click at [262, 99] on button "Standard Field" at bounding box center [254, 101] width 94 height 23
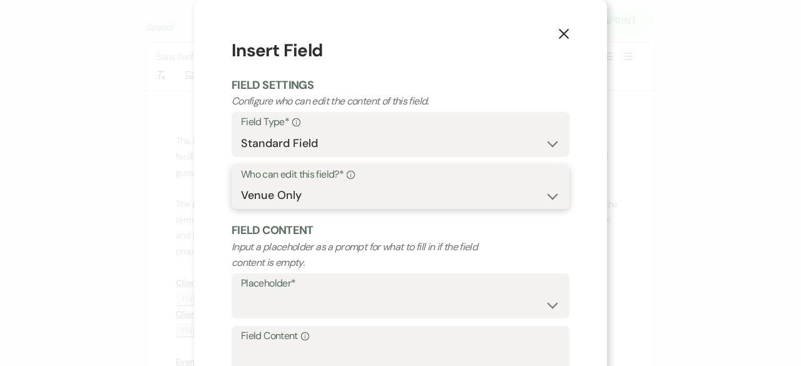
click at [278, 197] on select "Both Venue & Client Client Only Venue Only" at bounding box center [400, 195] width 319 height 24
select select "client"
click at [241, 183] on select "Both Venue & Client Client Only Venue Only" at bounding box center [400, 195] width 319 height 24
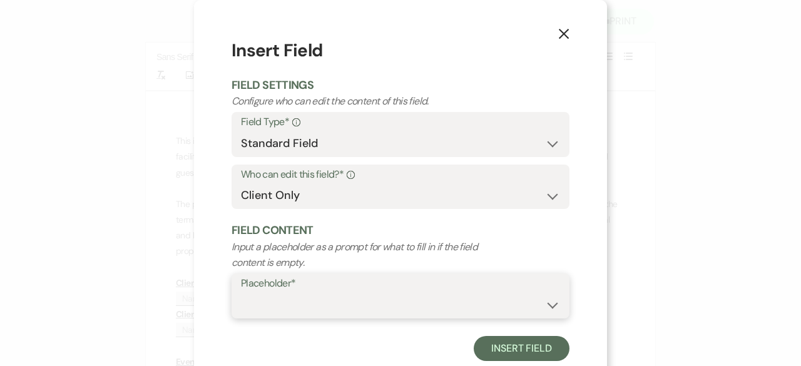
click at [285, 304] on select "Custom Placeholder Date Time Name Location Venue Name Type Number Budget Addres…" at bounding box center [400, 305] width 319 height 24
click at [241, 293] on select "Custom Placeholder Date Time Name Location Venue Name Type Number Budget Addres…" at bounding box center [400, 305] width 319 height 24
select select "Email"
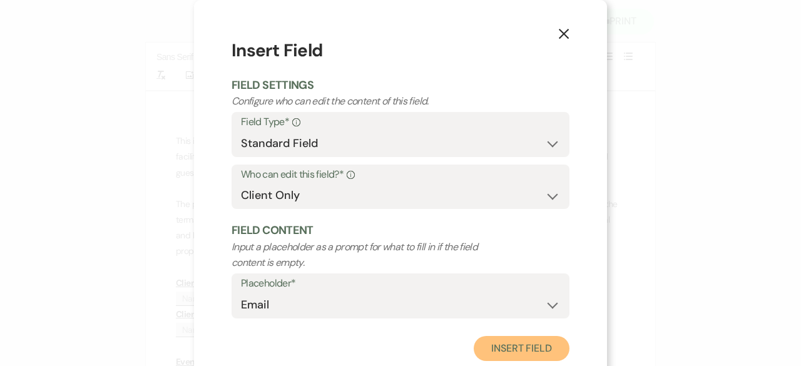
click at [523, 344] on button "Insert Field" at bounding box center [522, 348] width 96 height 25
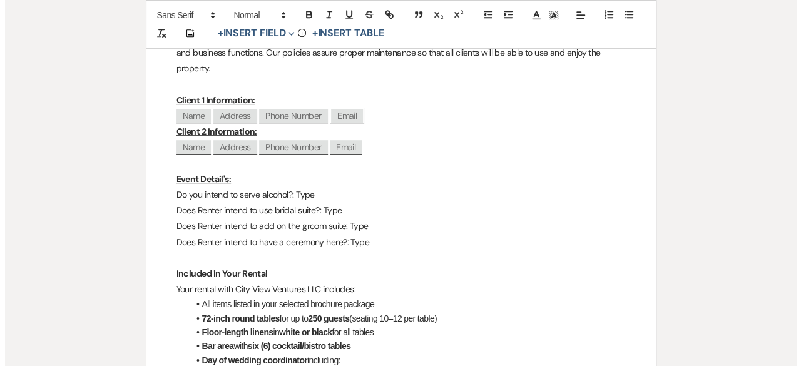
scroll to position [313, 0]
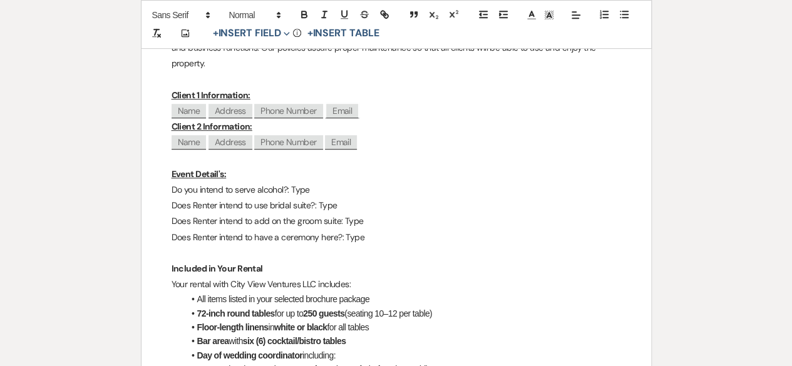
drag, startPoint x: 312, startPoint y: 191, endPoint x: 317, endPoint y: 195, distance: 6.7
click at [310, 191] on p "Do you intend to serve alcohol?: Type﻿" at bounding box center [395, 190] width 449 height 16
click at [248, 26] on button "+ Insert Field Expand" at bounding box center [251, 33] width 86 height 15
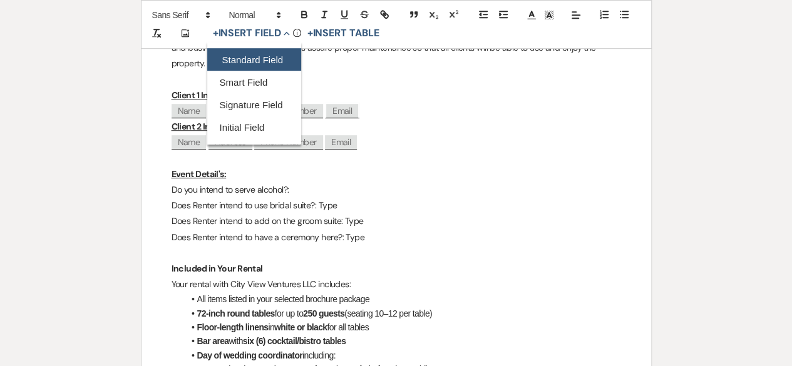
click at [256, 62] on button "Standard Field" at bounding box center [254, 60] width 94 height 23
select select "owner"
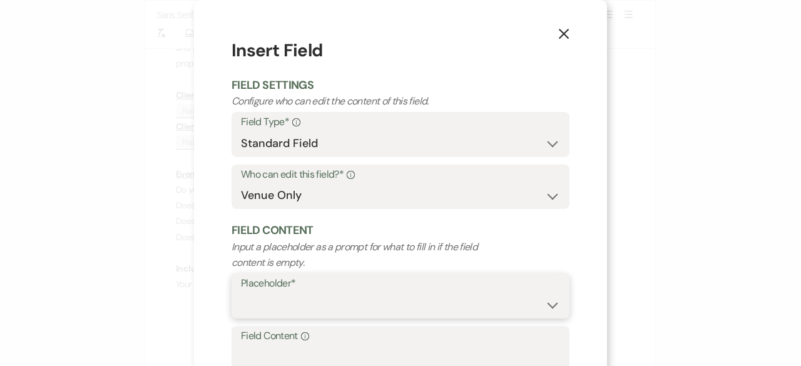
click at [264, 312] on select "Custom Placeholder Date Time Name Location Venue Name Type Number Budget Addres…" at bounding box center [400, 305] width 319 height 24
select select "Type"
click at [241, 293] on select "Custom Placeholder Date Time Name Location Venue Name Type Number Budget Addres…" at bounding box center [400, 305] width 319 height 24
drag, startPoint x: 287, startPoint y: 358, endPoint x: 225, endPoint y: 350, distance: 61.8
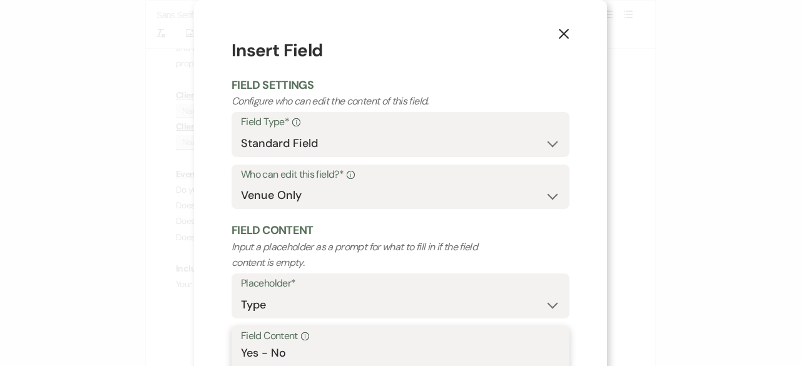
click at [225, 350] on div "X Insert Field Field Settings Configure who can edit the content of this field.…" at bounding box center [400, 242] width 413 height 485
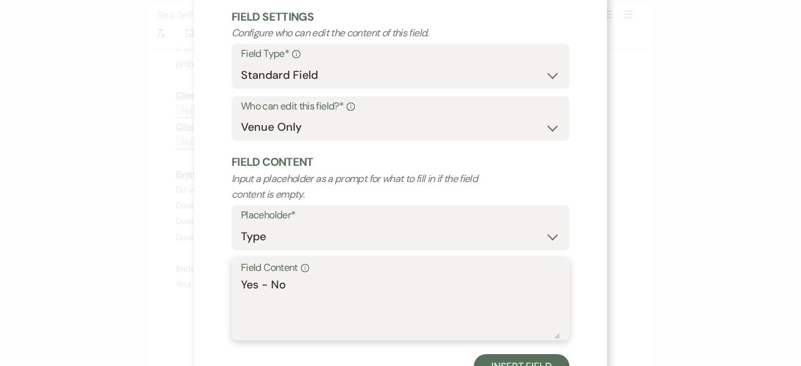
scroll to position [119, 0]
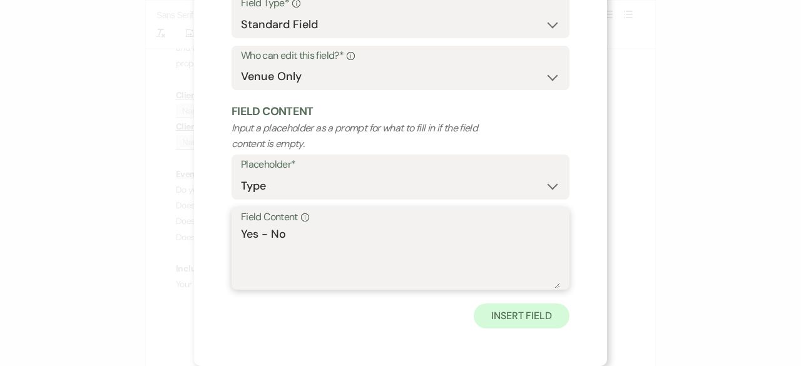
type textarea "Yes - No"
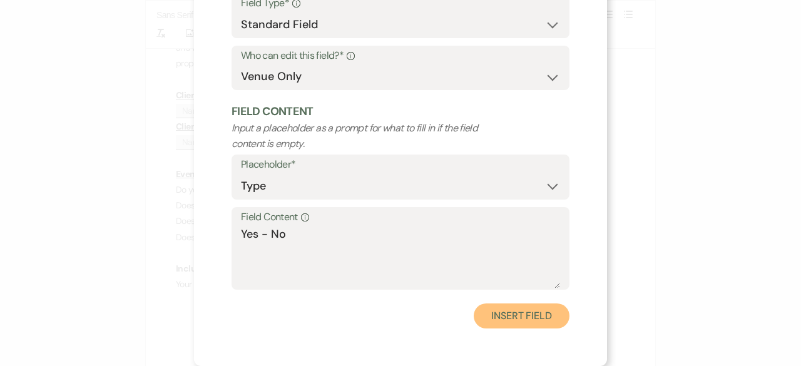
click at [504, 321] on button "Insert Field" at bounding box center [522, 316] width 96 height 25
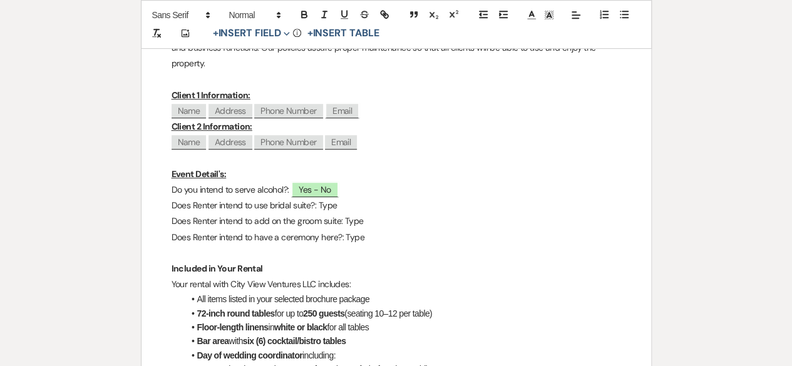
click at [346, 203] on p "Does Renter intend to use bridal suite?: Type﻿" at bounding box center [395, 206] width 449 height 16
click at [287, 31] on icon "Expand" at bounding box center [286, 34] width 6 height 6
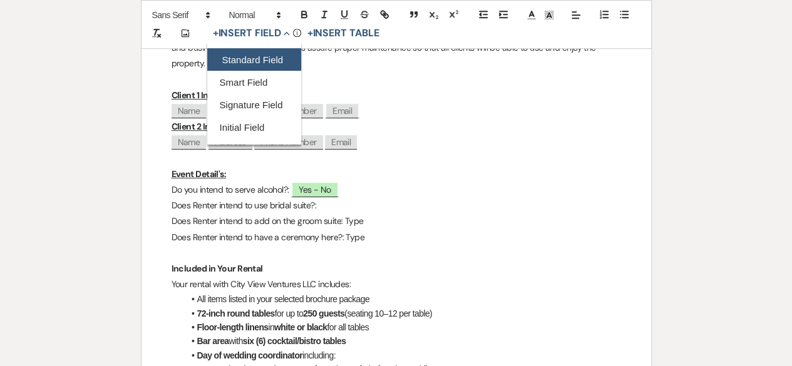
click at [265, 54] on button "Standard Field" at bounding box center [254, 60] width 94 height 23
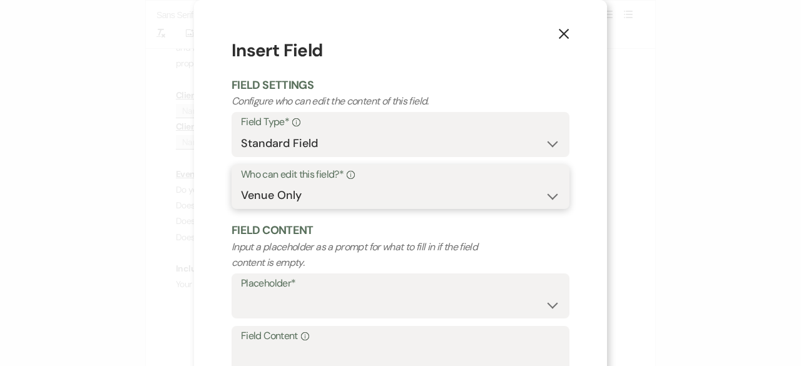
click at [267, 196] on select "Both Venue & Client Client Only Venue Only" at bounding box center [400, 195] width 319 height 24
select select "clientAndOwner"
click at [241, 183] on select "Both Venue & Client Client Only Venue Only" at bounding box center [400, 195] width 319 height 24
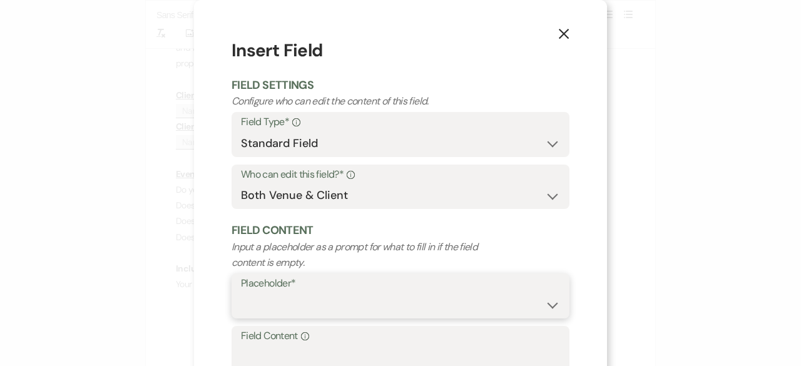
click at [267, 311] on select "Custom Placeholder Date Time Name Location Venue Name Type Number Budget Addres…" at bounding box center [400, 305] width 319 height 24
click at [241, 293] on select "Custom Placeholder Date Time Name Location Venue Name Type Number Budget Addres…" at bounding box center [400, 305] width 319 height 24
select select "Type"
paste textarea "Yes - No"
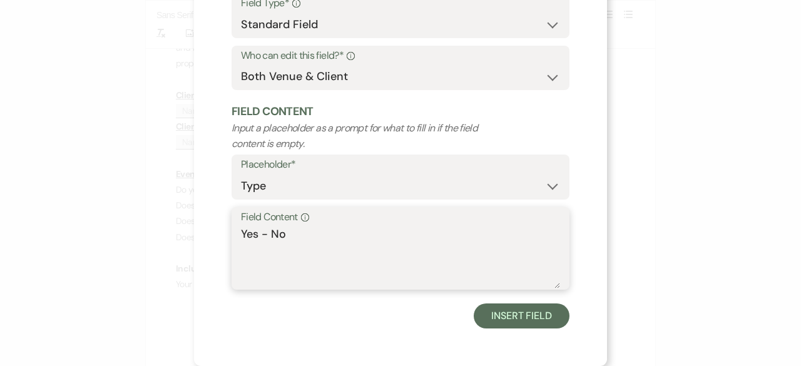
type textarea "Yes - No"
click at [468, 321] on div "Insert Field" at bounding box center [401, 316] width 338 height 25
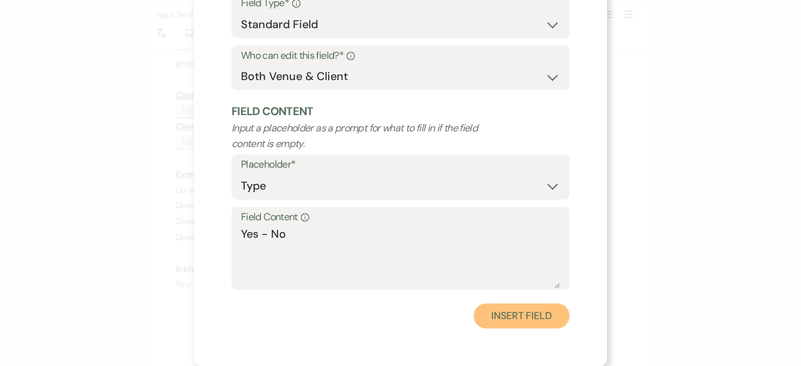
click at [489, 318] on button "Insert Field" at bounding box center [522, 316] width 96 height 25
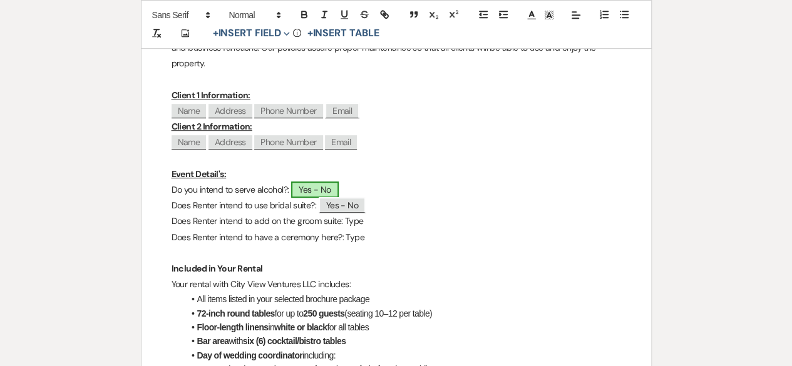
click at [315, 186] on span "Yes - No" at bounding box center [315, 189] width 48 height 16
select select "owner"
select select "Type"
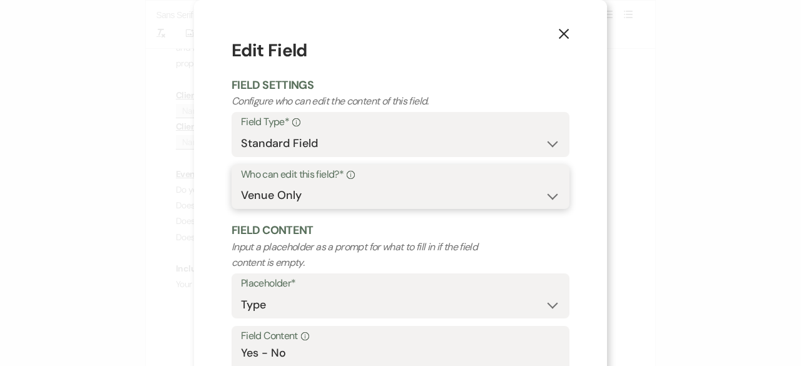
click at [299, 193] on select "Both Venue & Client Client Only Venue Only" at bounding box center [400, 195] width 319 height 24
select select "clientAndOwner"
click at [241, 183] on select "Both Venue & Client Client Only Venue Only" at bounding box center [400, 195] width 319 height 24
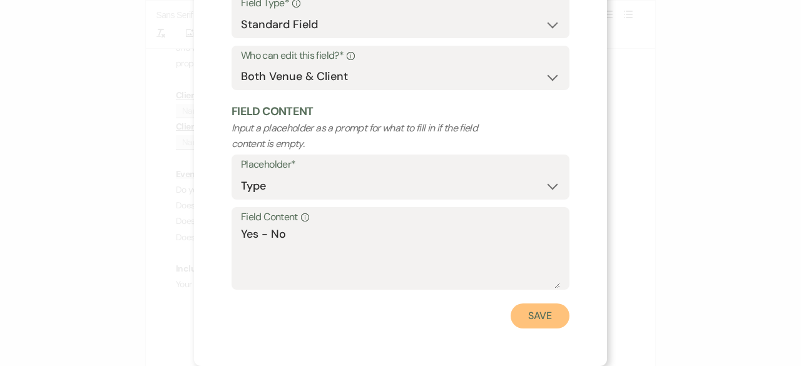
click at [531, 308] on button "Save" at bounding box center [540, 316] width 59 height 25
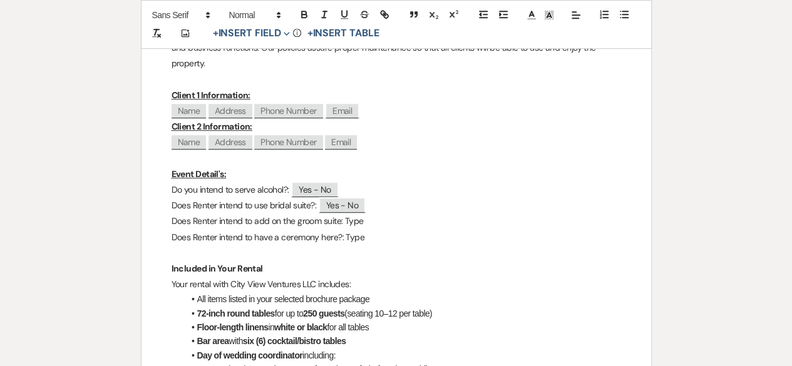
click at [364, 220] on p "Does Renter intend to add on the groom suite: Type﻿" at bounding box center [395, 221] width 449 height 16
click at [267, 29] on button "+ Insert Field Expand" at bounding box center [251, 33] width 86 height 15
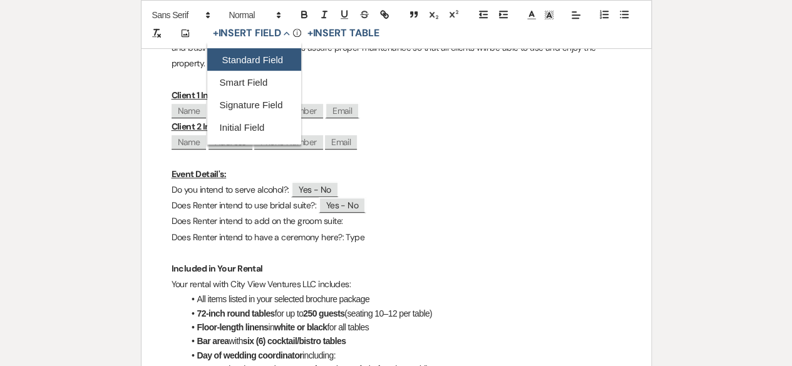
click at [248, 56] on button "Standard Field" at bounding box center [254, 60] width 94 height 23
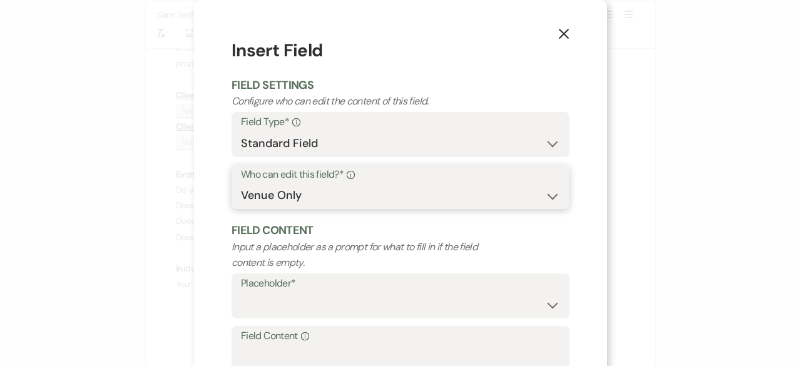
click at [294, 201] on select "Both Venue & Client Client Only Venue Only" at bounding box center [400, 195] width 319 height 24
select select "clientAndOwner"
click at [241, 183] on select "Both Venue & Client Client Only Venue Only" at bounding box center [400, 195] width 319 height 24
click at [295, 317] on div "Placeholder* Custom Placeholder Date Time Name Location Venue Name Type Number …" at bounding box center [401, 299] width 338 height 53
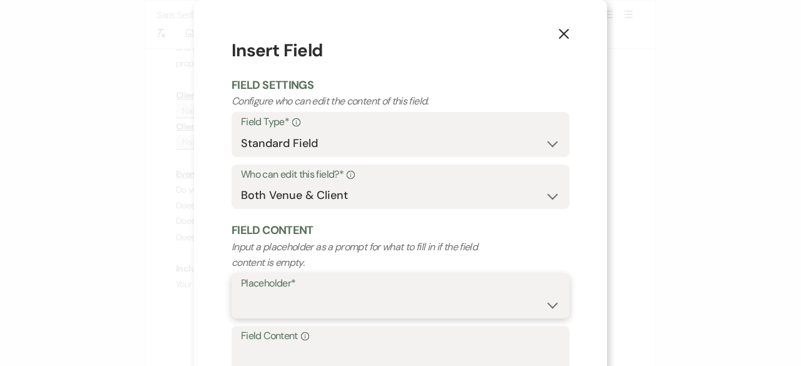
click at [295, 310] on select "Custom Placeholder Date Time Name Location Venue Name Type Number Budget Addres…" at bounding box center [400, 305] width 319 height 24
click at [241, 293] on select "Custom Placeholder Date Time Name Location Venue Name Type Number Budget Addres…" at bounding box center [400, 305] width 319 height 24
select select "Type"
paste textarea "Yes - No"
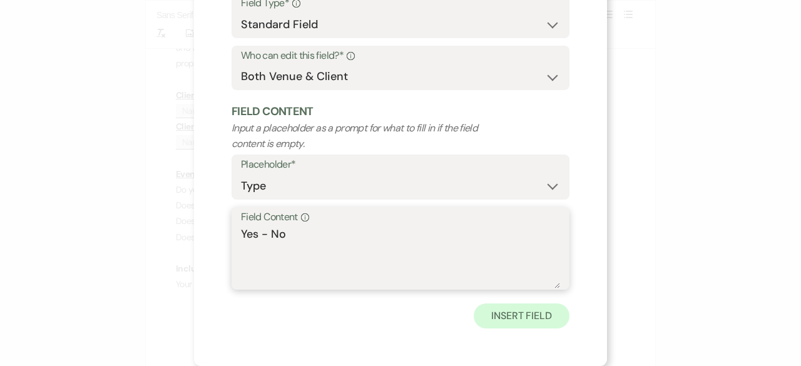
type textarea "Yes - No"
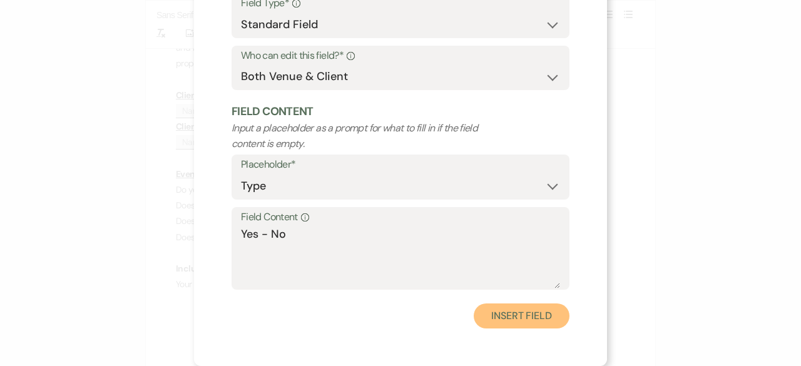
click at [504, 318] on button "Insert Field" at bounding box center [522, 316] width 96 height 25
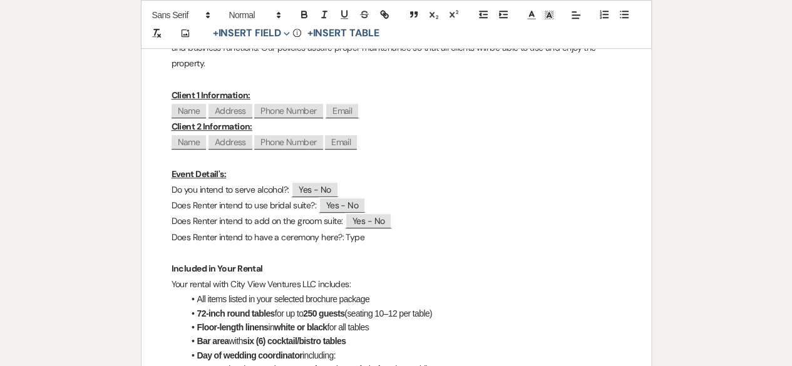
click at [364, 243] on p "Does Renter intend to have a ceremony here?: Type﻿" at bounding box center [395, 238] width 449 height 16
click at [273, 31] on button "+ Insert Field Expand" at bounding box center [251, 33] width 86 height 15
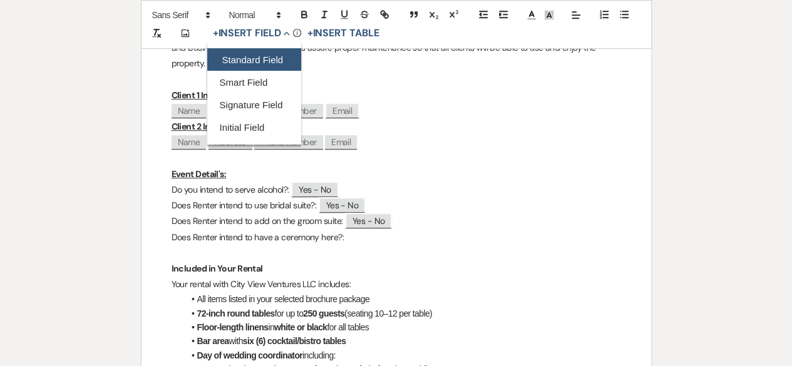
click at [250, 54] on button "Standard Field" at bounding box center [254, 60] width 94 height 23
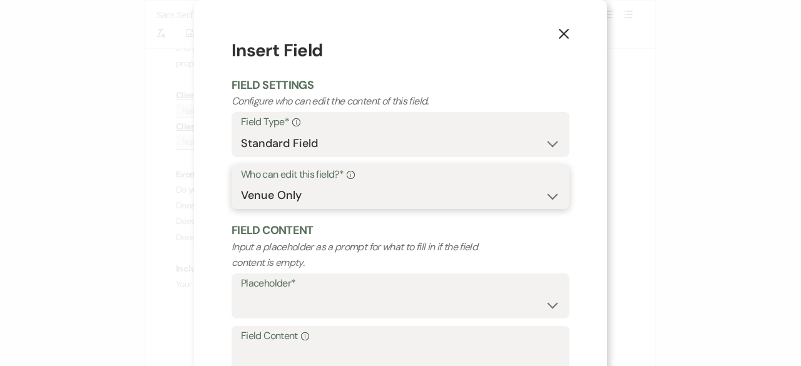
click at [294, 203] on select "Both Venue & Client Client Only Venue Only" at bounding box center [400, 195] width 319 height 24
select select "clientAndOwner"
click at [241, 183] on select "Both Venue & Client Client Only Venue Only" at bounding box center [400, 195] width 319 height 24
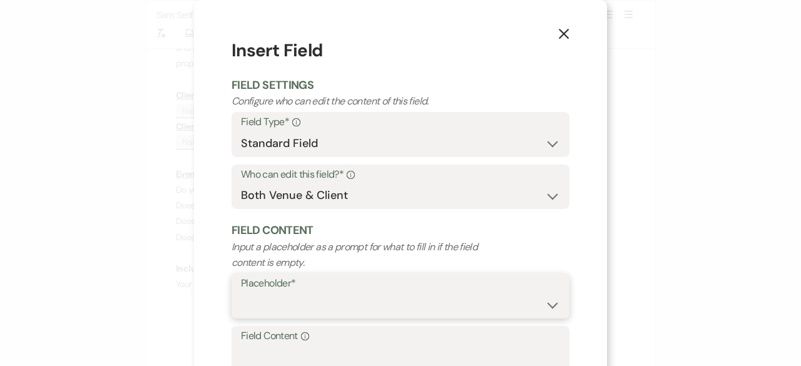
click at [270, 307] on select "Custom Placeholder Date Time Name Location Venue Name Type Number Budget Addres…" at bounding box center [400, 305] width 319 height 24
click at [241, 293] on select "Custom Placeholder Date Time Name Location Venue Name Type Number Budget Addres…" at bounding box center [400, 305] width 319 height 24
select select "Type"
paste textarea "Yes - No"
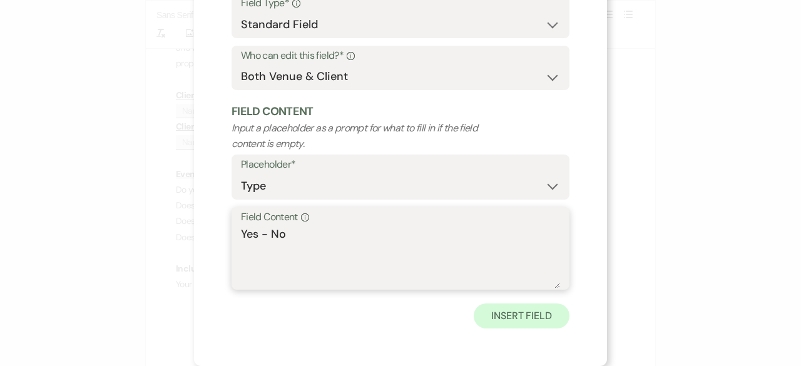
type textarea "Yes - No"
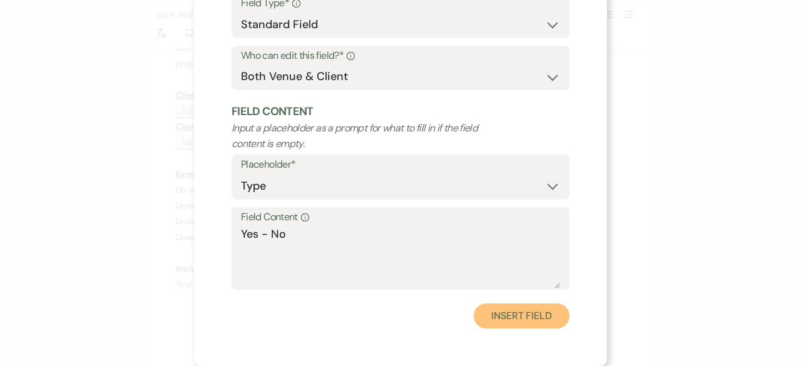
click at [496, 315] on button "Insert Field" at bounding box center [522, 316] width 96 height 25
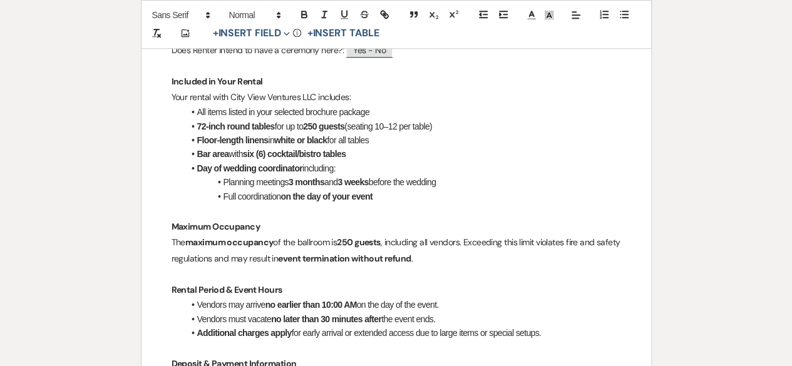
scroll to position [62, 0]
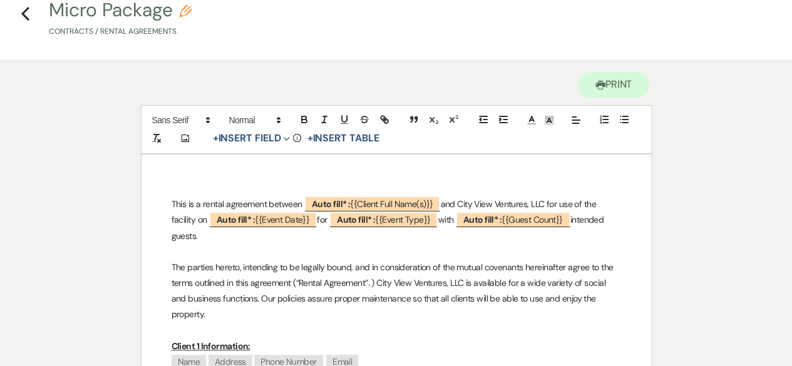
click at [28, 7] on use "button" at bounding box center [25, 14] width 8 height 14
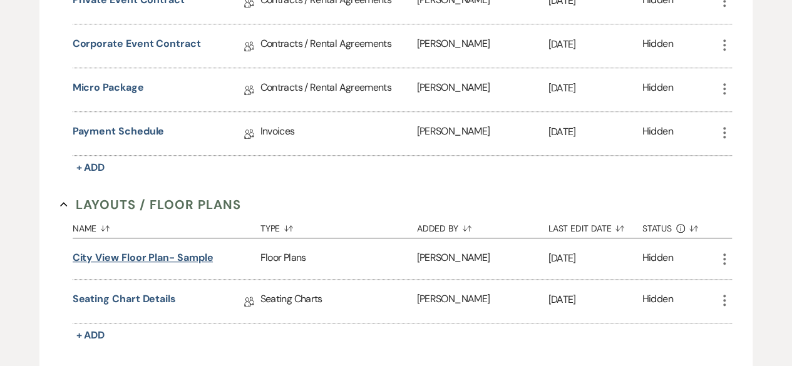
scroll to position [375, 0]
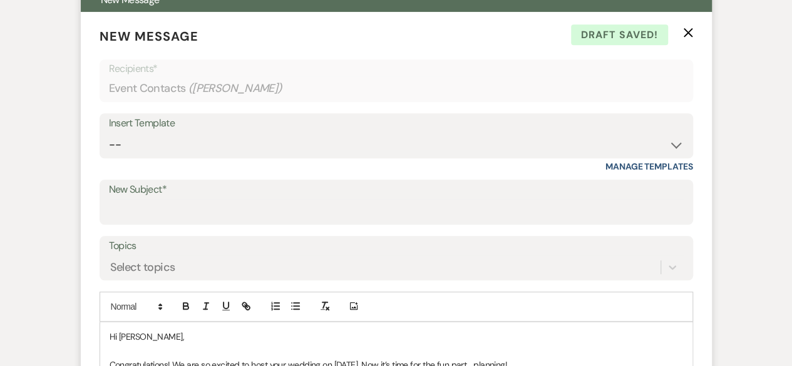
scroll to position [375, 0]
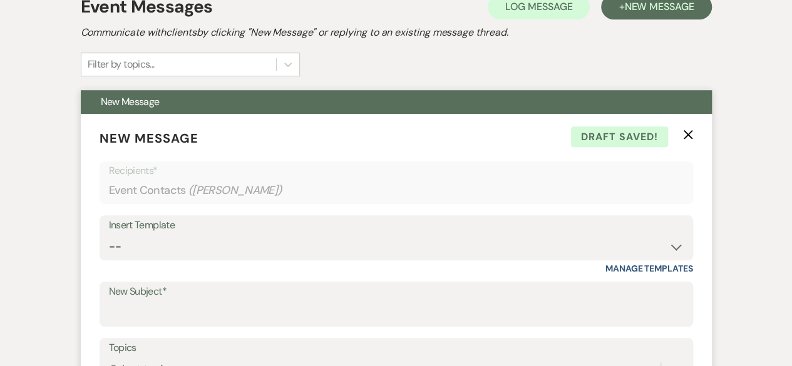
click at [687, 136] on icon "X" at bounding box center [688, 135] width 10 height 10
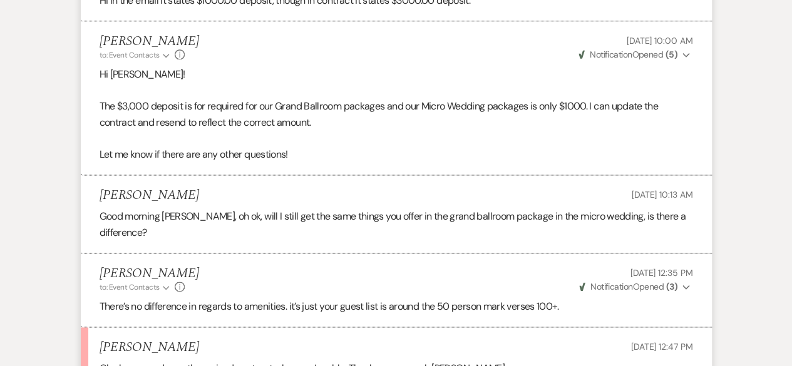
scroll to position [944, 0]
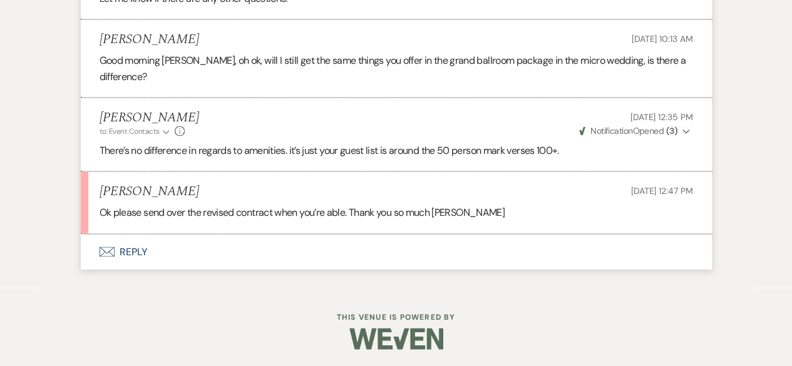
click at [136, 238] on button "Envelope Reply" at bounding box center [396, 251] width 631 height 35
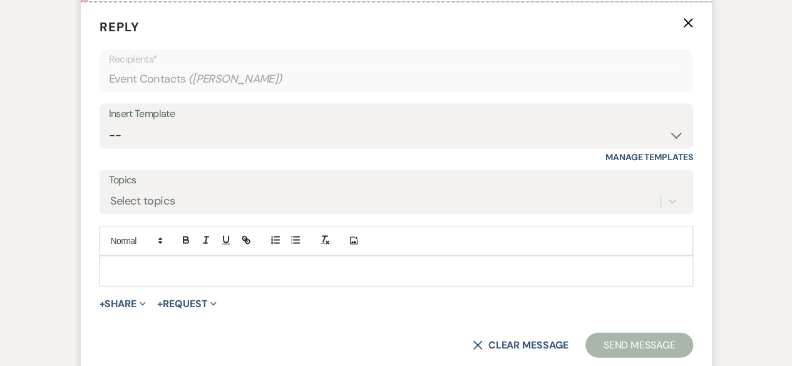
scroll to position [1178, 0]
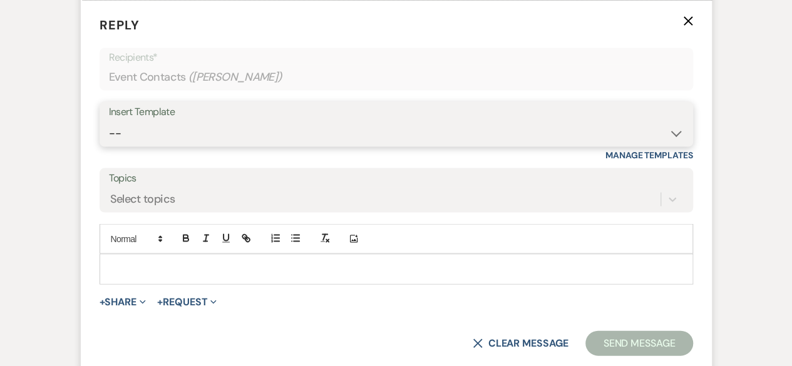
click at [134, 126] on select "-- Weven Planning Portal Introduction (Booked Events) Tour Request Response Fol…" at bounding box center [396, 133] width 575 height 24
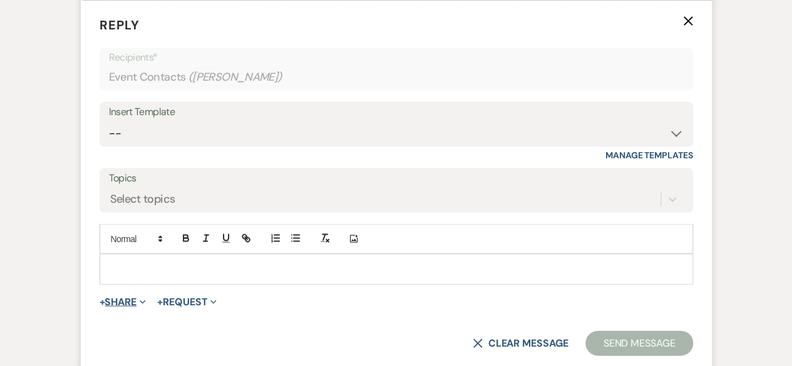
click at [135, 299] on button "+ Share Expand" at bounding box center [123, 302] width 47 height 10
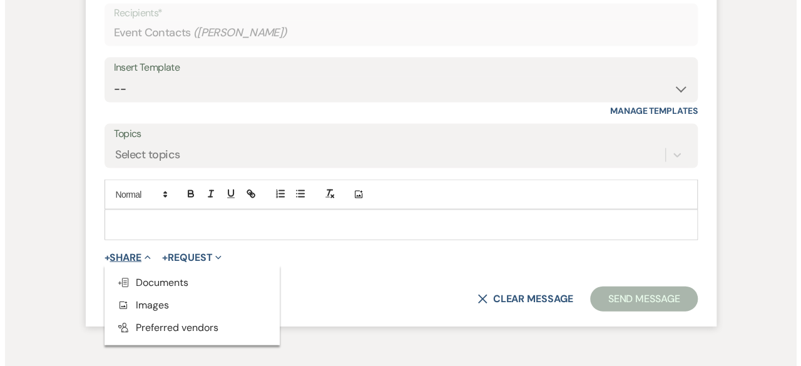
scroll to position [1294, 0]
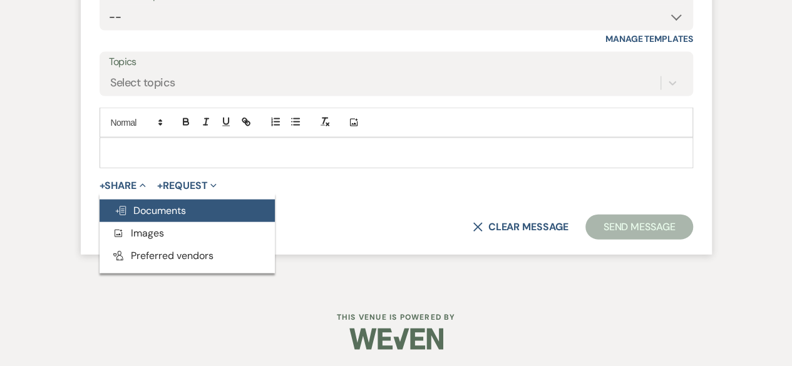
click at [166, 210] on span "Doc Upload Documents" at bounding box center [150, 210] width 71 height 13
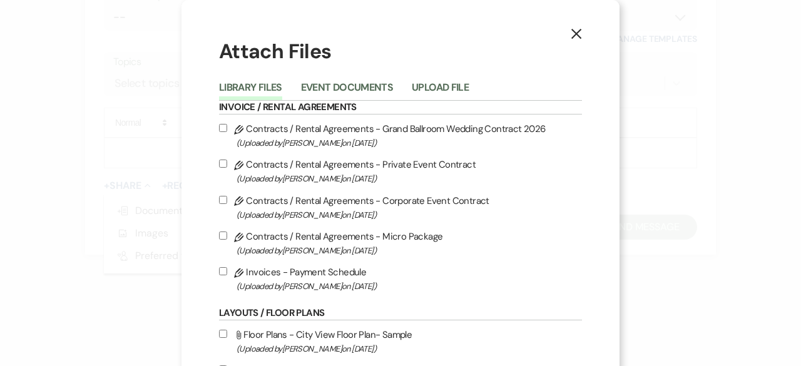
click at [220, 233] on input "Pencil Contracts / Rental Agreements - Micro Package (Uploaded by Cassie Young …" at bounding box center [223, 236] width 8 height 8
checkbox input "true"
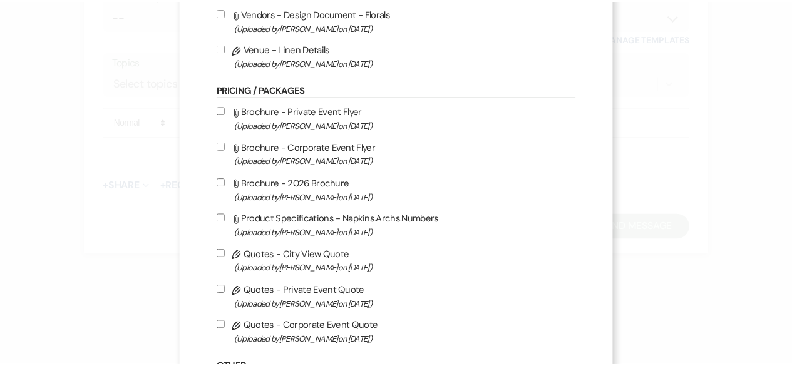
scroll to position [779, 0]
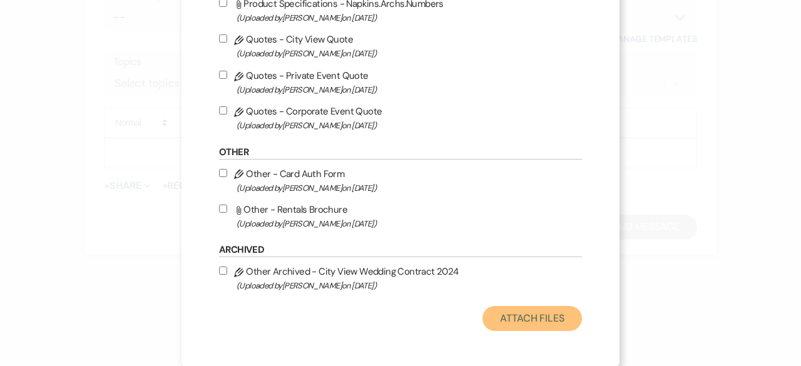
click at [543, 311] on button "Attach Files" at bounding box center [533, 318] width 100 height 25
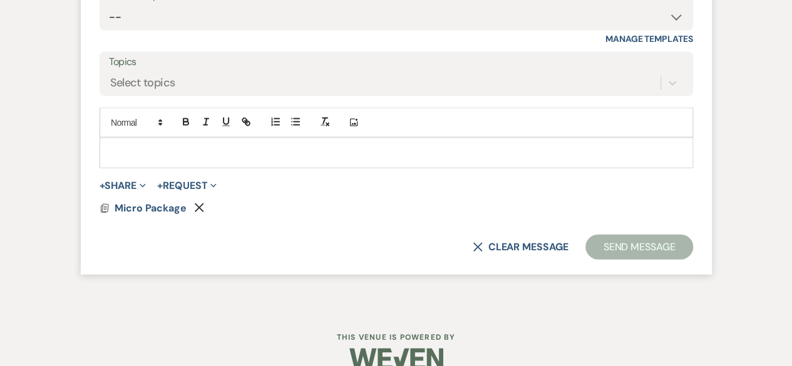
drag, startPoint x: 134, startPoint y: 150, endPoint x: 155, endPoint y: 165, distance: 25.5
click at [134, 156] on p at bounding box center [396, 153] width 573 height 14
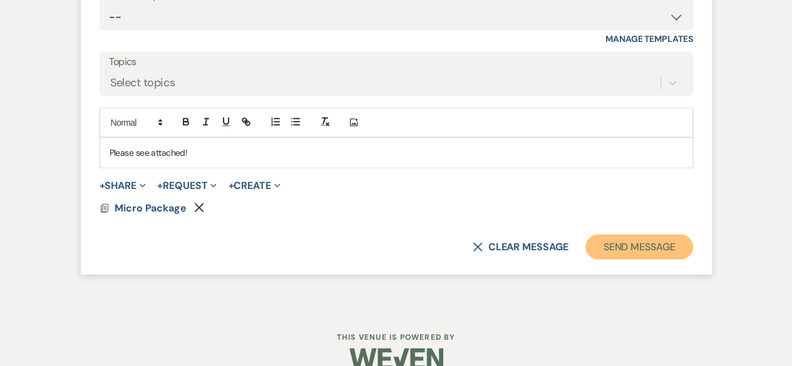
click at [621, 240] on button "Send Message" at bounding box center [638, 247] width 107 height 25
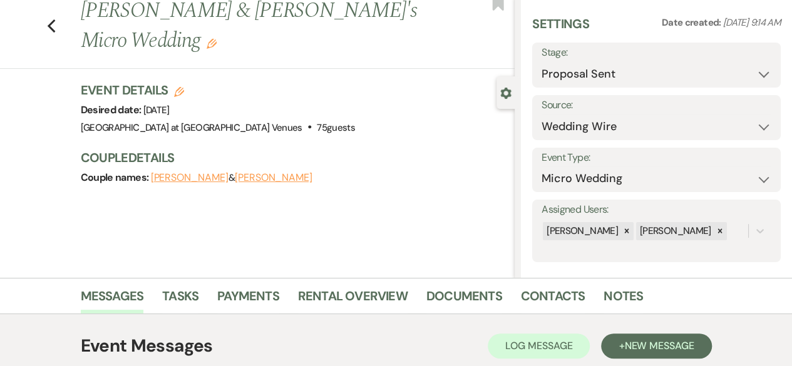
scroll to position [0, 0]
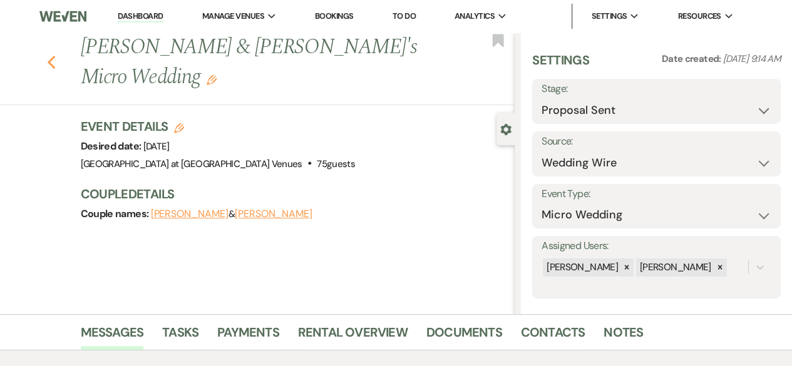
click at [55, 56] on use "button" at bounding box center [51, 63] width 8 height 14
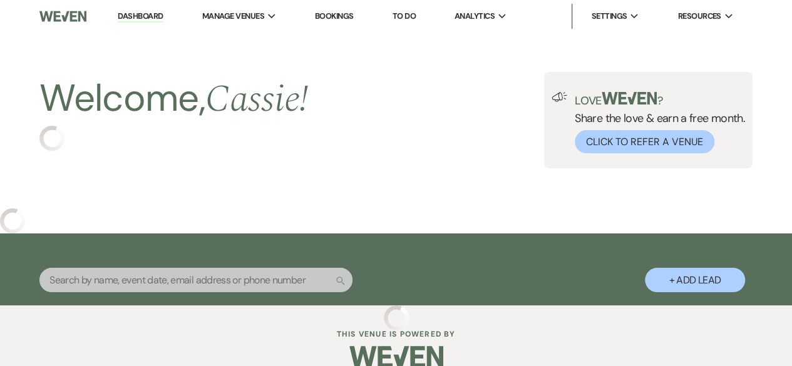
select select "6"
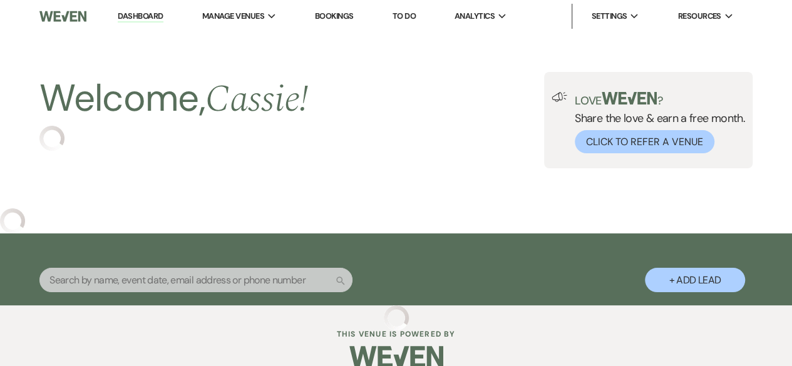
select select "6"
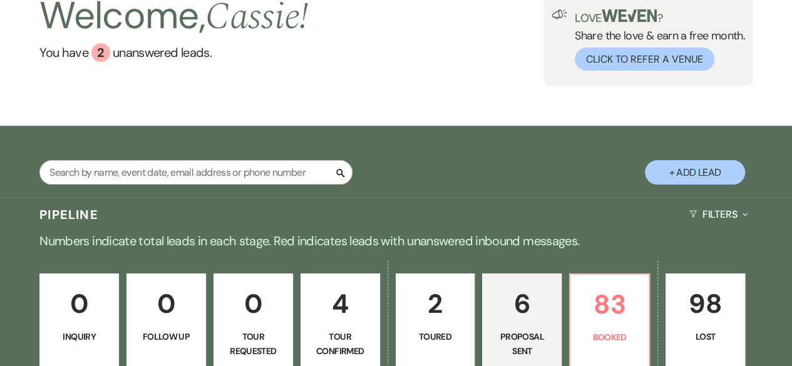
scroll to position [188, 0]
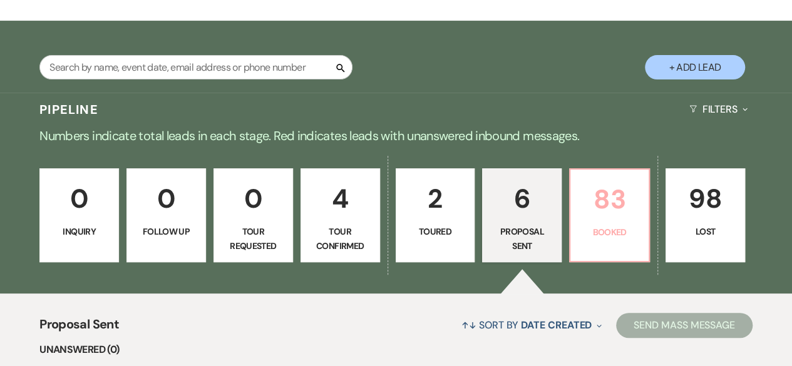
click at [613, 212] on p "83" at bounding box center [609, 199] width 63 height 42
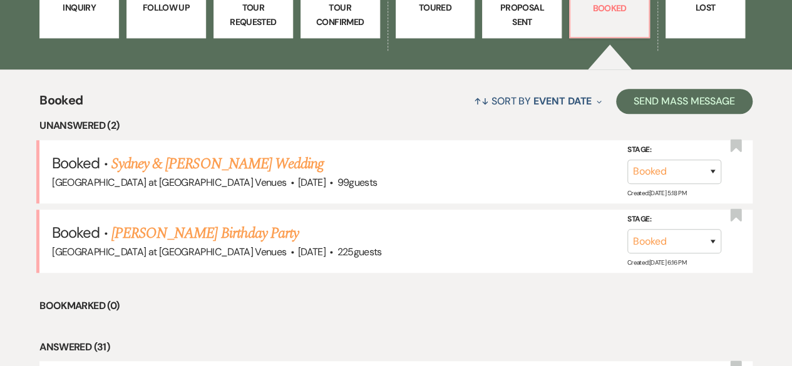
scroll to position [438, 0]
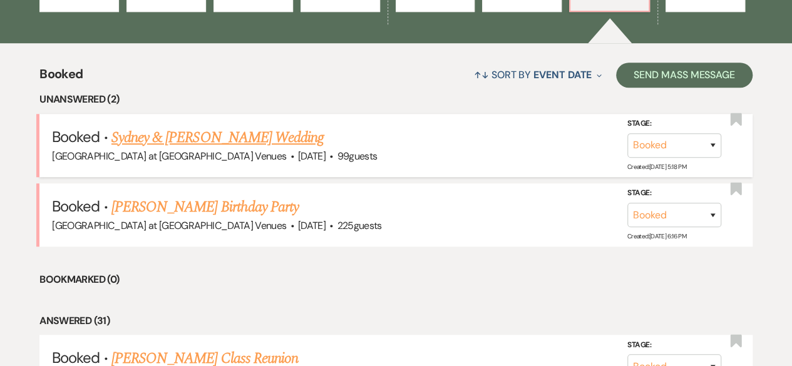
click at [165, 136] on link "Sydney & Damion Baer's Wedding" at bounding box center [217, 137] width 212 height 23
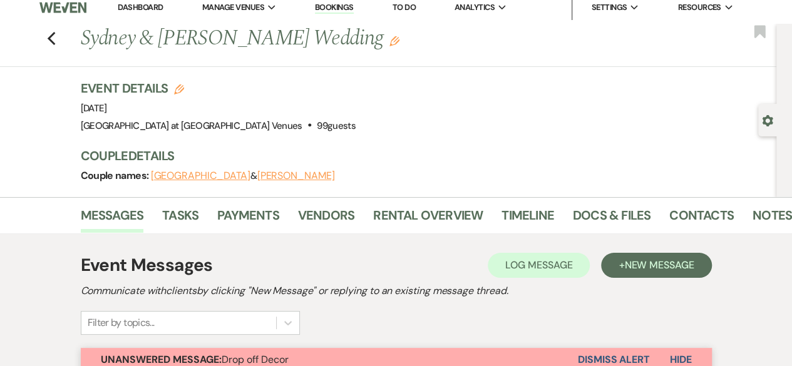
scroll to position [125, 0]
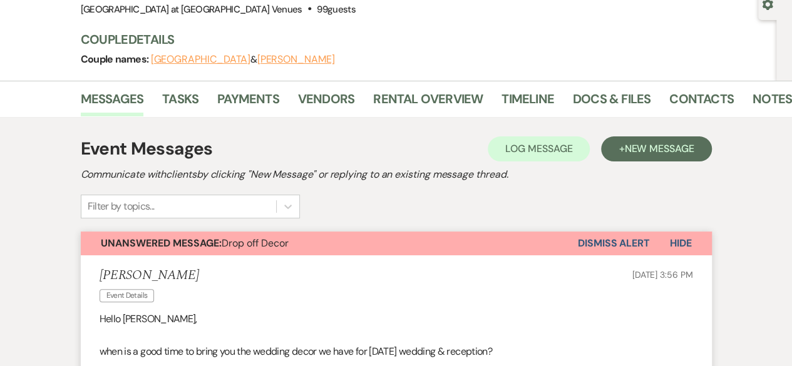
click at [623, 240] on button "Dismiss Alert" at bounding box center [614, 244] width 72 height 24
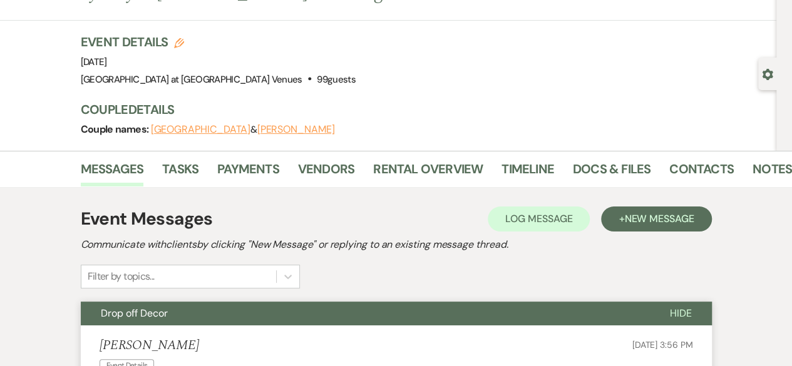
scroll to position [0, 0]
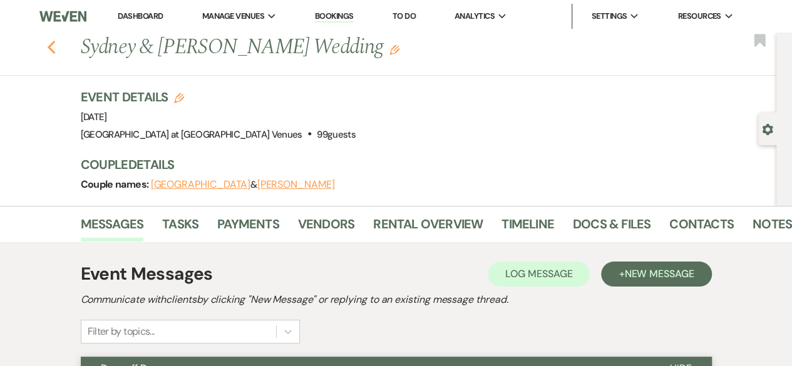
click at [55, 43] on use "button" at bounding box center [51, 48] width 8 height 14
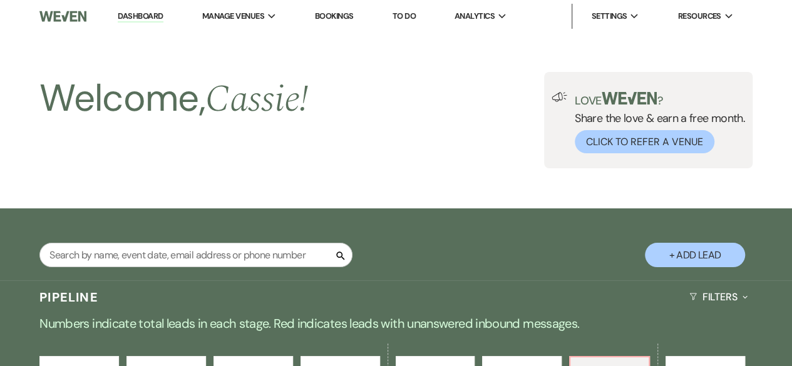
scroll to position [438, 0]
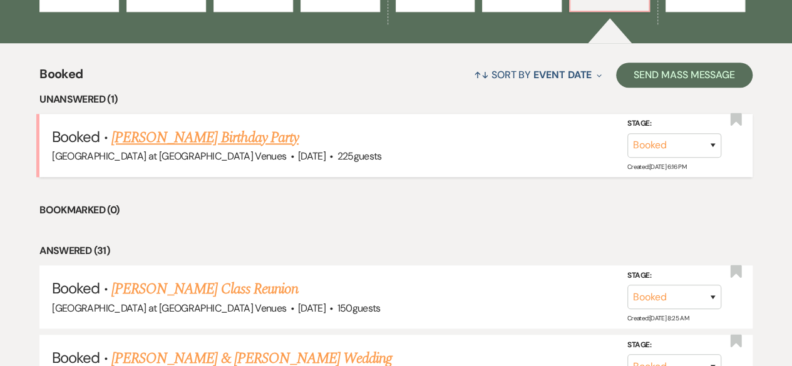
click at [189, 132] on link "LaJeune Gover's Birthday Party" at bounding box center [204, 137] width 187 height 23
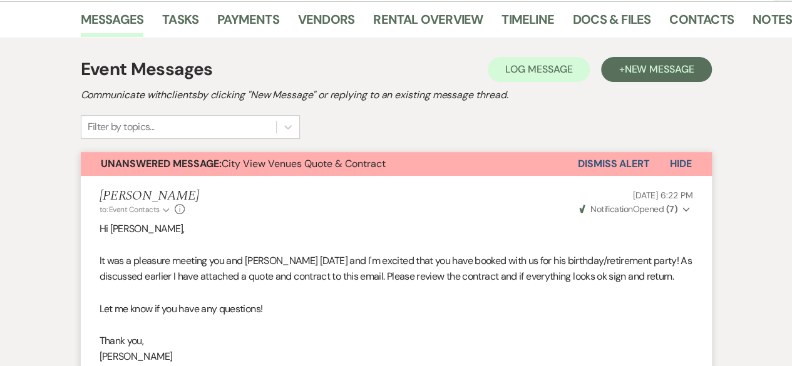
scroll to position [125, 0]
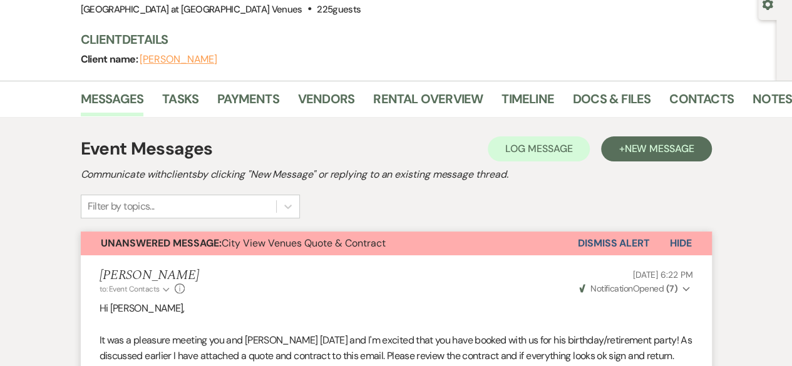
click at [618, 243] on button "Dismiss Alert" at bounding box center [614, 244] width 72 height 24
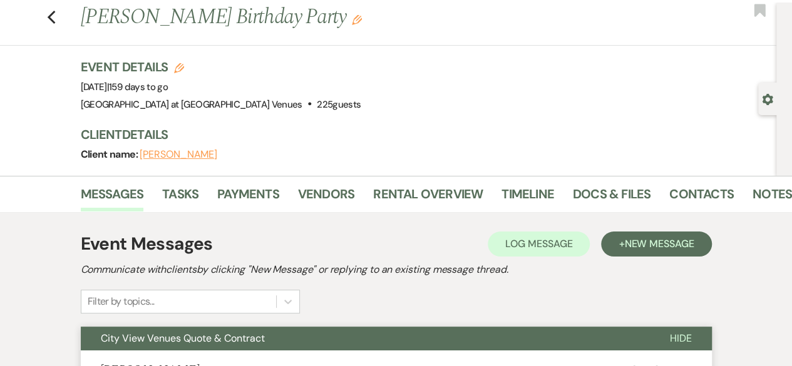
scroll to position [0, 0]
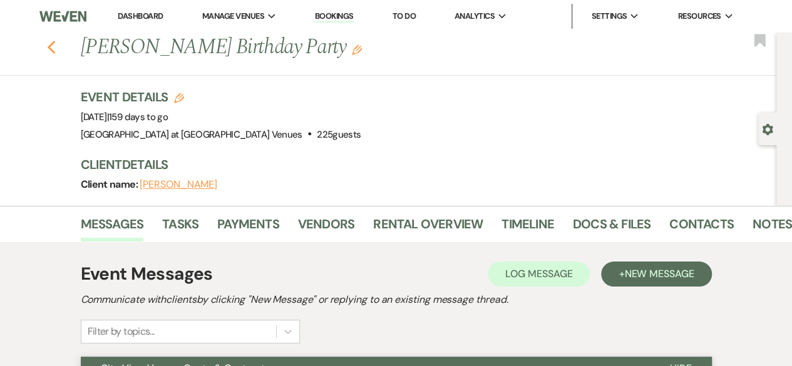
click at [55, 46] on icon "Previous" at bounding box center [51, 47] width 9 height 15
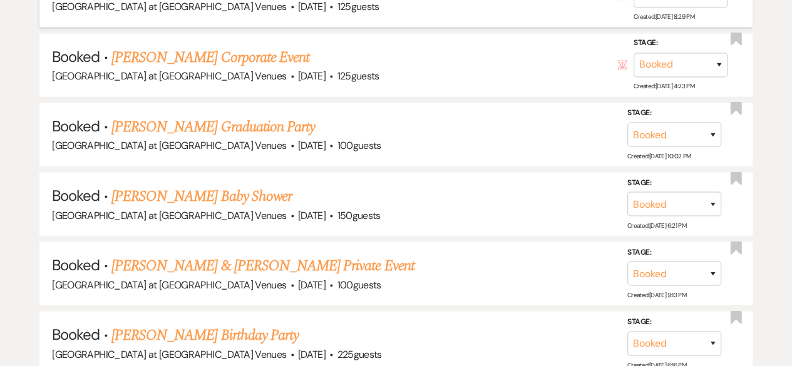
scroll to position [1314, 0]
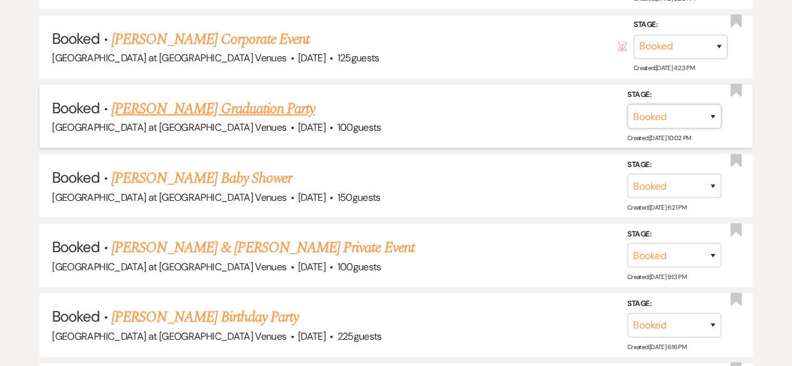
click at [713, 115] on select "Booked Lost" at bounding box center [674, 117] width 94 height 24
click at [712, 111] on select "Booked Lost" at bounding box center [674, 117] width 94 height 24
select select "8"
click at [627, 105] on select "Booked Lost" at bounding box center [674, 117] width 94 height 24
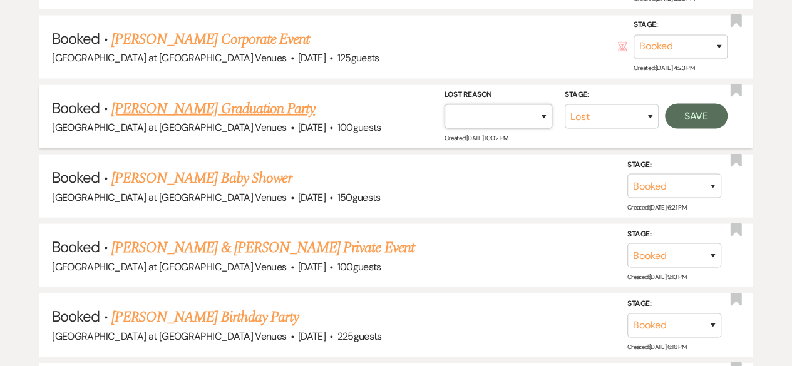
click at [541, 108] on select "Booked Elsewhere Budget Date Unavailable No Response Not a Good Match Capacity …" at bounding box center [498, 117] width 108 height 24
select select "1"
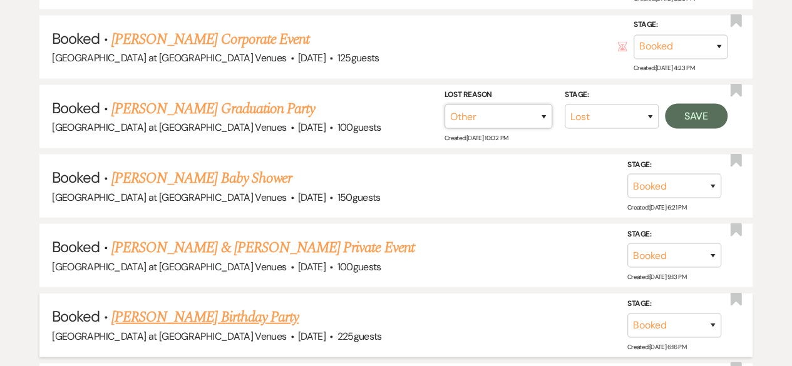
click at [444, 105] on select "Booked Elsewhere Budget Date Unavailable No Response Not a Good Match Capacity …" at bounding box center [498, 117] width 108 height 24
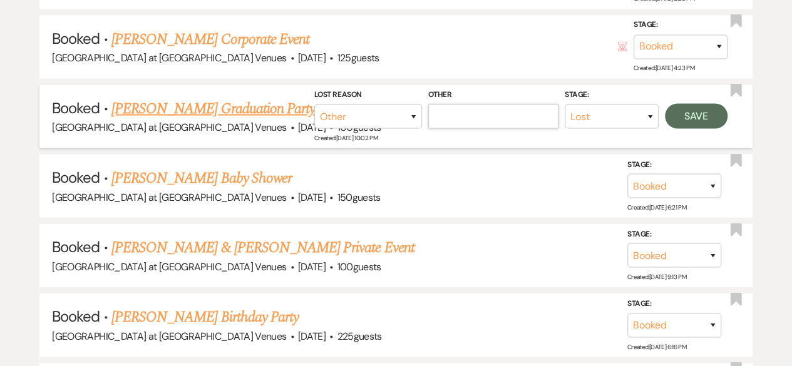
click at [462, 113] on input "Other" at bounding box center [493, 117] width 130 height 24
type input "did not pay deposit"
click at [694, 110] on button "Save" at bounding box center [696, 116] width 63 height 25
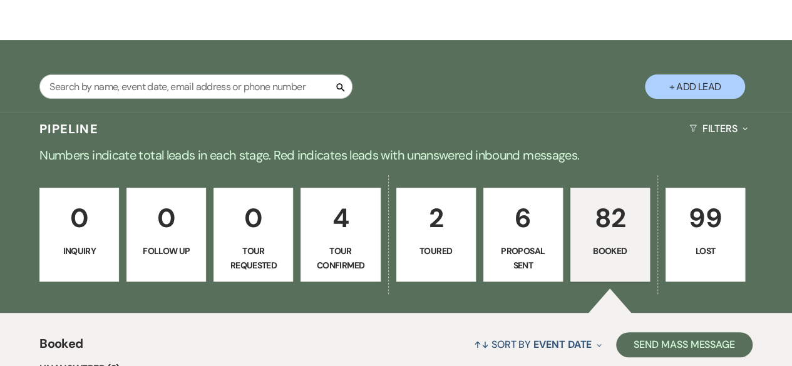
scroll to position [188, 0]
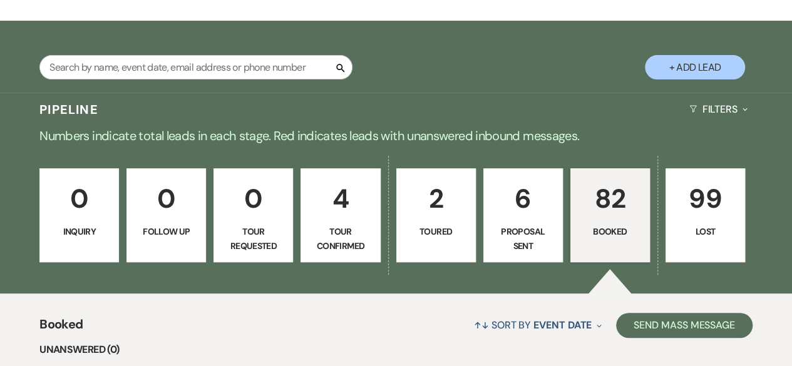
click at [522, 211] on p "6" at bounding box center [522, 199] width 63 height 42
select select "6"
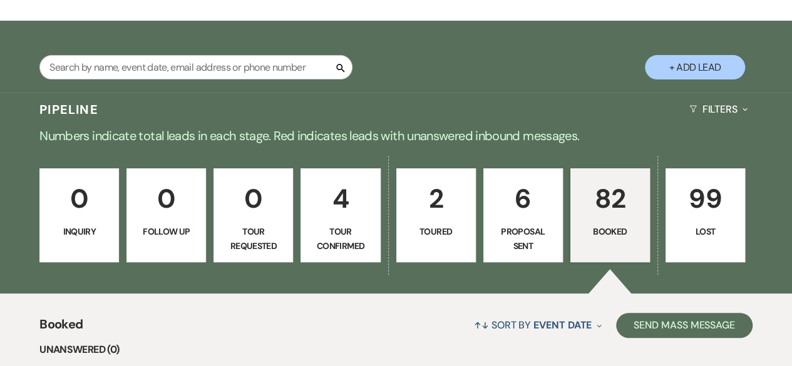
select select "6"
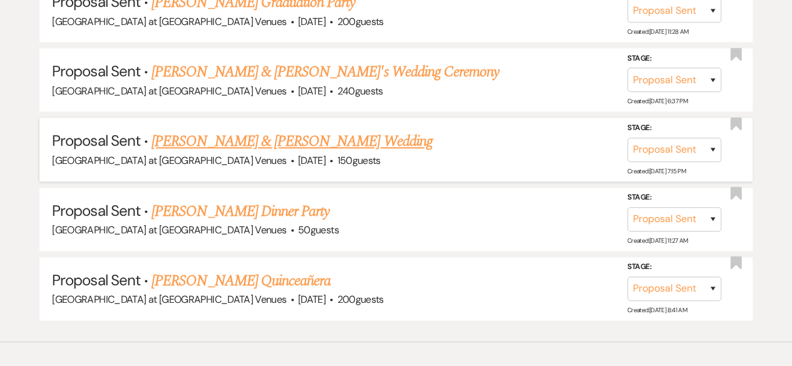
scroll to position [751, 0]
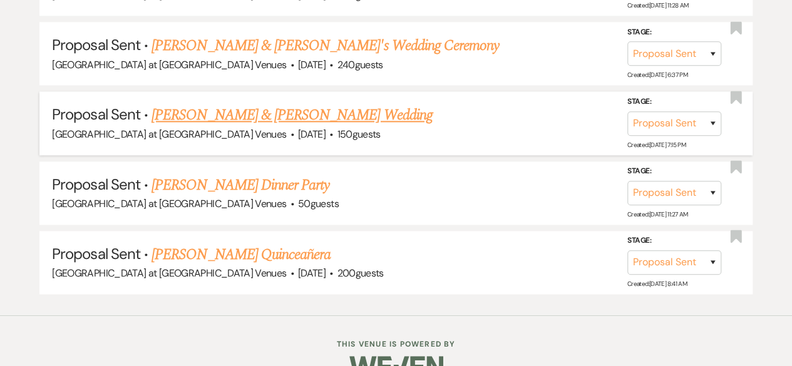
click at [237, 116] on link "[PERSON_NAME] & [PERSON_NAME] Wedding" at bounding box center [291, 115] width 280 height 23
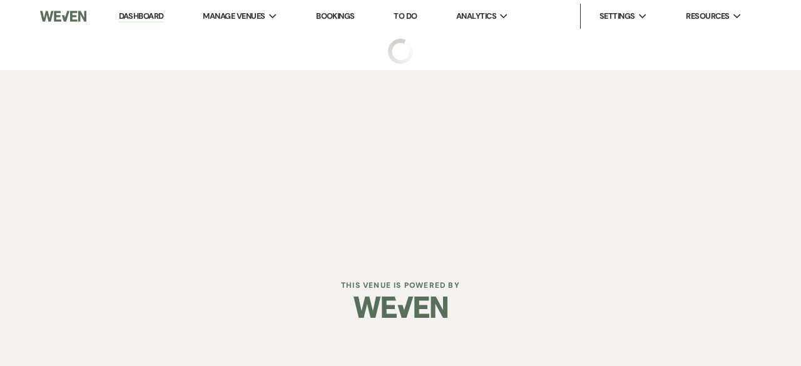
select select "6"
select select "2"
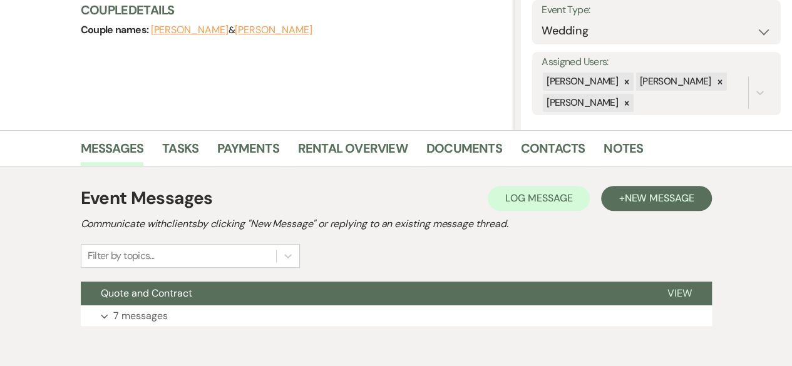
scroll to position [188, 0]
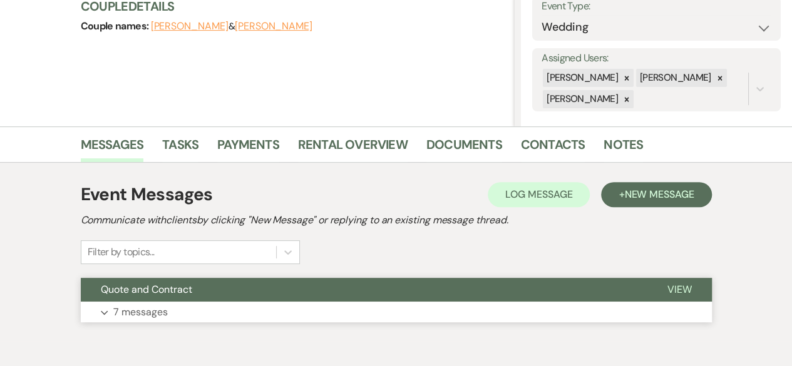
click at [145, 306] on p "7 messages" at bounding box center [140, 312] width 54 height 16
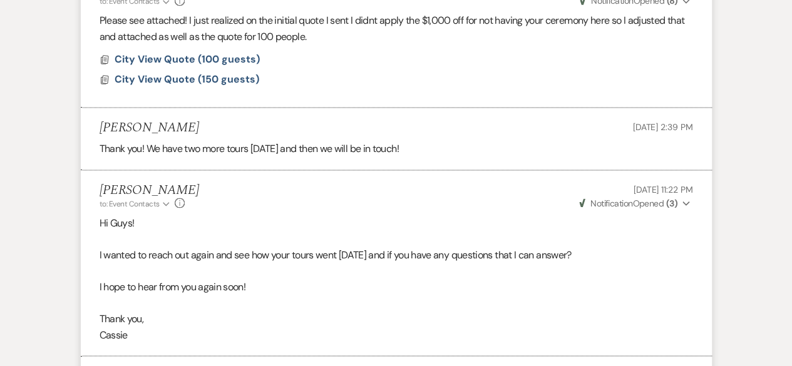
scroll to position [1110, 0]
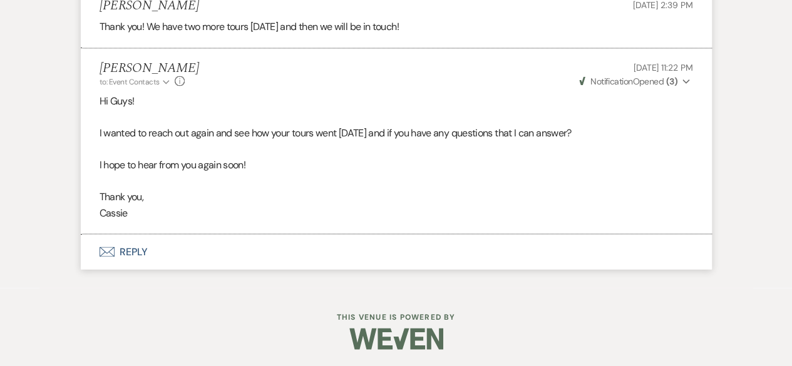
click at [651, 78] on span "Weven Check Notification Opened ( 3 )" at bounding box center [628, 80] width 98 height 11
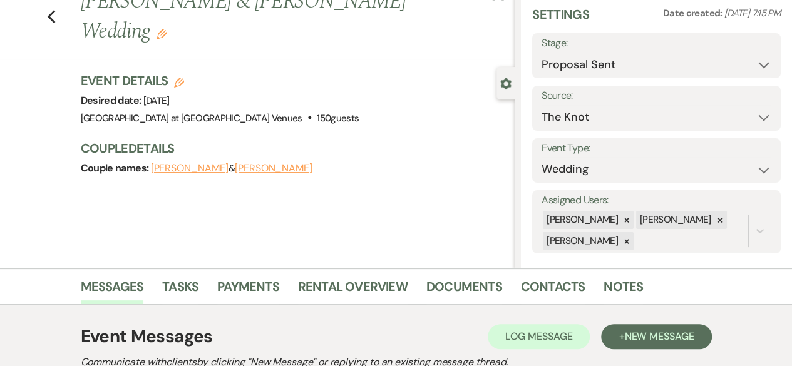
scroll to position [0, 0]
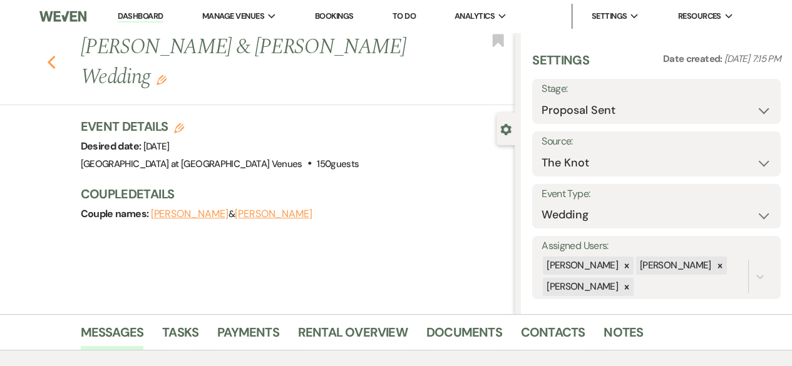
click at [56, 55] on icon "Previous" at bounding box center [51, 62] width 9 height 15
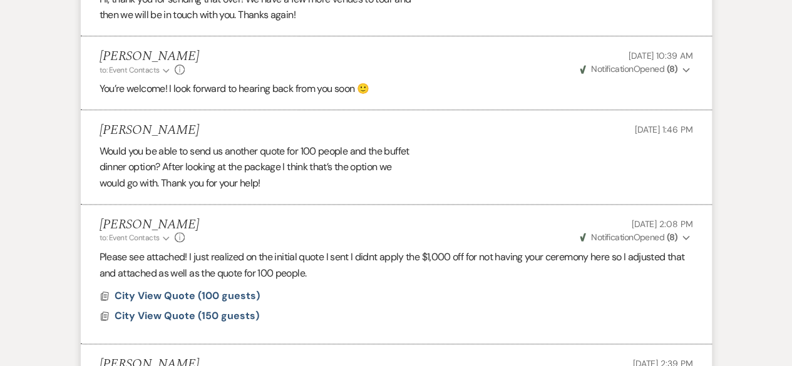
select select "6"
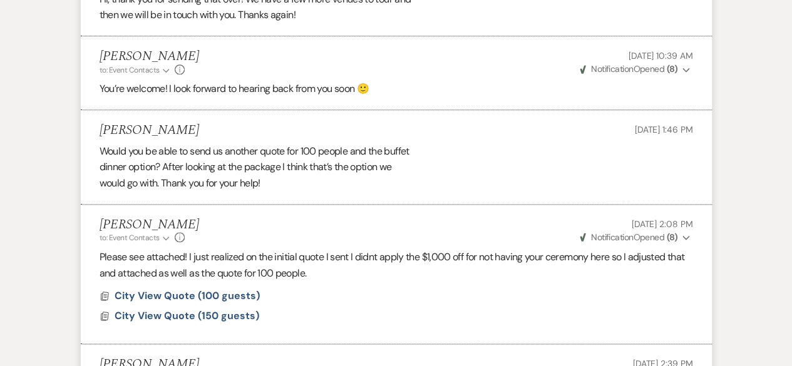
select select "6"
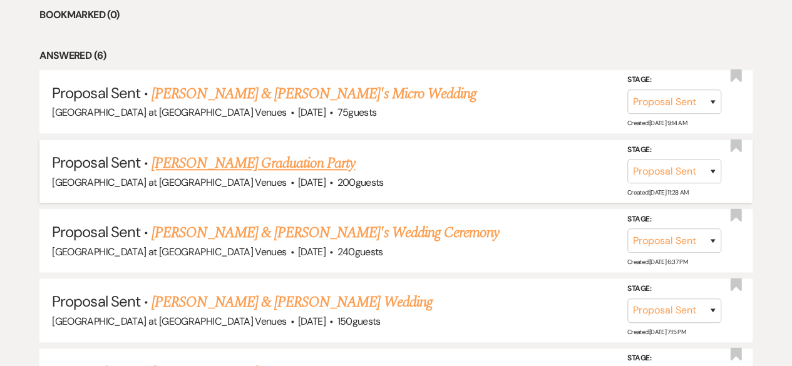
scroll to position [563, 0]
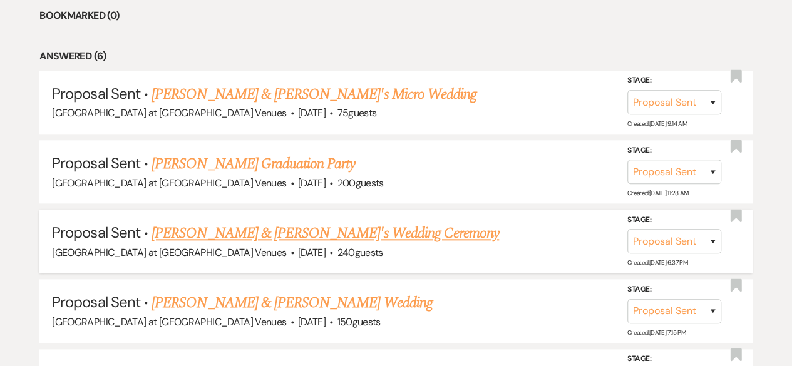
click at [258, 233] on link "Macie Copic & Fiance's Wedding Ceremony" at bounding box center [324, 233] width 347 height 23
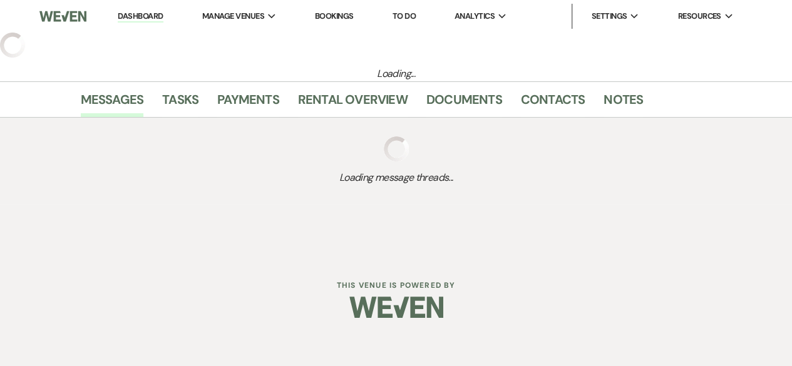
select select "6"
select select "20"
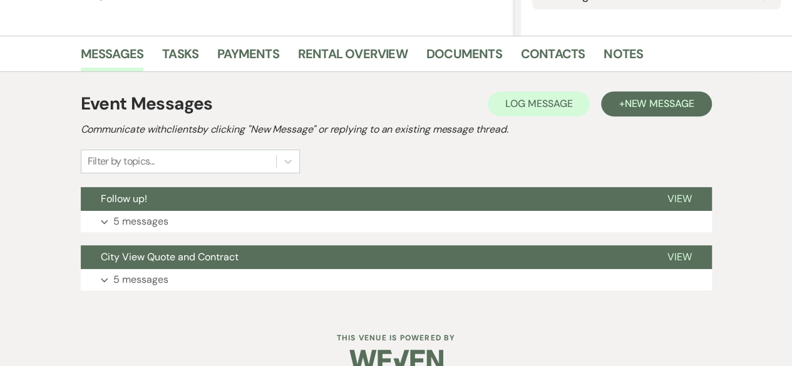
scroll to position [242, 0]
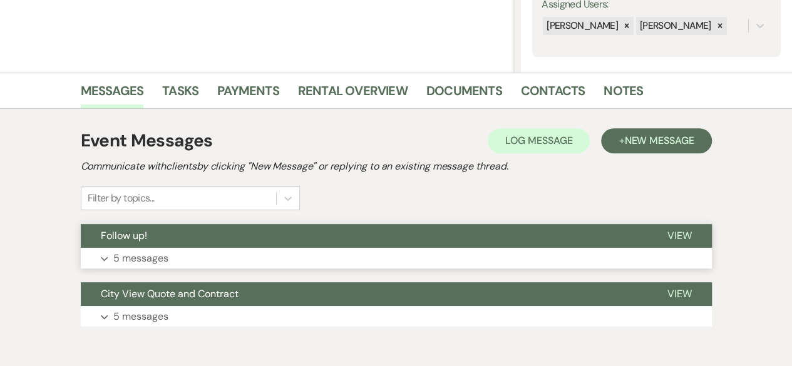
click at [127, 258] on p "5 messages" at bounding box center [140, 258] width 55 height 16
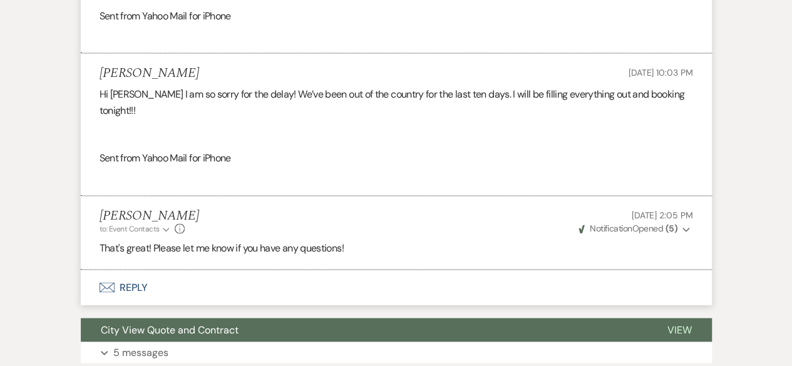
scroll to position [931, 0]
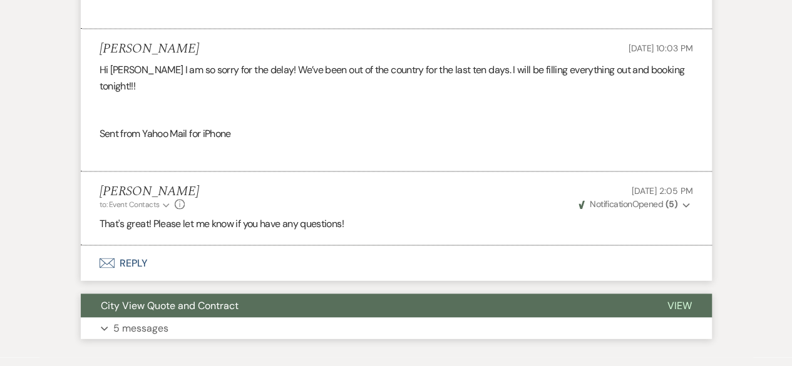
click at [138, 320] on p "5 messages" at bounding box center [140, 328] width 55 height 16
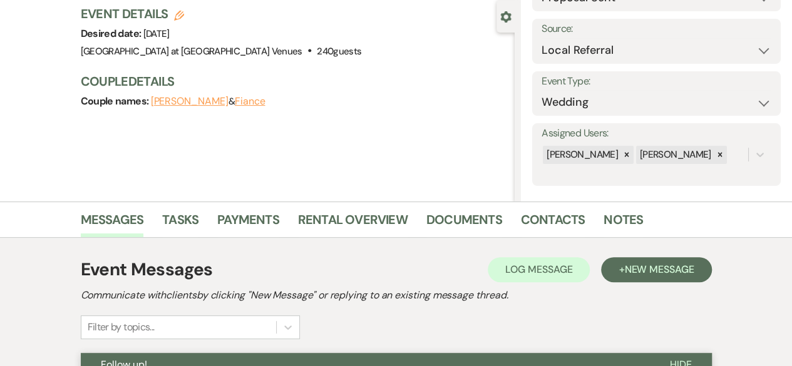
scroll to position [188, 0]
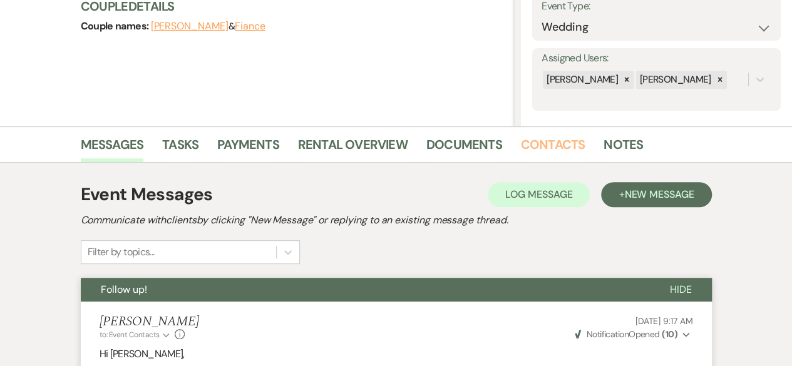
click at [547, 144] on link "Contacts" at bounding box center [553, 149] width 64 height 28
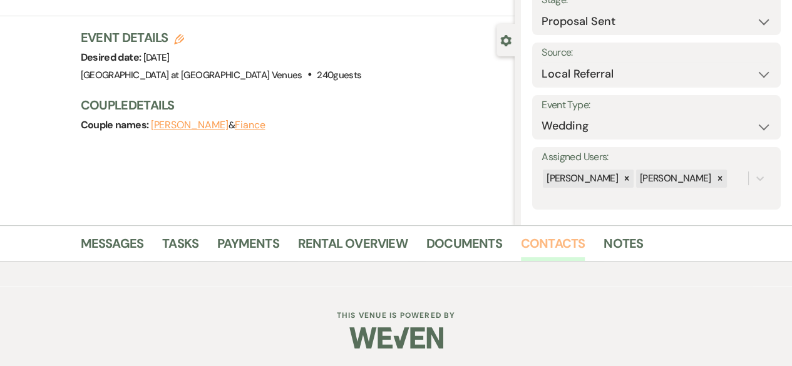
scroll to position [188, 0]
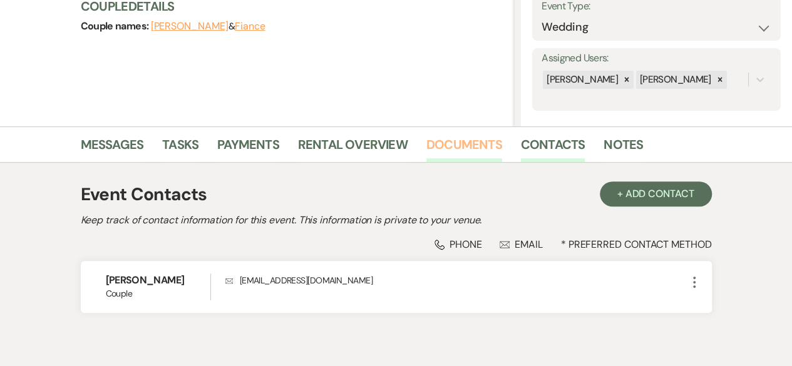
click at [468, 140] on link "Documents" at bounding box center [464, 149] width 76 height 28
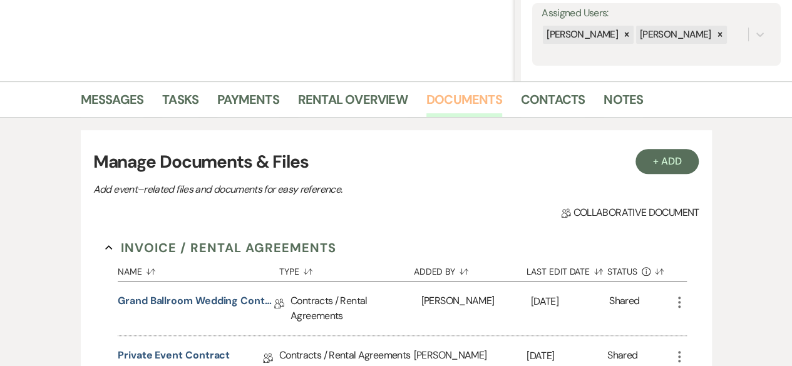
scroll to position [438, 0]
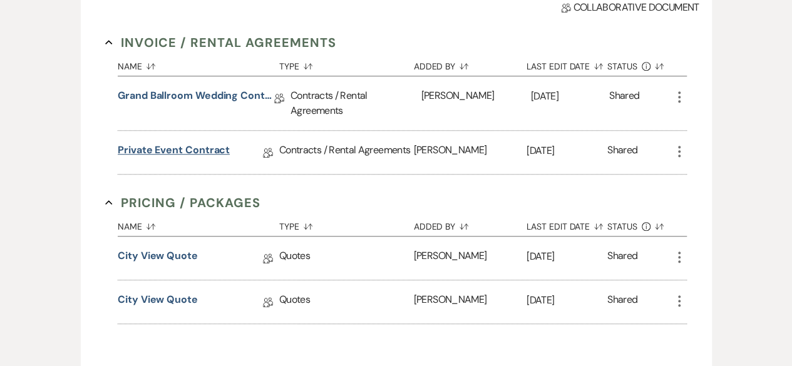
click at [204, 147] on link "Private Event Contract" at bounding box center [174, 152] width 112 height 19
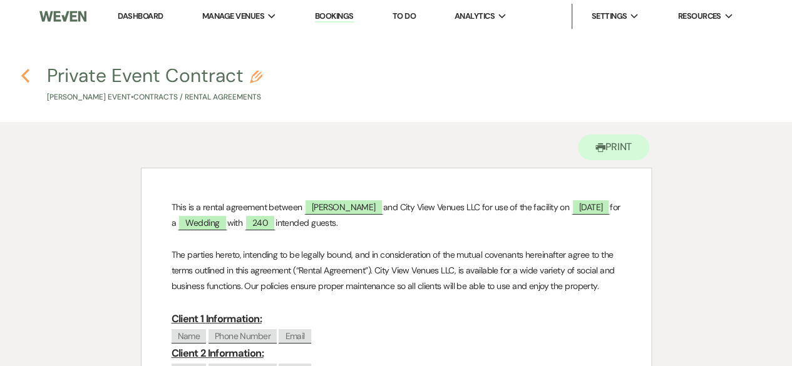
click at [21, 71] on icon "Previous" at bounding box center [25, 75] width 9 height 15
select select "6"
select select "20"
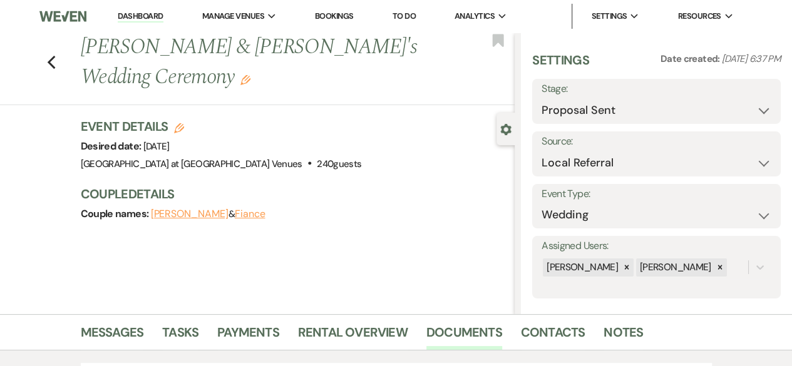
scroll to position [438, 0]
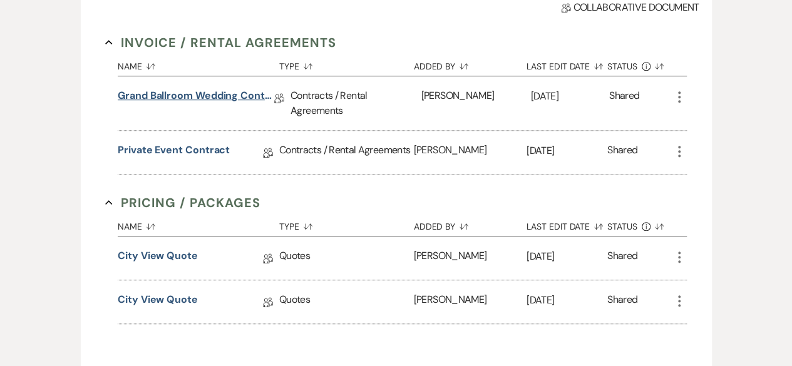
click at [221, 100] on link "Grand Ballroom Wedding Contract 2026" at bounding box center [196, 97] width 156 height 19
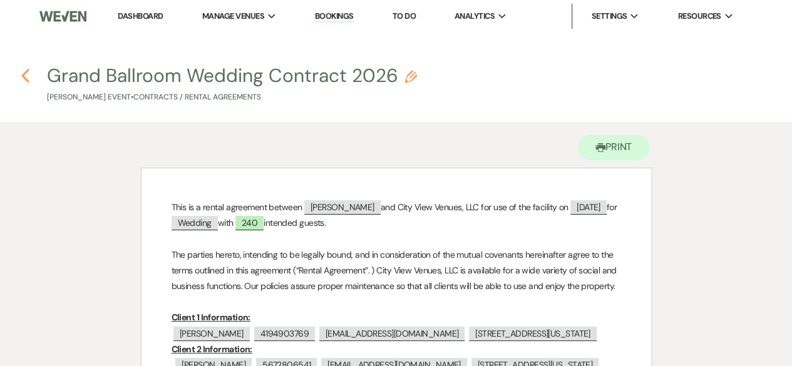
click at [24, 74] on use "button" at bounding box center [25, 76] width 8 height 14
select select "6"
select select "20"
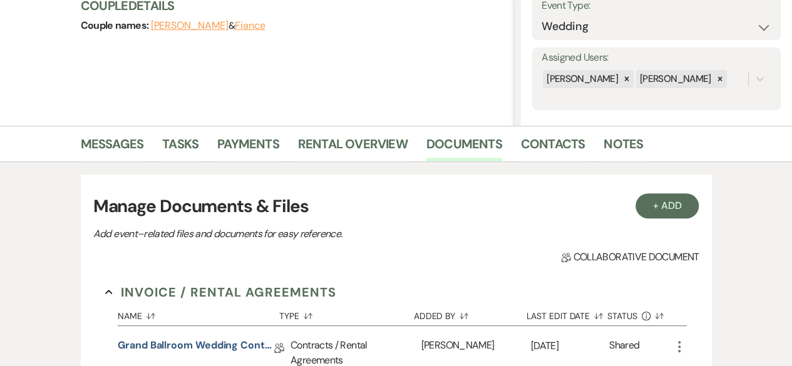
scroll to position [188, 0]
click at [130, 143] on link "Messages" at bounding box center [112, 149] width 63 height 28
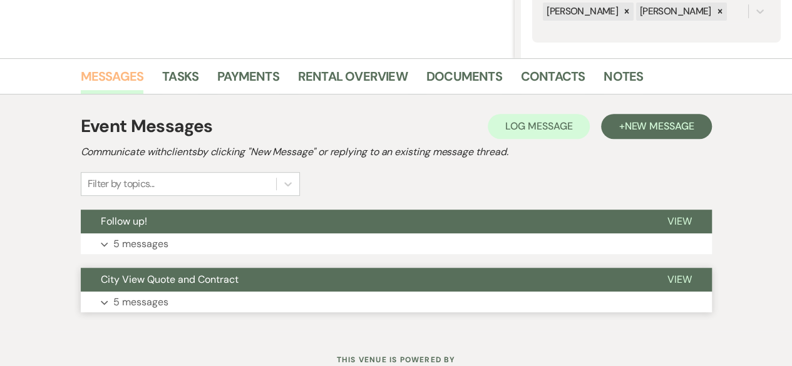
scroll to position [301, 0]
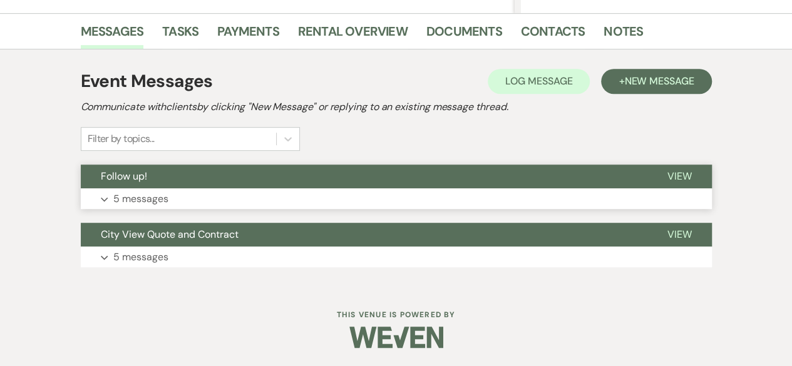
click at [138, 196] on p "5 messages" at bounding box center [140, 199] width 55 height 16
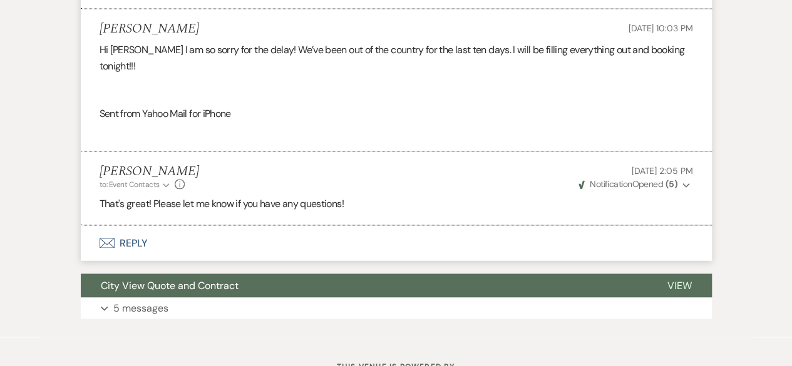
scroll to position [953, 0]
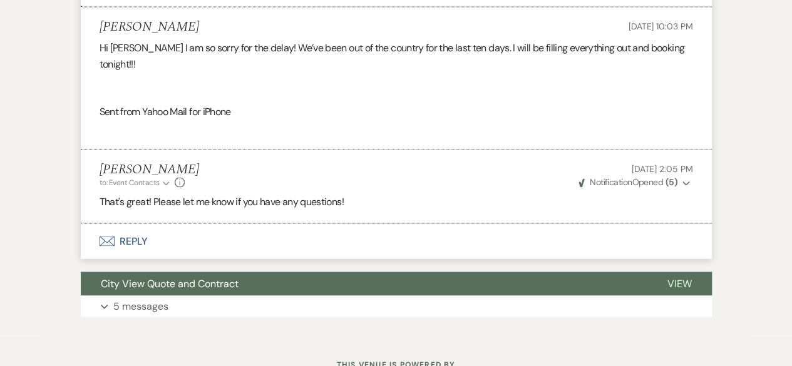
click at [136, 223] on button "Envelope Reply" at bounding box center [396, 240] width 631 height 35
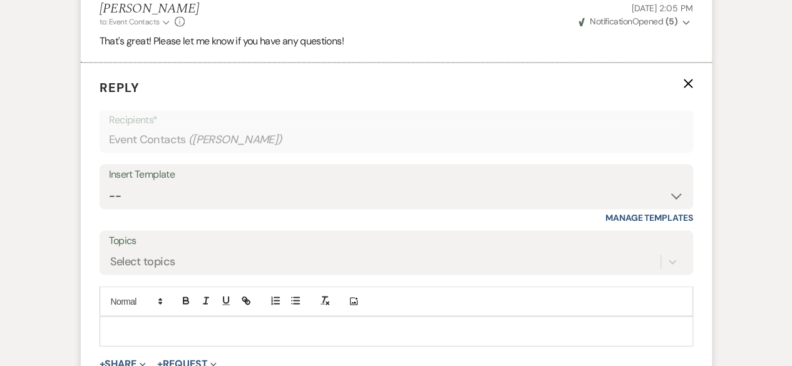
scroll to position [1128, 0]
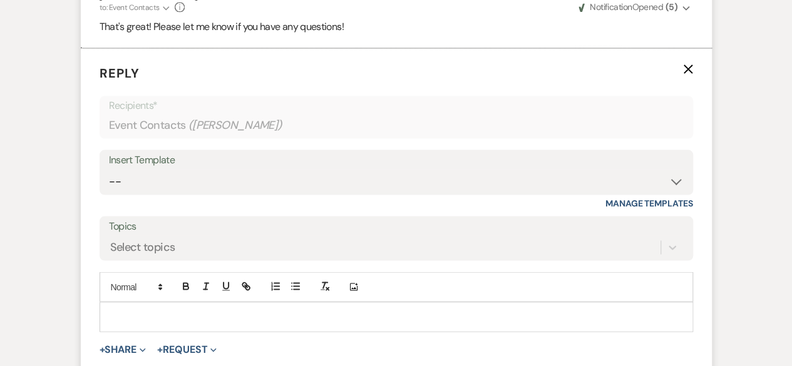
click at [127, 302] on div at bounding box center [396, 316] width 592 height 29
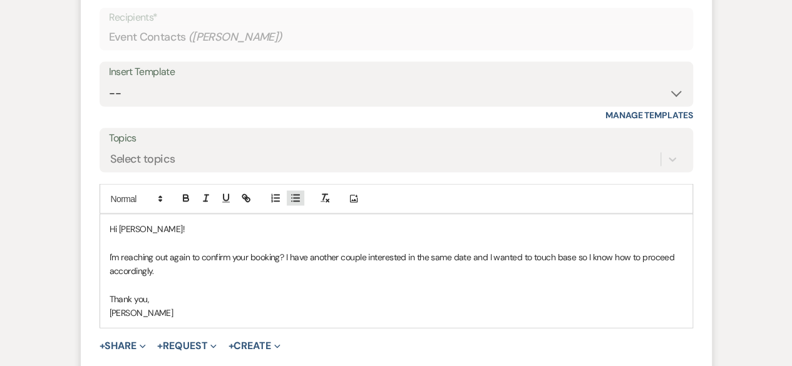
scroll to position [1315, 0]
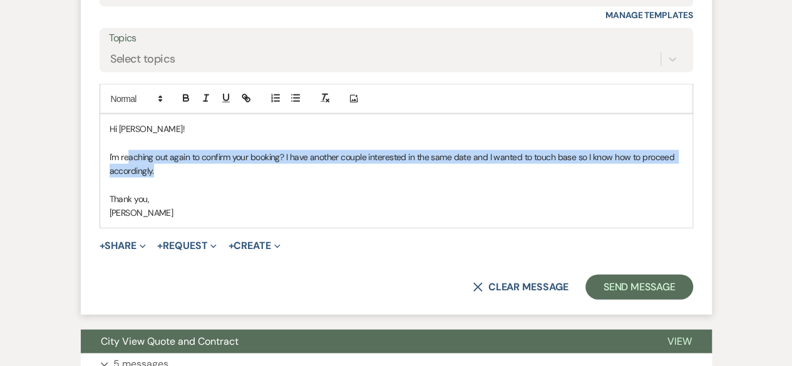
drag, startPoint x: 169, startPoint y: 123, endPoint x: 129, endPoint y: 110, distance: 42.4
click at [129, 150] on p "I'm reaching out again to confirm your booking? I have another couple intereste…" at bounding box center [396, 164] width 573 height 28
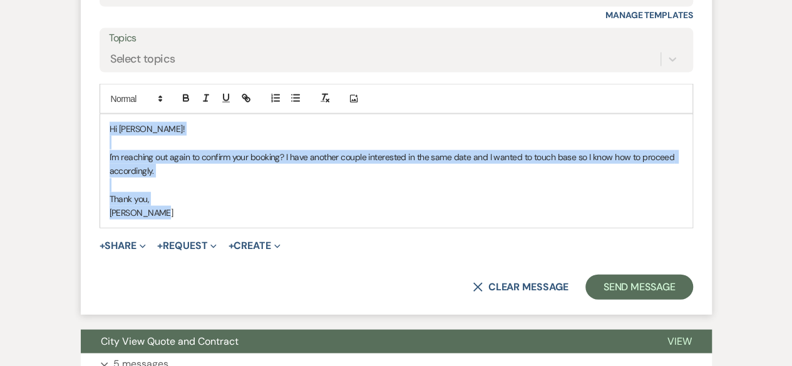
drag, startPoint x: 174, startPoint y: 160, endPoint x: 99, endPoint y: 74, distance: 114.0
click at [100, 114] on div "Hi Macie! I'm reaching out again to confirm your booking? I have another couple…" at bounding box center [396, 171] width 593 height 115
copy div "Hi Macie! I'm reaching out again to confirm your booking? I have another couple…"
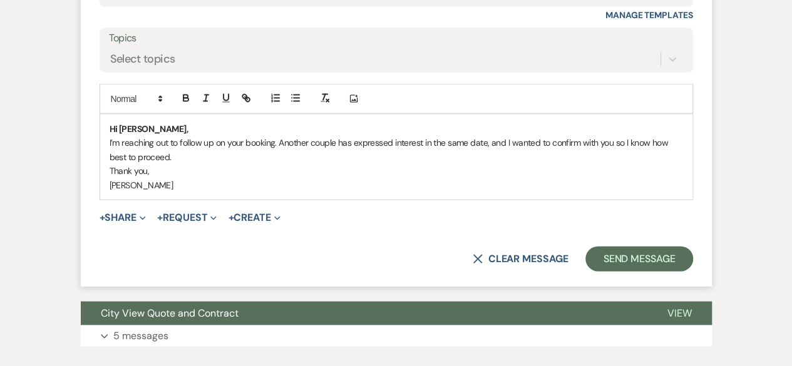
click at [160, 122] on p "Hi Macie," at bounding box center [396, 129] width 573 height 14
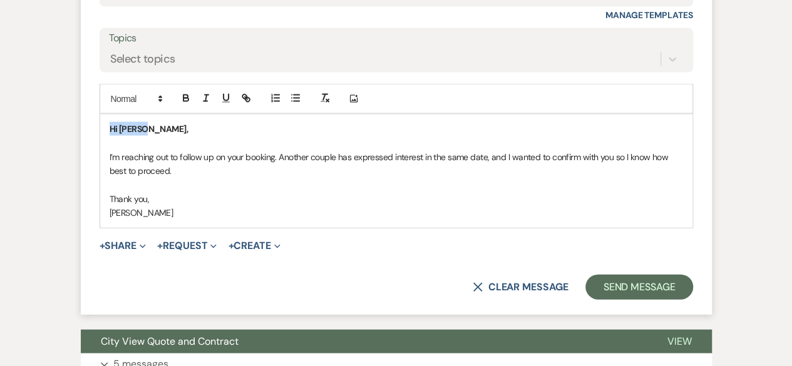
drag, startPoint x: 154, startPoint y: 78, endPoint x: 94, endPoint y: 64, distance: 61.6
click at [94, 64] on form "Reply X Saving draft... Recipients* Event Contacts ( Macie Copic ) Insert Templ…" at bounding box center [396, 87] width 631 height 454
click at [190, 93] on icon "button" at bounding box center [185, 98] width 11 height 11
click at [195, 150] on p "I’m reaching out to follow up on your booking. Another couple has expressed int…" at bounding box center [396, 164] width 573 height 28
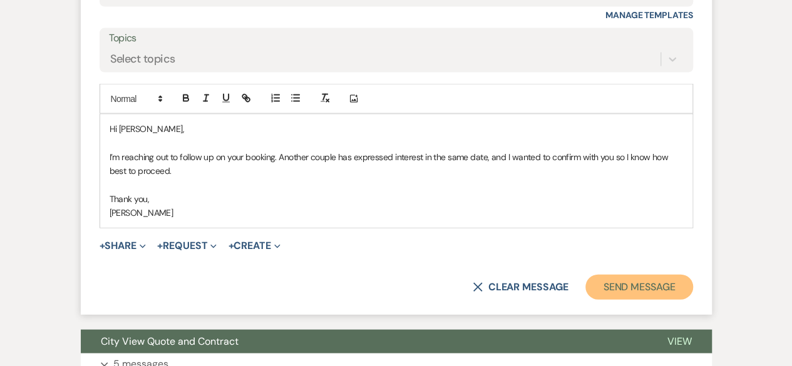
click at [641, 275] on button "Send Message" at bounding box center [638, 287] width 107 height 25
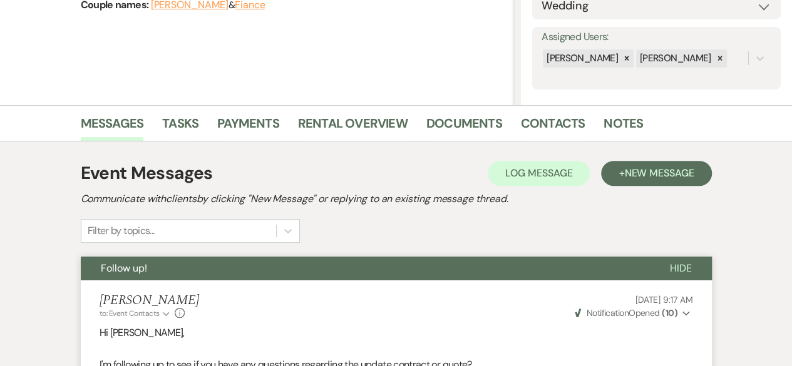
scroll to position [0, 0]
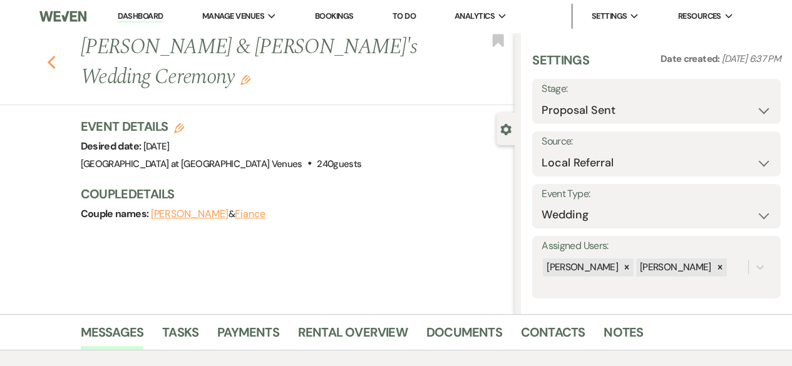
click at [55, 67] on use "button" at bounding box center [51, 63] width 8 height 14
select select "6"
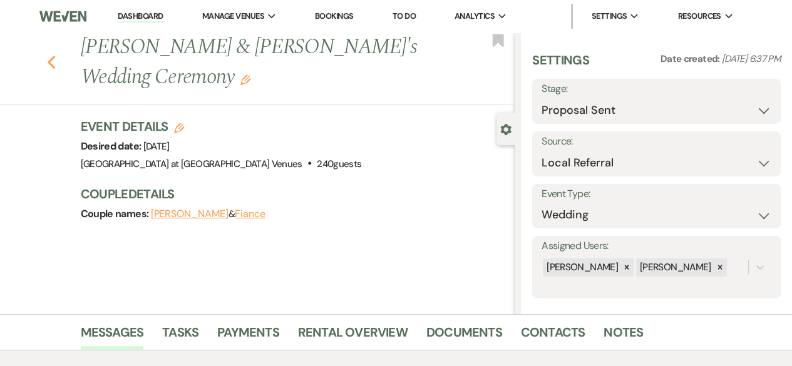
select select "6"
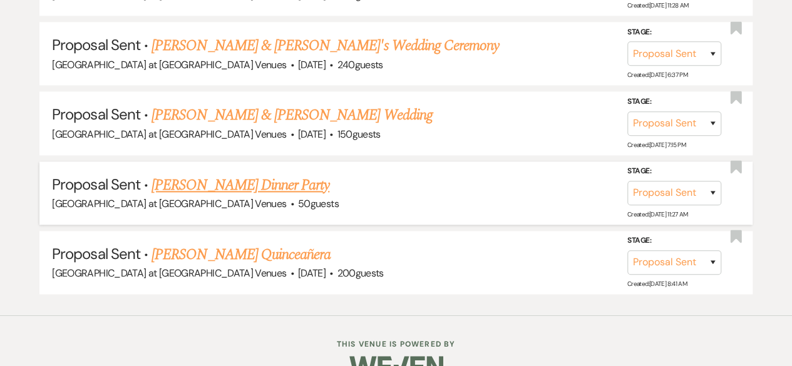
scroll to position [688, 0]
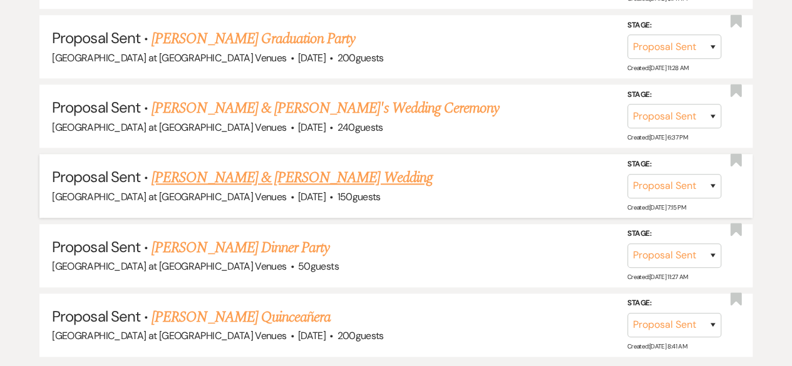
click at [238, 173] on link "[PERSON_NAME] & [PERSON_NAME] Wedding" at bounding box center [291, 177] width 280 height 23
select select "6"
select select "2"
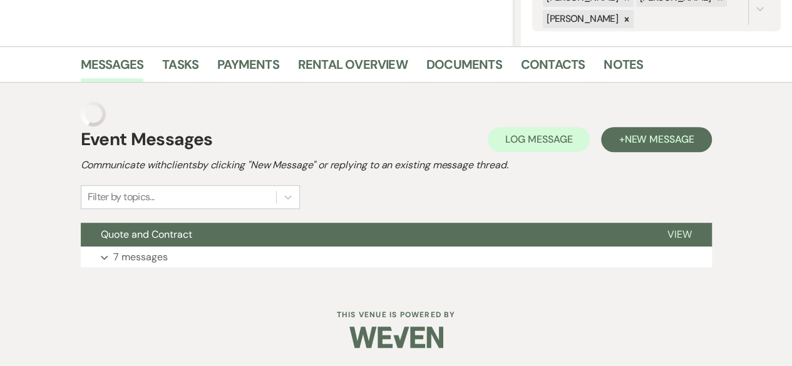
scroll to position [243, 0]
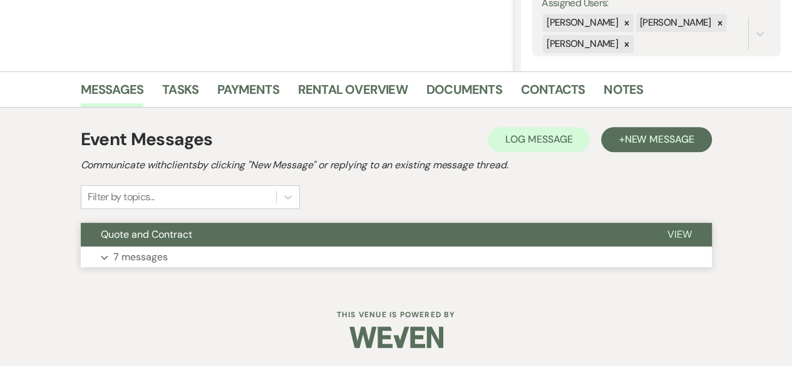
click at [121, 258] on p "7 messages" at bounding box center [140, 257] width 54 height 16
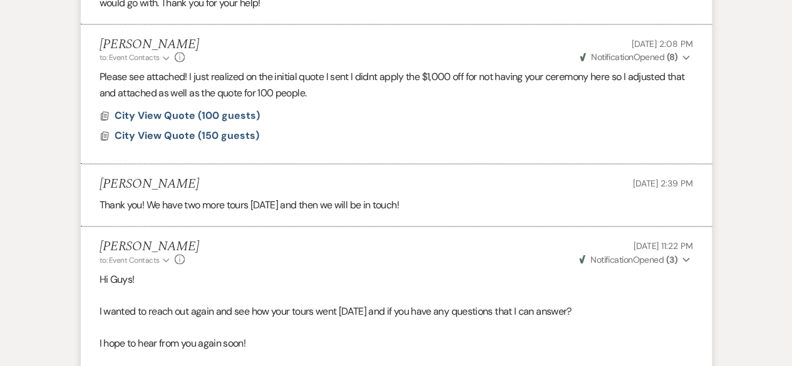
scroll to position [1110, 0]
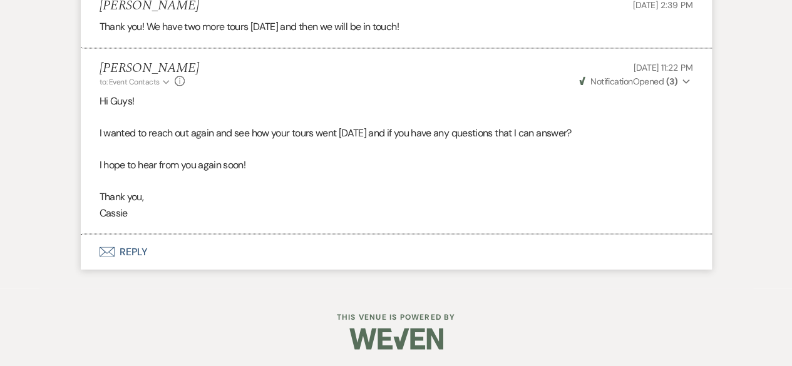
click at [137, 248] on button "Envelope Reply" at bounding box center [396, 251] width 631 height 35
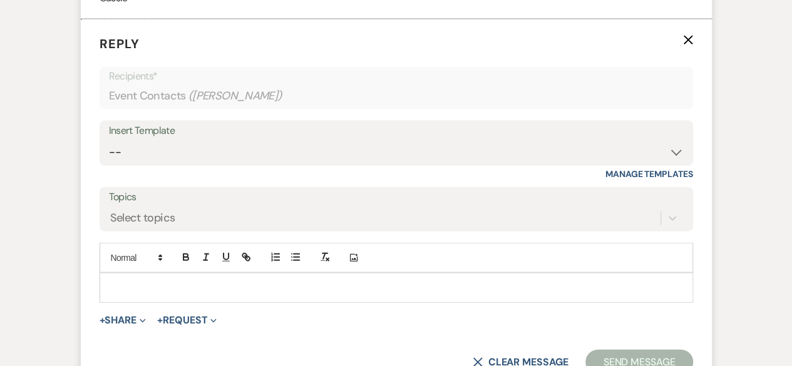
scroll to position [1343, 0]
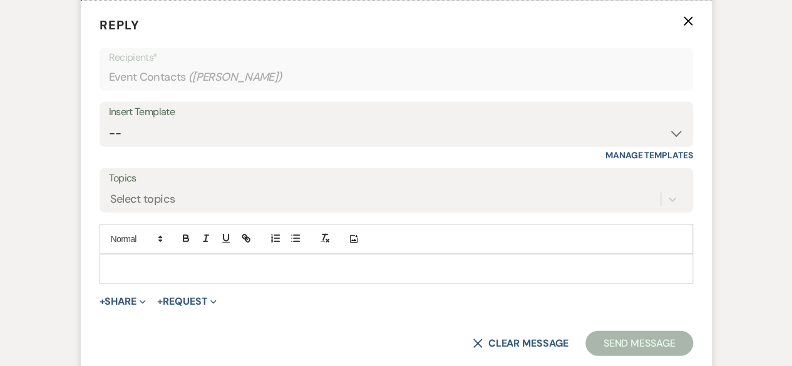
click at [122, 270] on p at bounding box center [396, 269] width 573 height 14
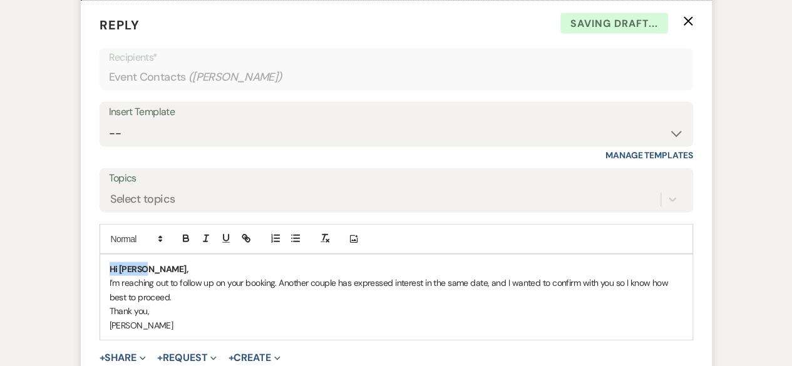
drag, startPoint x: 146, startPoint y: 265, endPoint x: 78, endPoint y: 262, distance: 68.3
drag, startPoint x: 185, startPoint y: 240, endPoint x: 179, endPoint y: 242, distance: 6.7
click at [186, 240] on icon "button" at bounding box center [185, 239] width 5 height 3
click at [140, 265] on p "Hi Macie," at bounding box center [396, 269] width 573 height 14
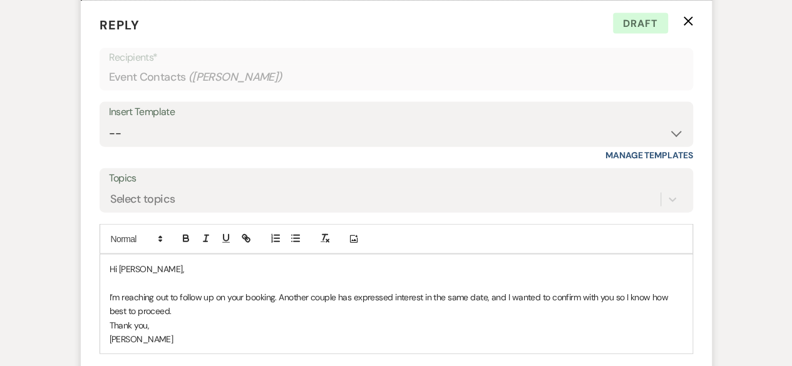
click at [275, 294] on p "I’m reaching out to follow up on your booking. Another couple has expressed int…" at bounding box center [396, 304] width 573 height 28
click at [154, 311] on p "I’m reaching out to follow up on your tour. Another couple has expressed intere…" at bounding box center [396, 304] width 573 height 28
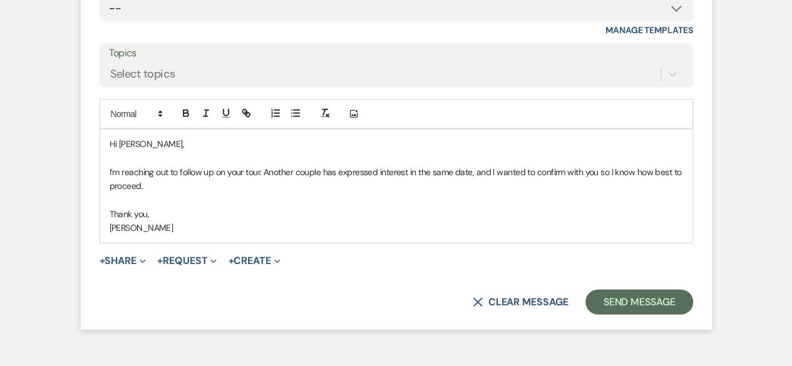
scroll to position [1531, 0]
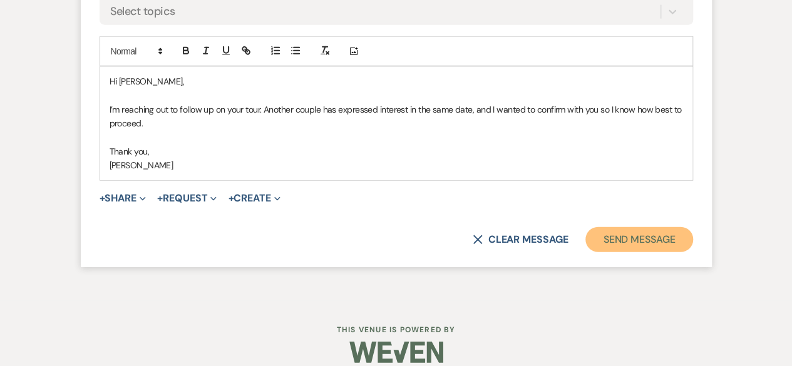
click at [658, 241] on button "Send Message" at bounding box center [638, 239] width 107 height 25
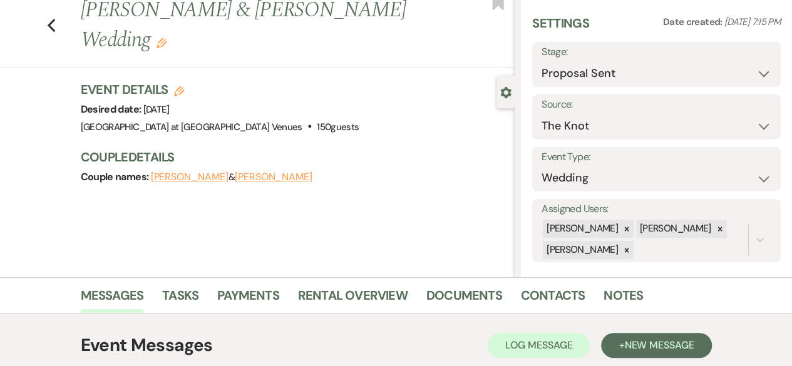
scroll to position [0, 0]
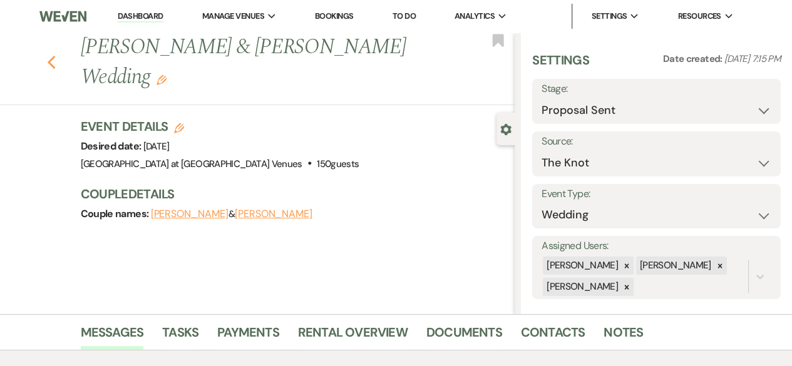
click at [56, 55] on icon "Previous" at bounding box center [51, 62] width 9 height 15
select select "6"
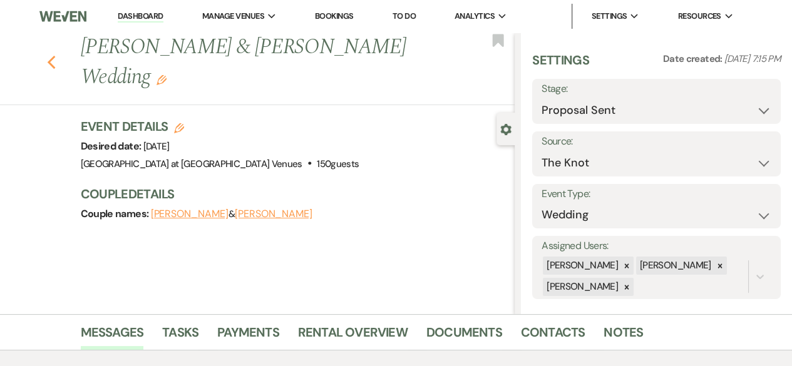
select select "6"
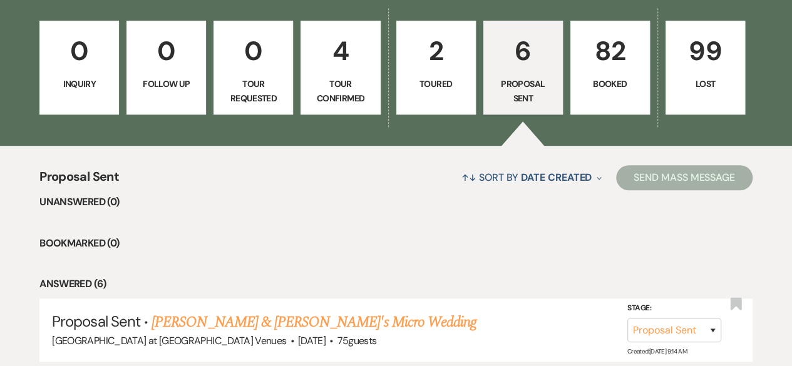
scroll to position [313, 0]
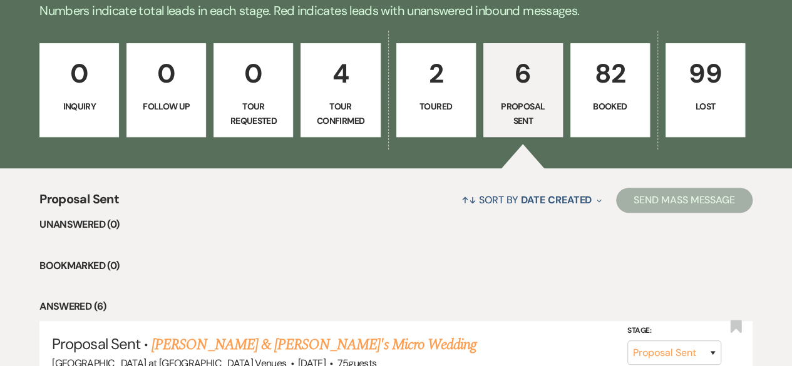
click at [330, 93] on p "4" at bounding box center [340, 74] width 63 height 42
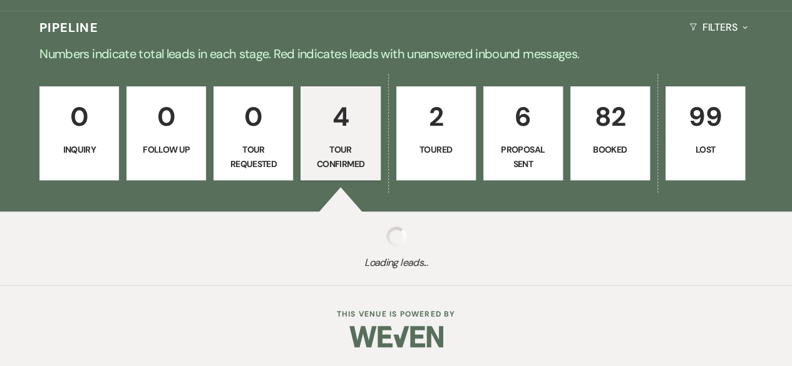
select select "4"
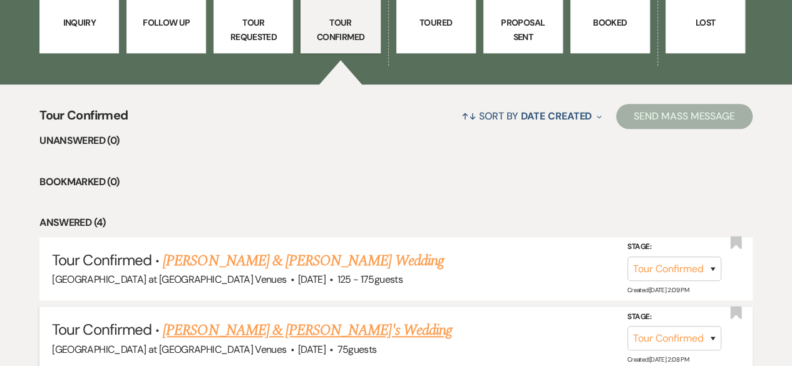
scroll to position [501, 0]
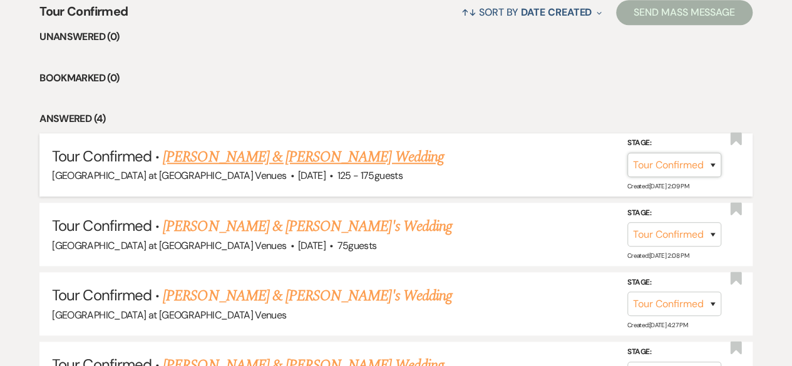
click at [713, 166] on select "Inquiry Follow Up Tour Requested Tour Confirmed Toured Proposal Sent Booked Lost" at bounding box center [674, 165] width 94 height 24
select select "5"
click at [627, 153] on select "Inquiry Follow Up Tour Requested Tour Confirmed Toured Proposal Sent Booked Lost" at bounding box center [674, 165] width 94 height 24
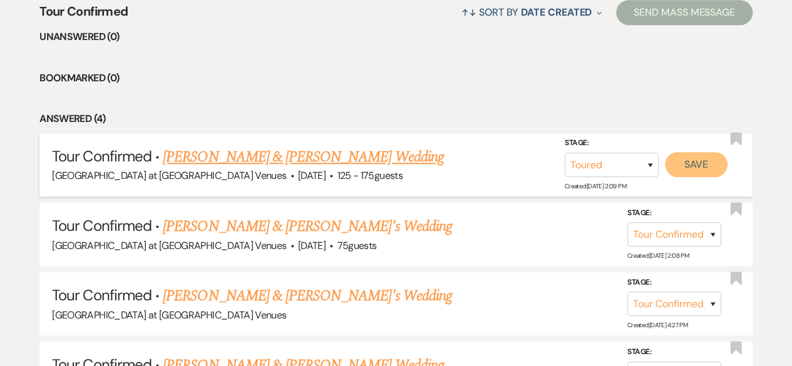
click at [702, 168] on button "Save" at bounding box center [696, 164] width 63 height 25
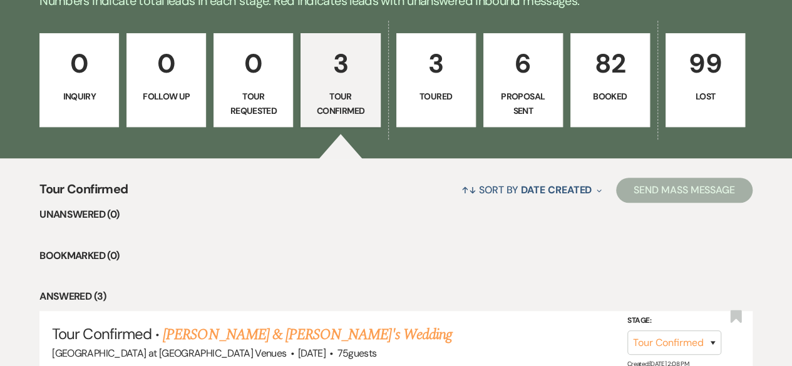
scroll to position [313, 0]
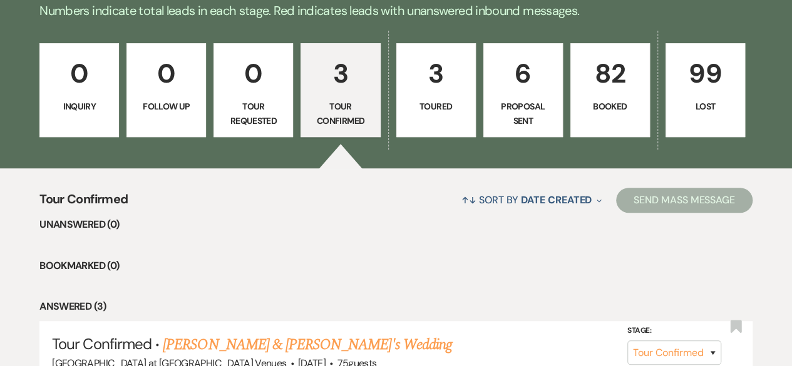
click at [515, 96] on link "6 Proposal Sent" at bounding box center [522, 90] width 79 height 94
select select "6"
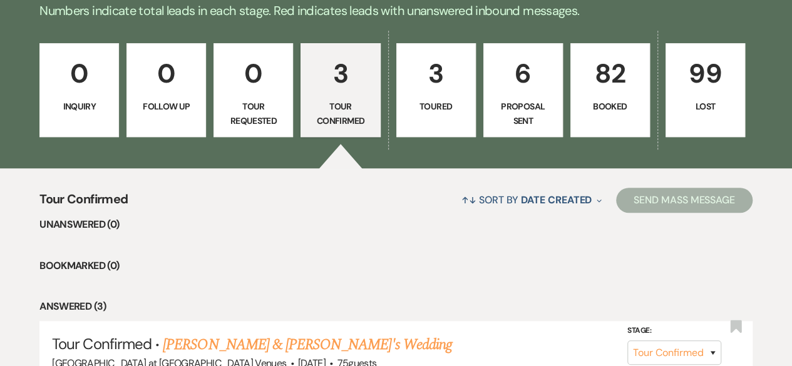
select select "6"
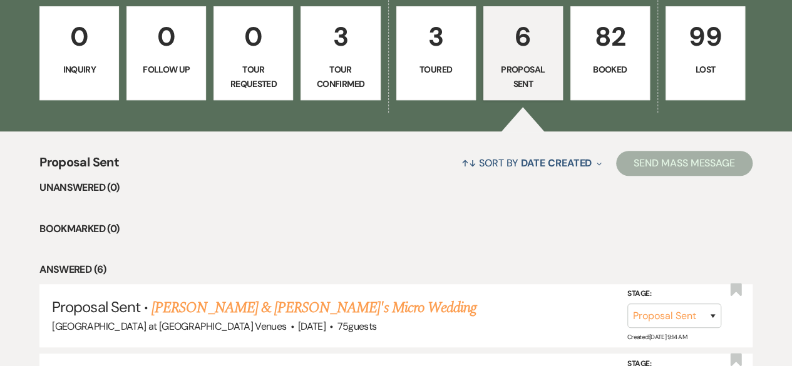
scroll to position [250, 0]
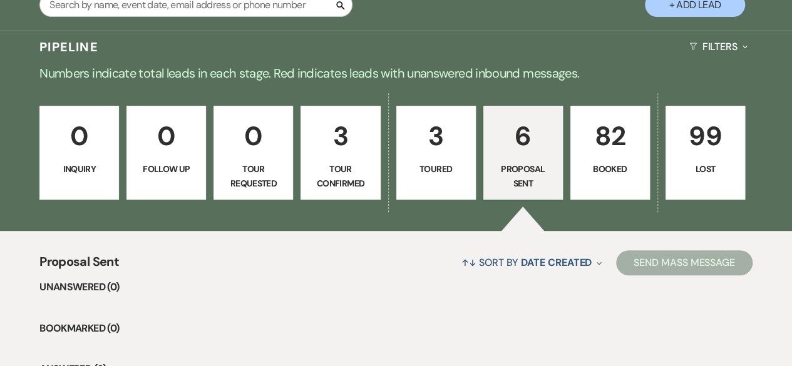
click at [359, 122] on p "3" at bounding box center [340, 136] width 63 height 42
select select "4"
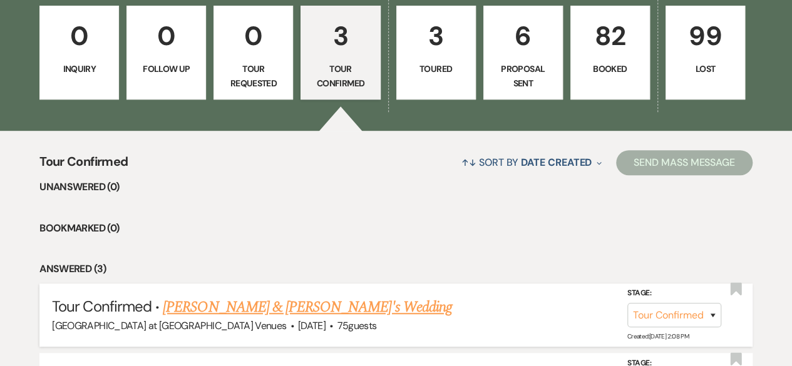
scroll to position [438, 0]
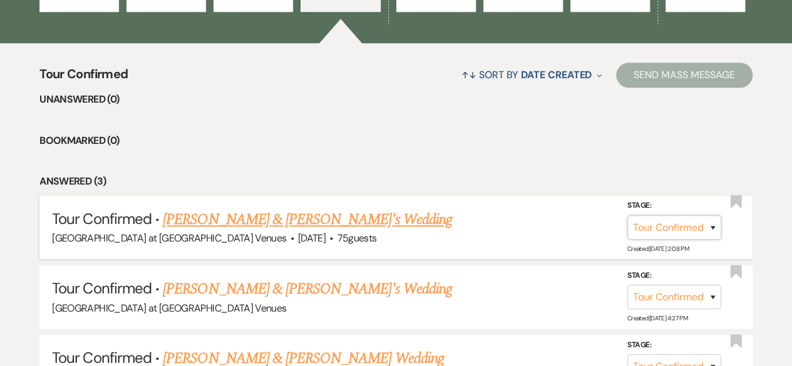
click at [707, 228] on select "Inquiry Follow Up Tour Requested Tour Confirmed Toured Proposal Sent Booked Lost" at bounding box center [674, 227] width 94 height 24
select select "8"
click at [627, 215] on select "Inquiry Follow Up Tour Requested Tour Confirmed Toured Proposal Sent Booked Lost" at bounding box center [674, 227] width 94 height 24
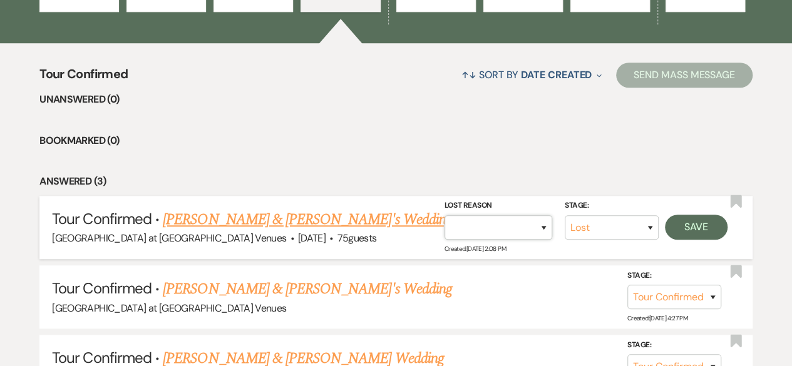
click at [477, 228] on select "Booked Elsewhere Budget Date Unavailable No Response Not a Good Match Capacity …" at bounding box center [498, 227] width 108 height 24
select select "1"
click at [444, 215] on select "Booked Elsewhere Budget Date Unavailable No Response Not a Good Match Capacity …" at bounding box center [498, 227] width 108 height 24
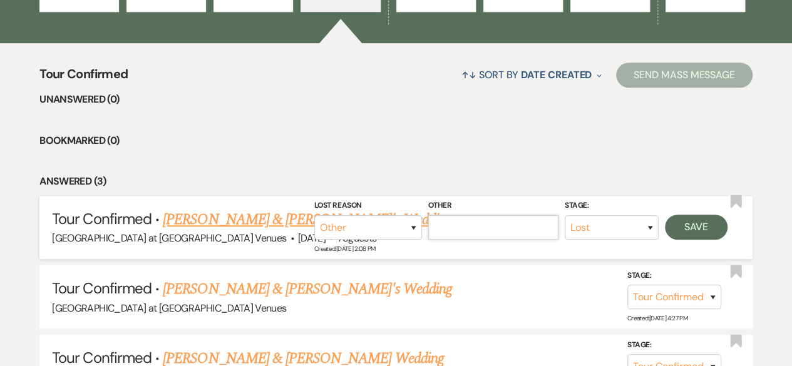
click at [488, 230] on input "Other" at bounding box center [493, 227] width 130 height 24
type input "duplicate couple"
click at [690, 224] on button "Save" at bounding box center [696, 227] width 63 height 25
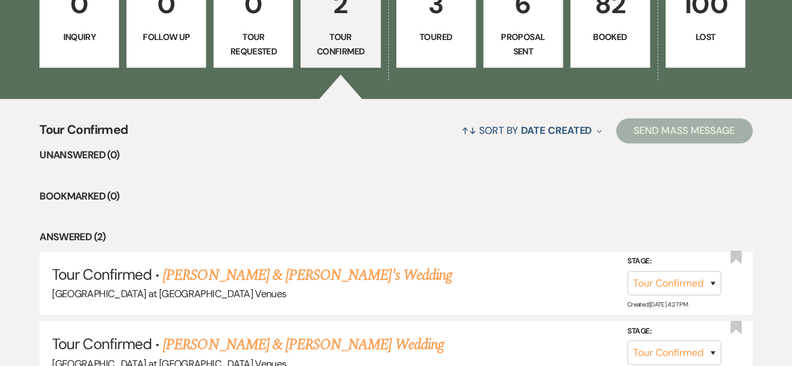
scroll to position [250, 0]
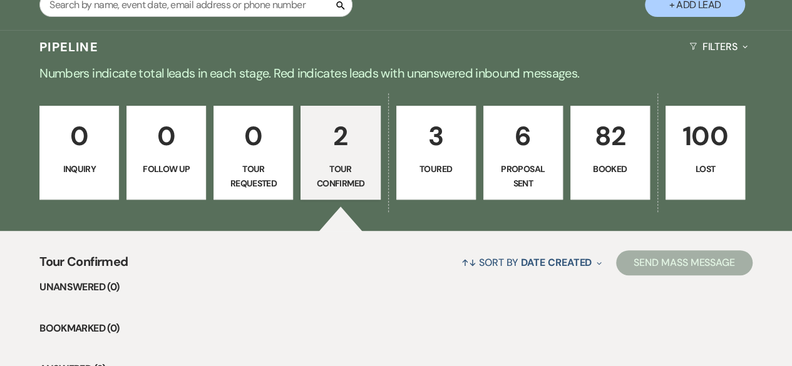
click at [421, 147] on p "3" at bounding box center [435, 136] width 63 height 42
select select "5"
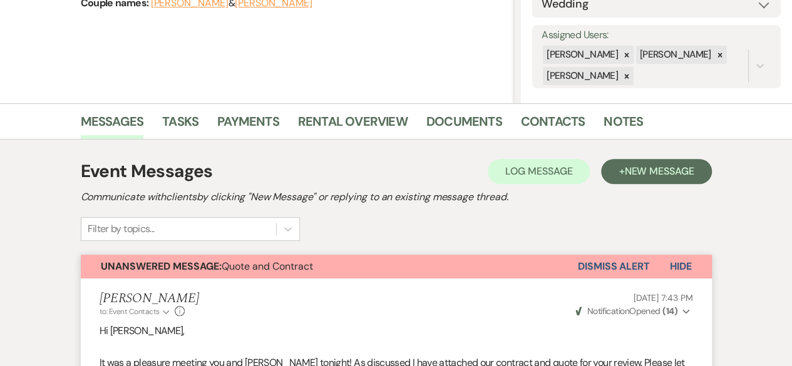
scroll to position [205, 0]
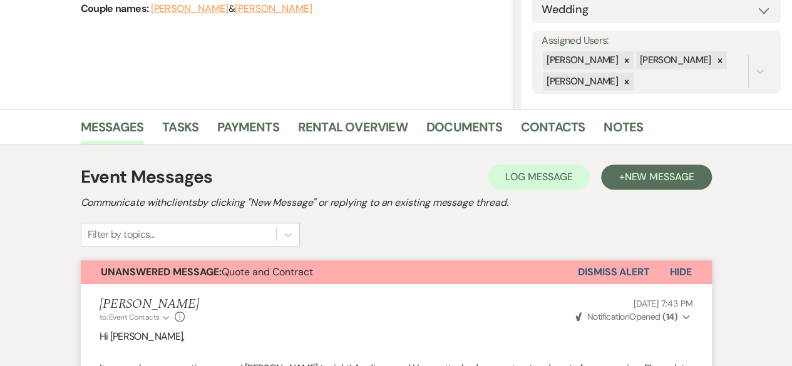
click at [620, 273] on button "Dismiss Alert" at bounding box center [614, 272] width 72 height 24
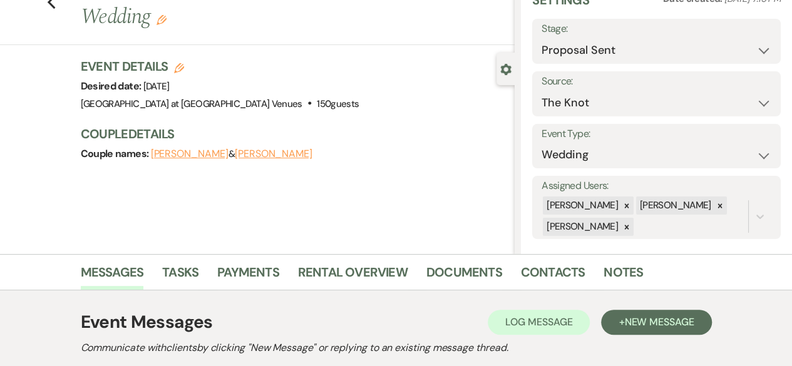
scroll to position [18, 0]
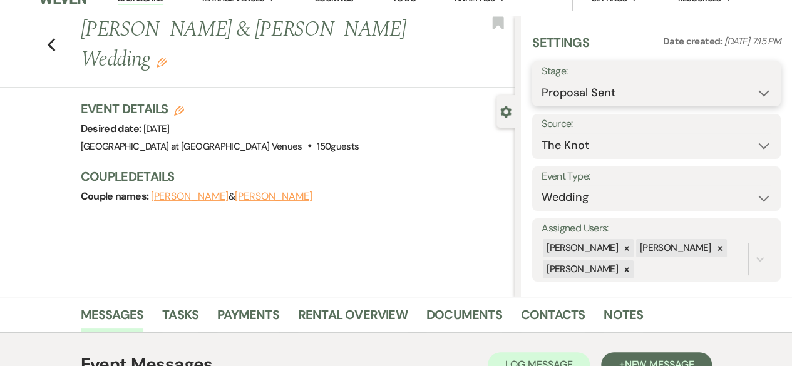
click at [586, 92] on select "Inquiry Follow Up Tour Requested Tour Confirmed Toured Proposal Sent Booked Lost" at bounding box center [656, 93] width 230 height 24
select select "8"
click at [541, 81] on select "Inquiry Follow Up Tour Requested Tour Confirmed Toured Proposal Sent Booked Lost" at bounding box center [656, 93] width 230 height 24
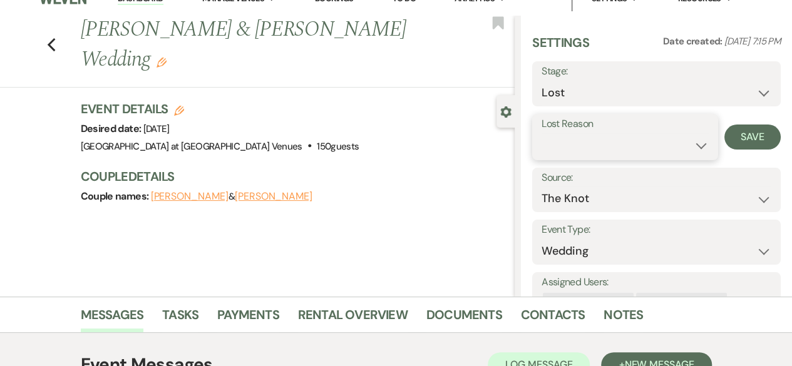
click at [685, 146] on select "Booked Elsewhere Budget Date Unavailable No Response Not a Good Match Capacity …" at bounding box center [624, 145] width 167 height 24
select select "6"
click at [541, 133] on select "Booked Elsewhere Budget Date Unavailable No Response Not a Good Match Capacity …" at bounding box center [624, 145] width 167 height 24
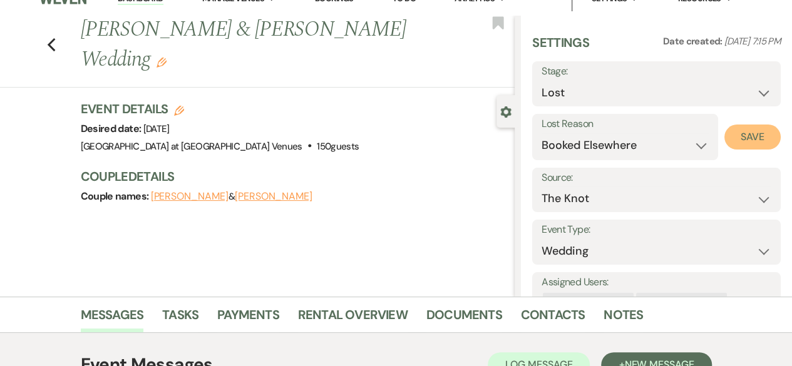
click at [732, 132] on button "Save" at bounding box center [752, 137] width 56 height 25
click at [61, 31] on div "Previous [PERSON_NAME] & [PERSON_NAME] Wedding Edit Bookmark" at bounding box center [254, 51] width 521 height 73
click at [56, 38] on icon "Previous" at bounding box center [51, 45] width 9 height 15
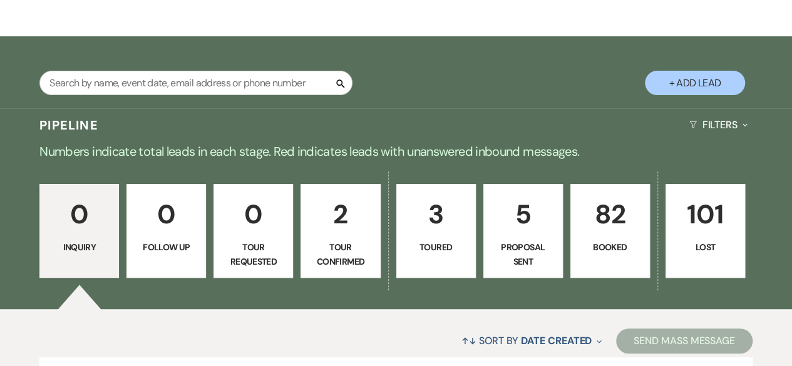
scroll to position [188, 0]
